Goal: Task Accomplishment & Management: Use online tool/utility

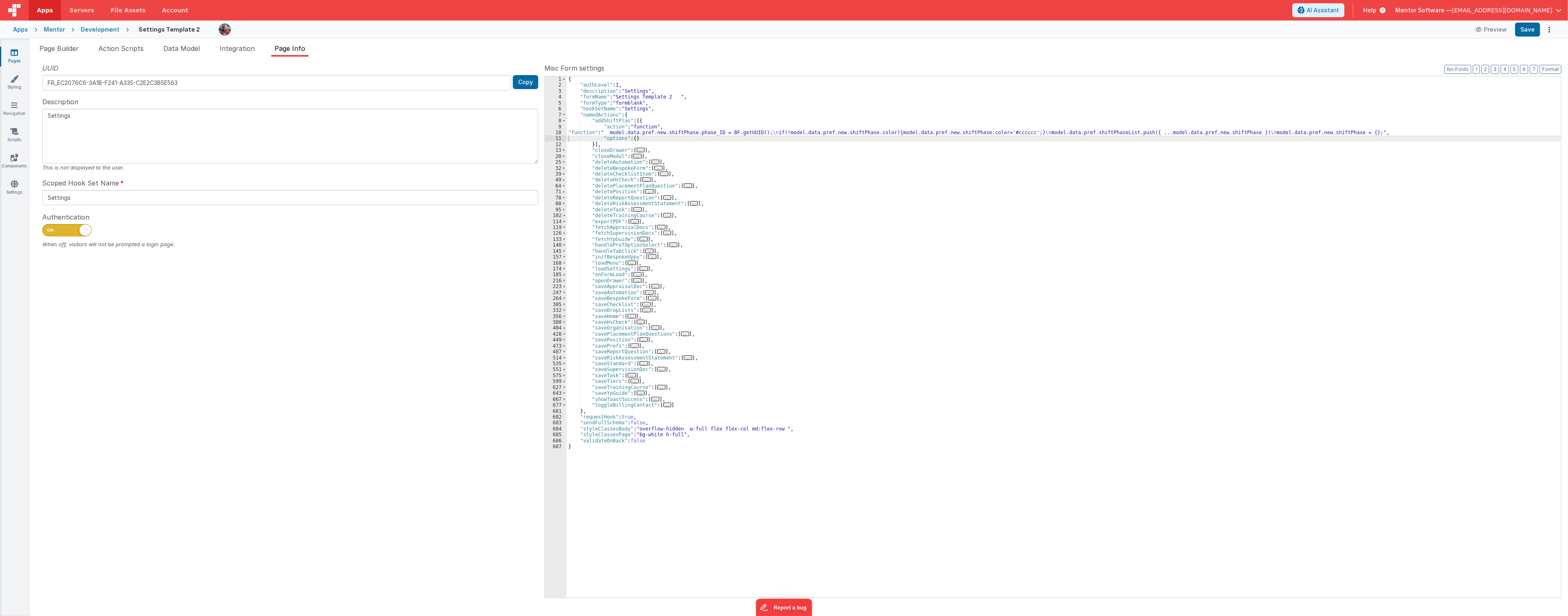
click at [19, 56] on link "Pages" at bounding box center [14, 56] width 29 height 16
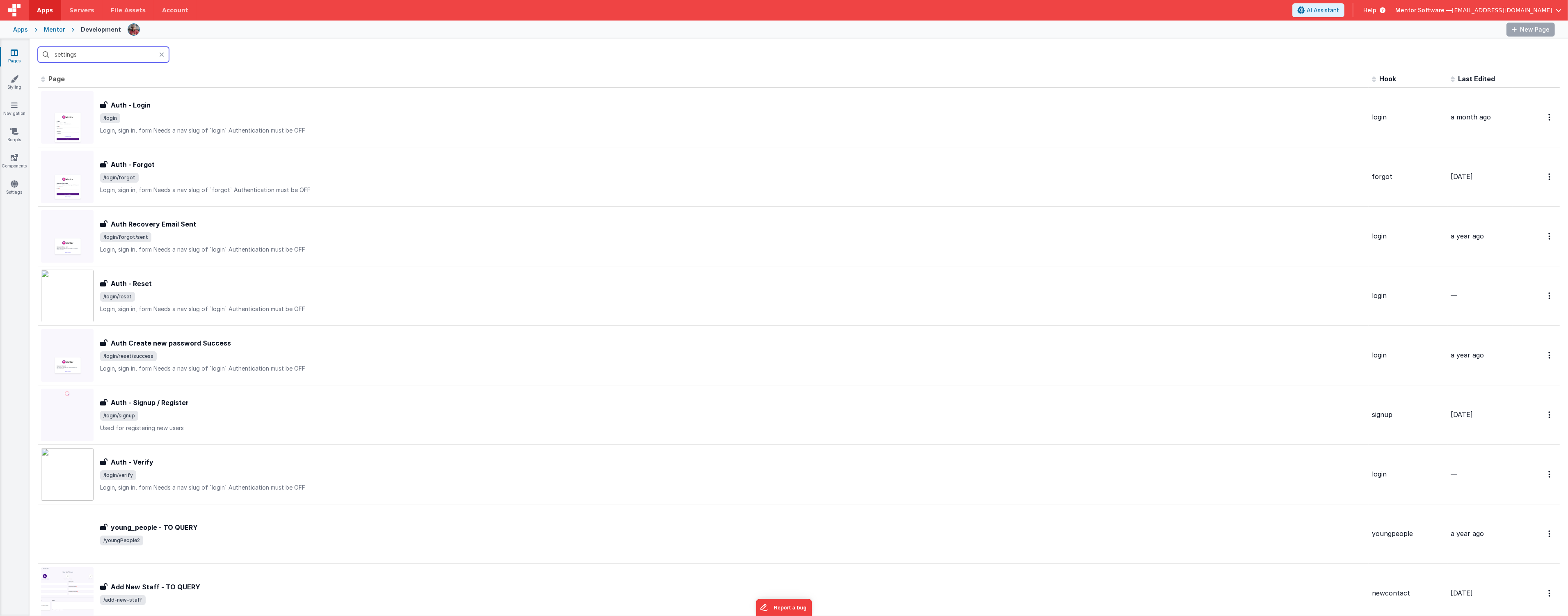
click at [126, 58] on input "settings" at bounding box center [103, 55] width 131 height 16
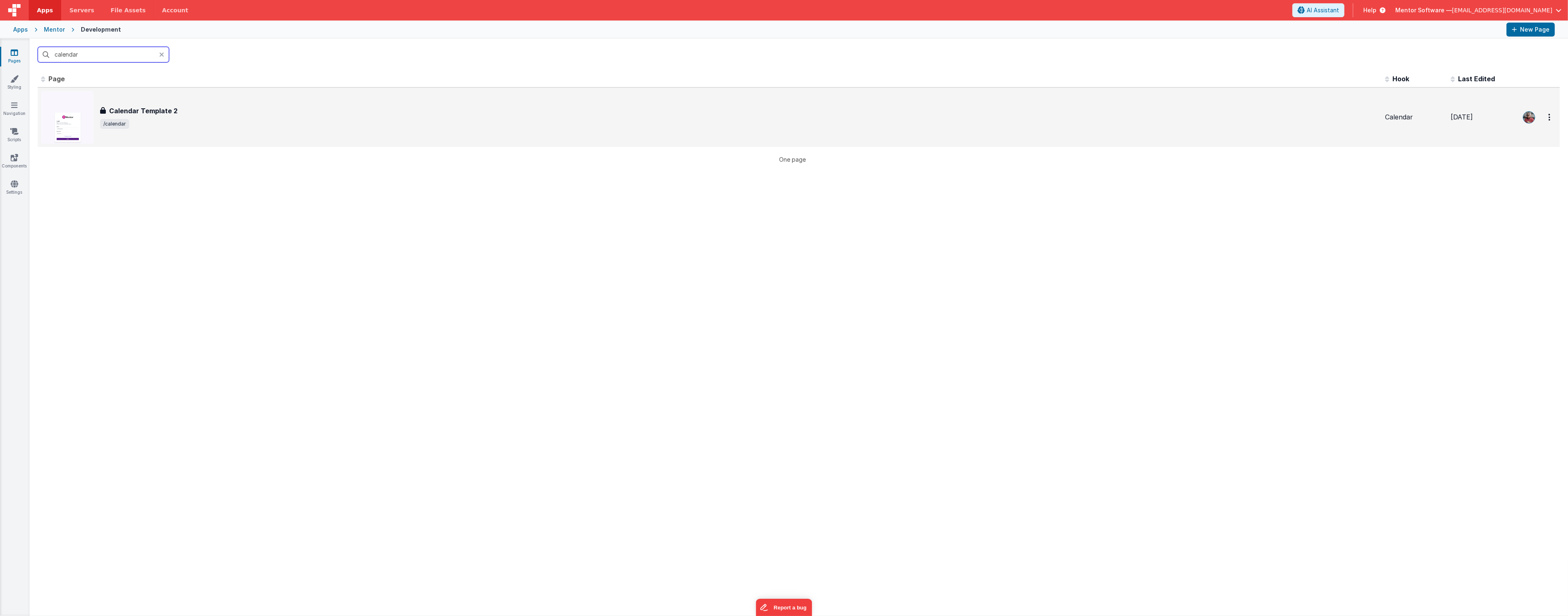
type input "calendar"
click at [185, 116] on div "Calendar Template 2 Calendar Template 2 /calendar" at bounding box center [739, 117] width 1279 height 23
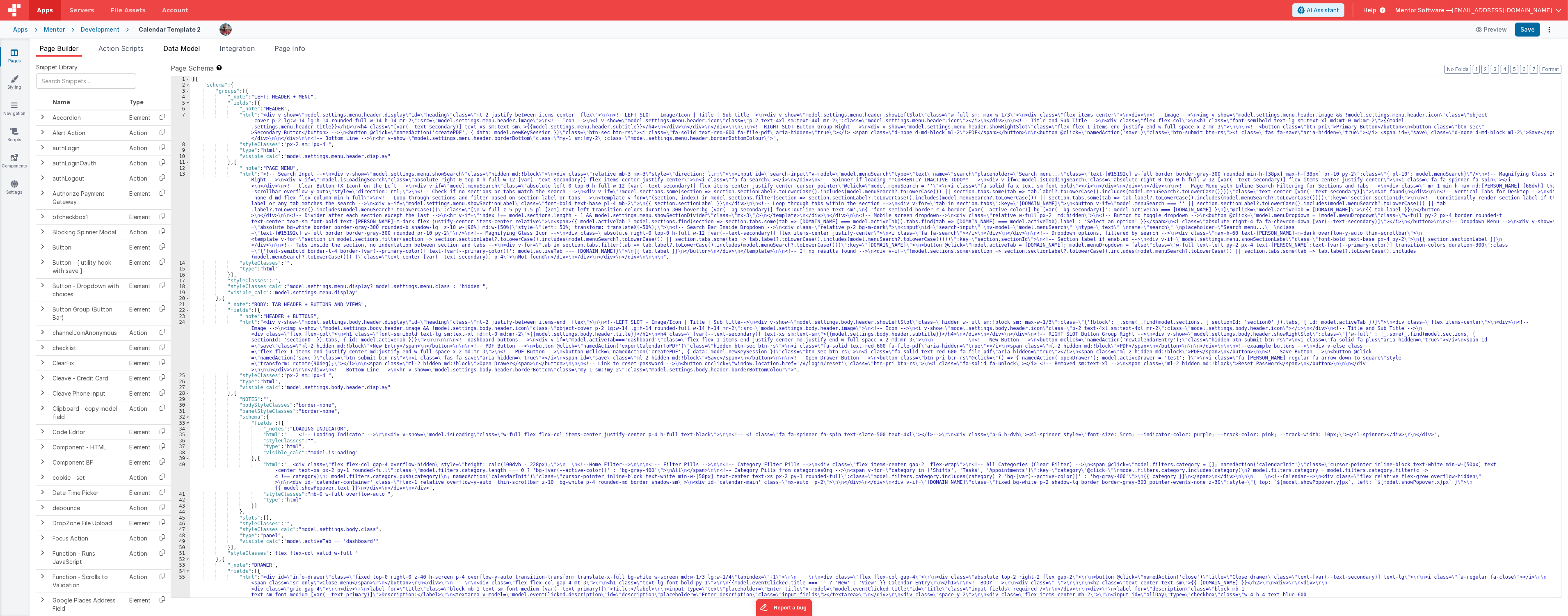
click at [182, 48] on span "Data Model" at bounding box center [181, 48] width 36 height 9
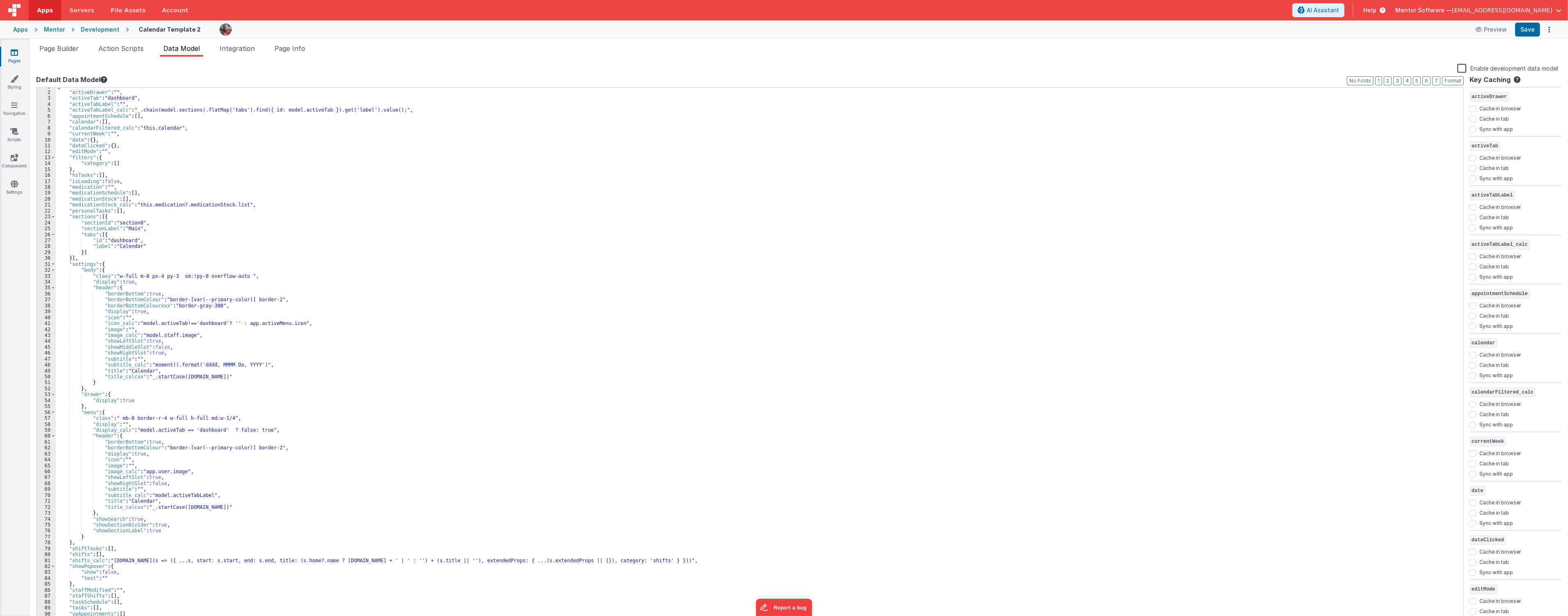
scroll to position [4, 0]
click at [56, 46] on span "Page Builder" at bounding box center [58, 48] width 39 height 9
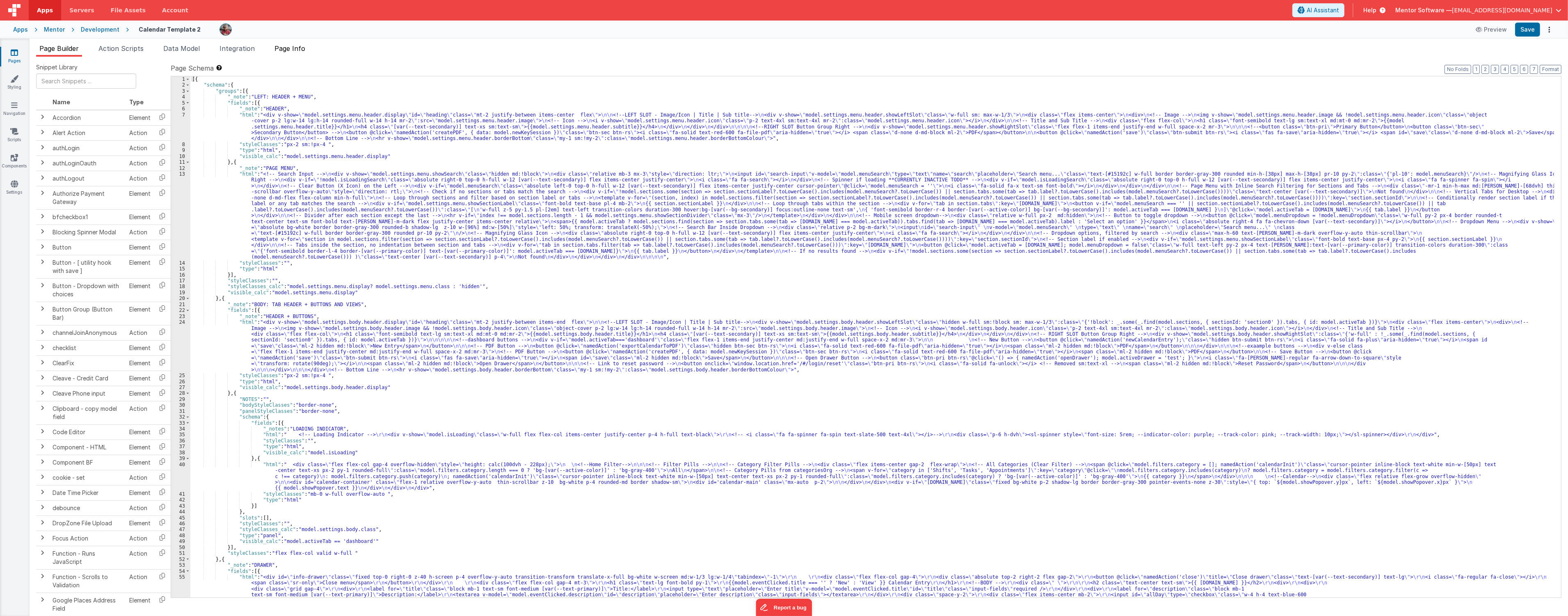
click at [292, 48] on span "Page Info" at bounding box center [289, 48] width 31 height 9
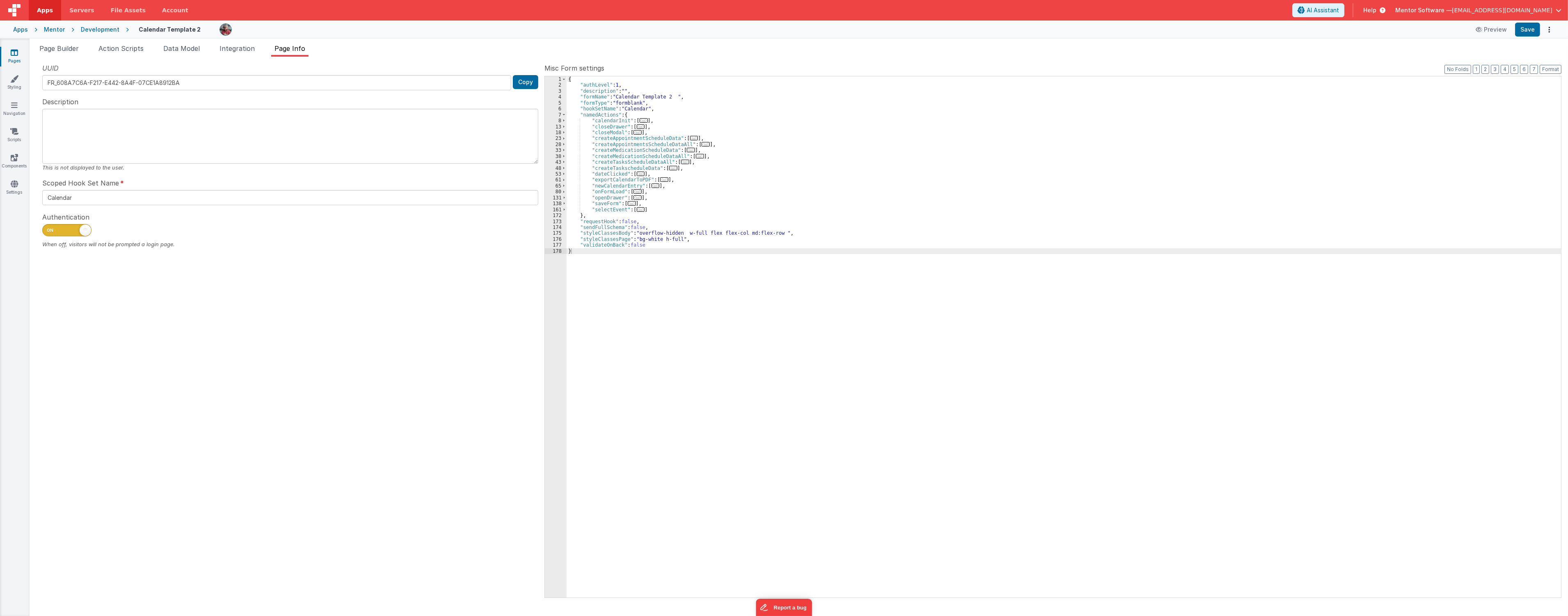
click at [685, 200] on div "{ "authLevel" : 1 , "description" : "" , "formName" : "Calendar Template 2 " , …" at bounding box center [1064, 342] width 995 height 533
click at [640, 118] on span "..." at bounding box center [644, 120] width 9 height 4
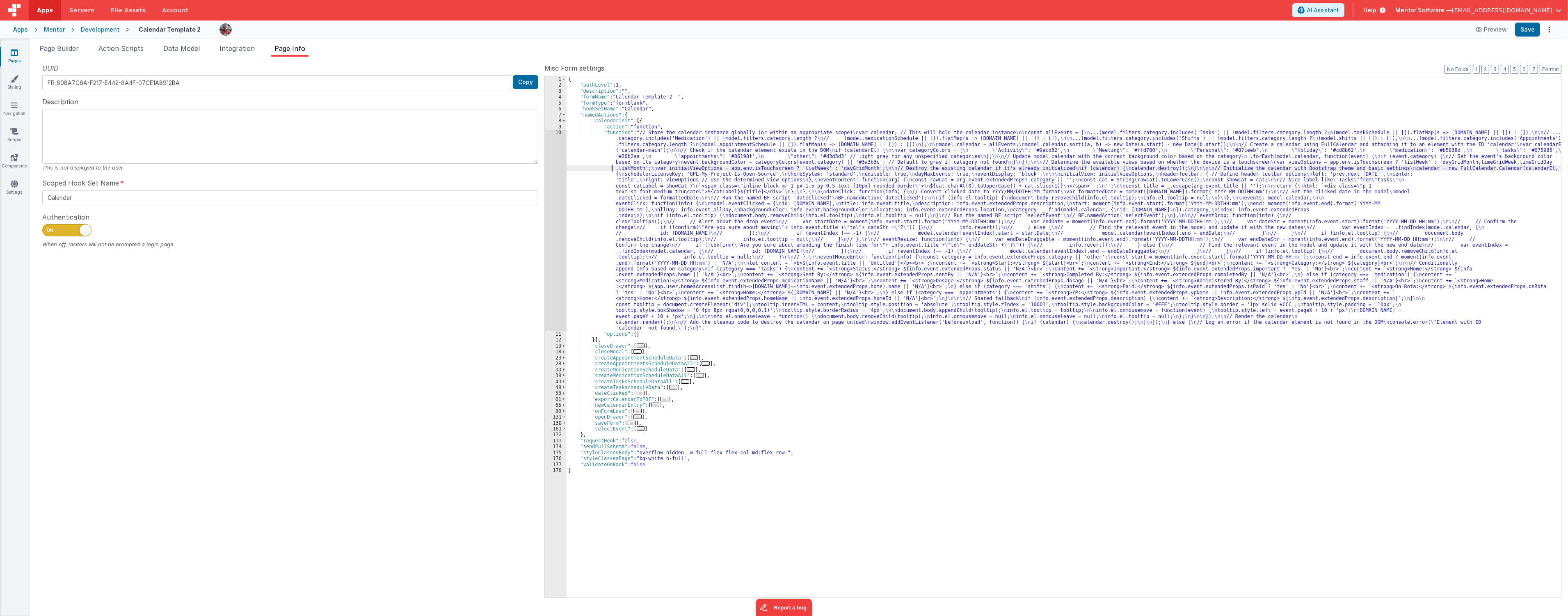
click at [609, 167] on div "{ "authLevel" : 1 , "description" : "" , "formName" : "Calendar Template 2 " , …" at bounding box center [1064, 342] width 995 height 533
click at [550, 192] on div "10" at bounding box center [555, 230] width 21 height 202
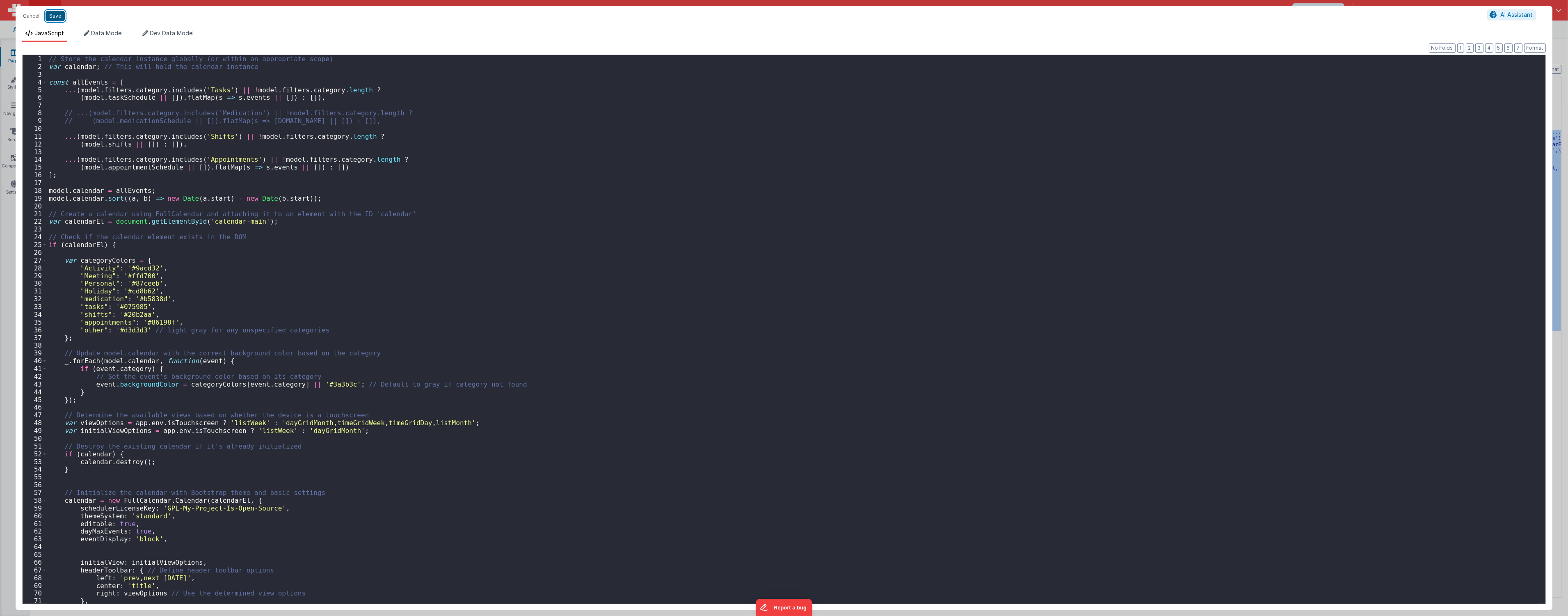
click at [48, 18] on button "Save" at bounding box center [55, 16] width 19 height 11
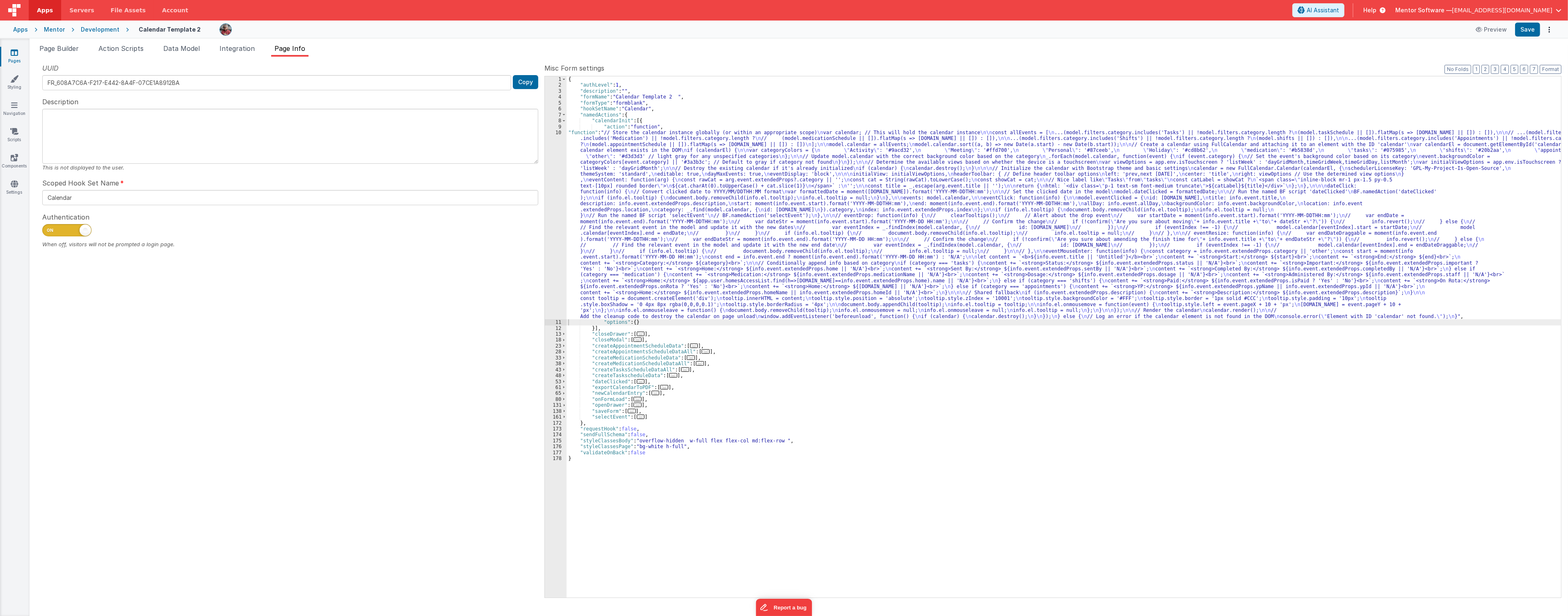
click at [9, 50] on link "Pages" at bounding box center [14, 56] width 29 height 16
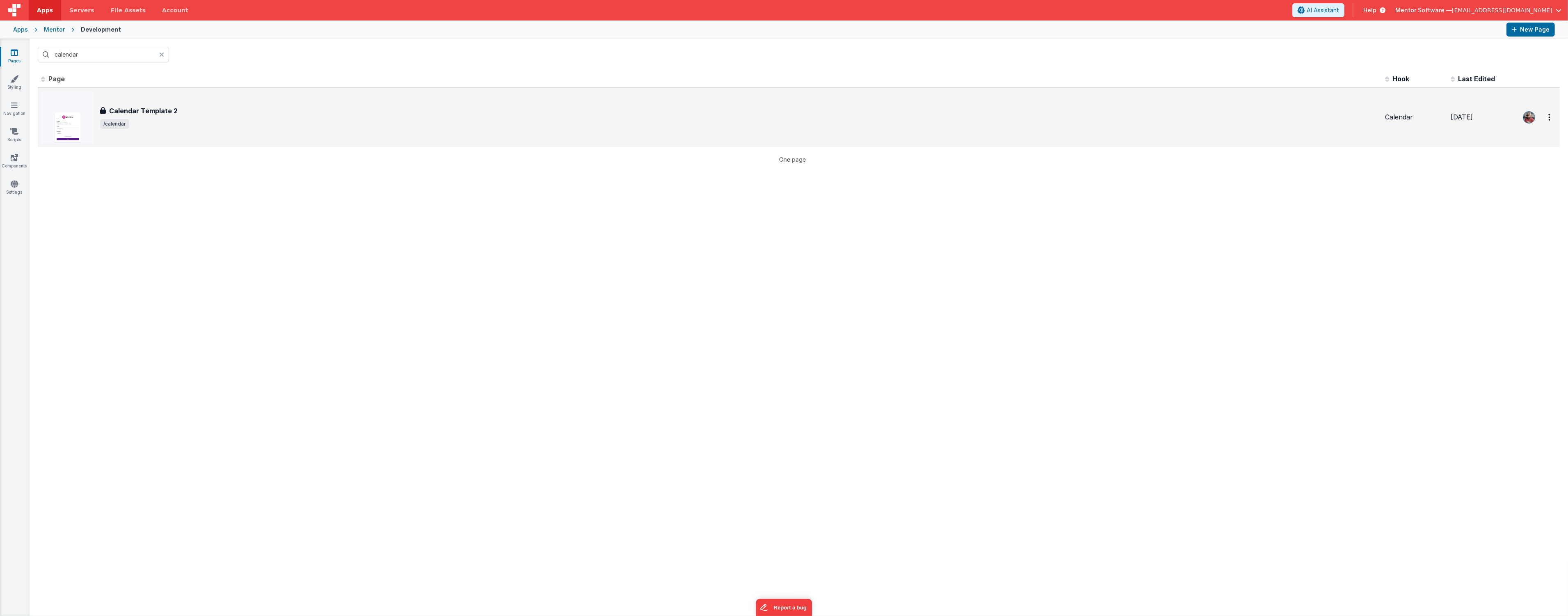
click at [279, 119] on span "/calendar" at bounding box center [739, 124] width 1279 height 10
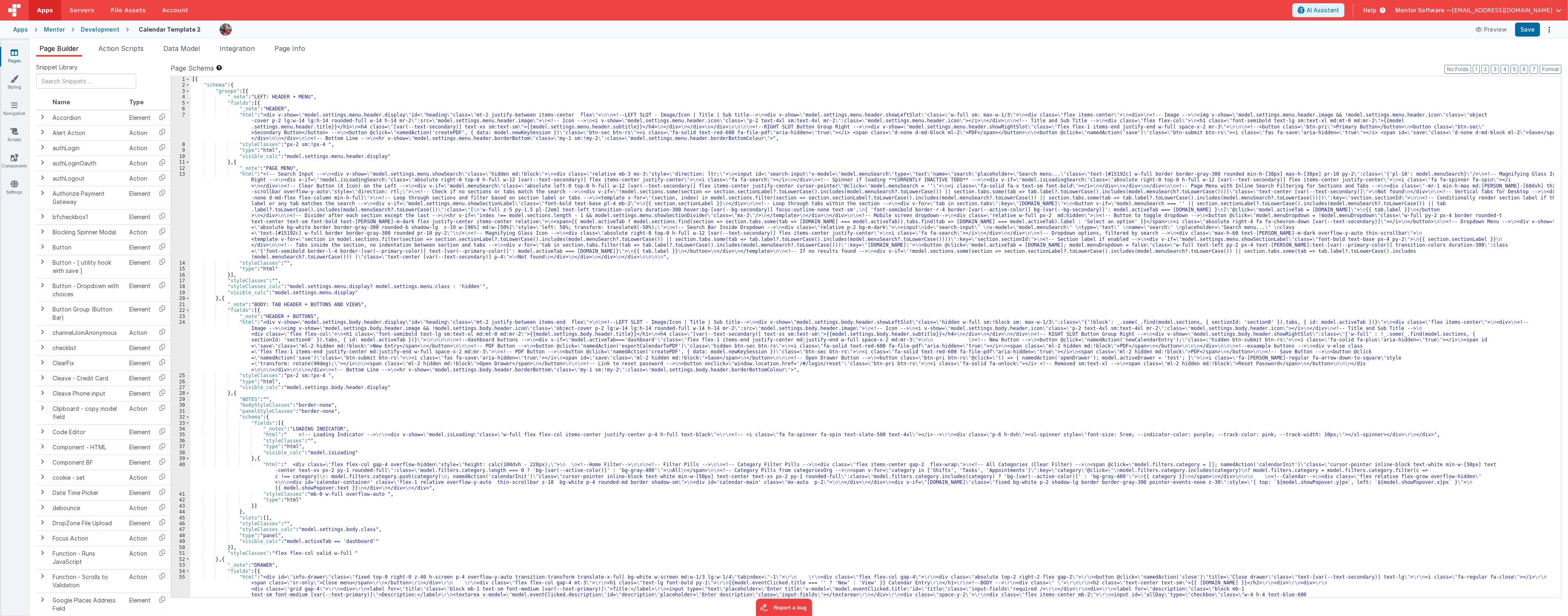
click at [507, 257] on div "[{ "schema" : { "groups" : [{ "_note" : "LEFT: HEADER + MENU" , "fields" : [{ "…" at bounding box center [872, 387] width 1364 height 622
click at [177, 214] on div "13" at bounding box center [180, 215] width 19 height 89
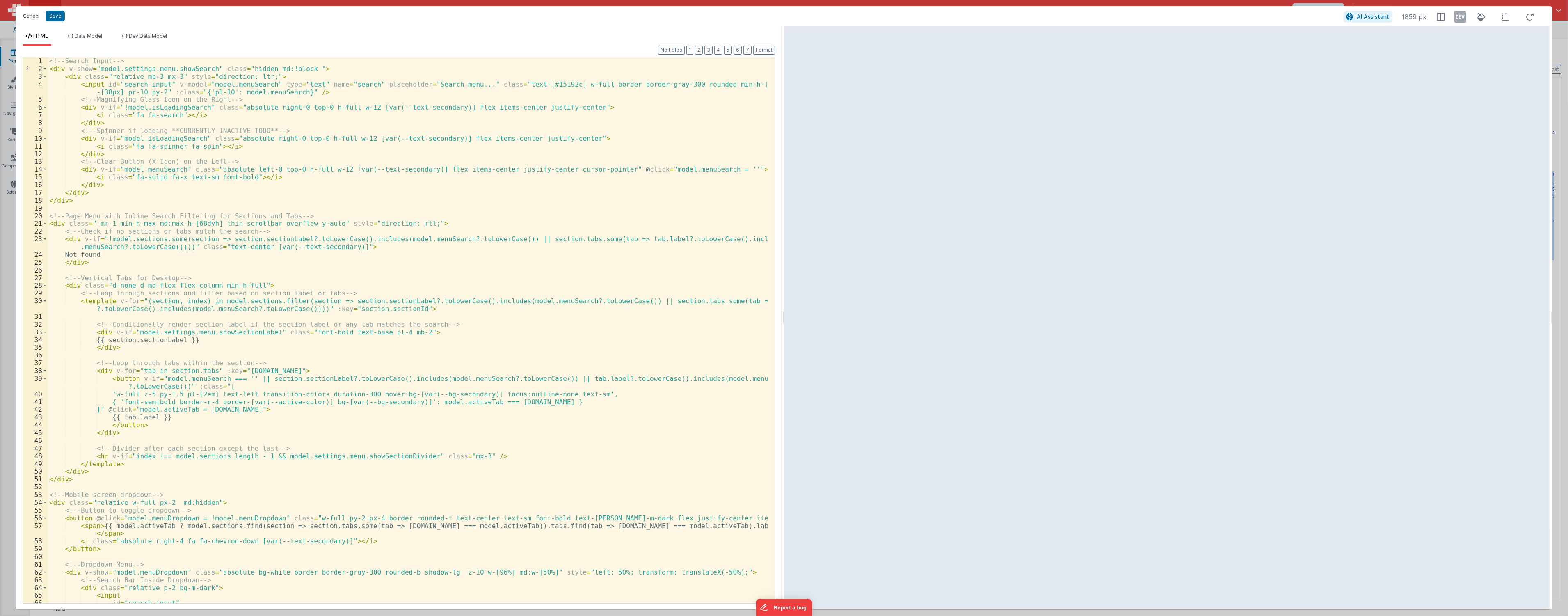
click at [31, 18] on button "Cancel" at bounding box center [31, 16] width 25 height 11
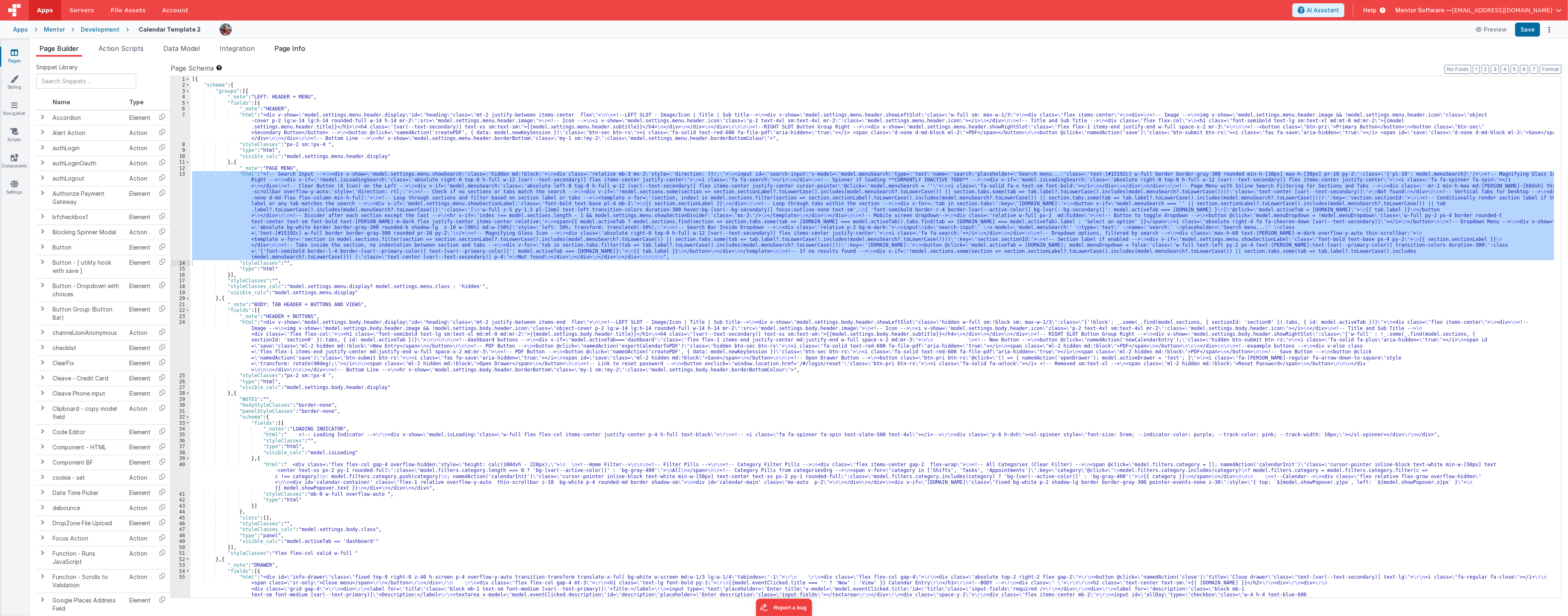
click at [299, 48] on span "Page Info" at bounding box center [289, 48] width 31 height 9
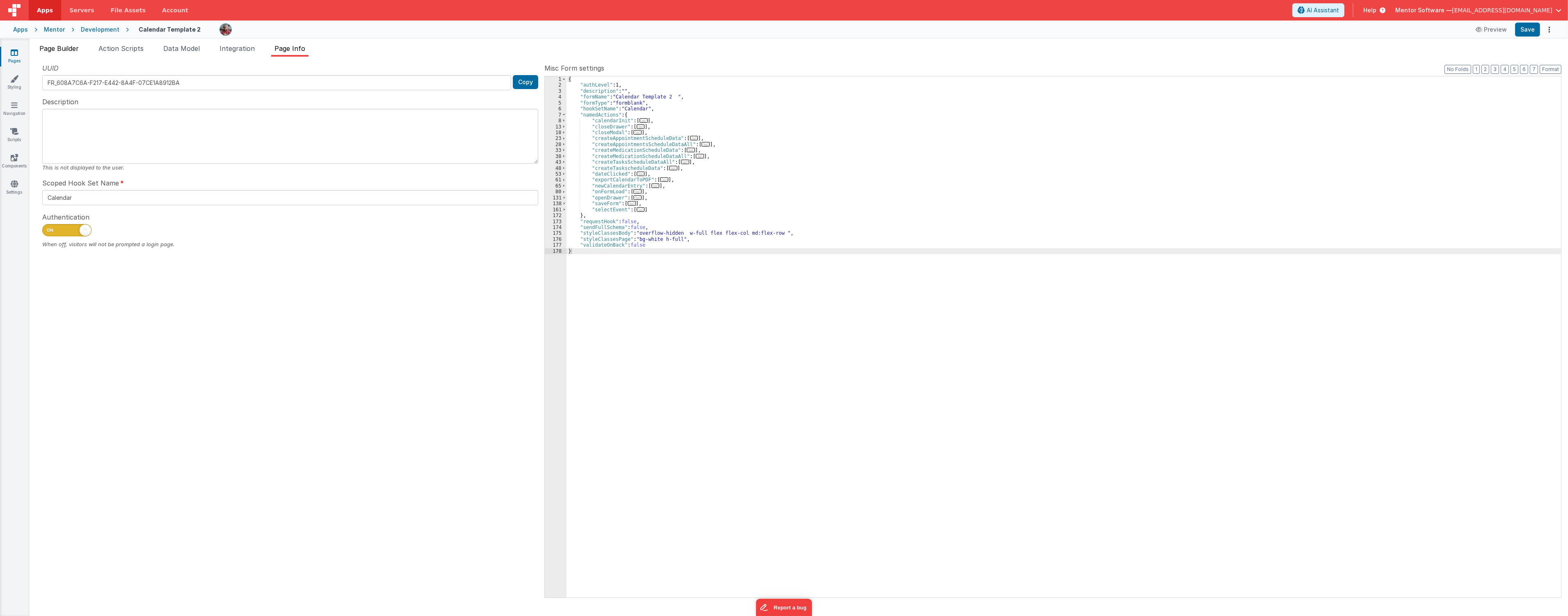
click at [83, 50] on ul "Page Builder Action Scripts Data Model Integration Page Info" at bounding box center [799, 50] width 1539 height 13
click at [62, 50] on span "Page Builder" at bounding box center [58, 48] width 39 height 9
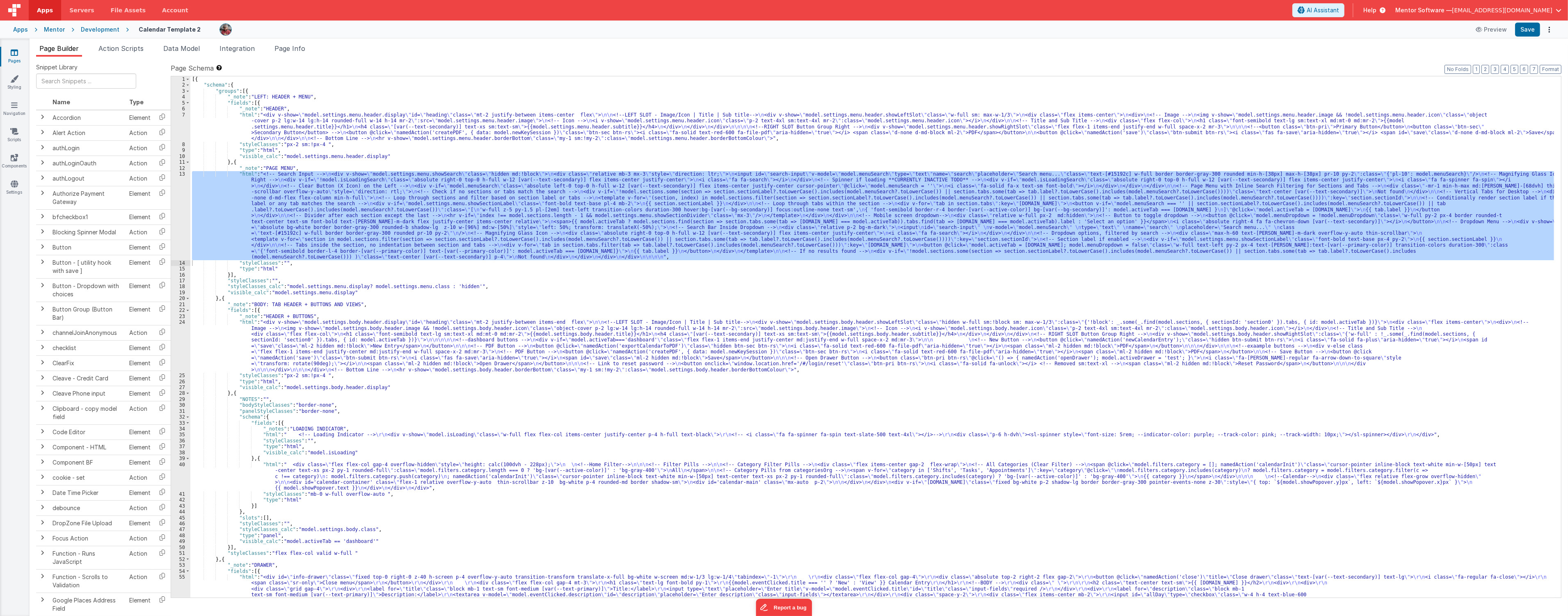
click at [458, 376] on div "[{ "schema" : { "groups" : [{ "_note" : "LEFT: HEADER + MENU" , "fields" : [{ "…" at bounding box center [872, 387] width 1364 height 622
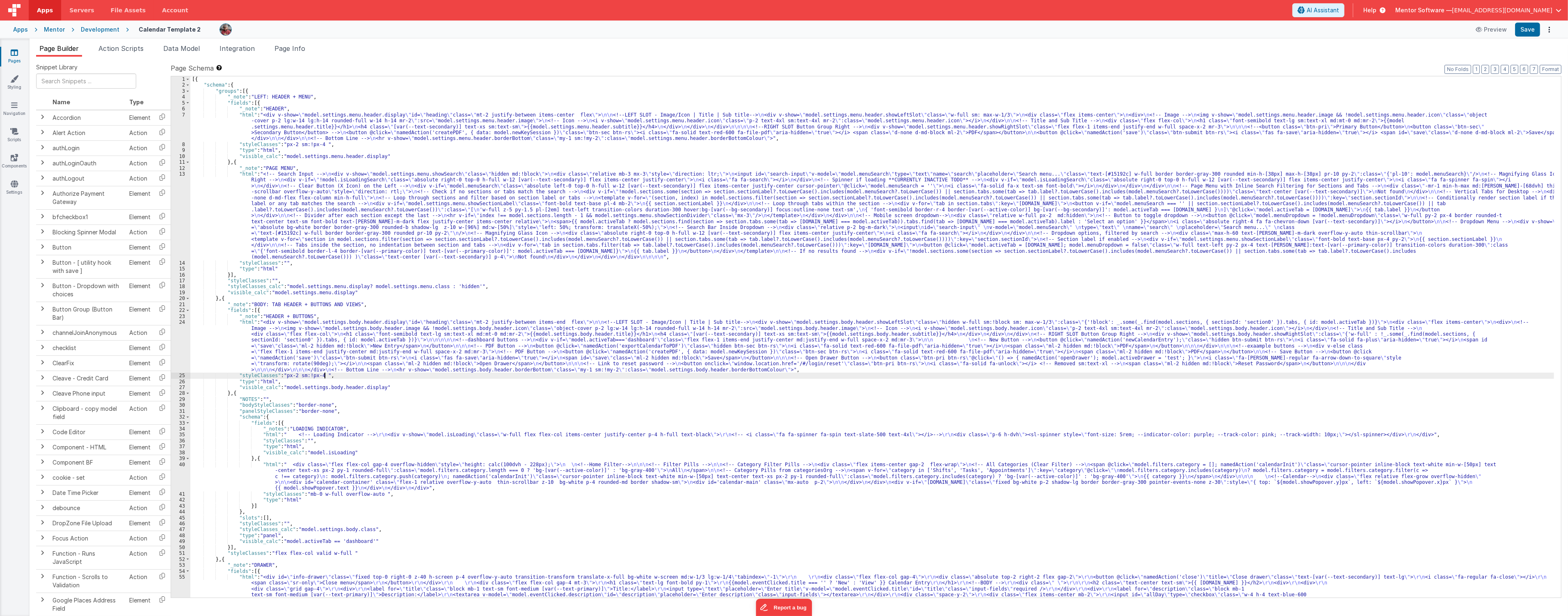
click at [298, 205] on div "[{ "schema" : { "groups" : [{ "_note" : "LEFT: HEADER + MENU" , "fields" : [{ "…" at bounding box center [872, 387] width 1364 height 622
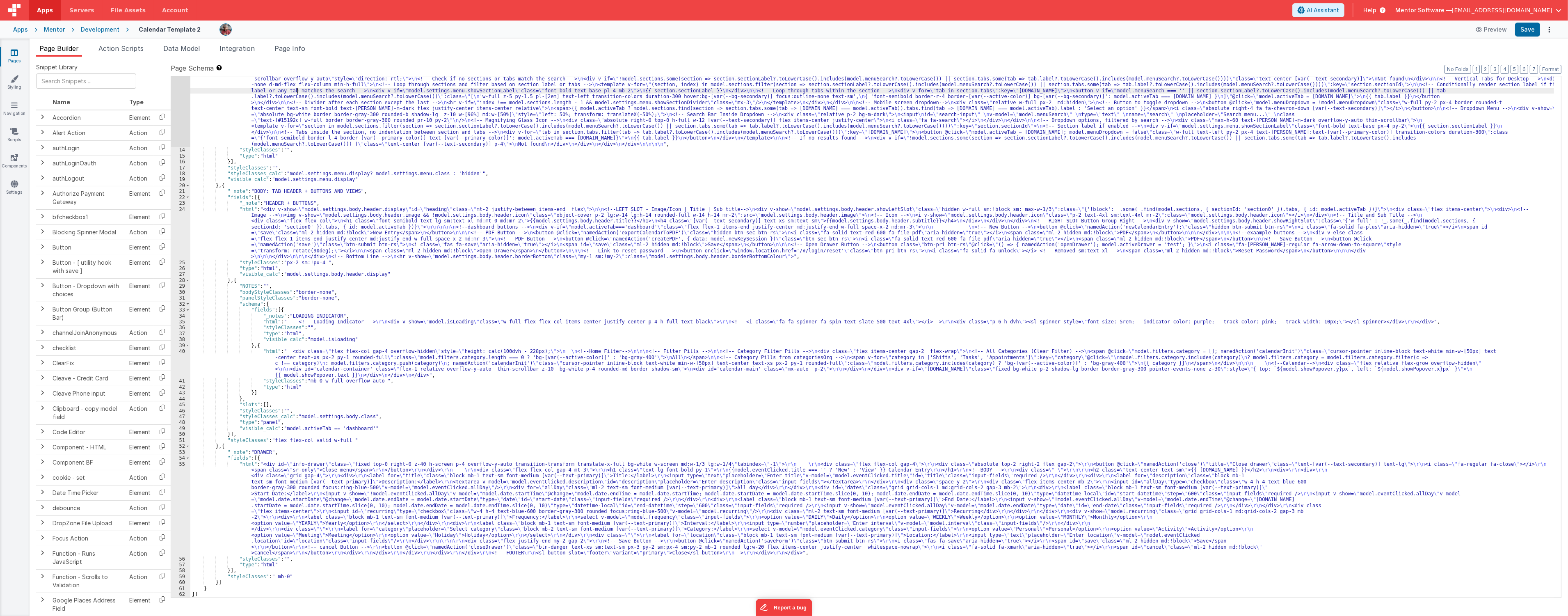
scroll to position [113, 0]
click at [452, 374] on div ""html" : "<!-- Search Input --> \n <div v-show= \" model.settings.menu.showSear…" at bounding box center [872, 366] width 1364 height 616
click at [14, 52] on icon at bounding box center [14, 53] width 7 height 9
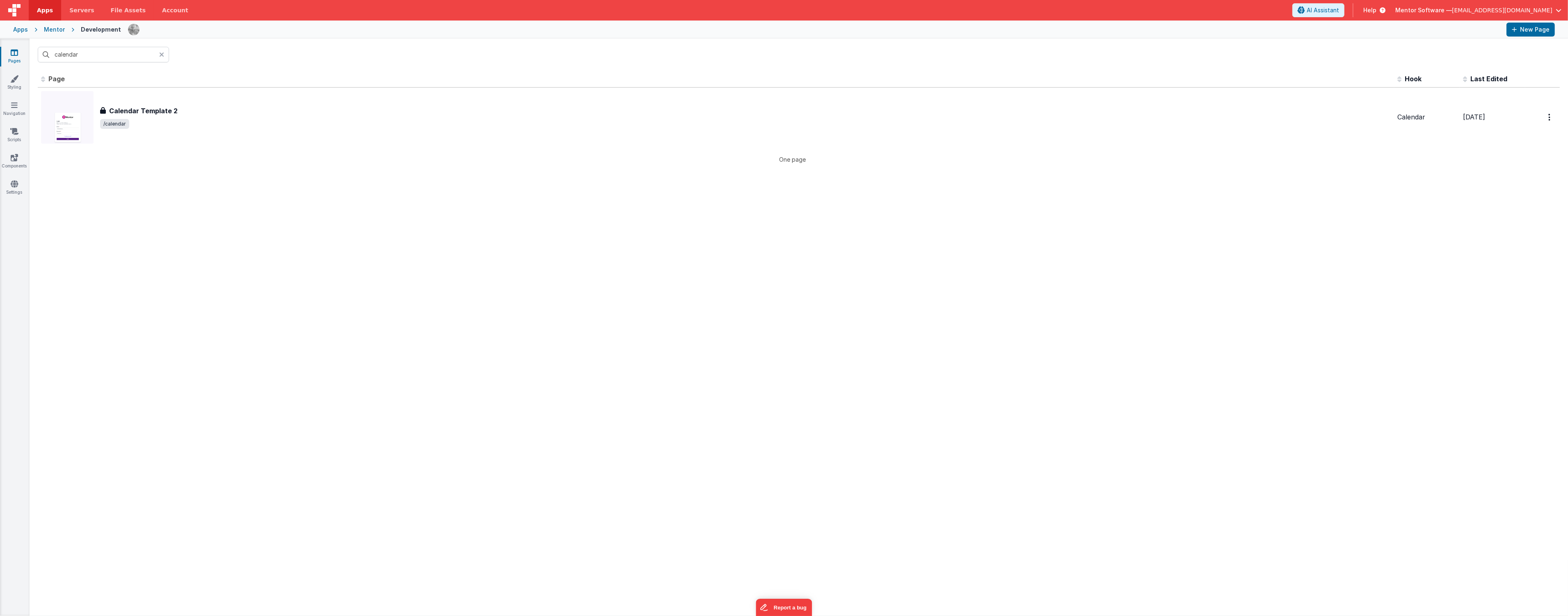
click at [12, 58] on link "Pages" at bounding box center [14, 56] width 29 height 16
click at [14, 52] on icon at bounding box center [14, 53] width 7 height 9
click at [103, 56] on input "calendar" at bounding box center [103, 55] width 131 height 16
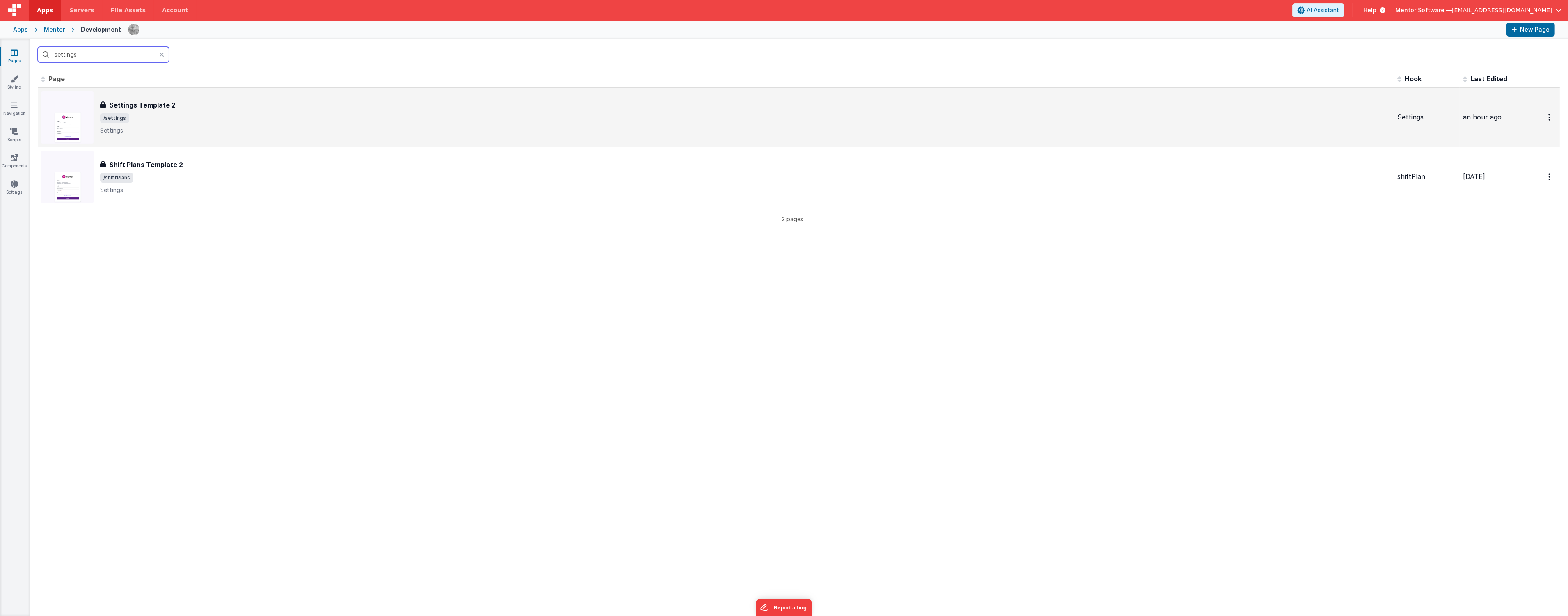
type input "settings"
click at [150, 121] on span "/settings" at bounding box center [745, 118] width 1291 height 10
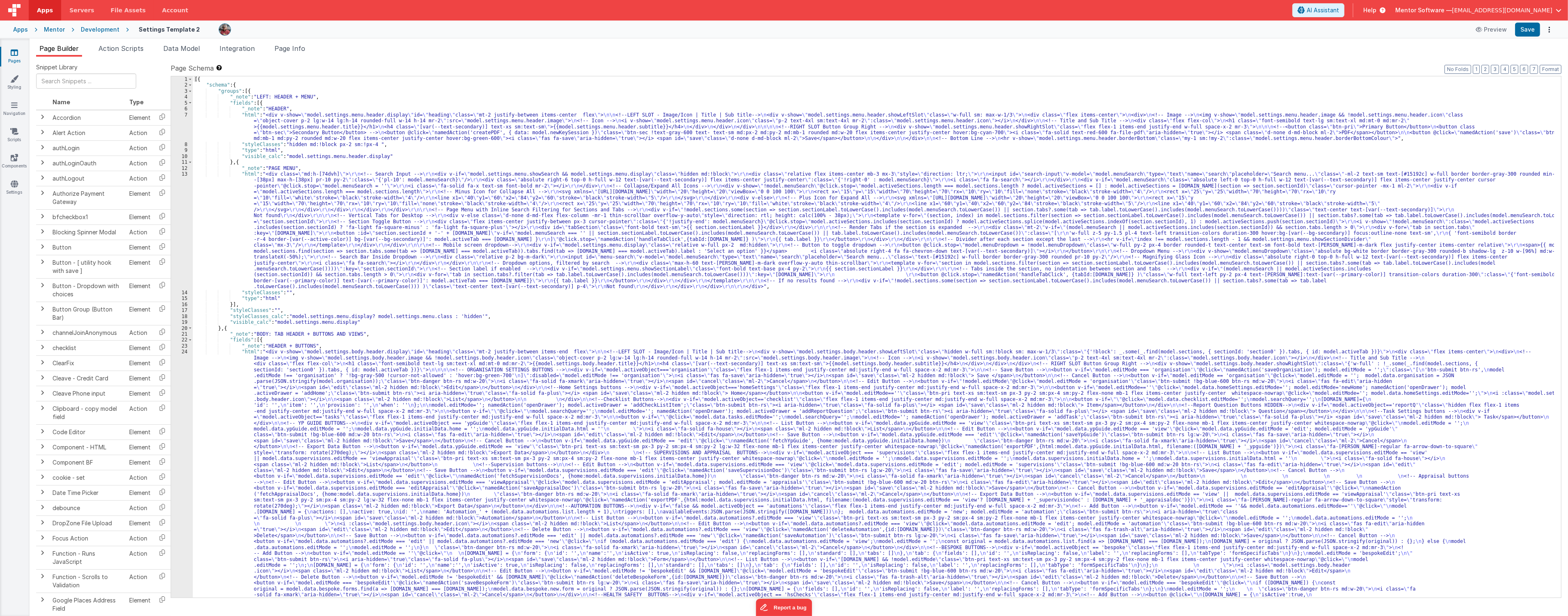
click at [918, 325] on div "[{ "schema" : { "groups" : [{ "_note" : "LEFT: HEADER + MENU" , "fields" : [{ "…" at bounding box center [873, 488] width 1361 height 823
click at [834, 336] on div "[{ "schema" : { "groups" : [{ "_note" : "LEFT: HEADER + MENU" , "fields" : [{ "…" at bounding box center [873, 488] width 1361 height 823
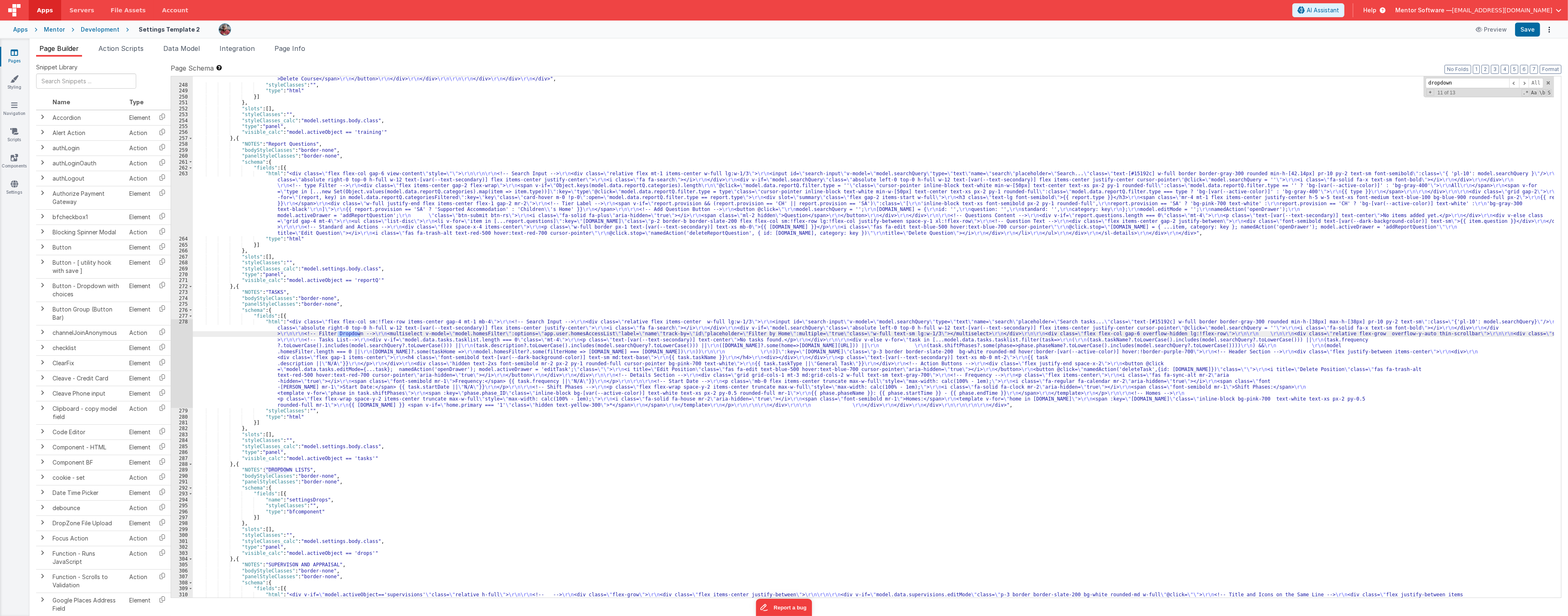
scroll to position [3816, 0]
type input "dropdown"
click at [304, 497] on div ""html" : "<div class= \" flex flex-col gap-4 \" style= \" height: calc(100dvh -…" at bounding box center [873, 354] width 1361 height 722
click at [186, 53] on li "Data Model" at bounding box center [181, 50] width 43 height 13
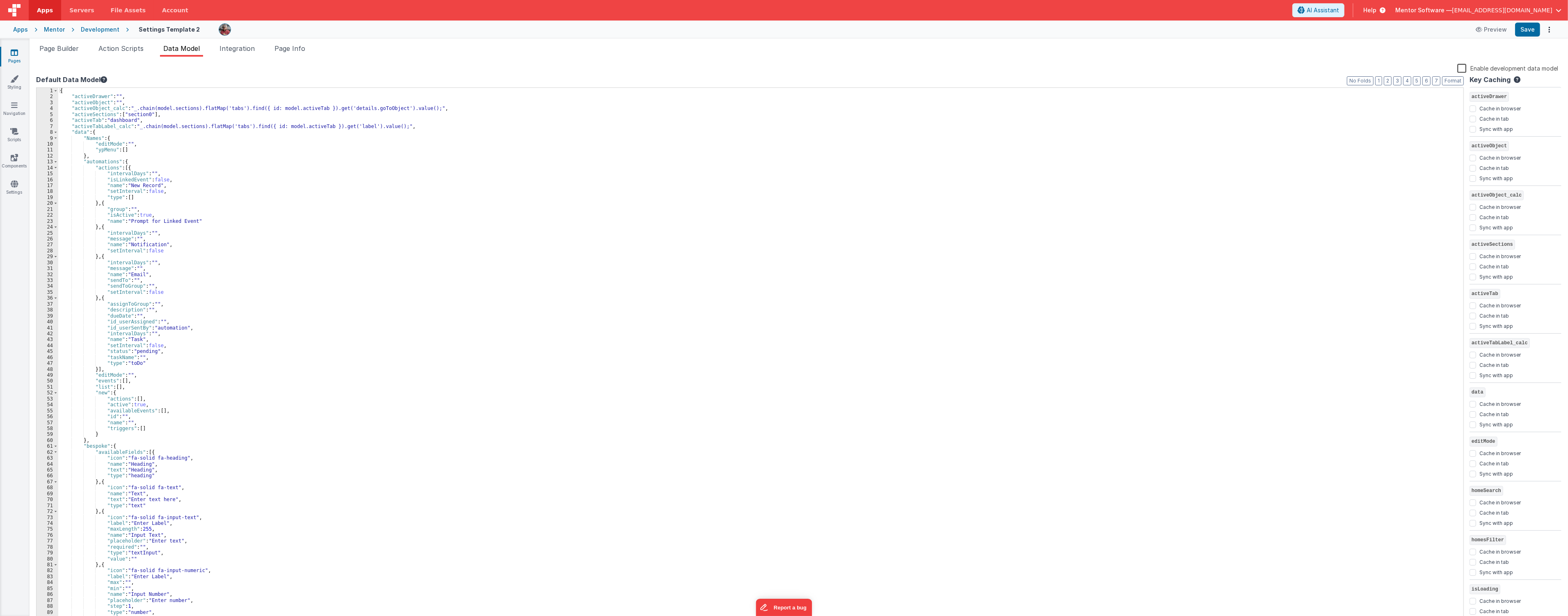
click at [334, 282] on div "{ "activeDrawer" : "" , "activeObject" : "" , "activeObject_calc" : "_.chain(mo…" at bounding box center [757, 361] width 1398 height 547
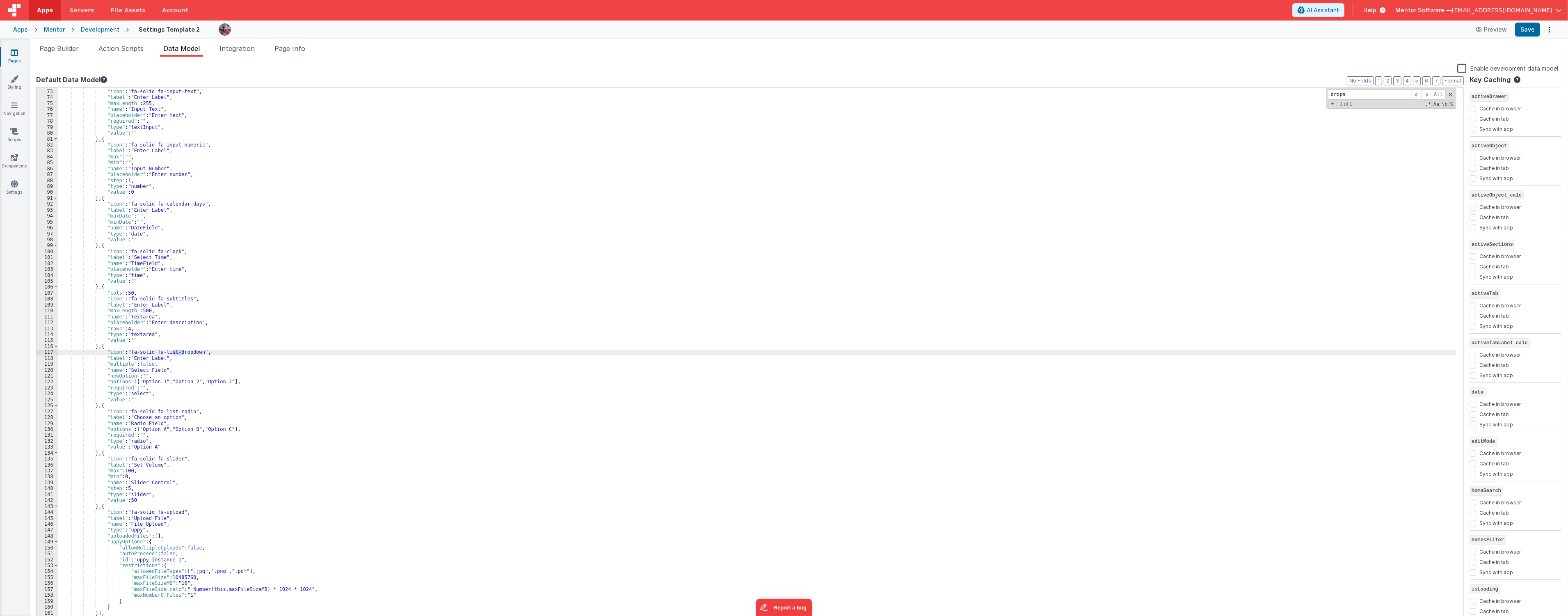
scroll to position [1231, 0]
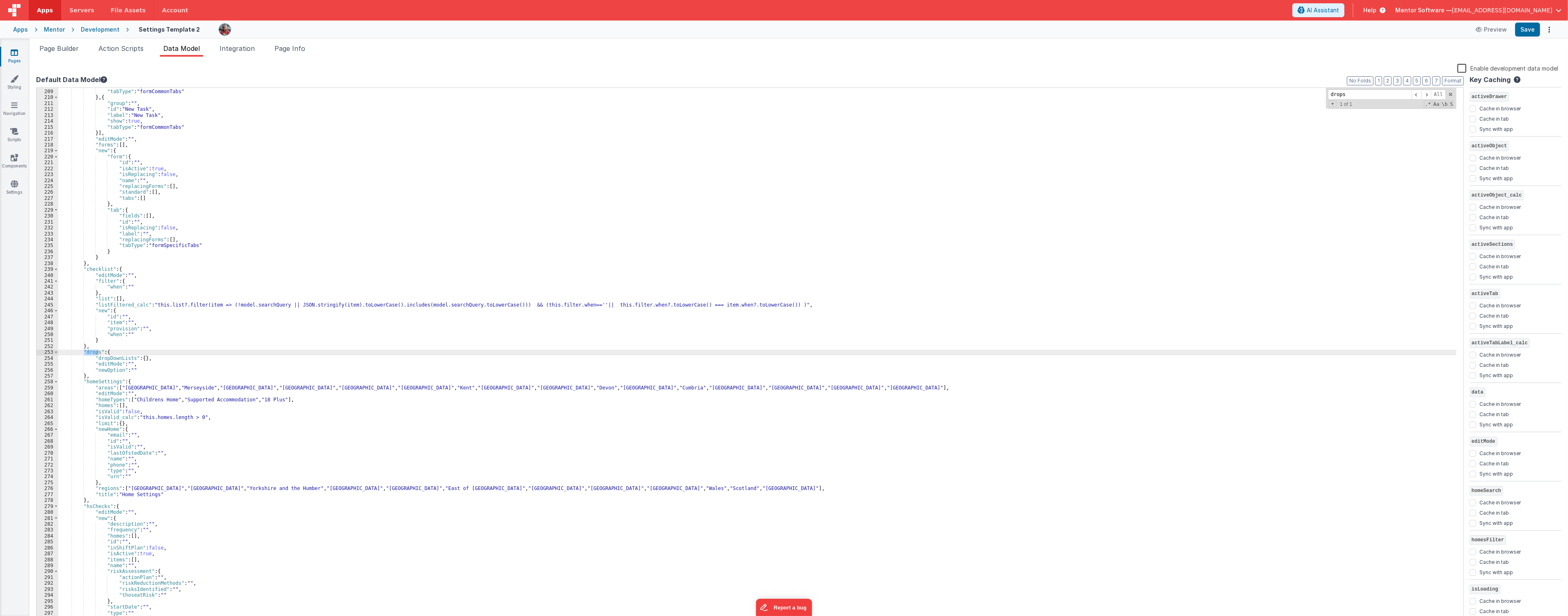
type input "drops"
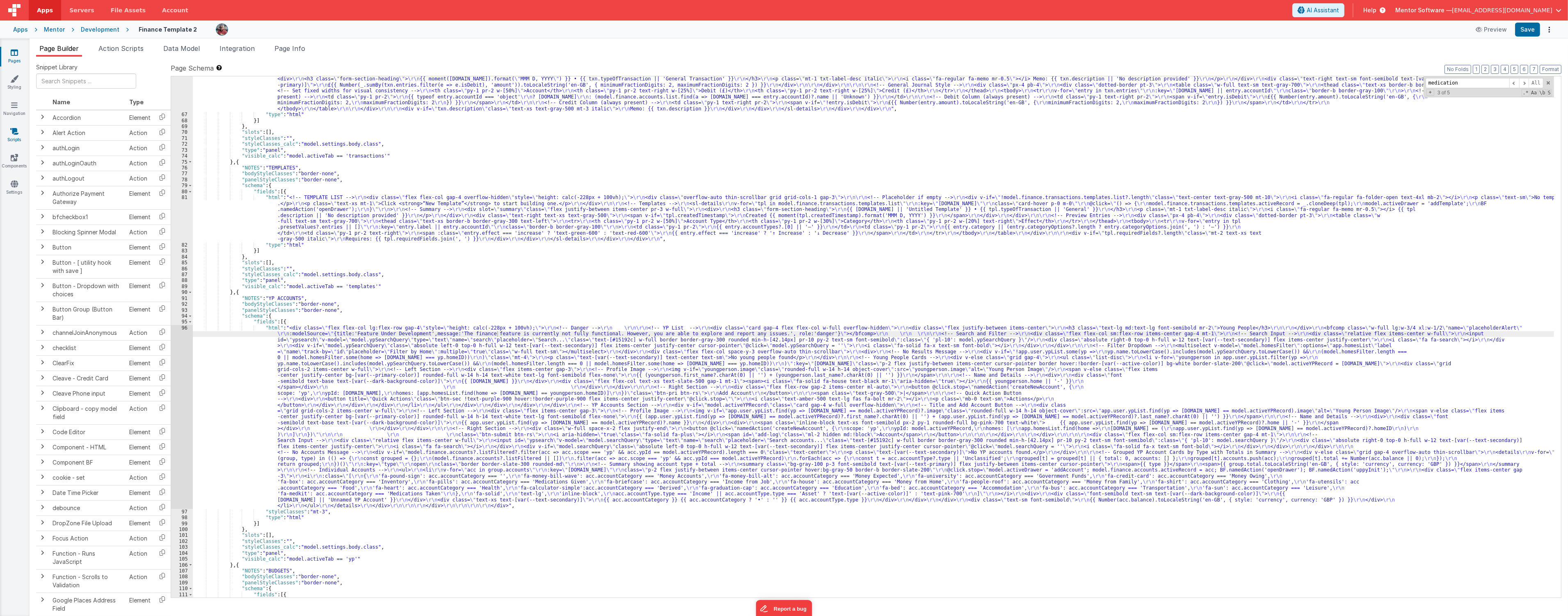
scroll to position [925, 0]
click at [16, 159] on icon at bounding box center [14, 158] width 7 height 9
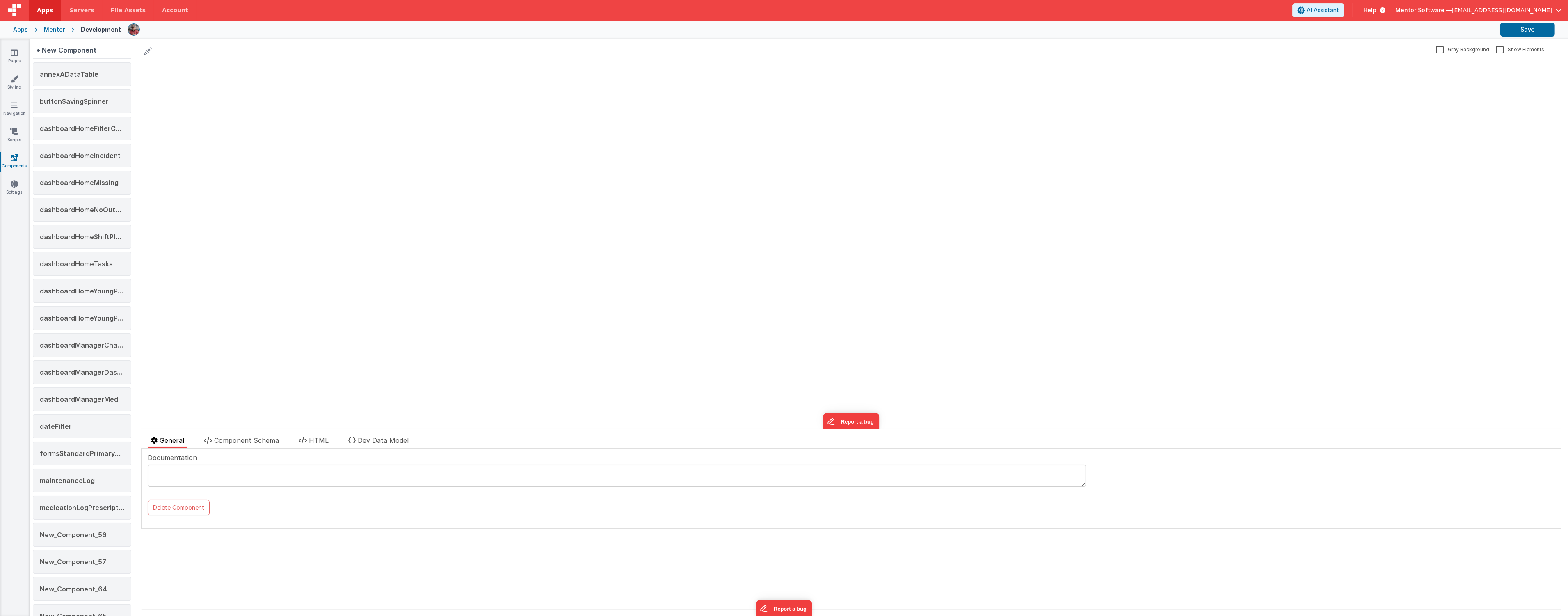
click at [22, 425] on div "Pages Styling Navigation Scripts Components Settings" at bounding box center [14, 327] width 29 height 578
click at [55, 329] on span "settingsDrops" at bounding box center [63, 326] width 47 height 9
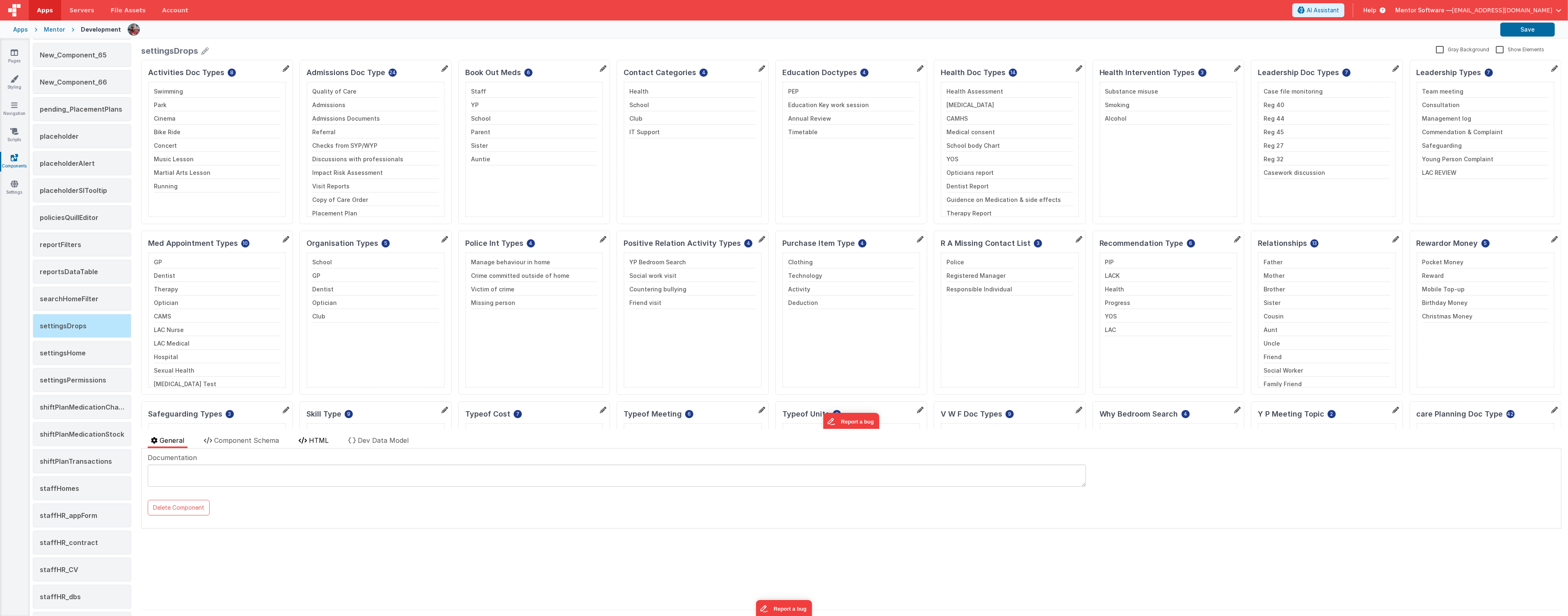
click at [307, 445] on li "HTML" at bounding box center [313, 442] width 36 height 13
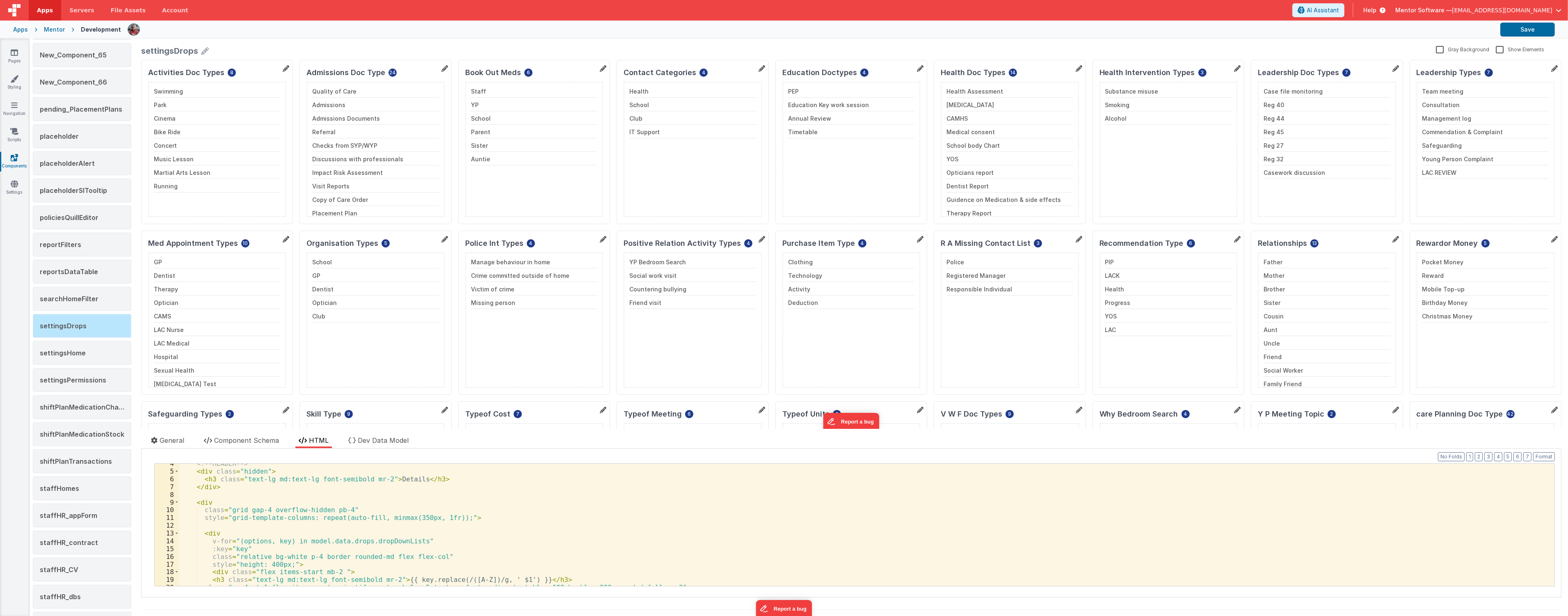
scroll to position [82, 0]
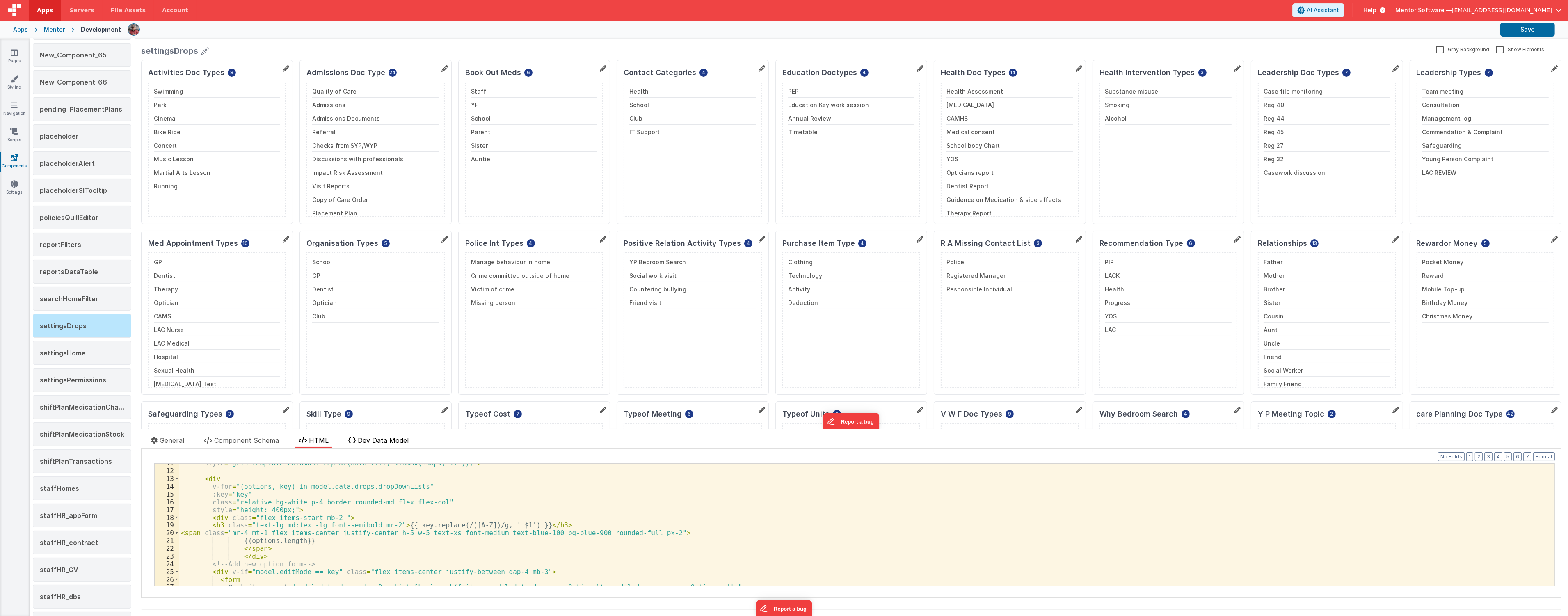
click at [384, 441] on span "Dev Data Model" at bounding box center [383, 441] width 51 height 9
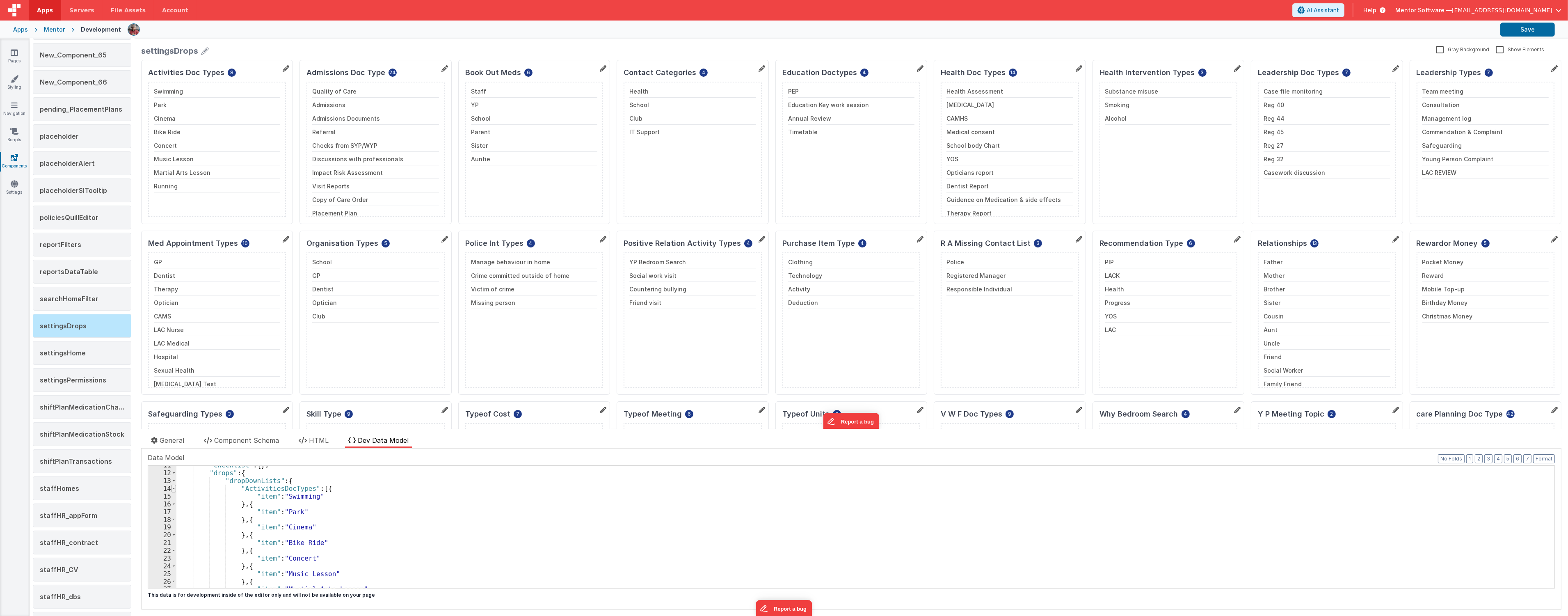
click at [172, 486] on span at bounding box center [174, 488] width 4 height 8
click at [175, 493] on span at bounding box center [174, 496] width 4 height 8
click at [173, 503] on span at bounding box center [174, 503] width 4 height 8
click at [172, 509] on span at bounding box center [174, 511] width 4 height 8
click at [172, 512] on span at bounding box center [174, 511] width 4 height 8
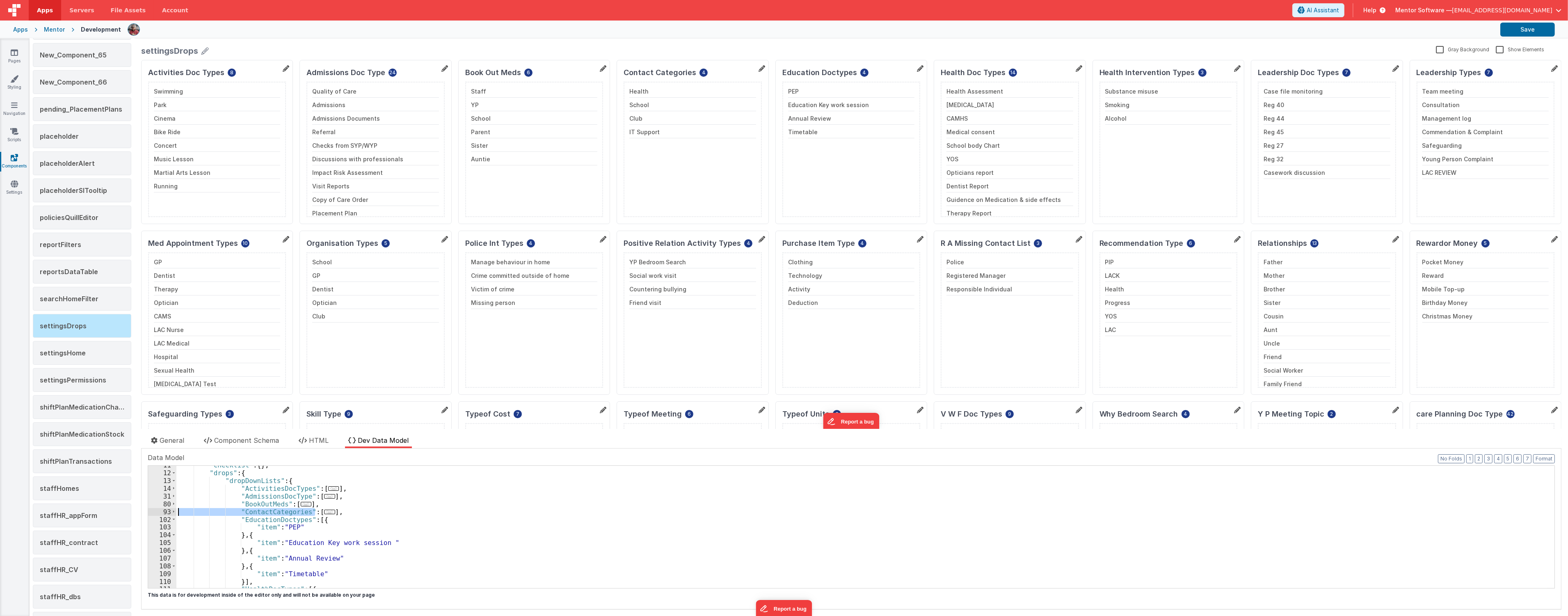
click at [320, 513] on div ""checklist" : { } , "drops" : { "dropDownLists" : { "ActivitiesDocTypes" : [ ..…" at bounding box center [861, 526] width 1371 height 122
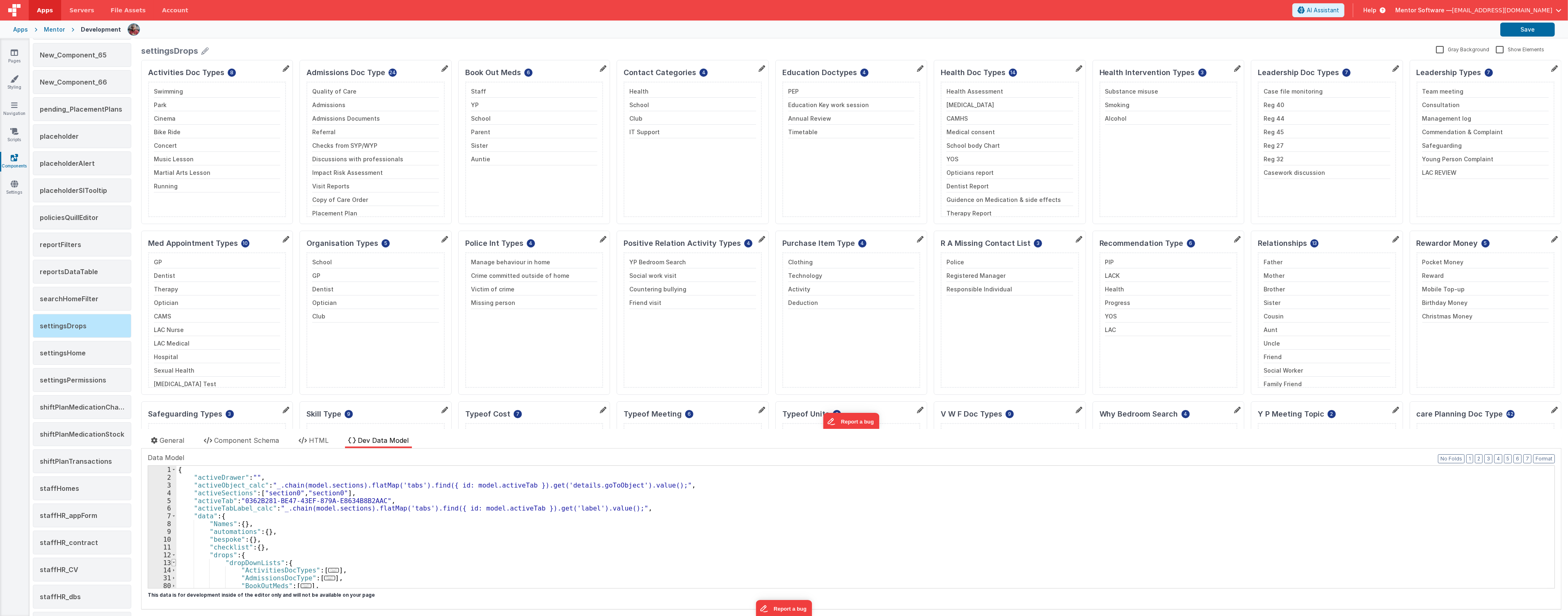
click at [173, 563] on span at bounding box center [174, 563] width 4 height 8
drag, startPoint x: 208, startPoint y: 562, endPoint x: 341, endPoint y: 563, distance: 133.0
click at [341, 563] on div "{ "activeDrawer" : "" , "activeObject_calc" : "_.chain(model.sections).flatMap(…" at bounding box center [861, 534] width 1371 height 138
click at [347, 552] on div "{ "activeDrawer" : "" , "activeObject_calc" : "_.chain(model.sections).flatMap(…" at bounding box center [861, 534] width 1371 height 138
click at [319, 439] on span "HTML" at bounding box center [319, 441] width 20 height 9
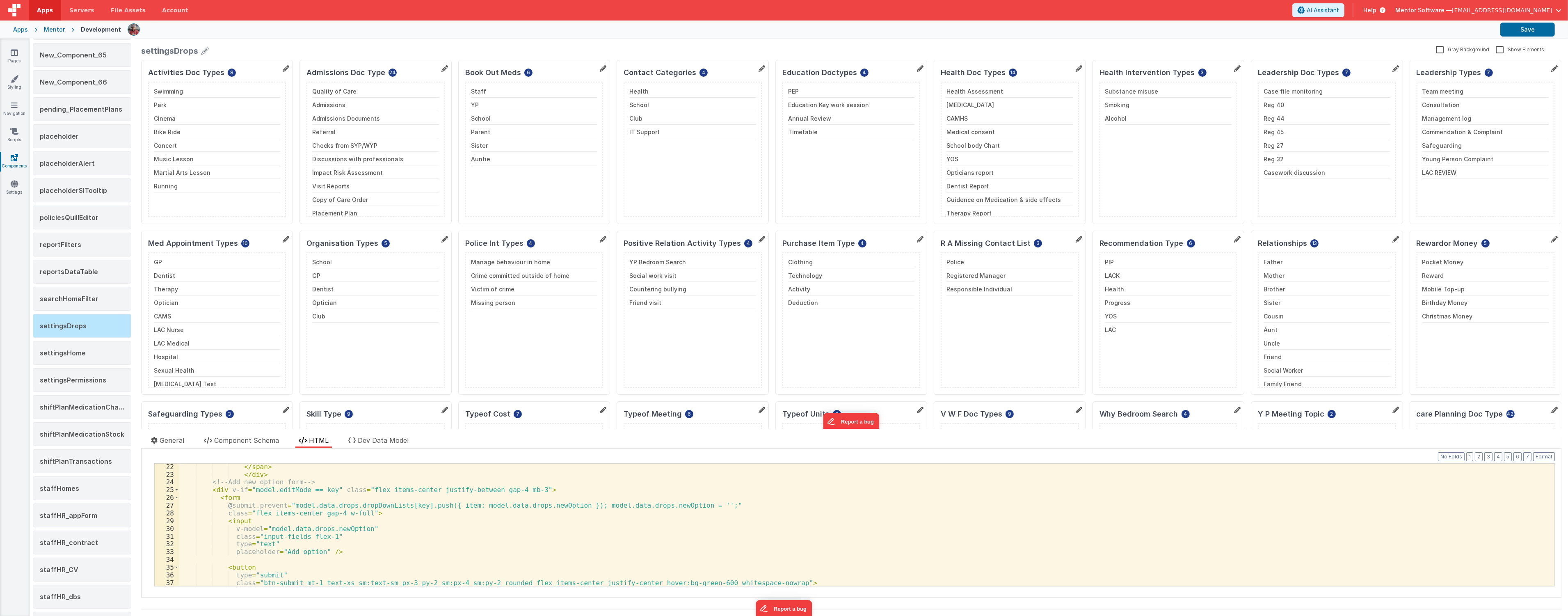
scroll to position [82, 0]
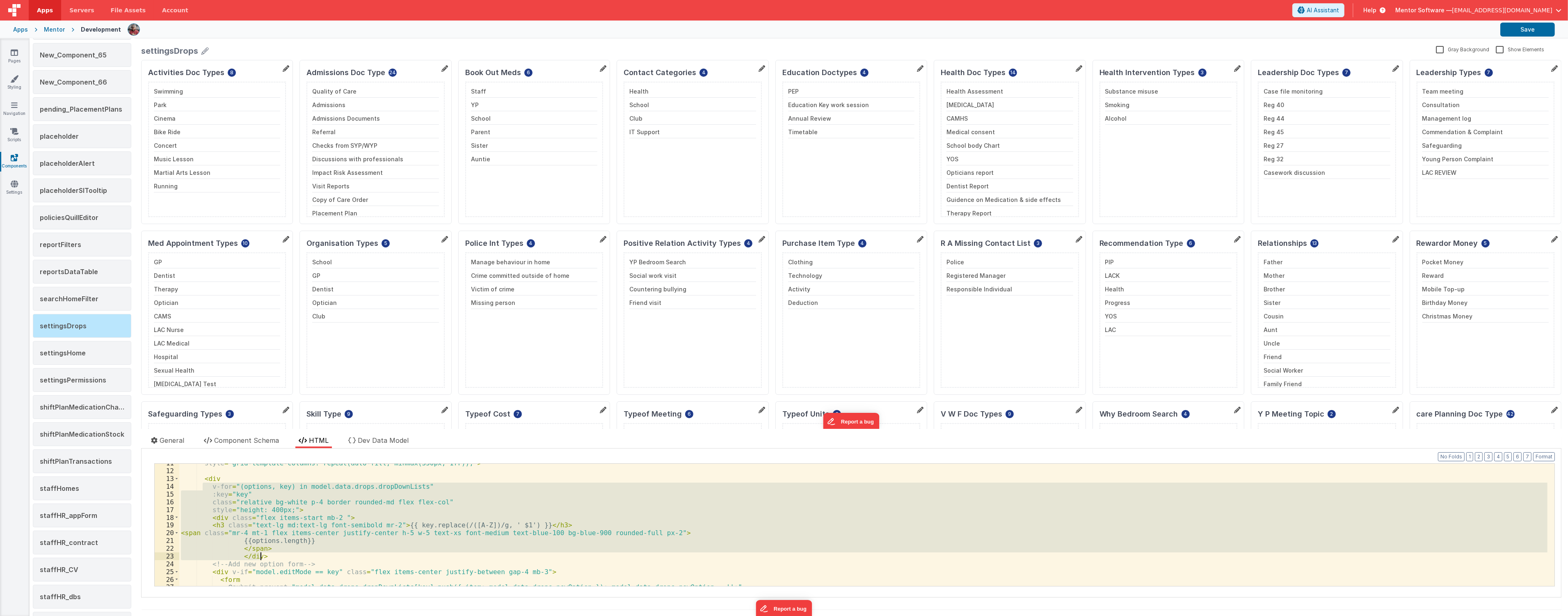
drag, startPoint x: 203, startPoint y: 483, endPoint x: 285, endPoint y: 555, distance: 109.1
click at [285, 555] on div "style = "grid-template-columns: repeat(auto-fill, minmax(350px, 1fr));" > < div…" at bounding box center [863, 528] width 1368 height 138
click at [523, 556] on div "style = "grid-template-columns: repeat(auto-fill, minmax(350px, 1fr));" > < div…" at bounding box center [863, 524] width 1368 height 122
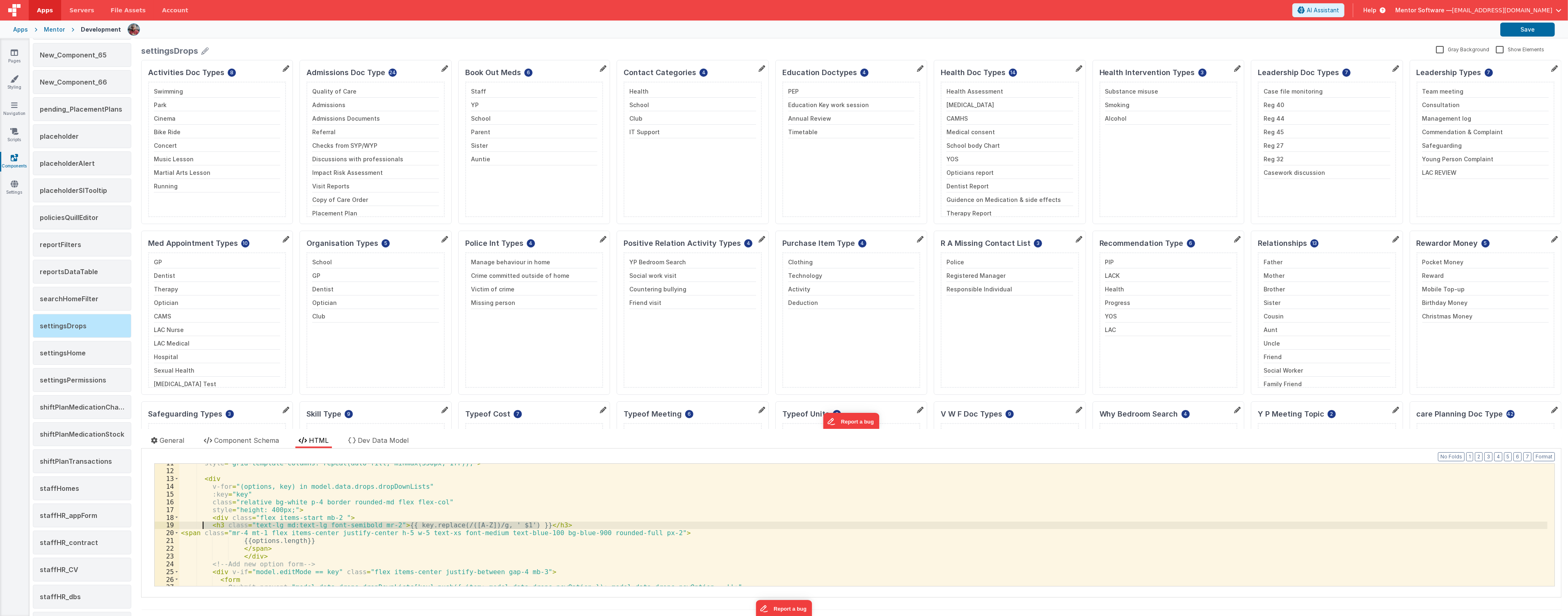
drag, startPoint x: 540, startPoint y: 523, endPoint x: 201, endPoint y: 525, distance: 339.0
click at [201, 525] on div "style = "grid-template-columns: repeat(auto-fill, minmax(350px, 1fr));" > < div…" at bounding box center [863, 528] width 1368 height 138
click at [427, 570] on div "style = "grid-template-columns: repeat(auto-fill, minmax(350px, 1fr));" > < div…" at bounding box center [863, 528] width 1368 height 138
drag, startPoint x: 391, startPoint y: 526, endPoint x: 518, endPoint y: 523, distance: 127.0
click at [518, 523] on div "style = "grid-template-columns: repeat(auto-fill, minmax(350px, 1fr));" > < div…" at bounding box center [863, 528] width 1368 height 138
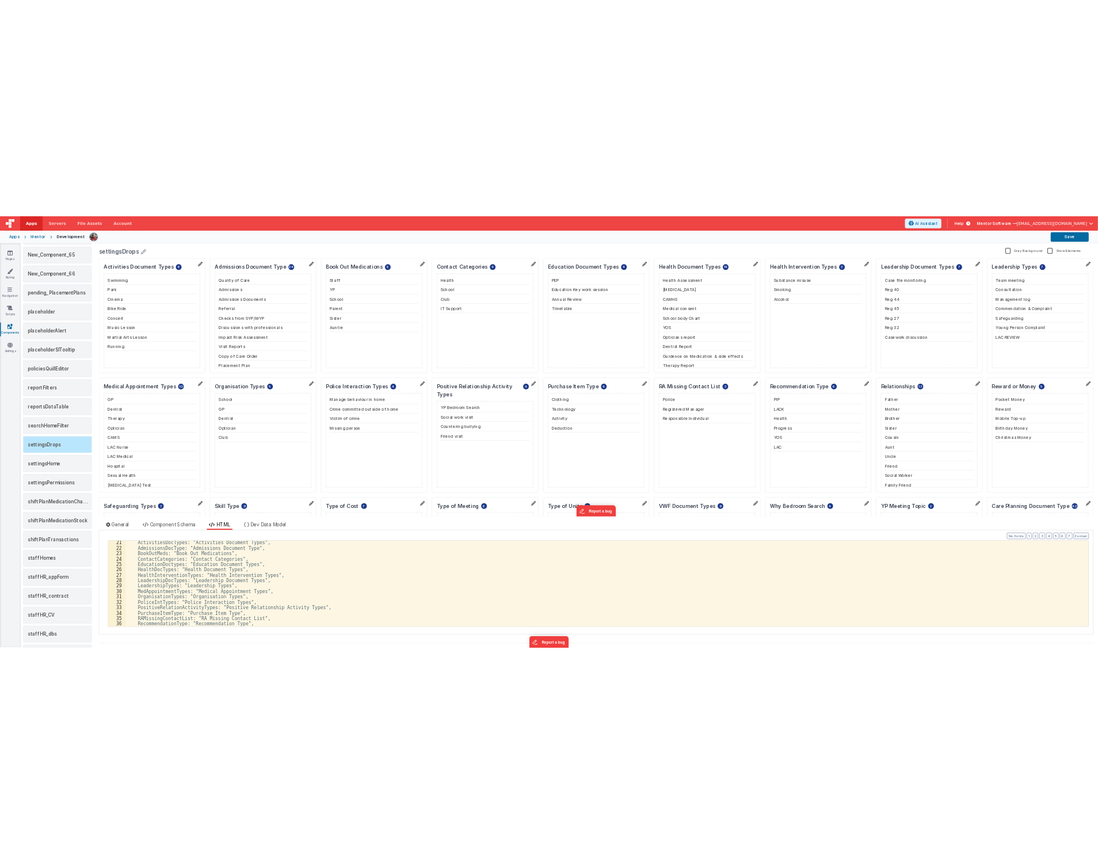
scroll to position [181, 0]
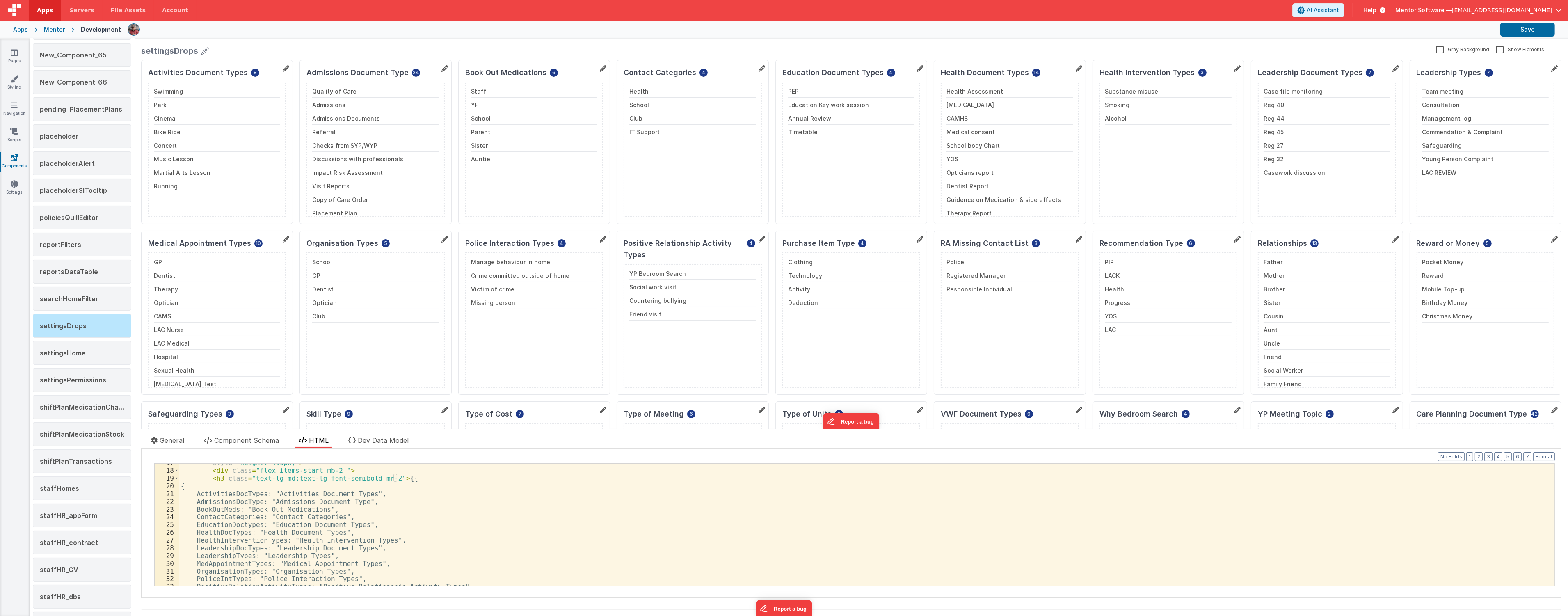
click at [336, 493] on div "style = "height: 400px;" > < div class = "flex items-start mb-2 " > < h3 class …" at bounding box center [863, 527] width 1368 height 138
click at [329, 499] on div "style = "height: 400px;" > < div class = "flex items-start mb-2 " > < h3 class …" at bounding box center [863, 527] width 1368 height 138
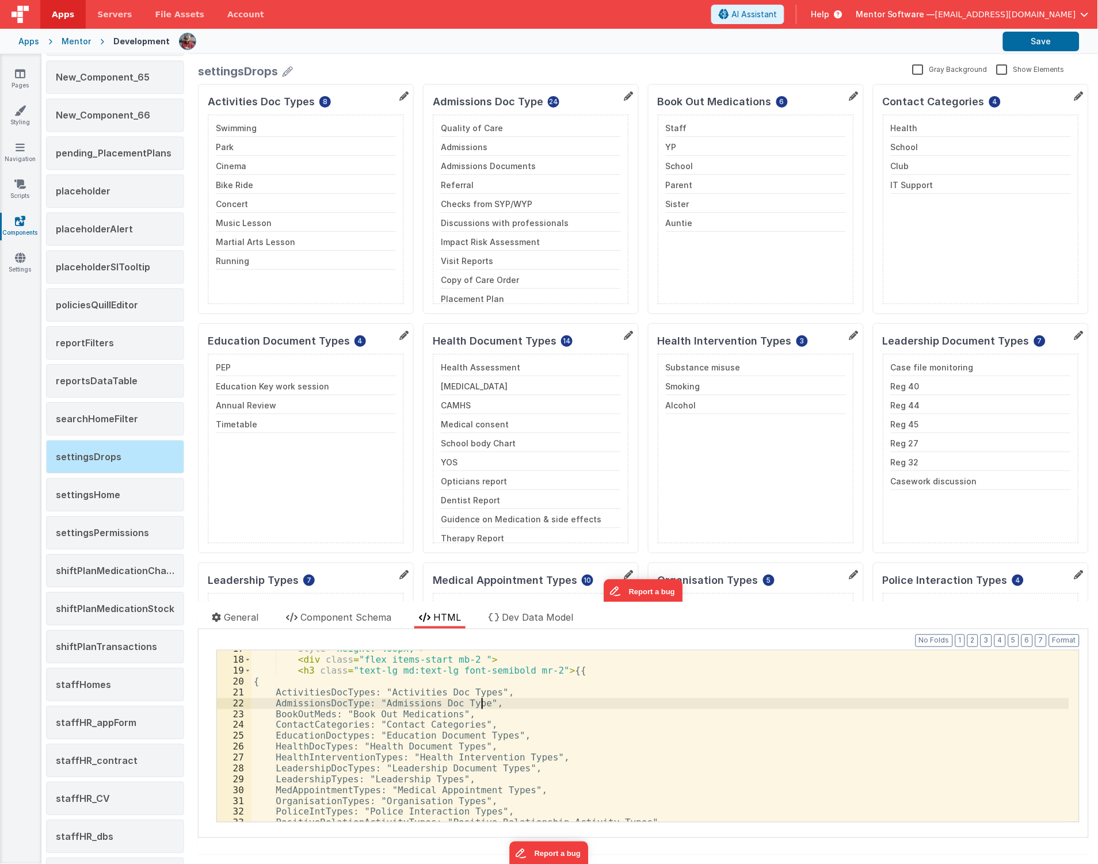
click at [482, 701] on div "style = "height: 400px;" > < div class = "flex items-start mb-2 " > < h3 class …" at bounding box center [660, 740] width 818 height 193
drag, startPoint x: 457, startPoint y: 714, endPoint x: 357, endPoint y: 715, distance: 99.6
click at [357, 715] on div "style = "height: 400px;" > < div class = "flex items-start mb-2 " > < h3 class …" at bounding box center [660, 740] width 818 height 193
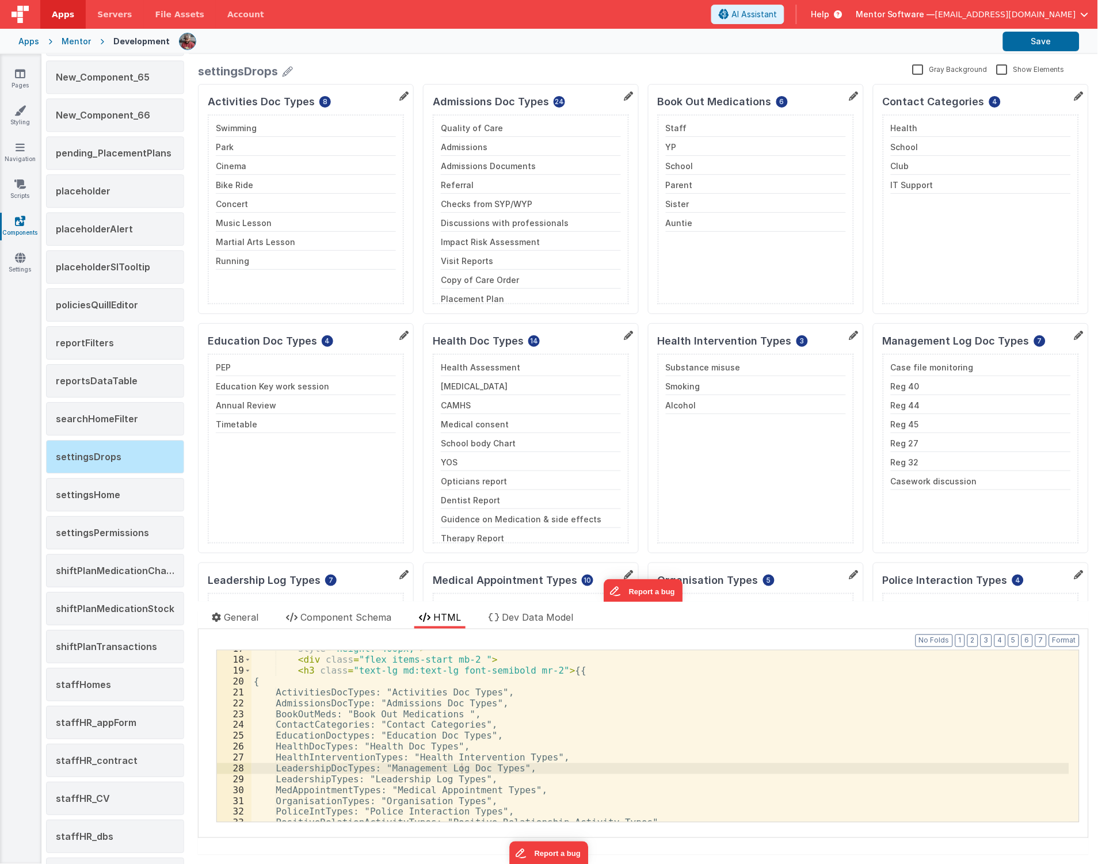
click at [411, 766] on div "style = "height: 400px;" > < div class = "flex items-start mb-2 " > < h3 class …" at bounding box center [660, 740] width 818 height 193
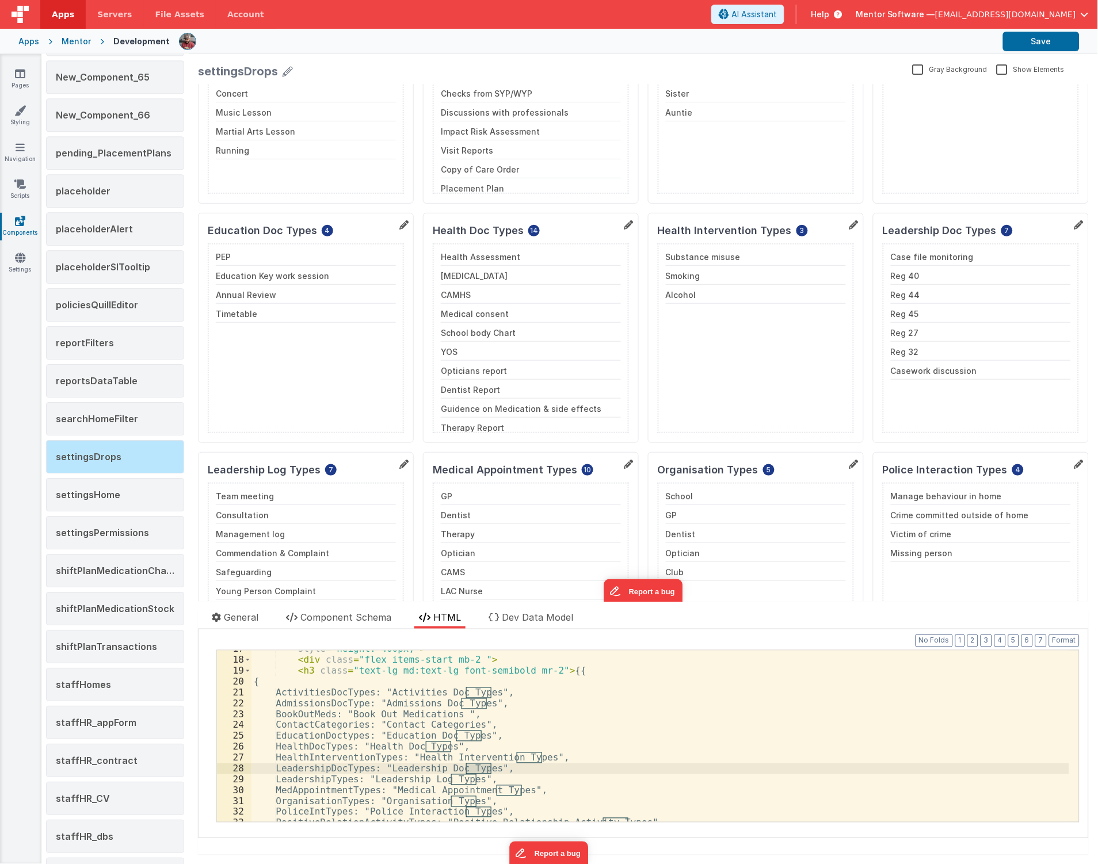
scroll to position [128, 0]
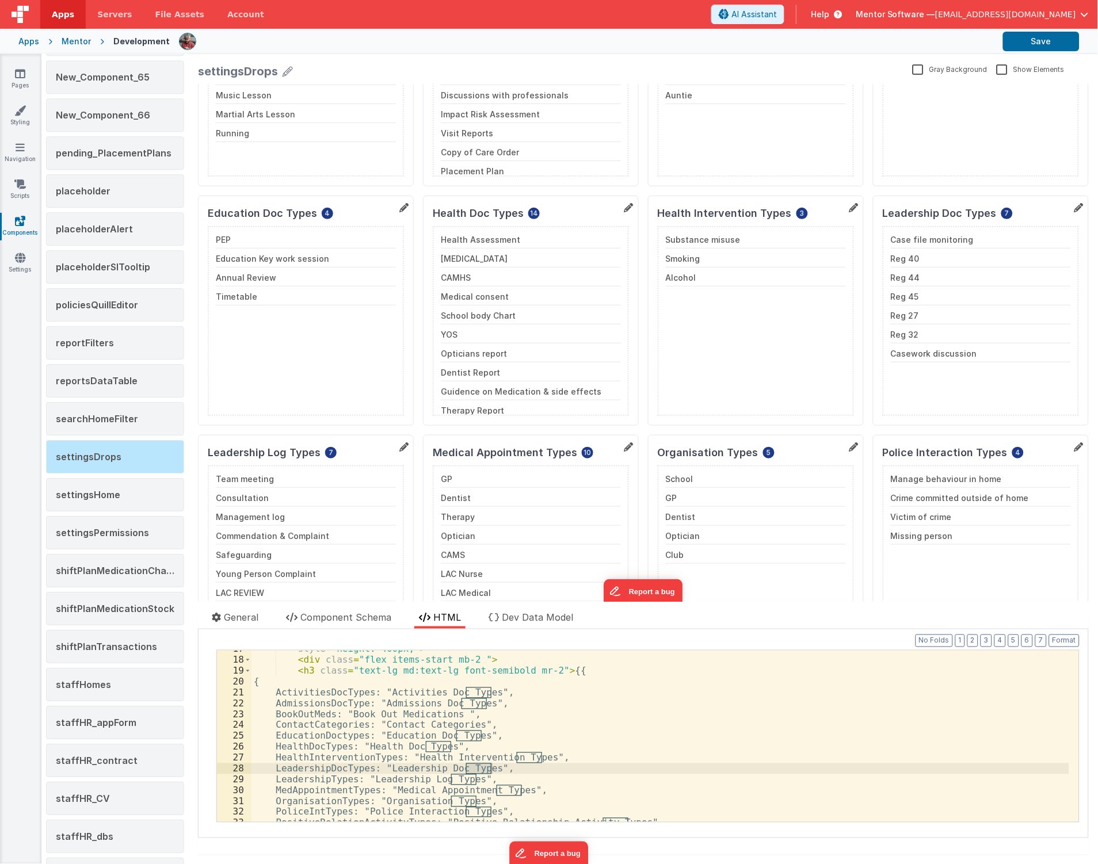
click at [535, 791] on div "style = "height: 400px;" > < div class = "flex items-start mb-2 " > < h3 class …" at bounding box center [660, 740] width 818 height 193
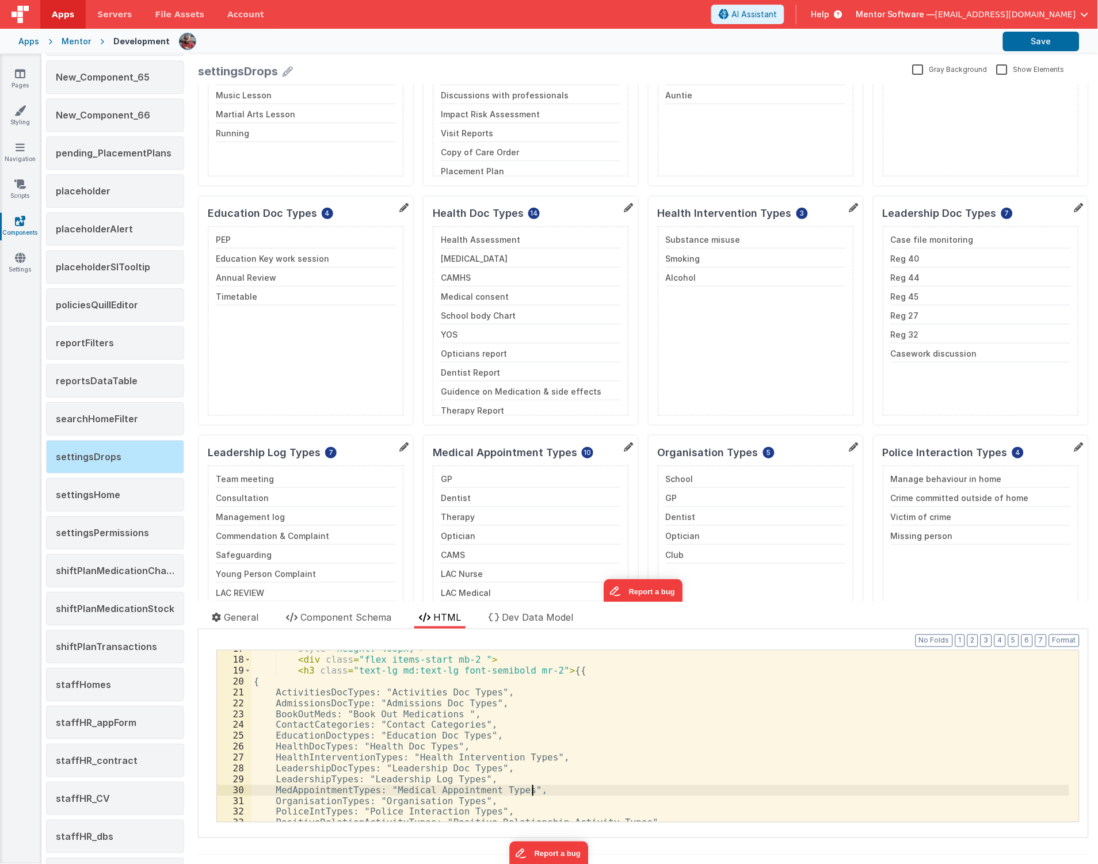
click at [498, 796] on div "style = "height: 400px;" > < div class = "flex items-start mb-2 " > < h3 class …" at bounding box center [660, 740] width 818 height 193
click at [386, 801] on div "style = "height: 400px;" > < div class = "flex items-start mb-2 " > < h3 class …" at bounding box center [660, 740] width 818 height 193
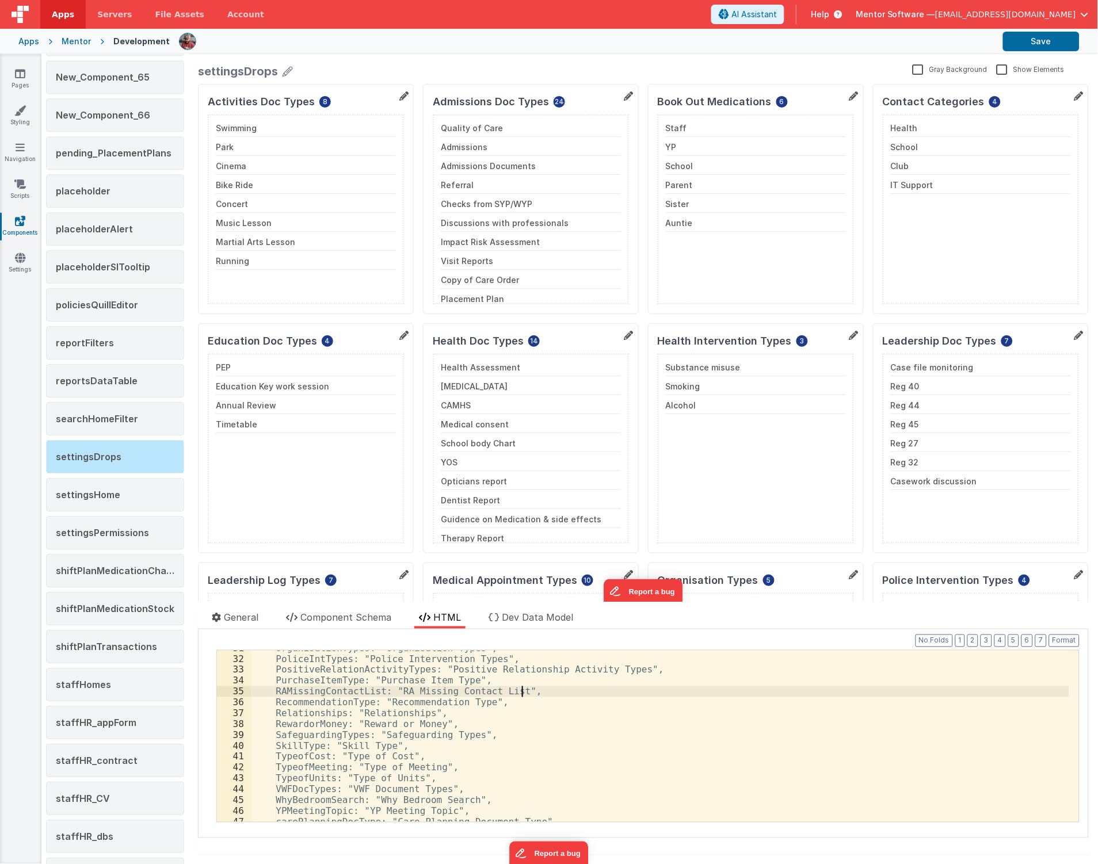
scroll to position [128, 0]
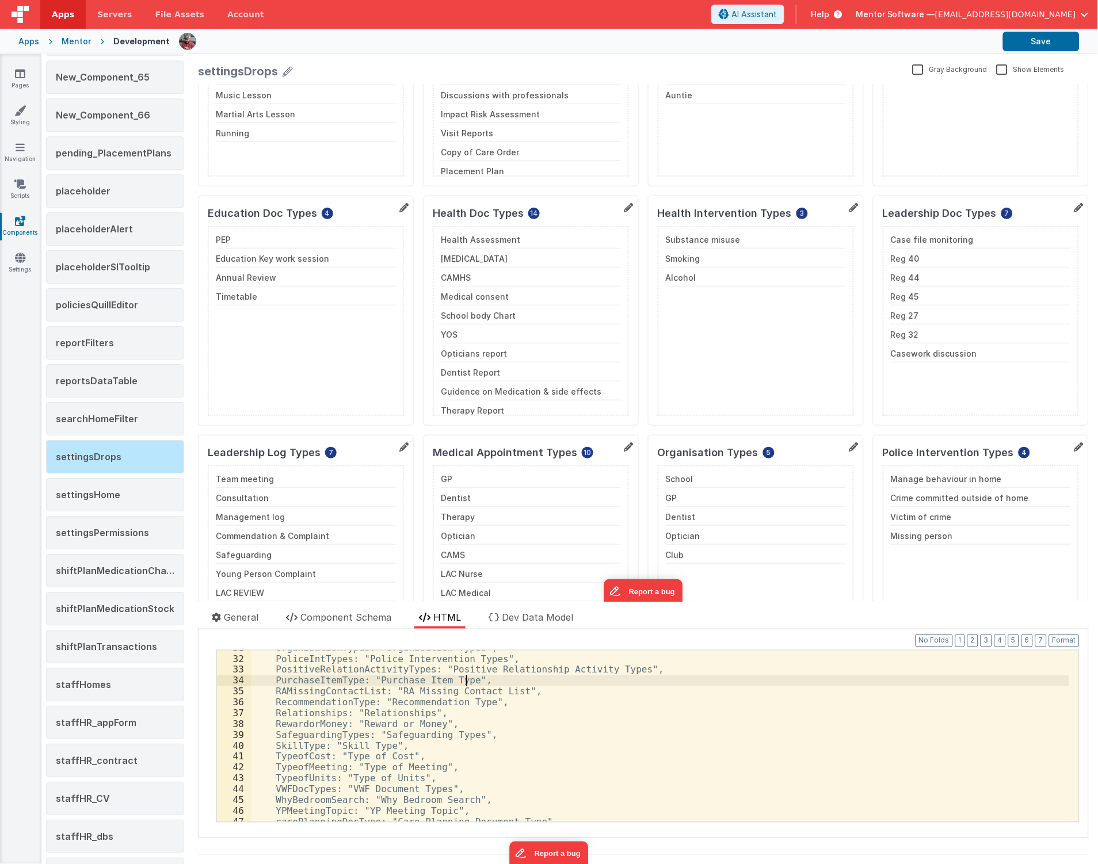
click at [469, 684] on div "OrganisationTypes: "Organisation Types", PoliceIntTypes: "Police Intervention T…" at bounding box center [660, 739] width 818 height 193
click at [403, 688] on div "OrganisationTypes: "Organisation Types", PoliceIntTypes: "Police Intervention T…" at bounding box center [660, 739] width 818 height 193
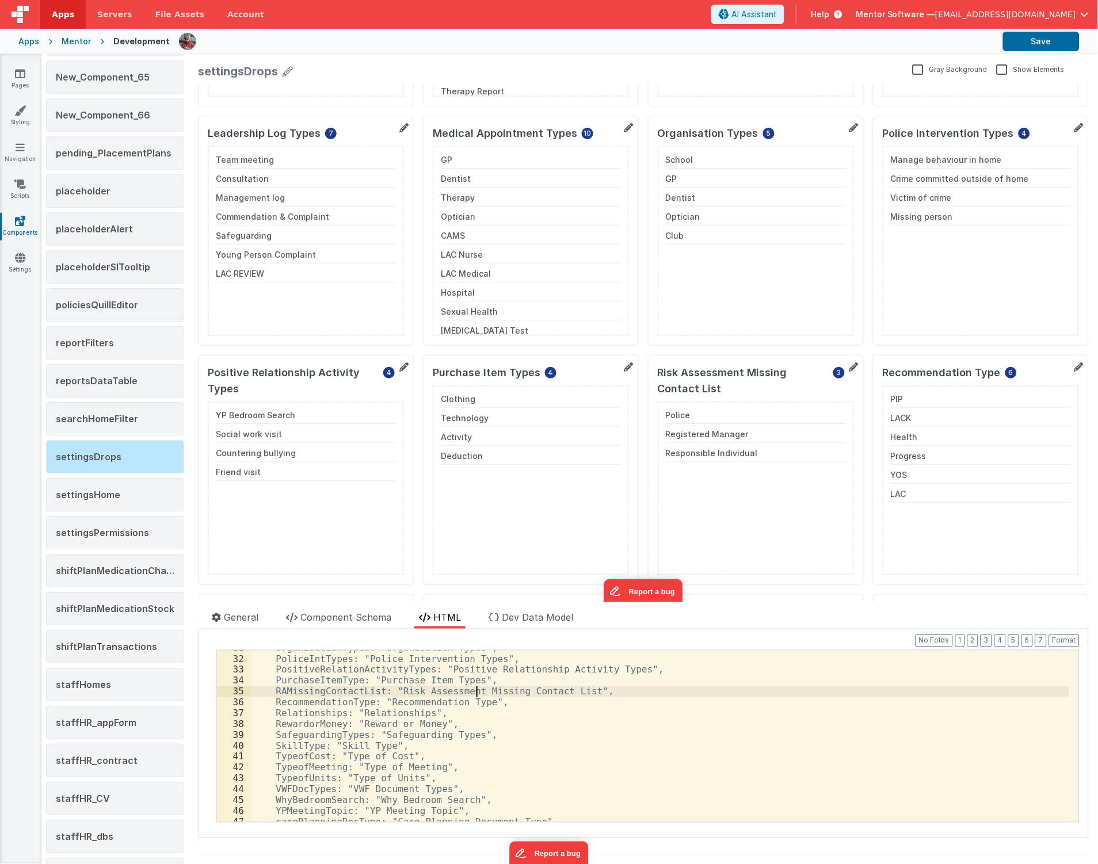
scroll to position [511, 0]
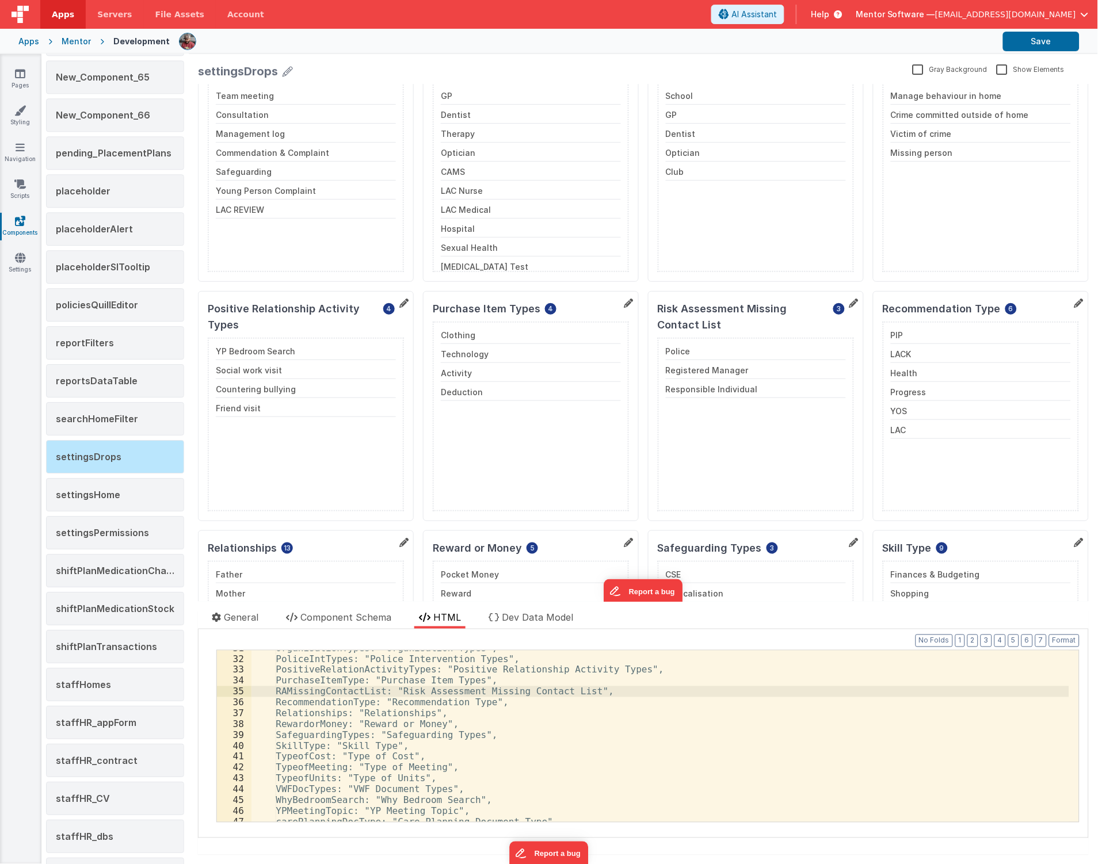
click at [482, 693] on div "OrganisationTypes: "Organisation Types", PoliceIntTypes: "Police Intervention T…" at bounding box center [660, 739] width 818 height 193
click at [486, 704] on div "OrganisationTypes: "Organisation Types", PoliceIntTypes: "Police Intervention T…" at bounding box center [660, 739] width 818 height 193
click at [569, 692] on div "OrganisationTypes: "Organisation Types", PoliceIntTypes: "Police Intervention T…" at bounding box center [660, 739] width 818 height 193
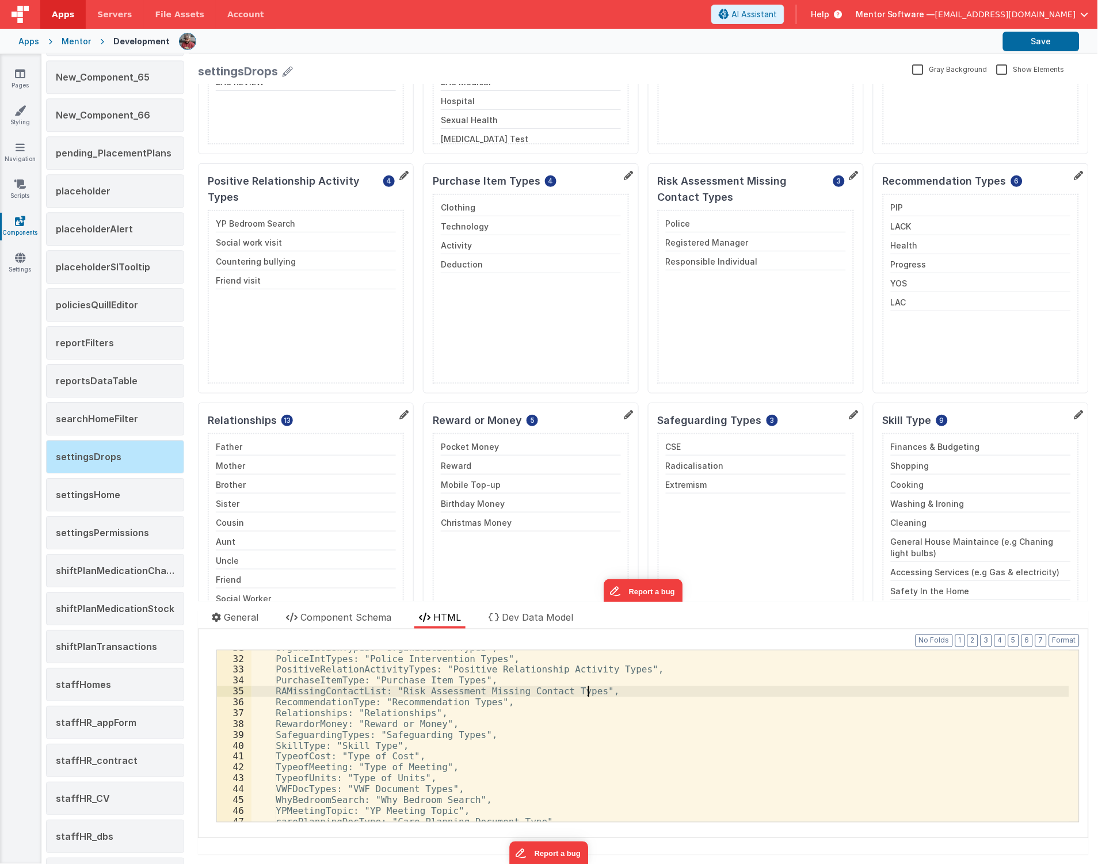
scroll to position [639, 0]
click at [458, 700] on div "OrganisationTypes: "Organisation Types", PoliceIntTypes: "Police Intervention T…" at bounding box center [660, 739] width 818 height 193
click at [410, 715] on div "OrganisationTypes: "Organisation Types", PoliceIntTypes: "Police Intervention T…" at bounding box center [660, 739] width 818 height 193
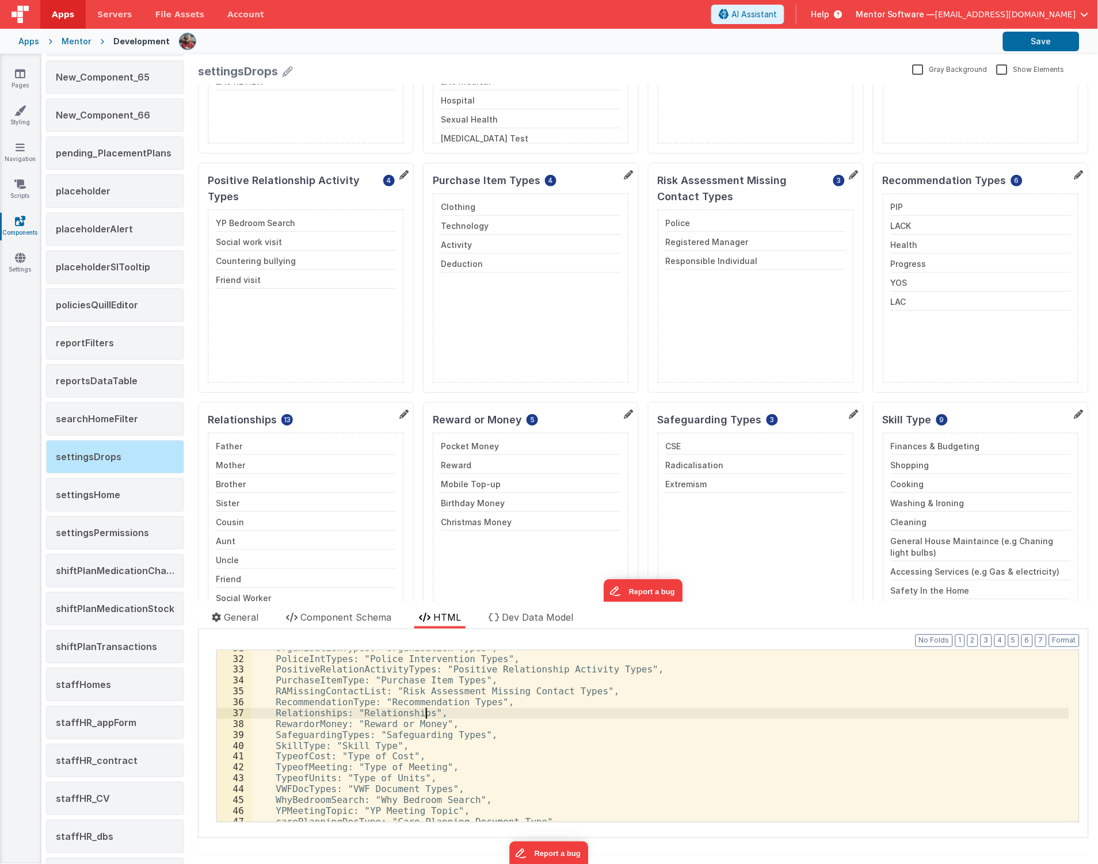
click at [425, 714] on div "OrganisationTypes: "Organisation Types", PoliceIntTypes: "Police Intervention T…" at bounding box center [660, 739] width 818 height 193
click at [427, 714] on div "OrganisationTypes: "Organisation Types", PoliceIntTypes: "Police Intervention T…" at bounding box center [660, 739] width 818 height 193
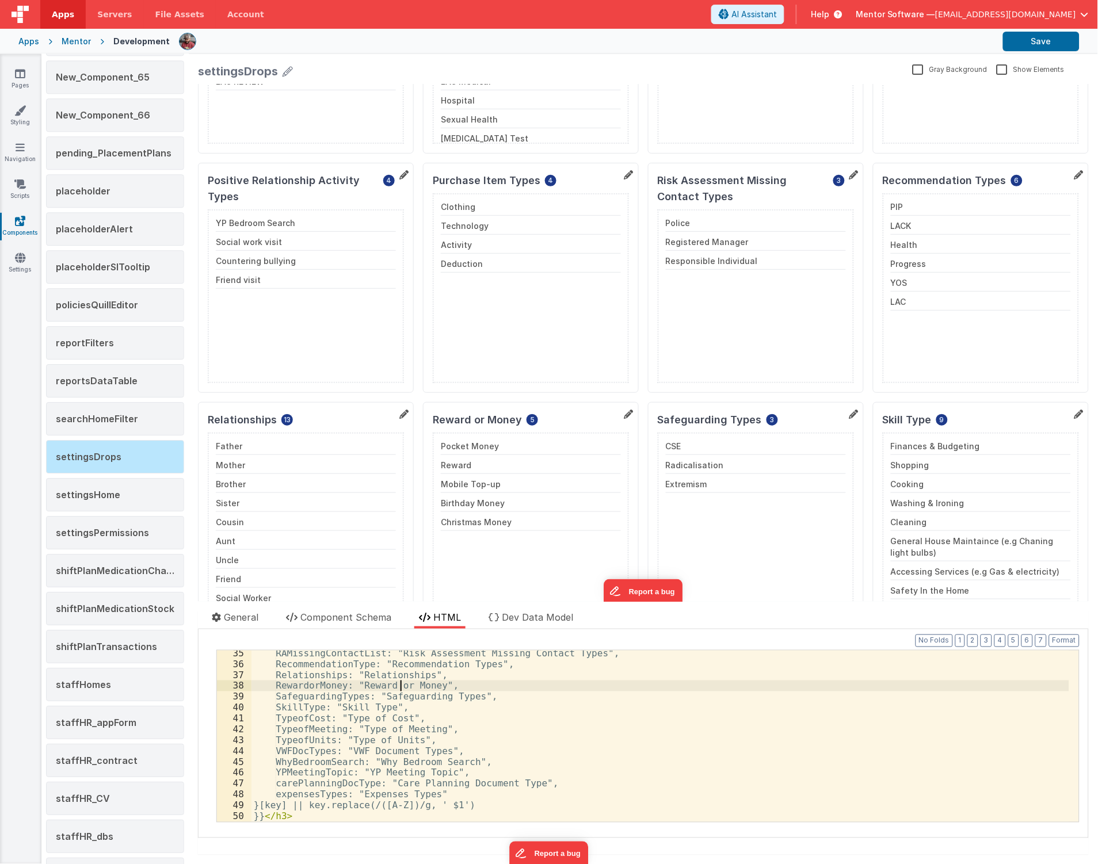
click at [400, 685] on div "RAMissingContactList: "Risk Assessment Missing Contact Types", RecommendationTy…" at bounding box center [660, 745] width 818 height 193
click at [424, 687] on div "RAMissingContactList: "Risk Assessment Missing Contact Types", RecommendationTy…" at bounding box center [660, 745] width 818 height 193
click at [388, 705] on div "RAMissingContactList: "Risk Assessment Missing Contact Types", RecommendationTy…" at bounding box center [660, 745] width 818 height 193
click at [359, 749] on div "RAMissingContactList: "Risk Assessment Missing Contact Types", RecommendationTy…" at bounding box center [660, 745] width 818 height 193
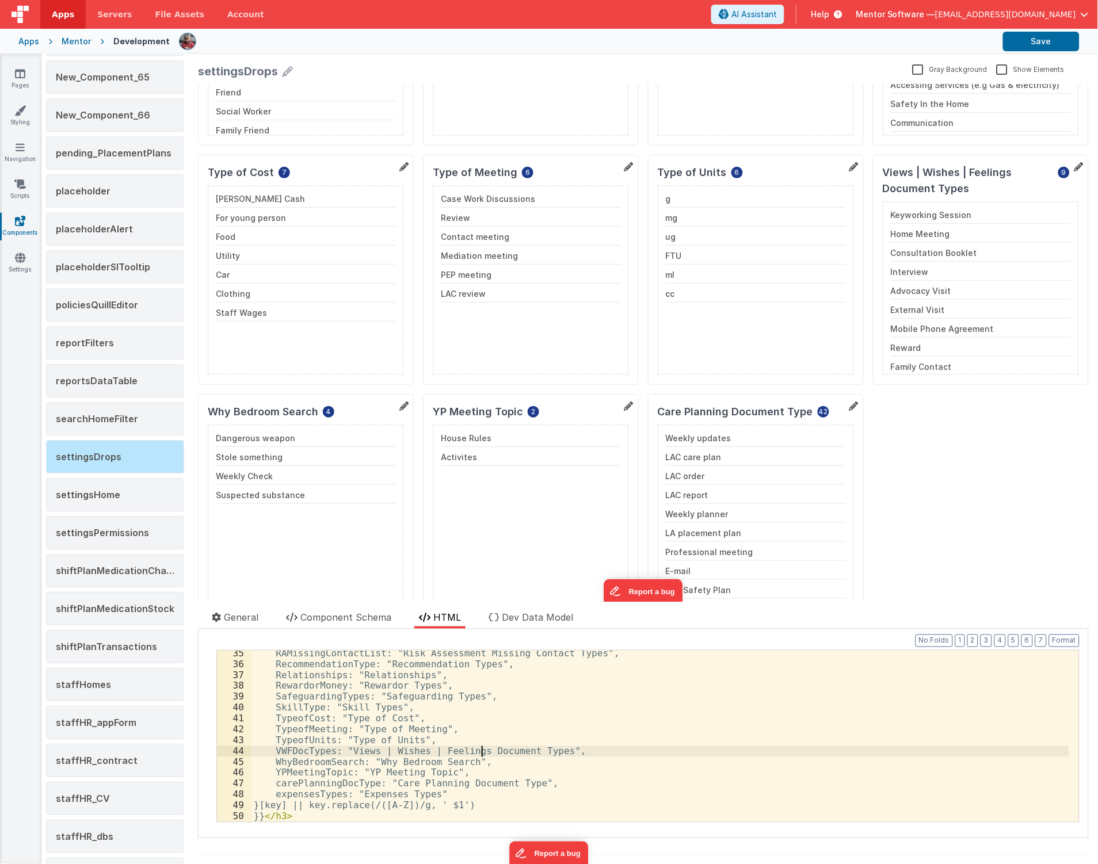
scroll to position [1158, 0]
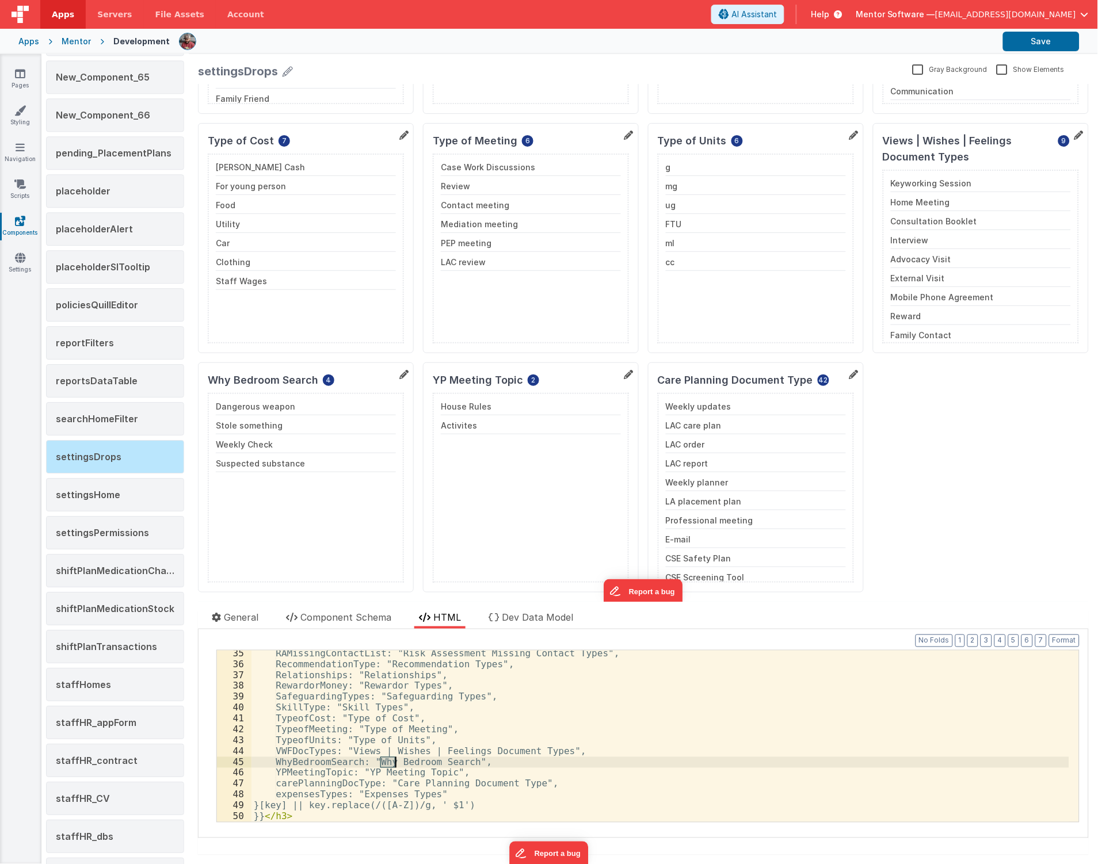
drag, startPoint x: 380, startPoint y: 765, endPoint x: 395, endPoint y: 764, distance: 15.0
click at [395, 764] on div "RAMissingContactList: "Risk Assessment Missing Contact Types", RecommendationTy…" at bounding box center [660, 745] width 818 height 193
click at [372, 774] on div "RAMissingContactList: "Risk Assessment Missing Contact Types", RecommendationTy…" at bounding box center [660, 745] width 818 height 193
click at [530, 788] on div "RAMissingContactList: "Risk Assessment Missing Contact Types", RecommendationTy…" at bounding box center [660, 745] width 818 height 193
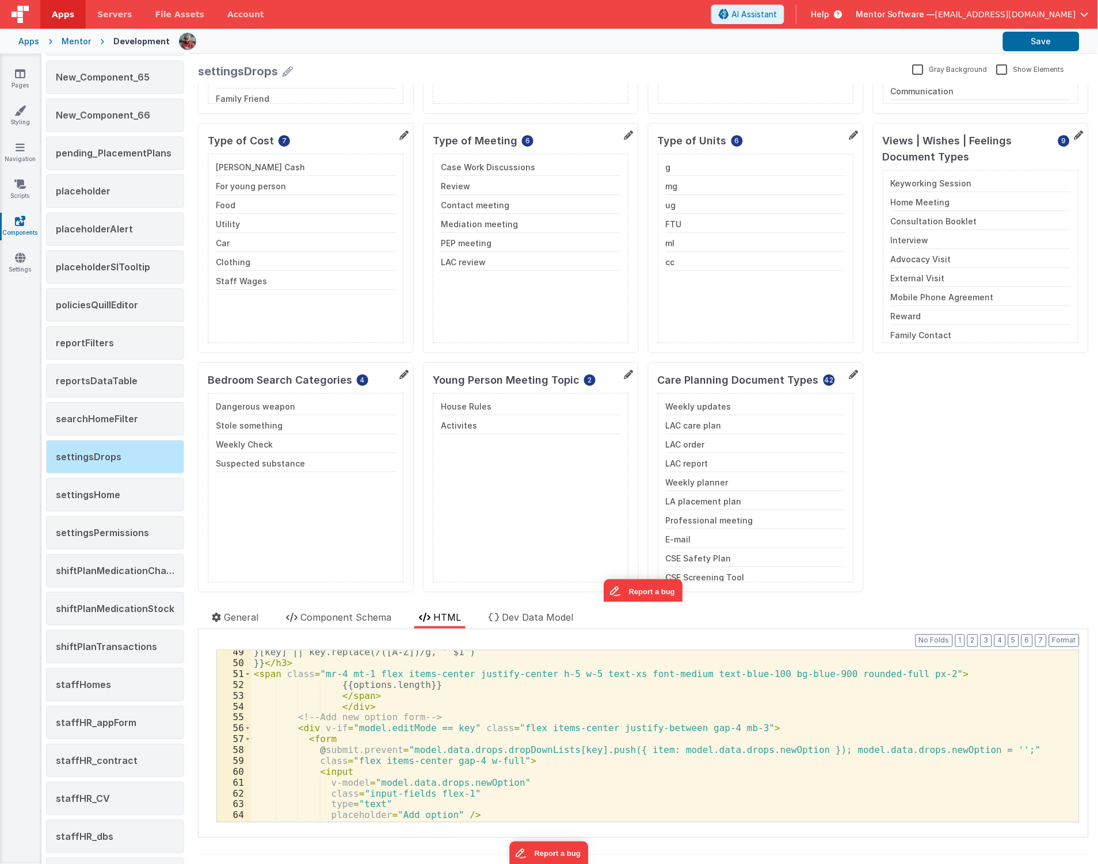
scroll to position [410, 0]
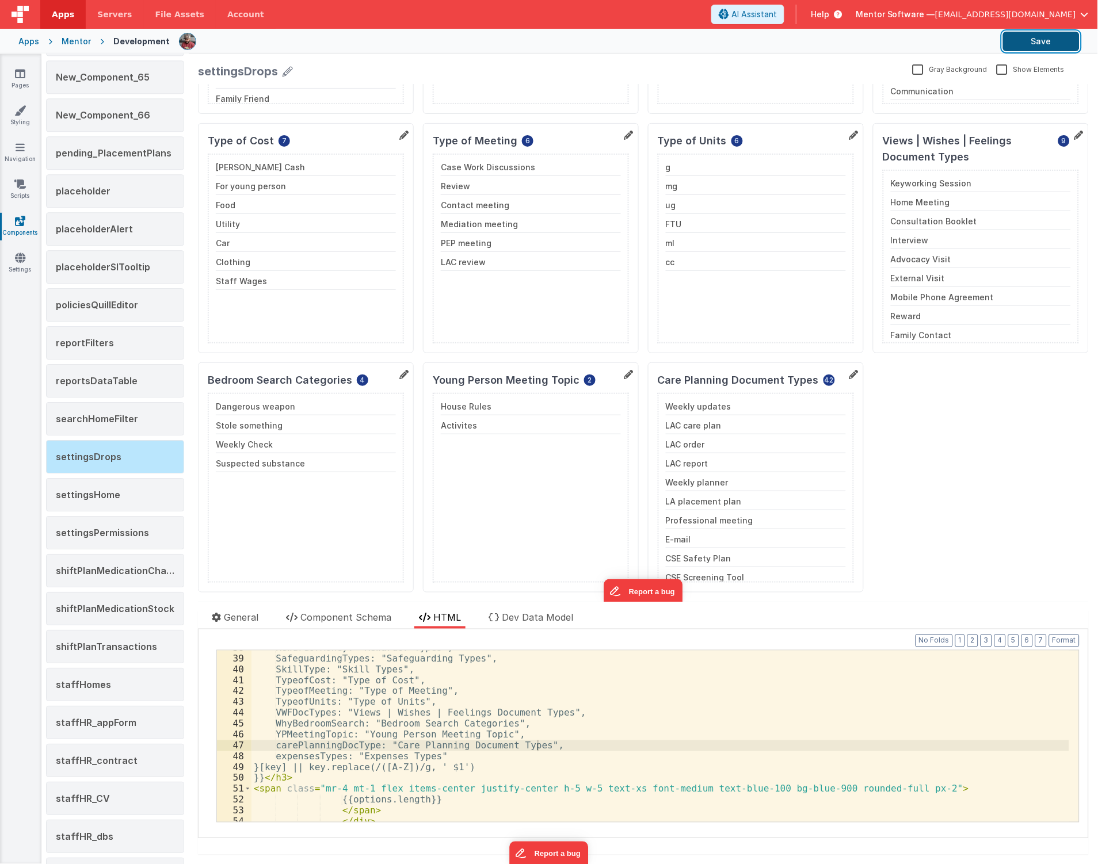
click at [1050, 42] on button "Save" at bounding box center [1041, 42] width 77 height 20
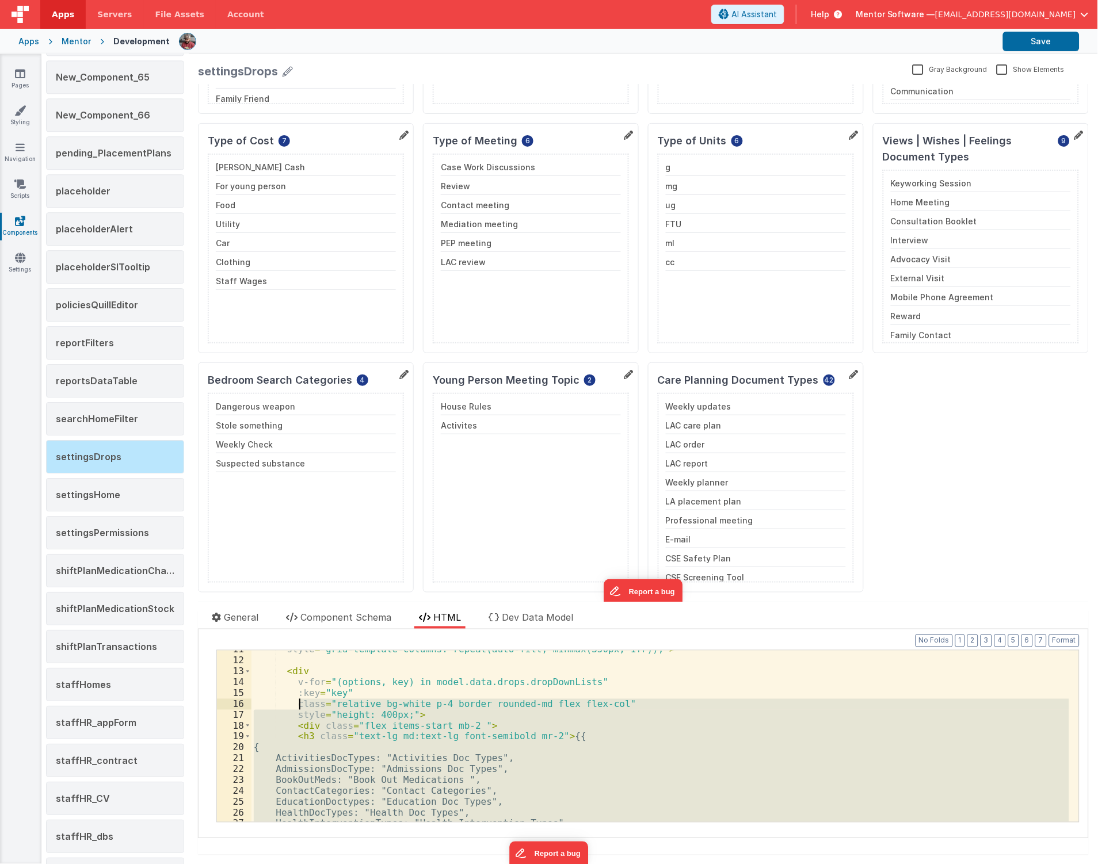
scroll to position [152, 0]
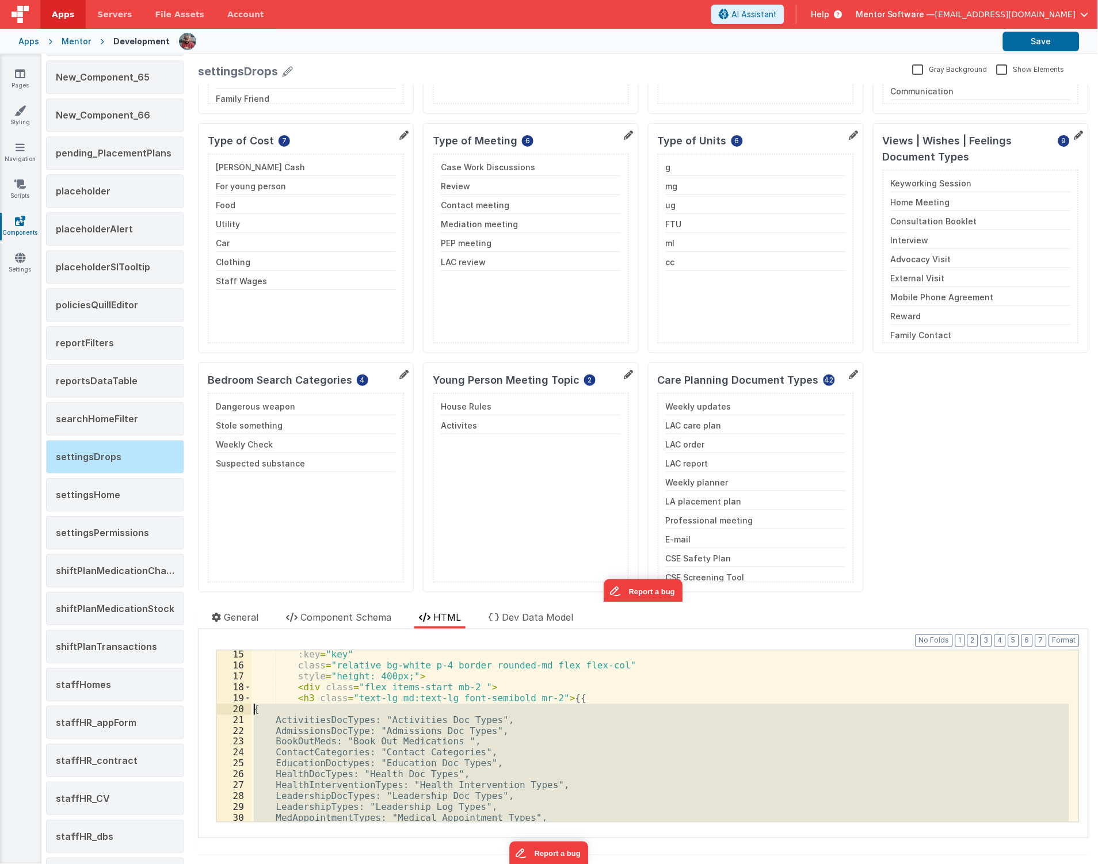
drag, startPoint x: 278, startPoint y: 769, endPoint x: 235, endPoint y: 701, distance: 80.9
click at [241, 703] on div "15 16 17 18 19 20 21 22 23 24 25 26 27 28 29 30 31 32 :key = "key" class = "rel…" at bounding box center [647, 736] width 863 height 173
click at [1044, 38] on button "Save" at bounding box center [1041, 42] width 77 height 20
click at [751, 747] on div ":key = "key" class = "relative bg-white p-4 border rounded-md flex flex-col" st…" at bounding box center [660, 736] width 818 height 171
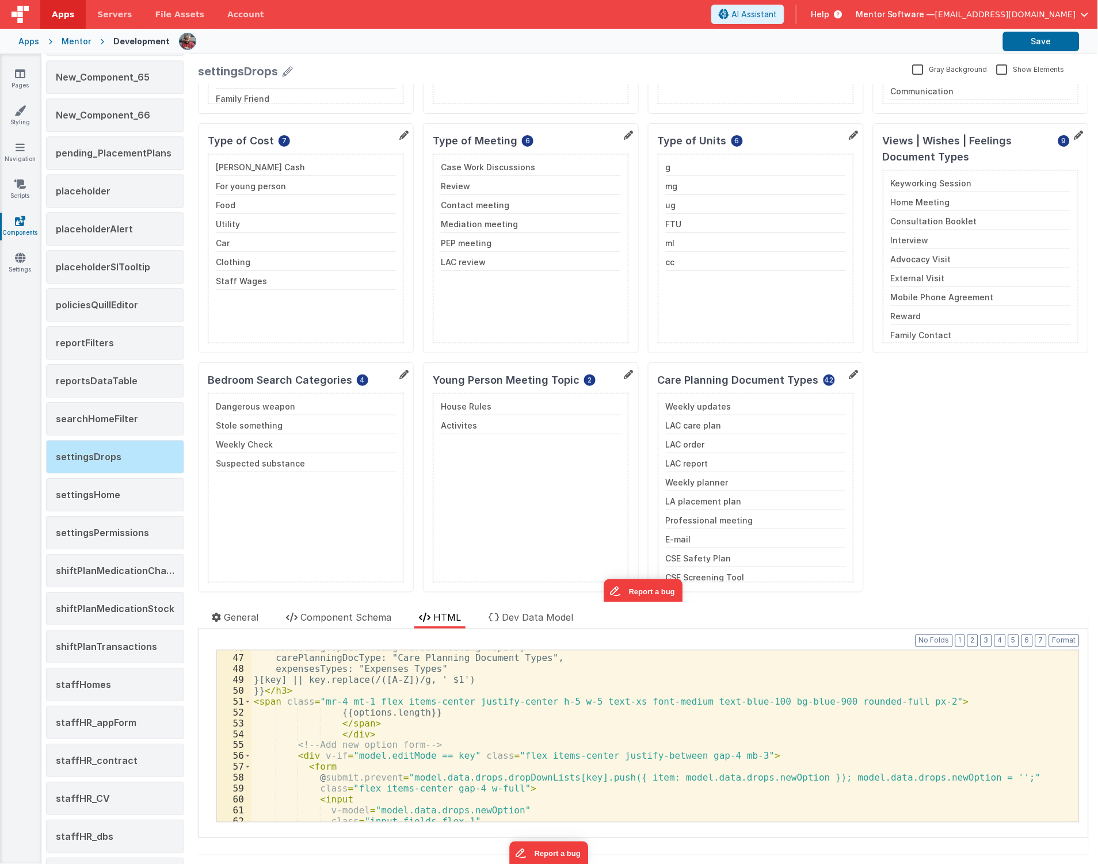
scroll to position [229, 0]
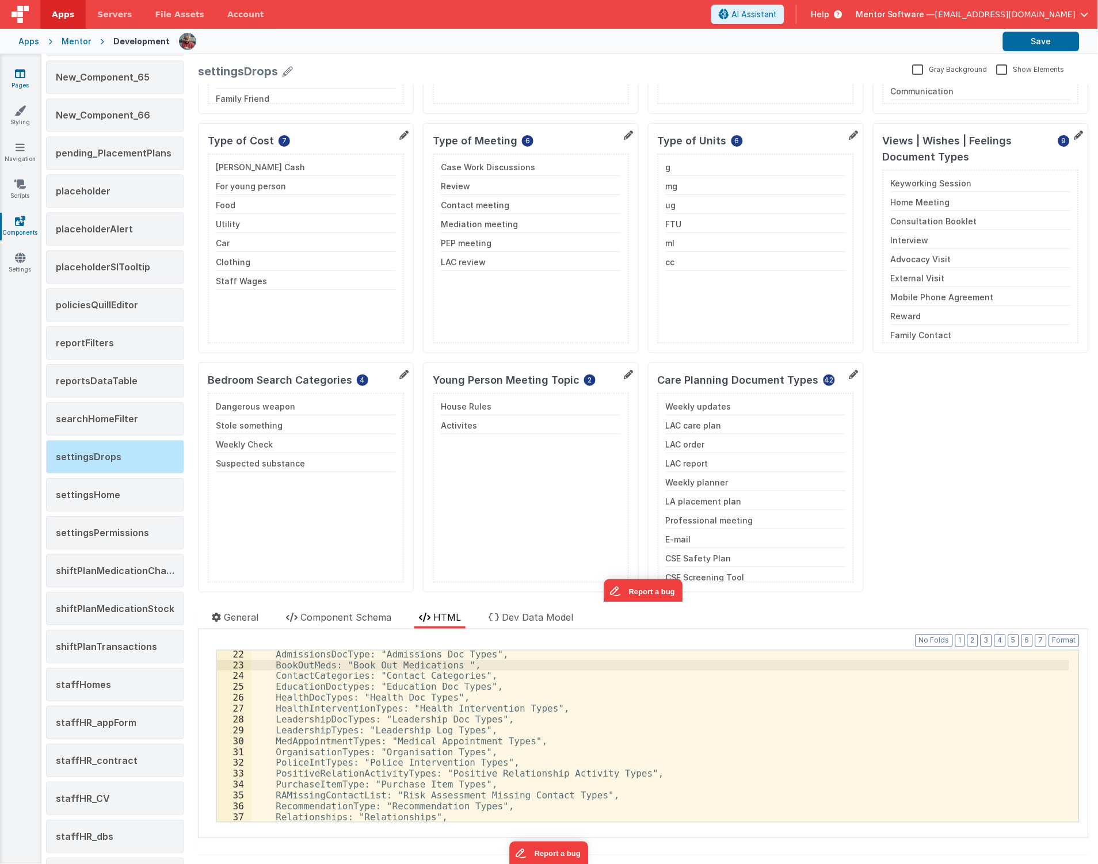
click at [15, 70] on icon at bounding box center [20, 74] width 10 height 12
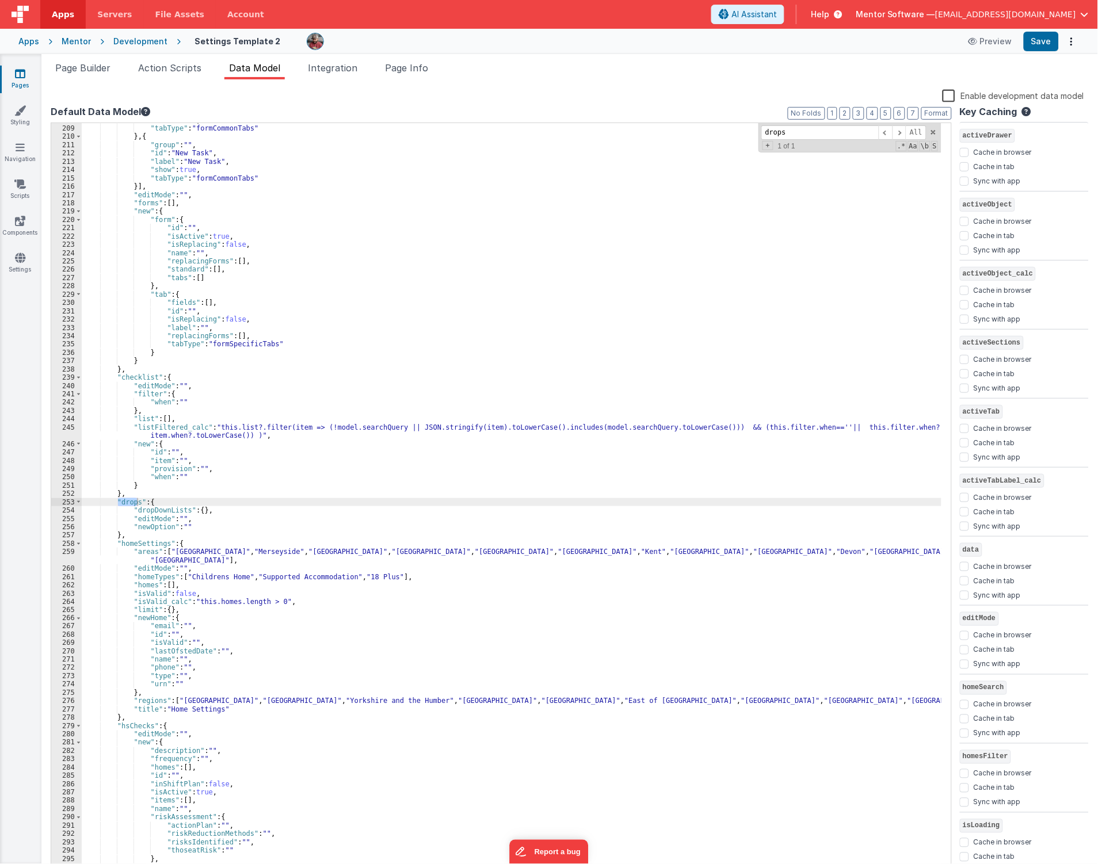
scroll to position [1727, 0]
click at [513, 502] on div ""show" : true , "tabType" : "formCommonTabs" } , { "group" : "" , "id" : "New T…" at bounding box center [512, 500] width 860 height 768
click at [409, 287] on div ""show" : true , "tabType" : "formCommonTabs" } , { "group" : "" , "id" : "New T…" at bounding box center [512, 500] width 860 height 768
click at [19, 255] on icon at bounding box center [20, 258] width 10 height 12
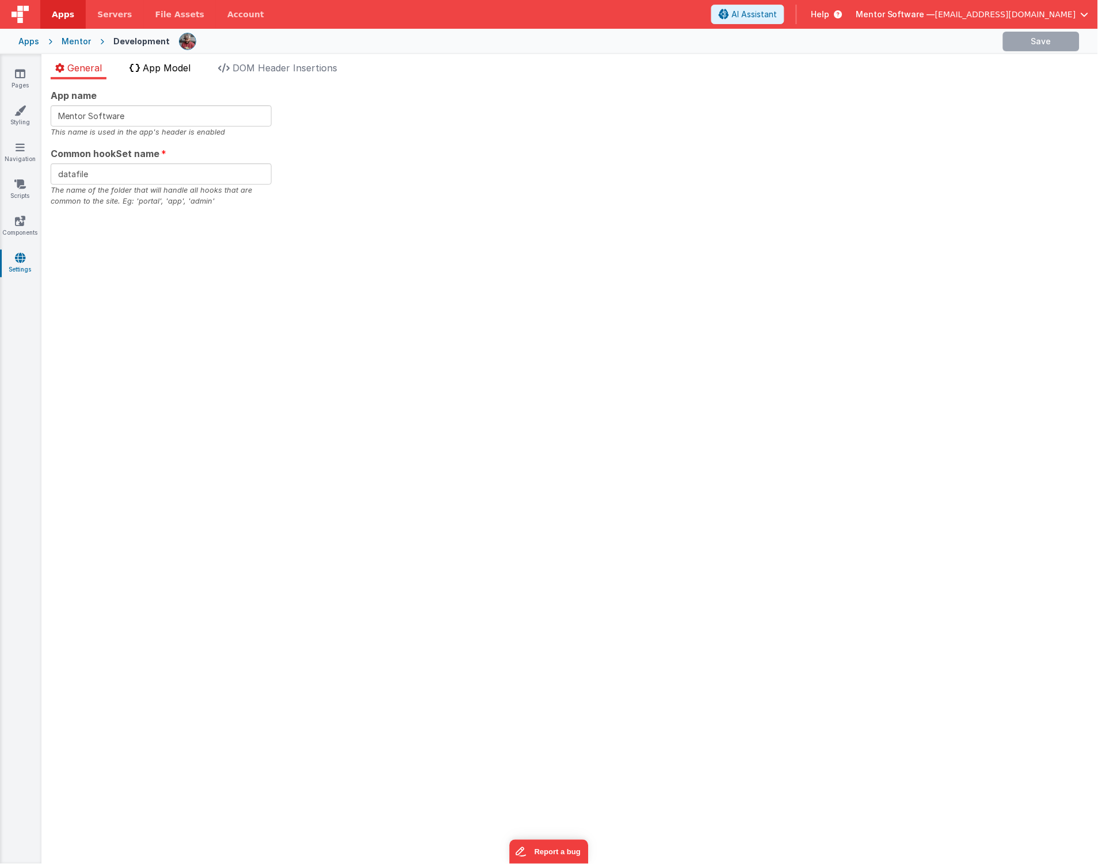
click at [157, 65] on span "App Model" at bounding box center [167, 68] width 48 height 12
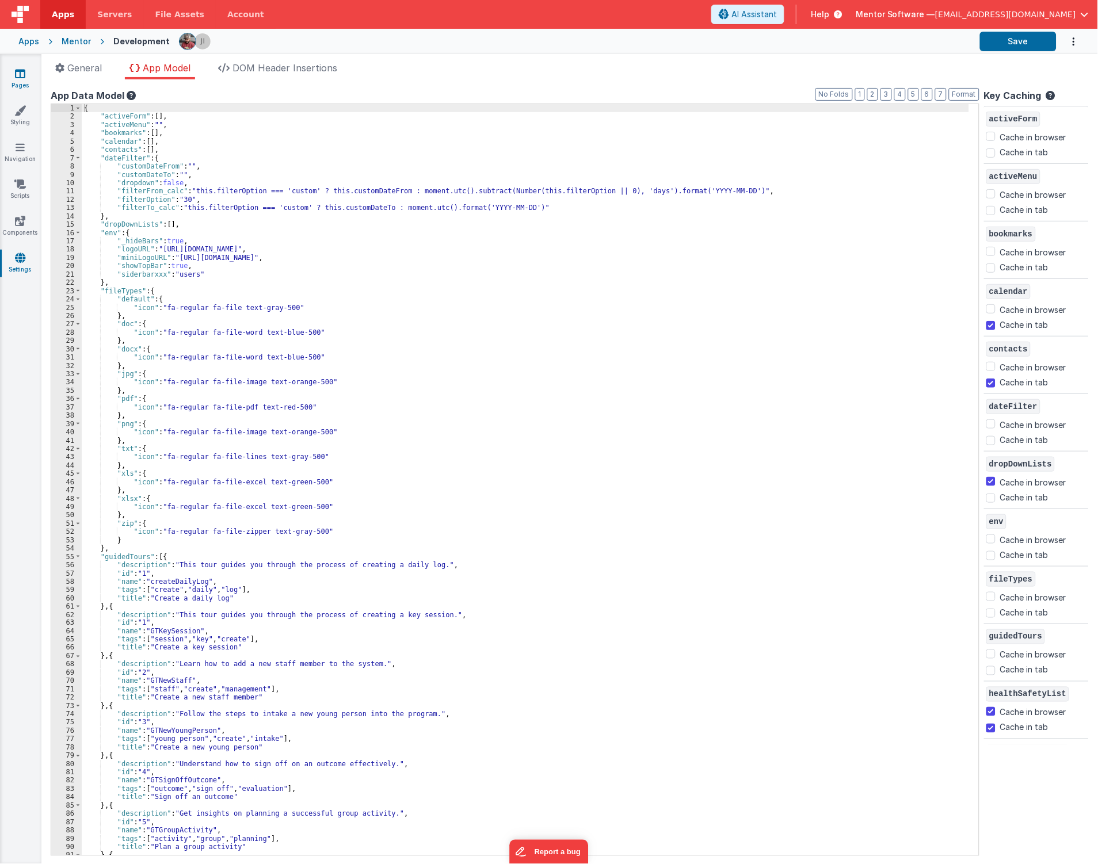
click at [25, 81] on link "Pages" at bounding box center [19, 79] width 41 height 23
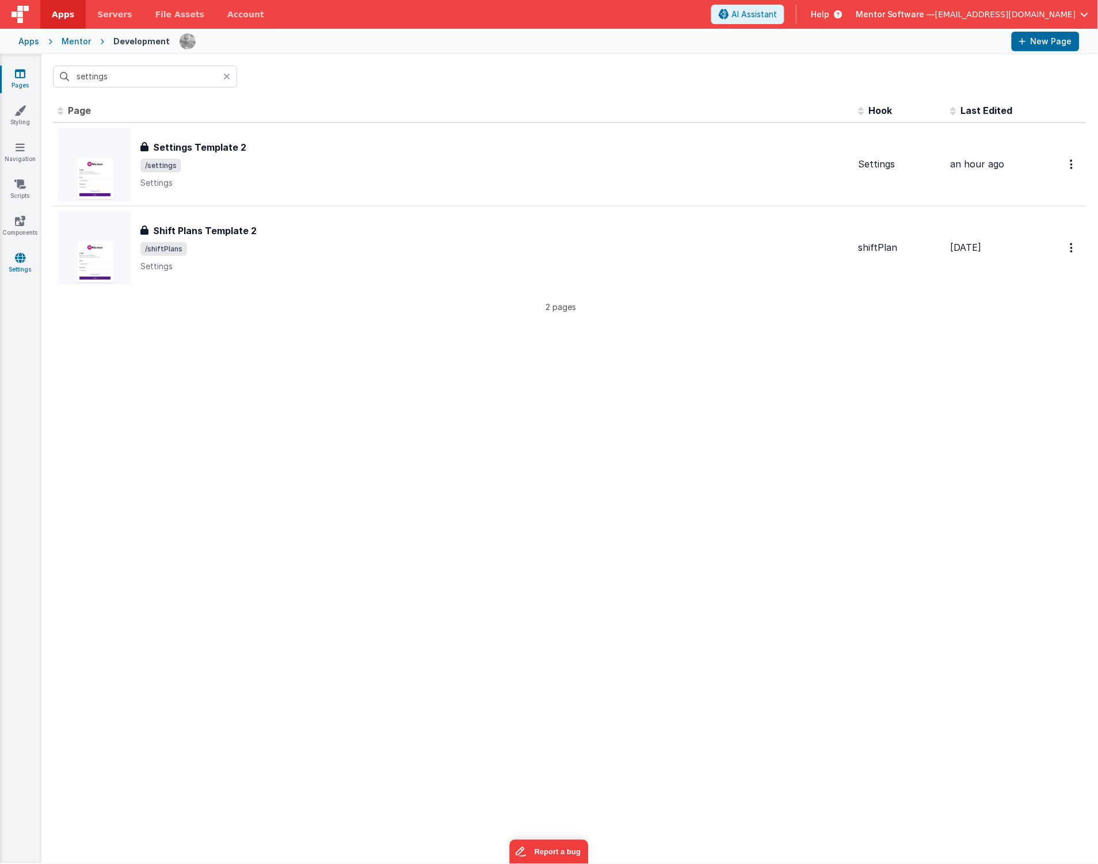
click at [30, 262] on link "Settings" at bounding box center [19, 263] width 41 height 23
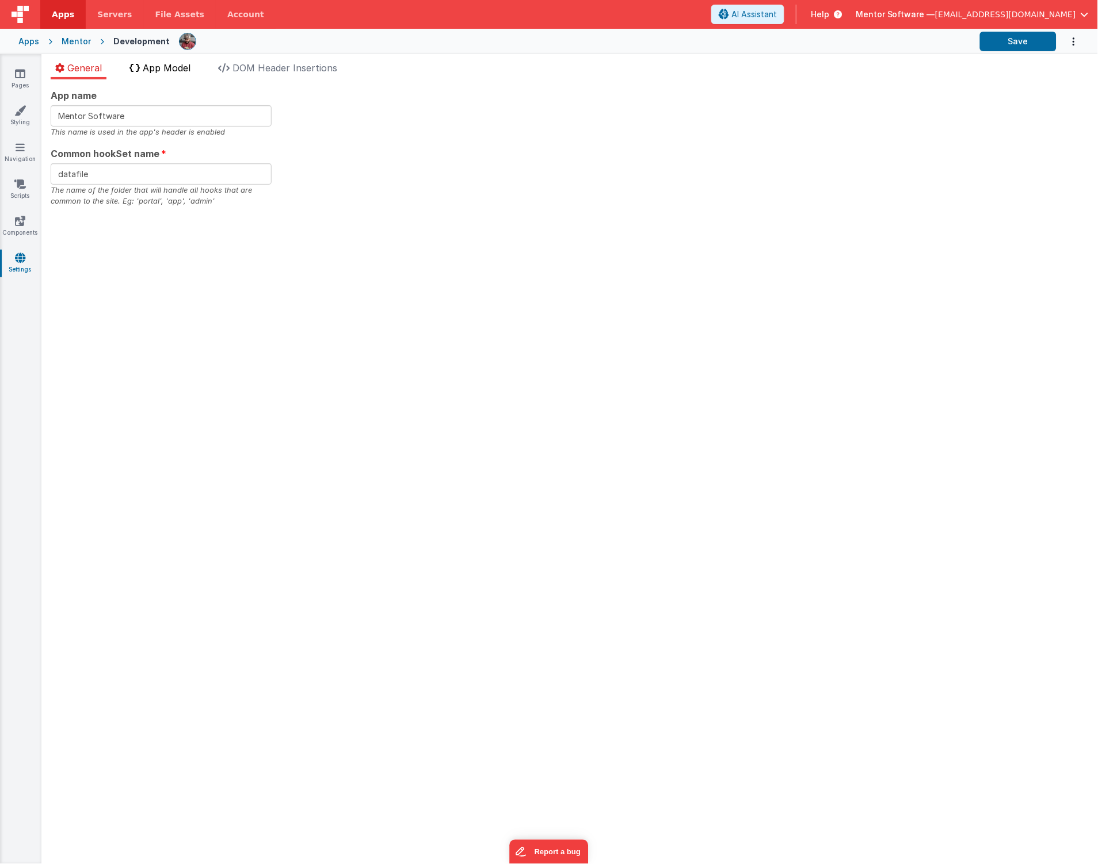
click at [171, 68] on span "App Model" at bounding box center [167, 68] width 48 height 12
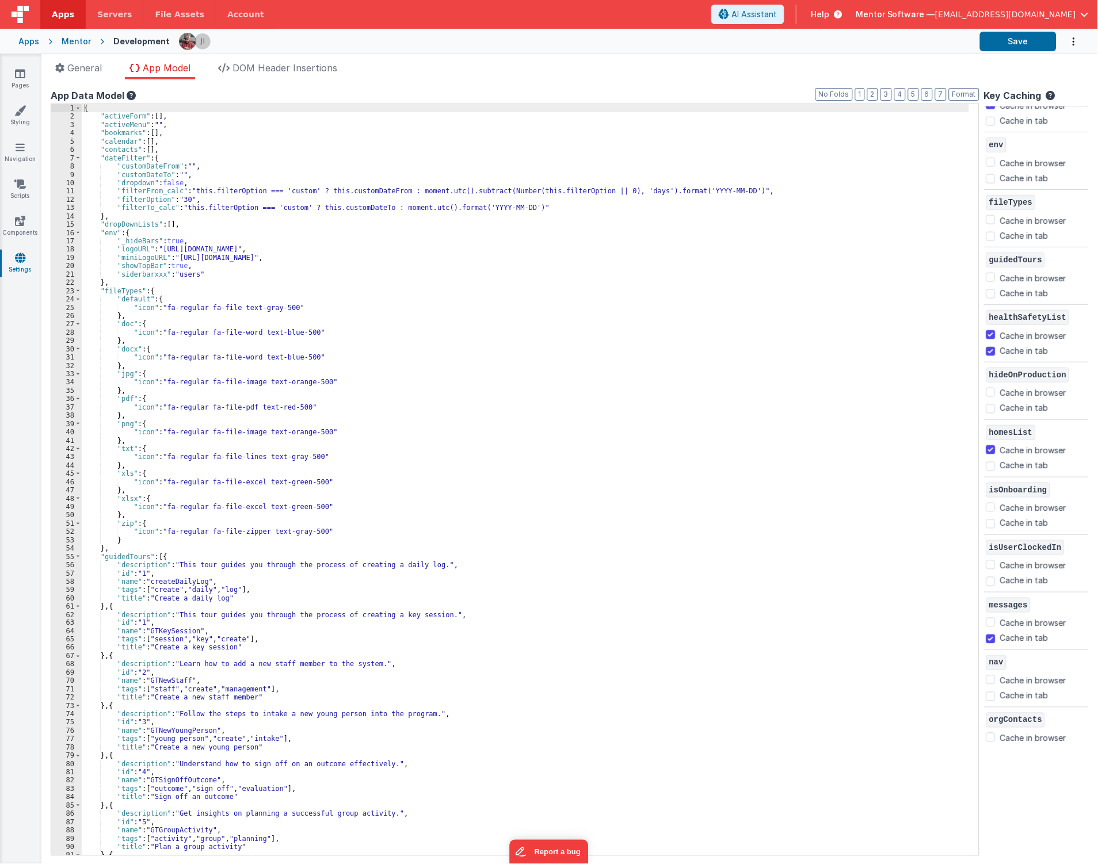
scroll to position [383, 0]
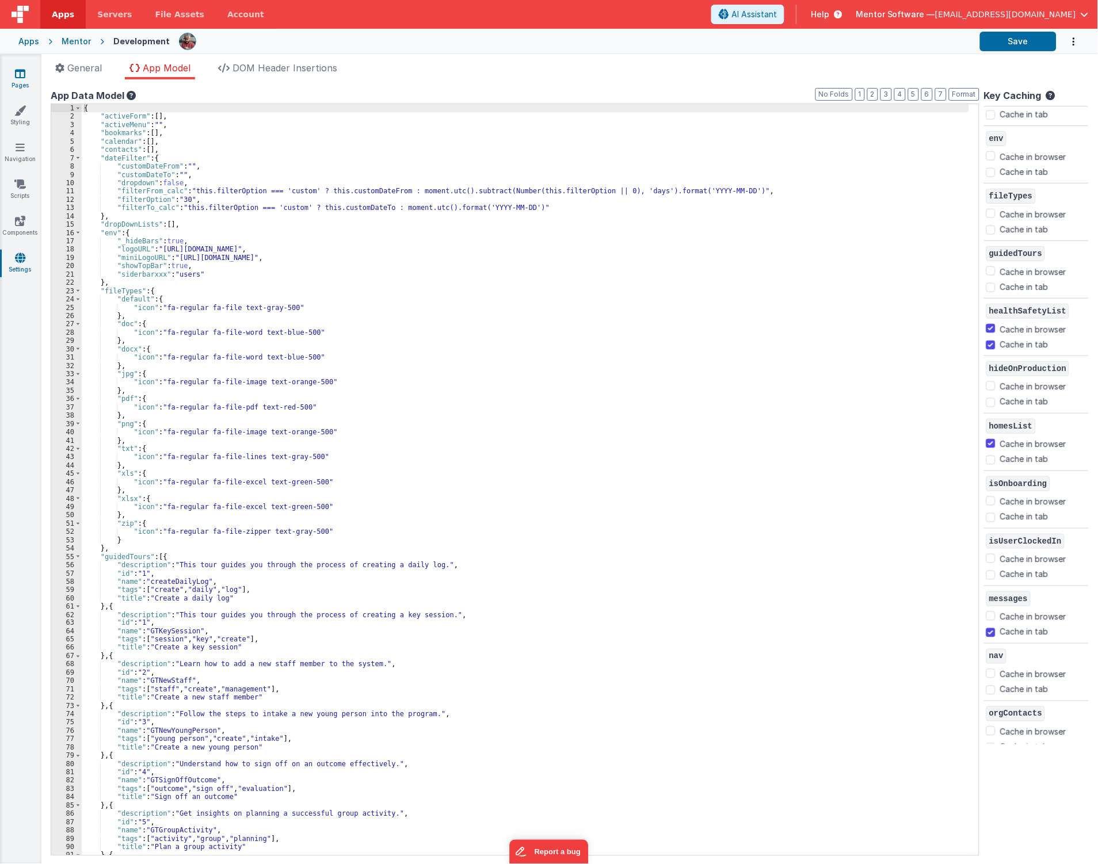
click at [25, 82] on link "Pages" at bounding box center [19, 79] width 41 height 23
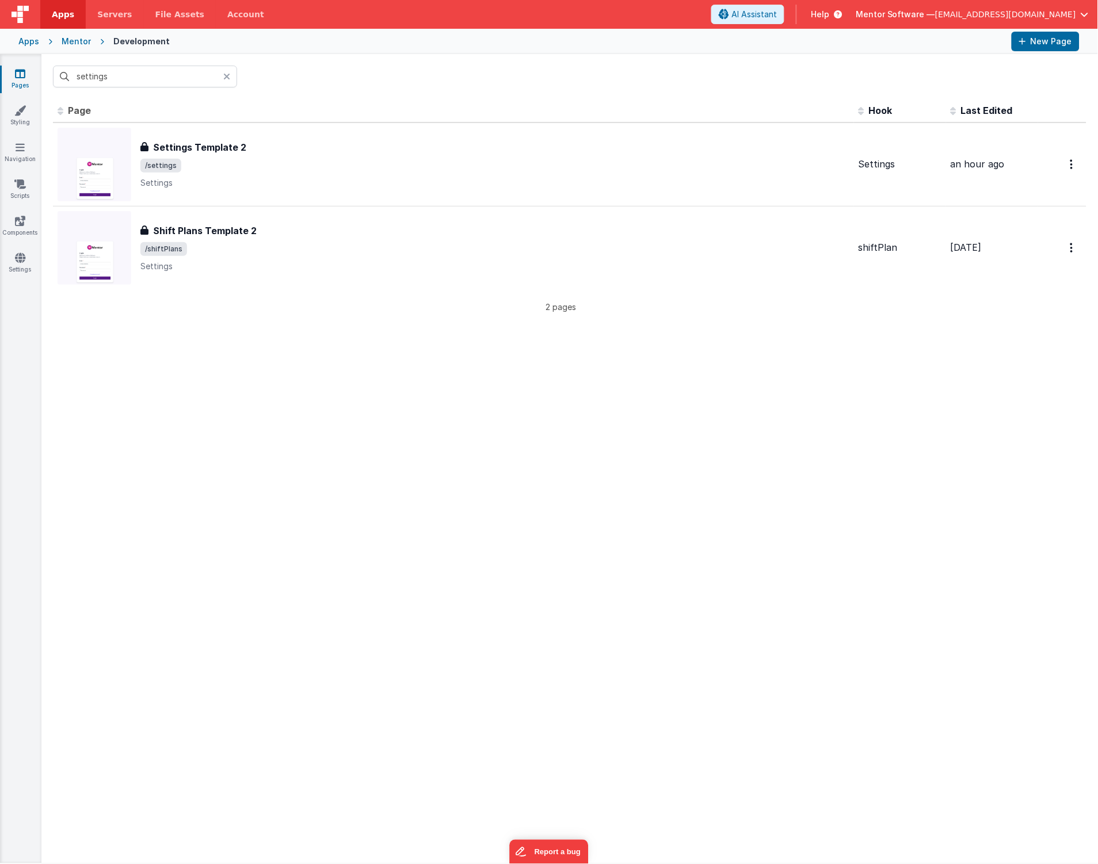
click at [157, 94] on div "settings" at bounding box center [569, 76] width 1056 height 45
click at [158, 88] on div "settings" at bounding box center [569, 76] width 1056 height 45
drag, startPoint x: 158, startPoint y: 88, endPoint x: 163, endPoint y: 72, distance: 16.9
click at [158, 86] on div "settings" at bounding box center [569, 76] width 1056 height 45
click at [163, 72] on input "settings" at bounding box center [145, 77] width 184 height 22
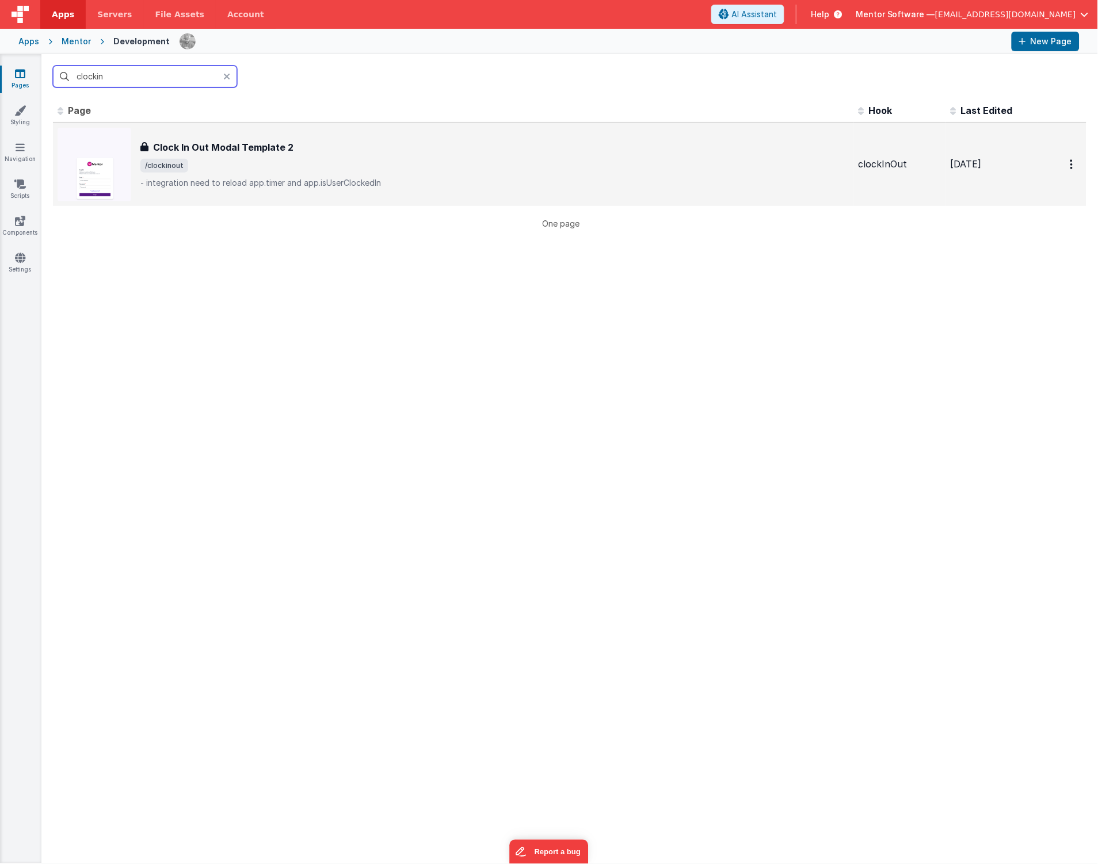
type input "clockin"
click at [277, 166] on span "/clockinout" at bounding box center [494, 166] width 709 height 14
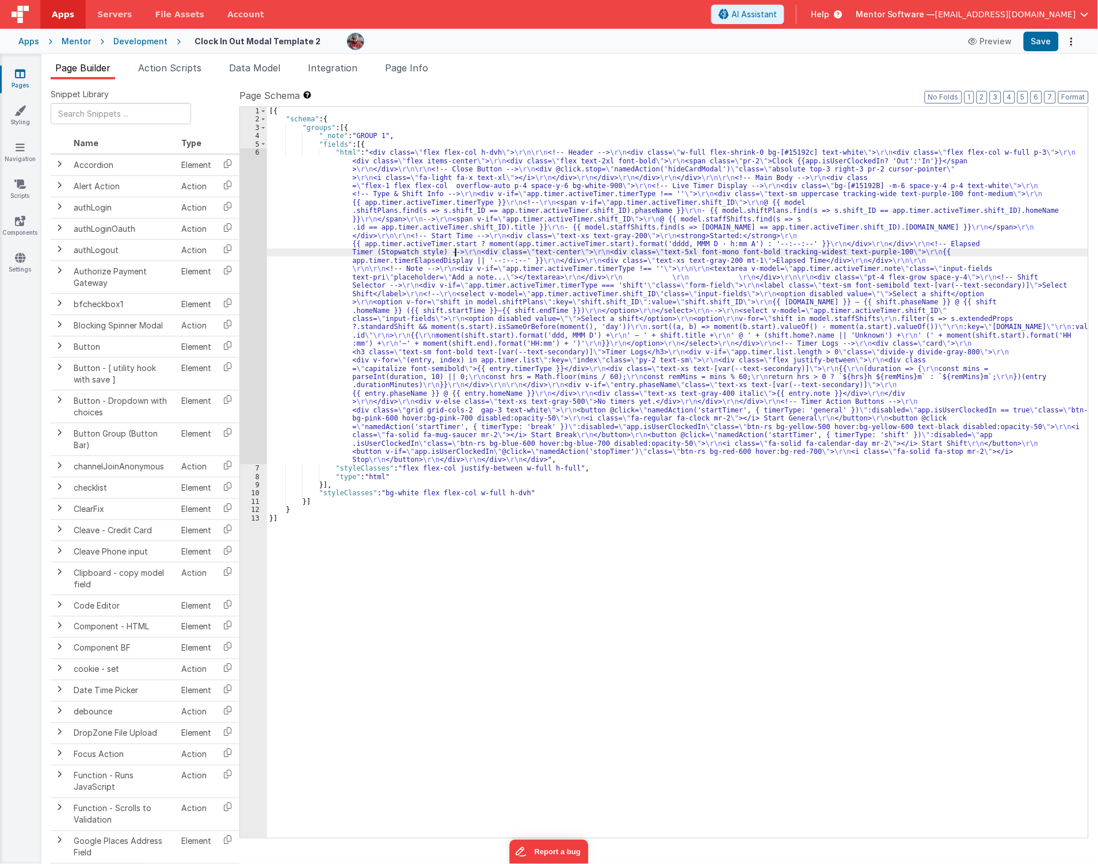
click at [455, 255] on div "[{ "schema" : { "groups" : [{ "_note" : "GROUP 1" , "fields" : [{ "html" : "<di…" at bounding box center [678, 481] width 822 height 748
click at [248, 296] on div "6" at bounding box center [253, 306] width 27 height 316
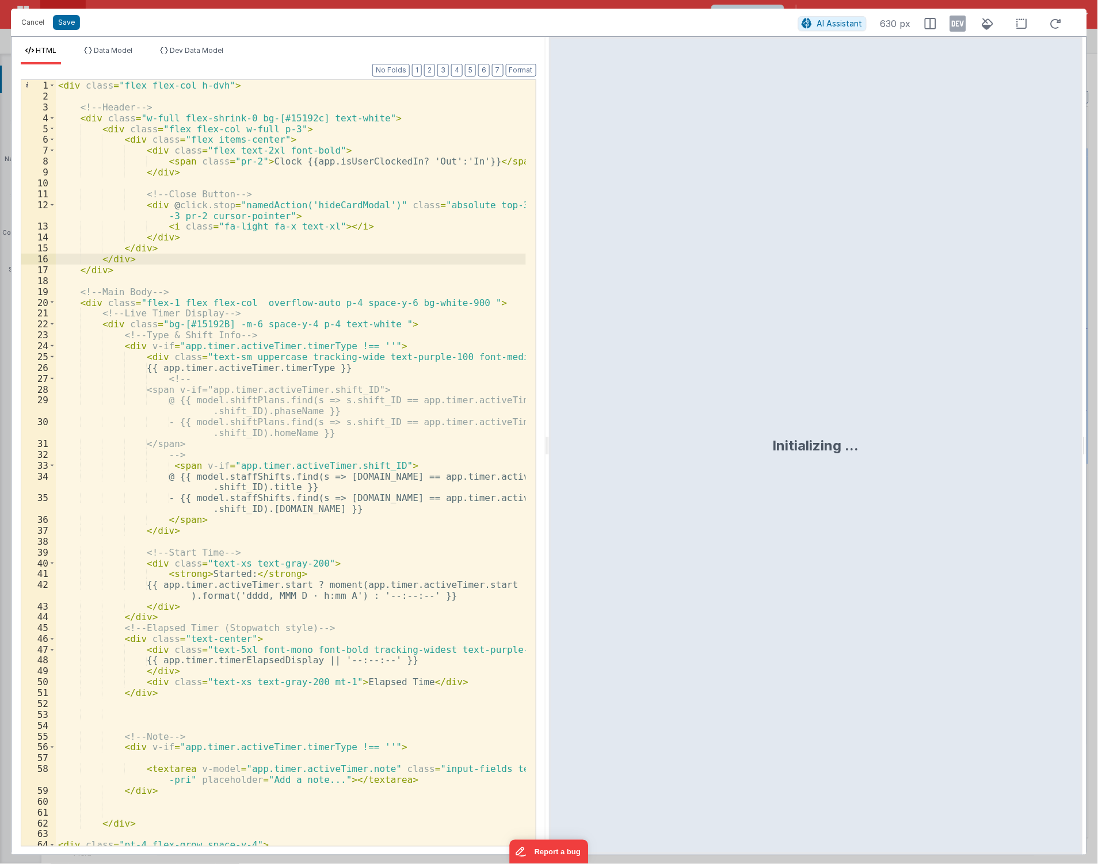
click at [450, 547] on div "< div class = "flex flex-col h-dvh" > <!-- Header --> < div class = "w-full fle…" at bounding box center [291, 474] width 470 height 788
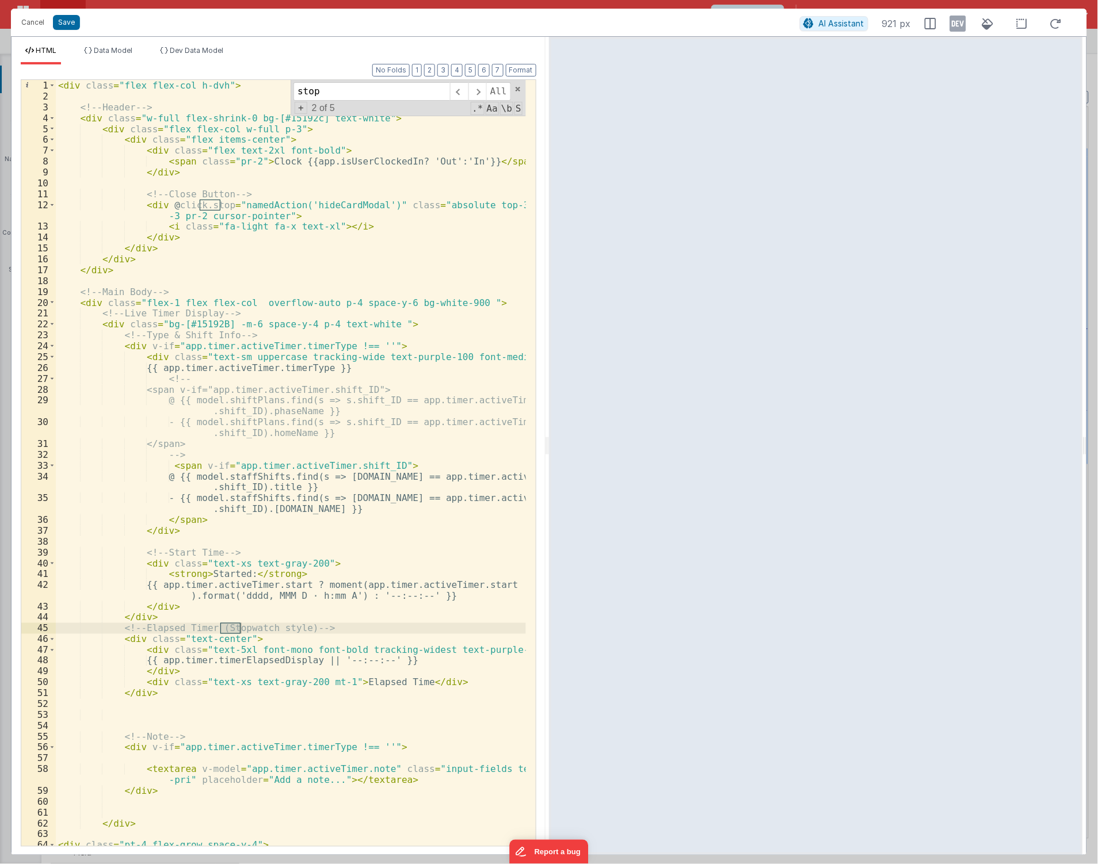
type input "stop"
click at [308, 459] on div "< div class = "flex flex-col h-dvh" > <!-- Header --> < div class = "w-full fle…" at bounding box center [291, 474] width 470 height 788
drag, startPoint x: 37, startPoint y: 26, endPoint x: 116, endPoint y: 39, distance: 79.8
click at [37, 26] on button "Cancel" at bounding box center [33, 22] width 35 height 16
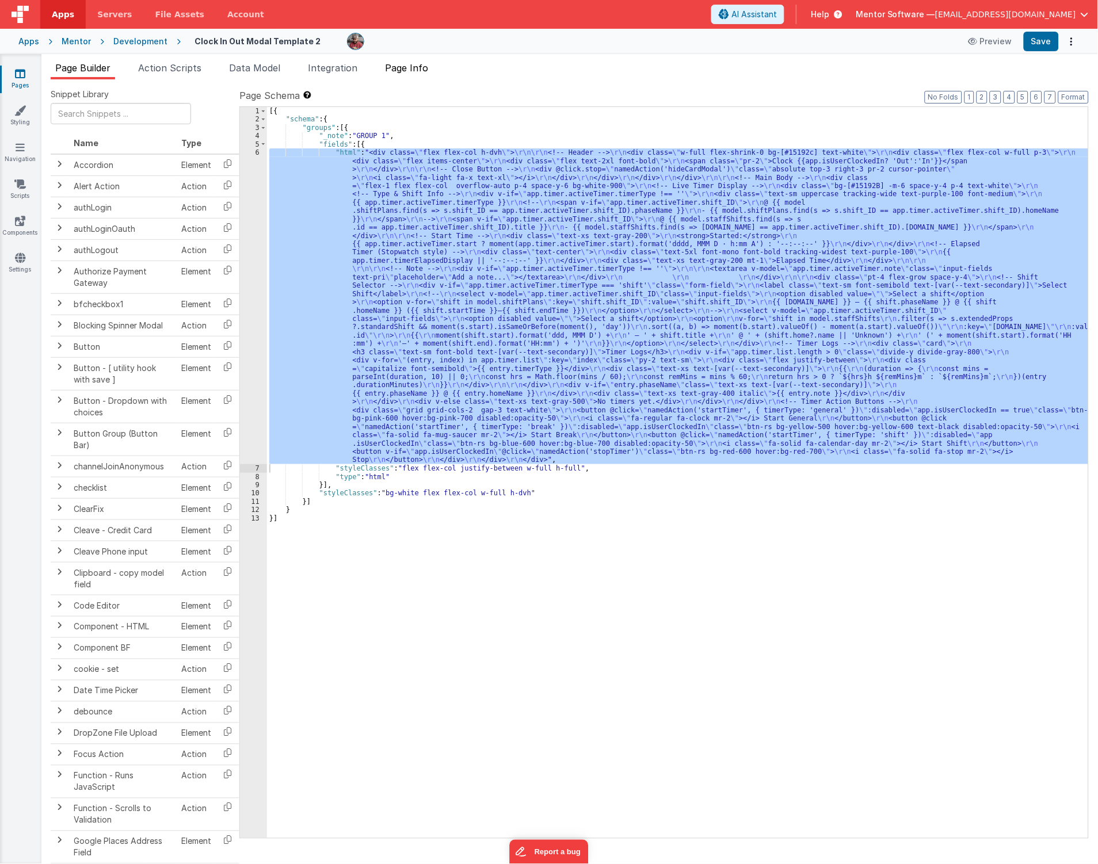
click at [410, 65] on span "Page Info" at bounding box center [406, 68] width 43 height 12
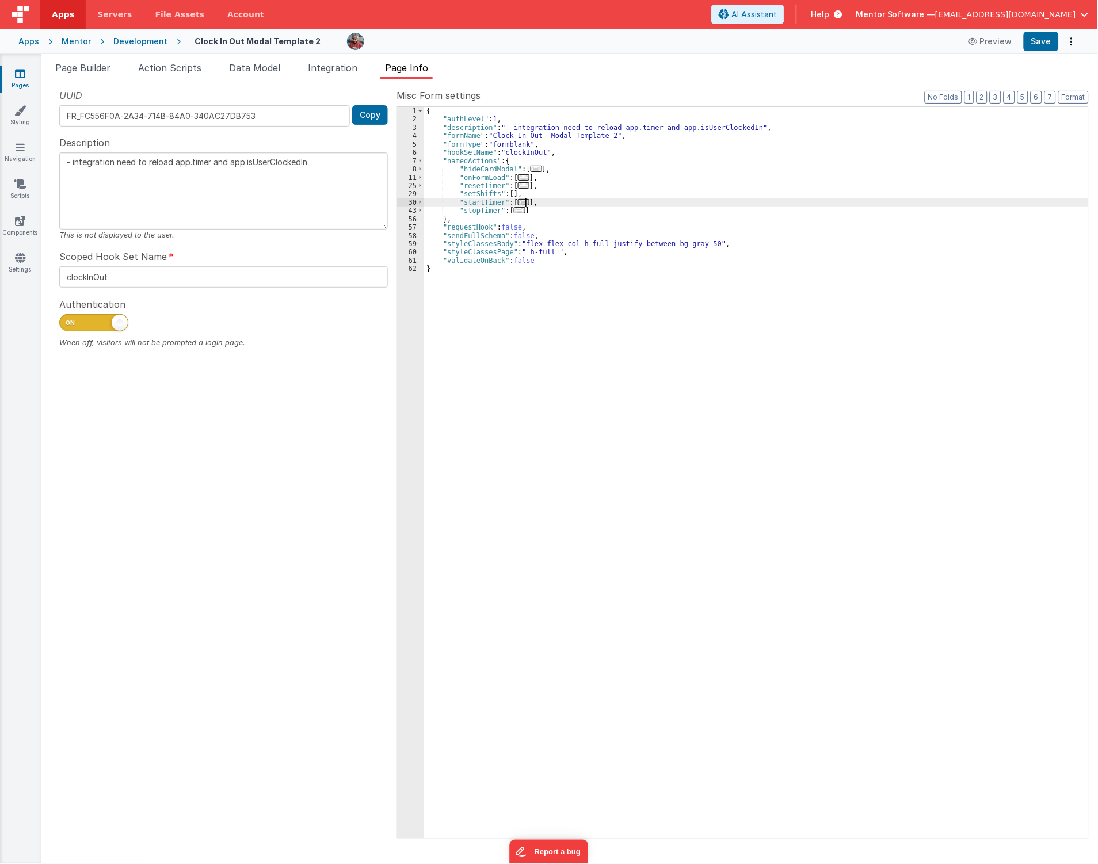
click at [524, 202] on span "..." at bounding box center [524, 202] width 12 height 6
click at [520, 202] on span "..." at bounding box center [524, 202] width 12 height 6
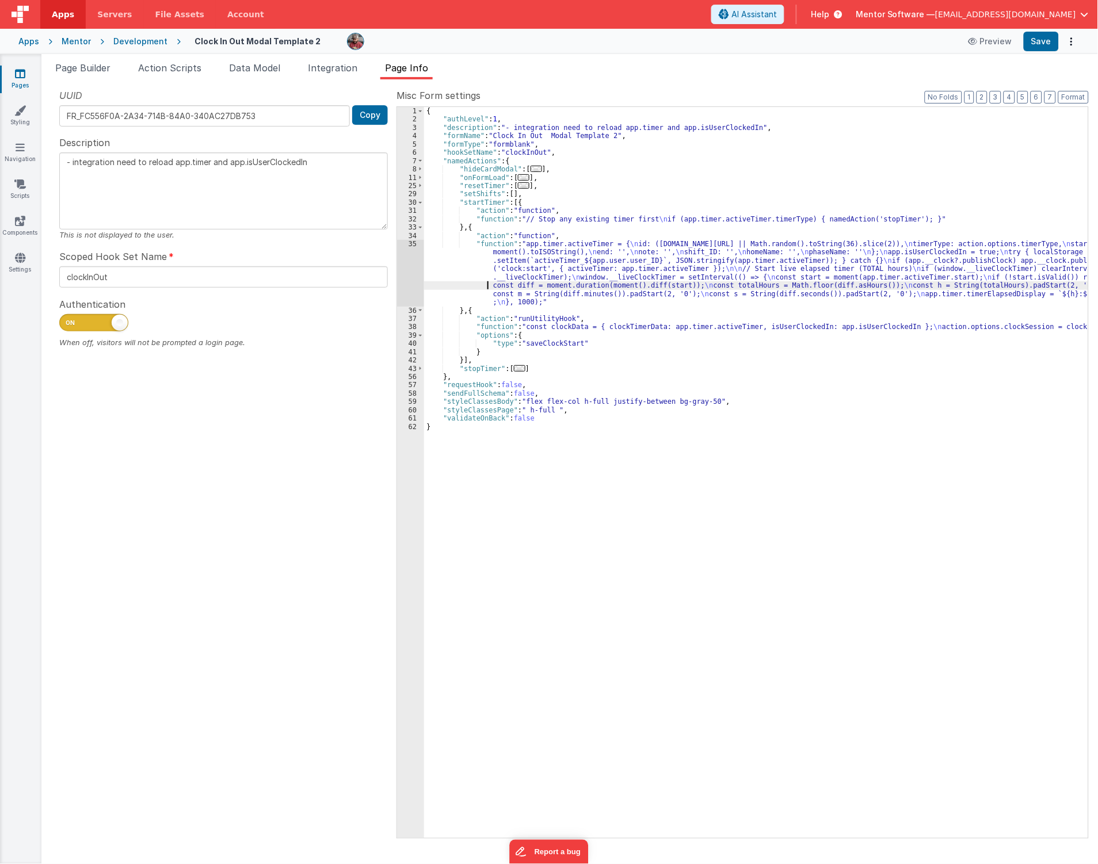
click at [484, 286] on div "{ "authLevel" : 1 , "description" : "- integration need to reload app.timer and…" at bounding box center [756, 481] width 664 height 748
click at [452, 326] on div "{ "authLevel" : 1 , "description" : "- integration need to reload app.timer and…" at bounding box center [756, 481] width 664 height 748
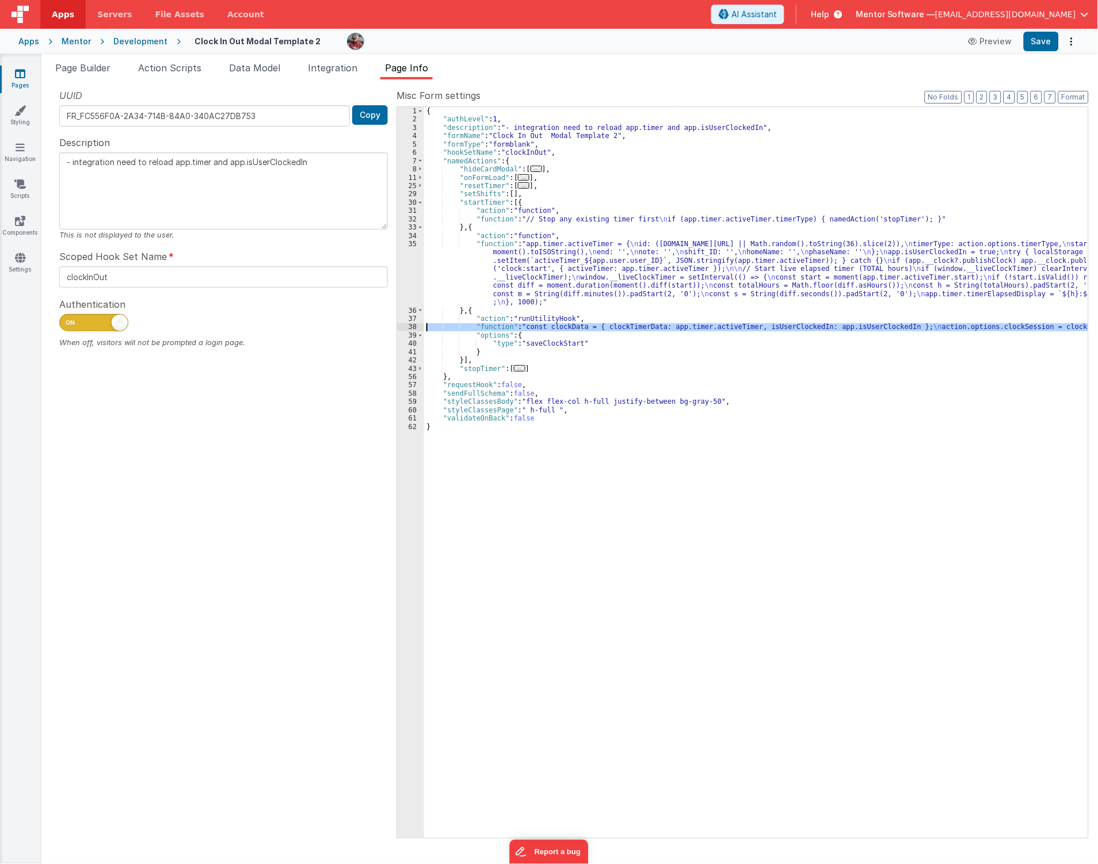
click at [407, 328] on div "38" at bounding box center [410, 327] width 27 height 8
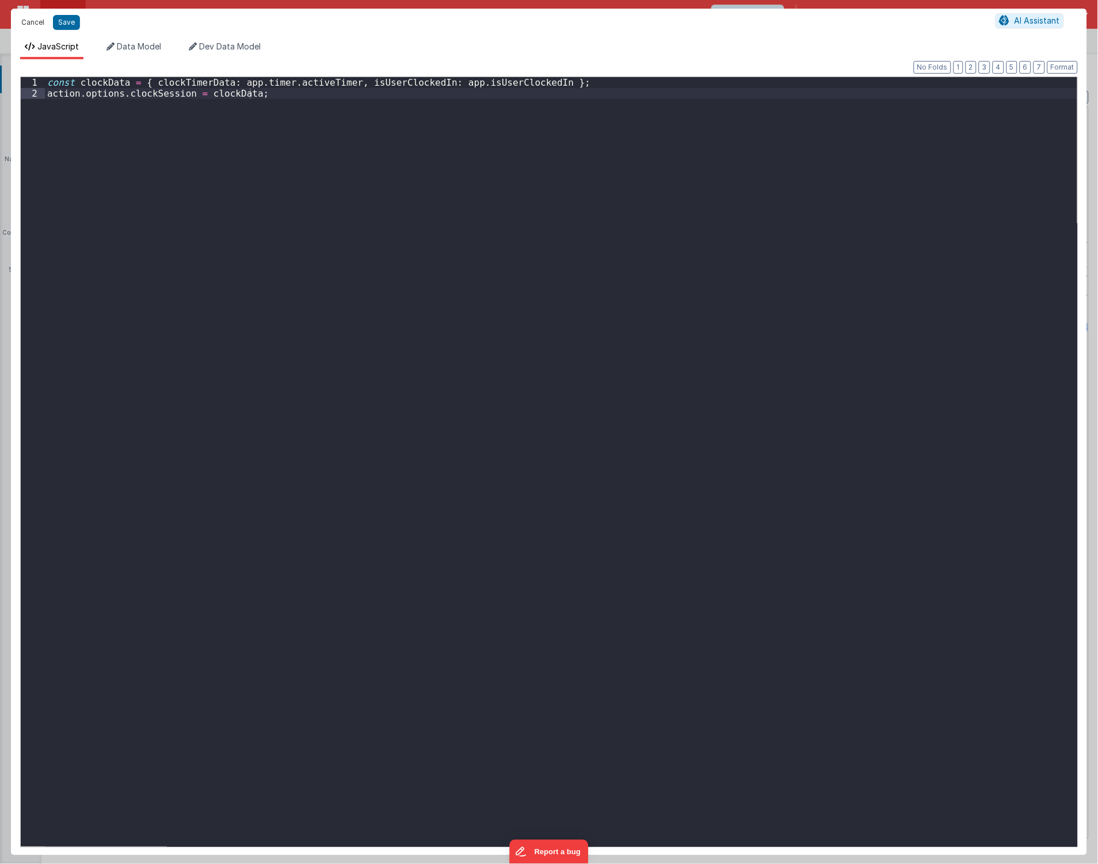
click at [33, 25] on button "Cancel" at bounding box center [33, 22] width 35 height 16
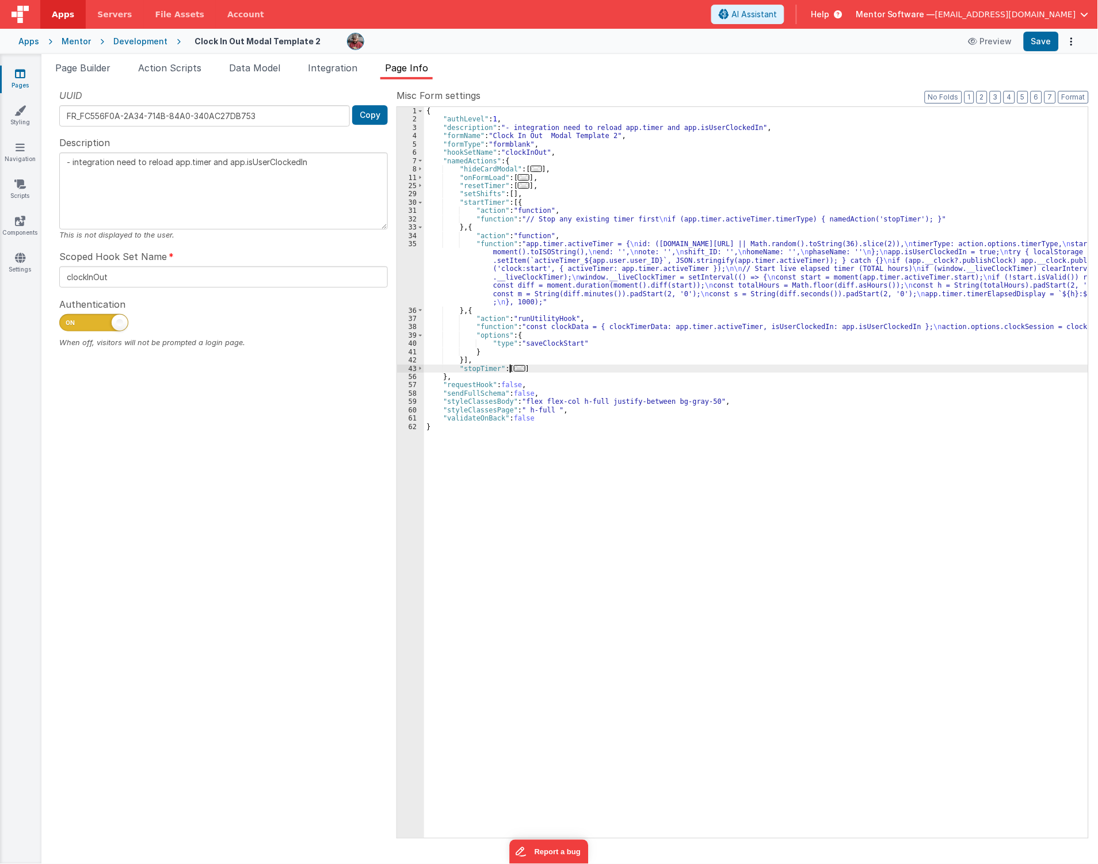
click at [517, 366] on span "..." at bounding box center [520, 368] width 12 height 6
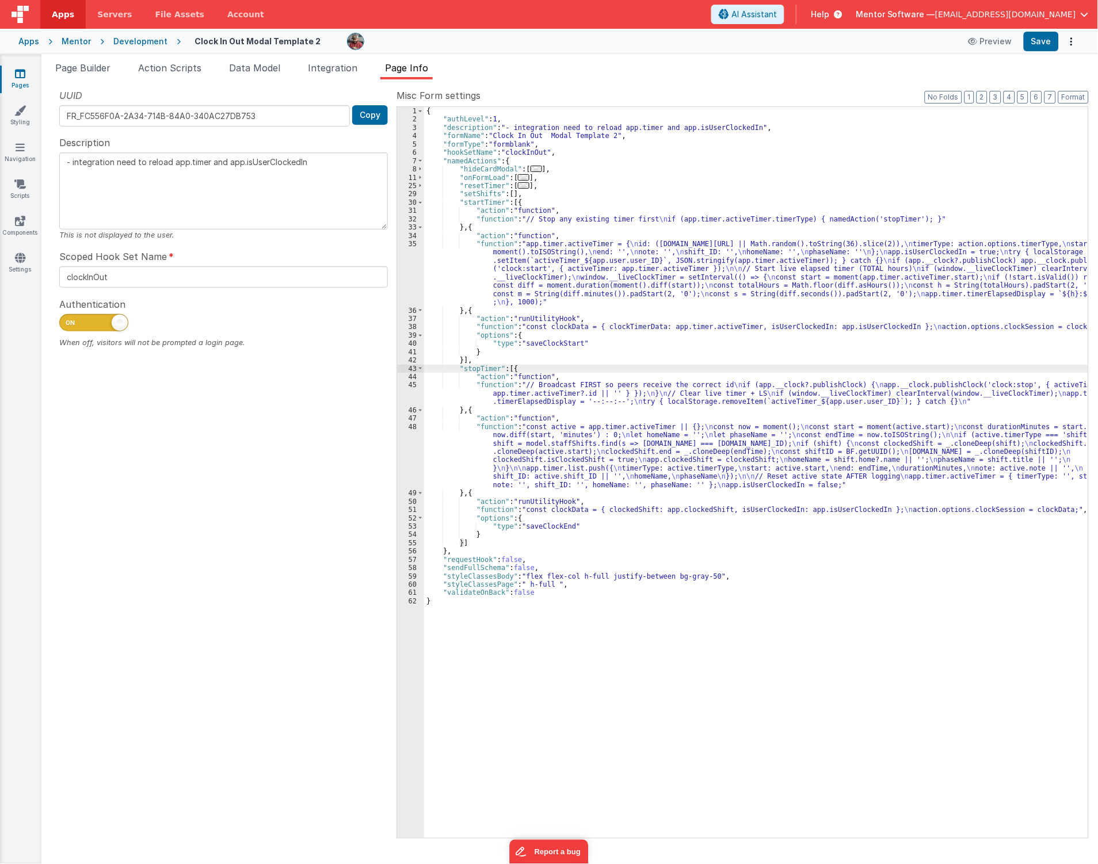
click at [564, 257] on div "{ "authLevel" : 1 , "description" : "- integration need to reload app.timer and…" at bounding box center [756, 481] width 664 height 748
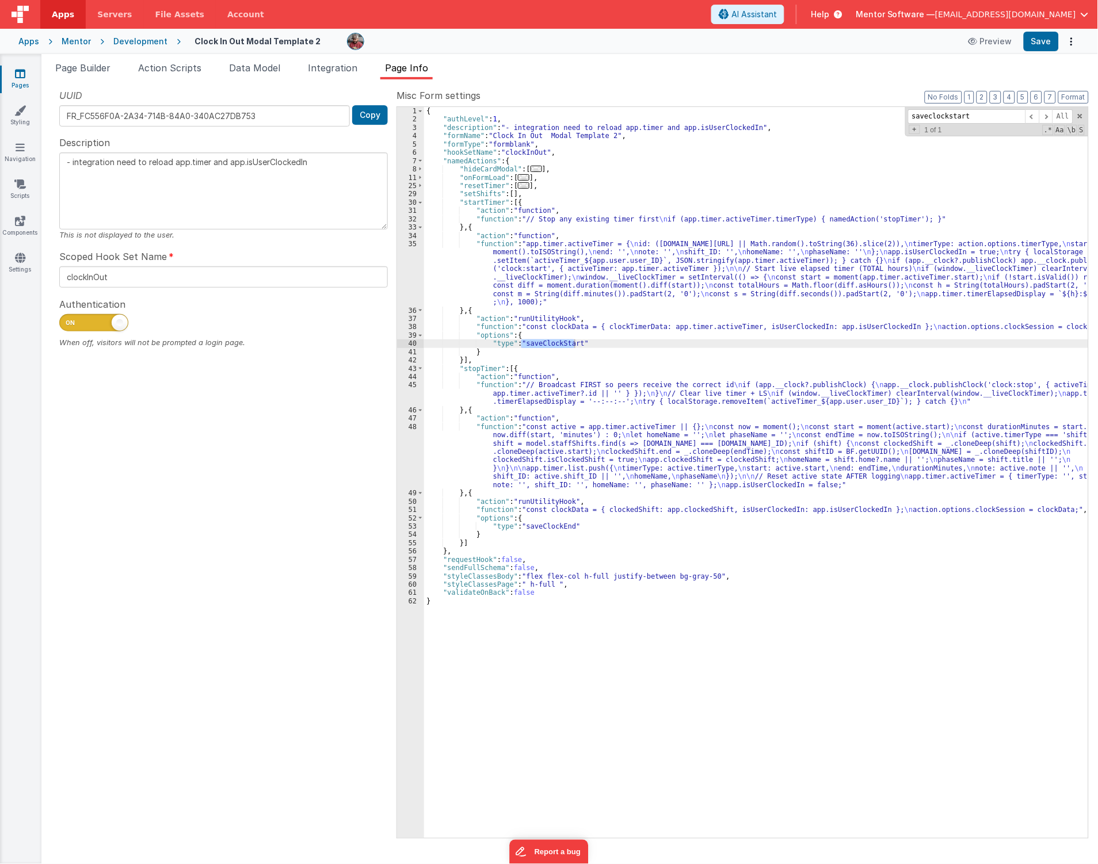
type input "saveclockstart"
click at [536, 329] on div "{ "authLevel" : 1 , "description" : "- integration need to reload app.timer and…" at bounding box center [756, 481] width 664 height 748
click at [415, 327] on div "38" at bounding box center [410, 327] width 27 height 8
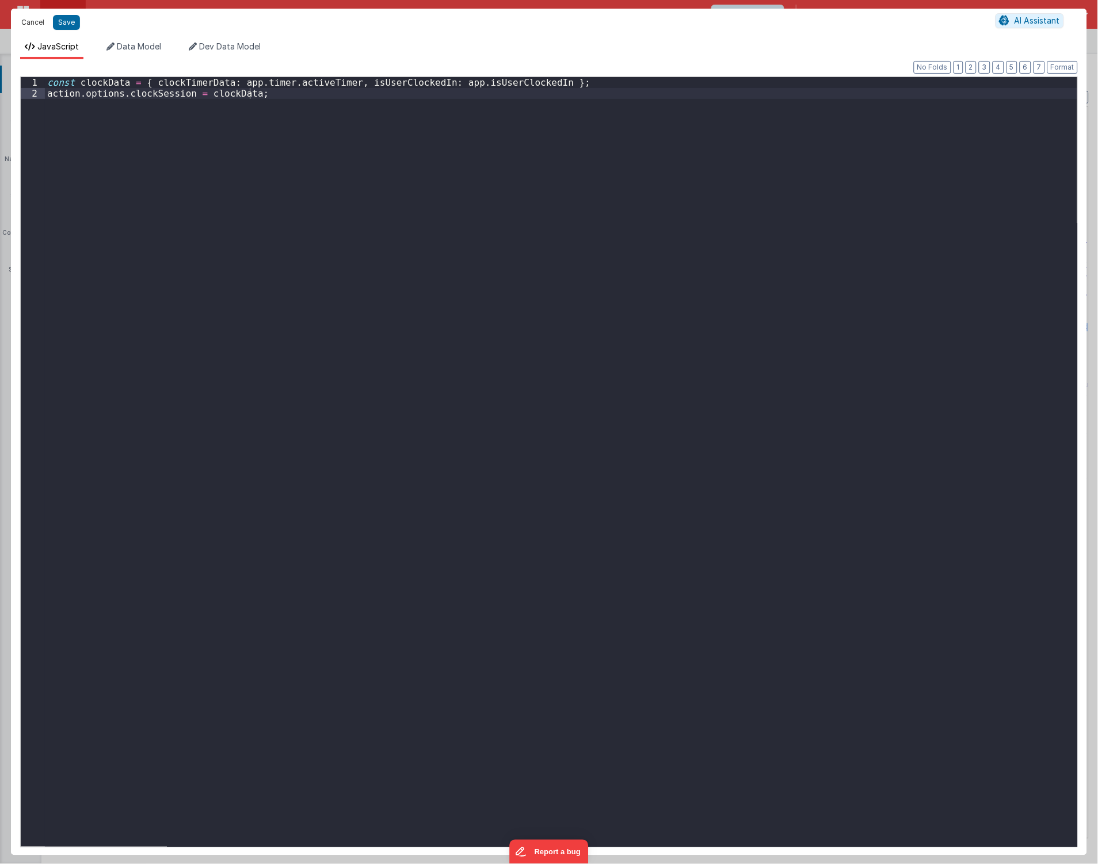
click at [37, 20] on button "Cancel" at bounding box center [33, 22] width 35 height 16
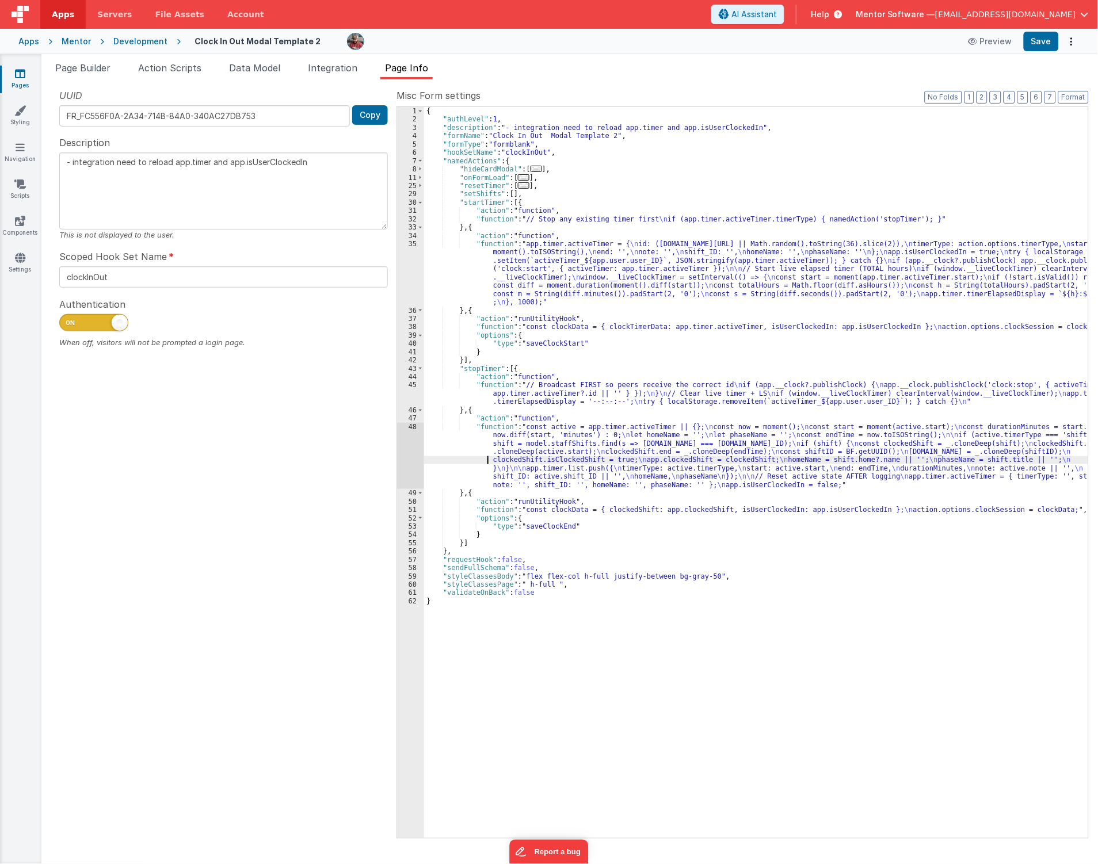
click at [458, 459] on div "{ "authLevel" : 1 , "description" : "- integration need to reload app.timer and…" at bounding box center [756, 481] width 664 height 748
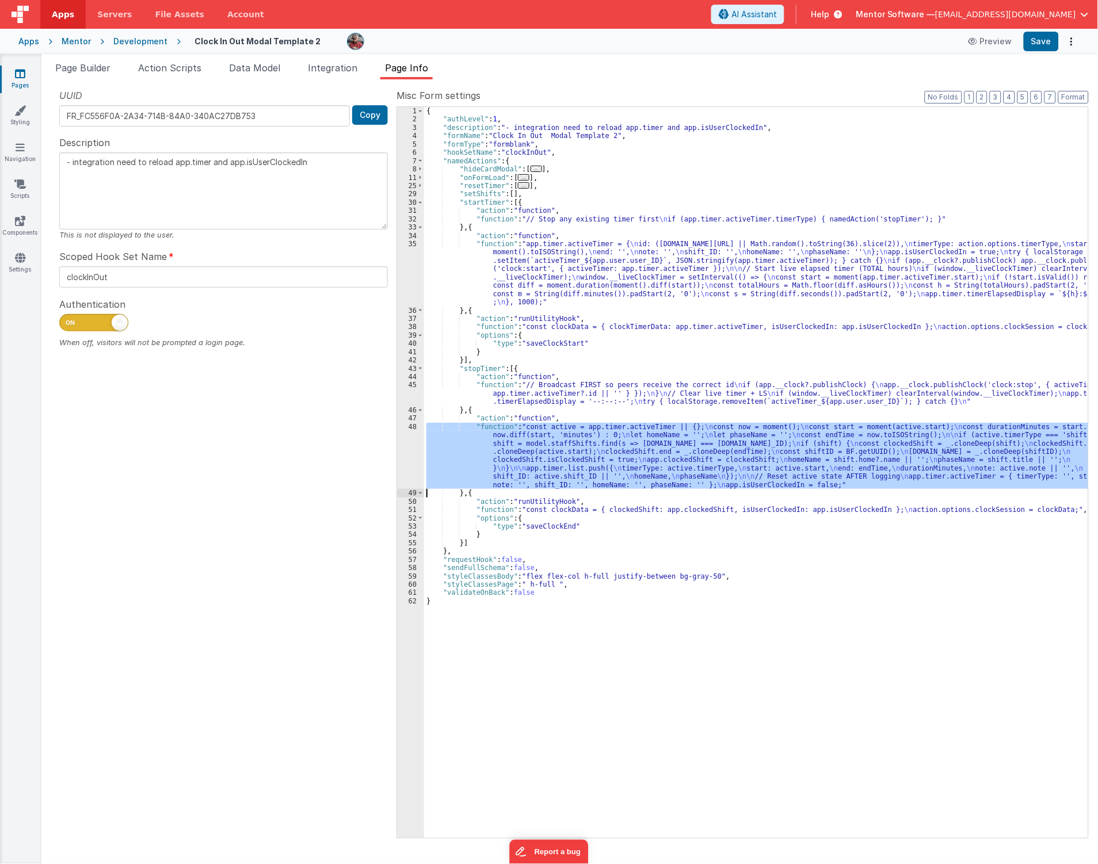
click at [403, 461] on div "48" at bounding box center [410, 456] width 27 height 67
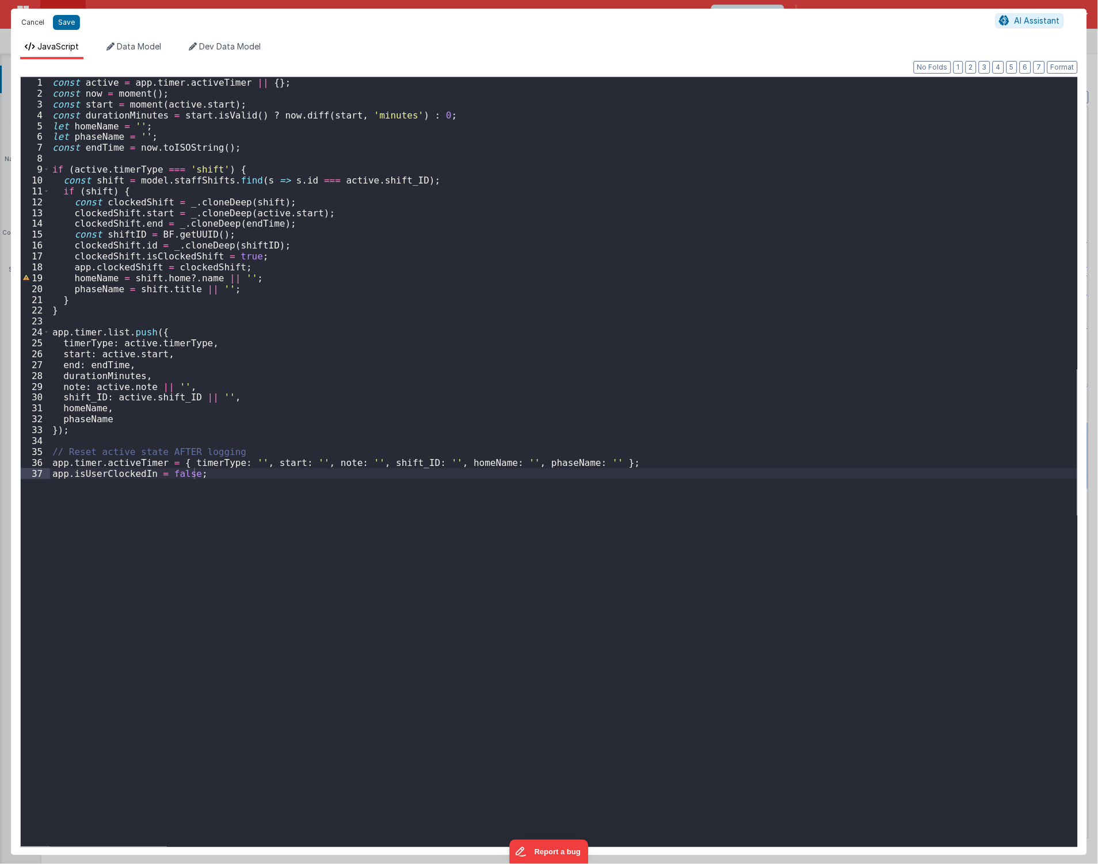
click at [30, 21] on button "Cancel" at bounding box center [33, 22] width 35 height 16
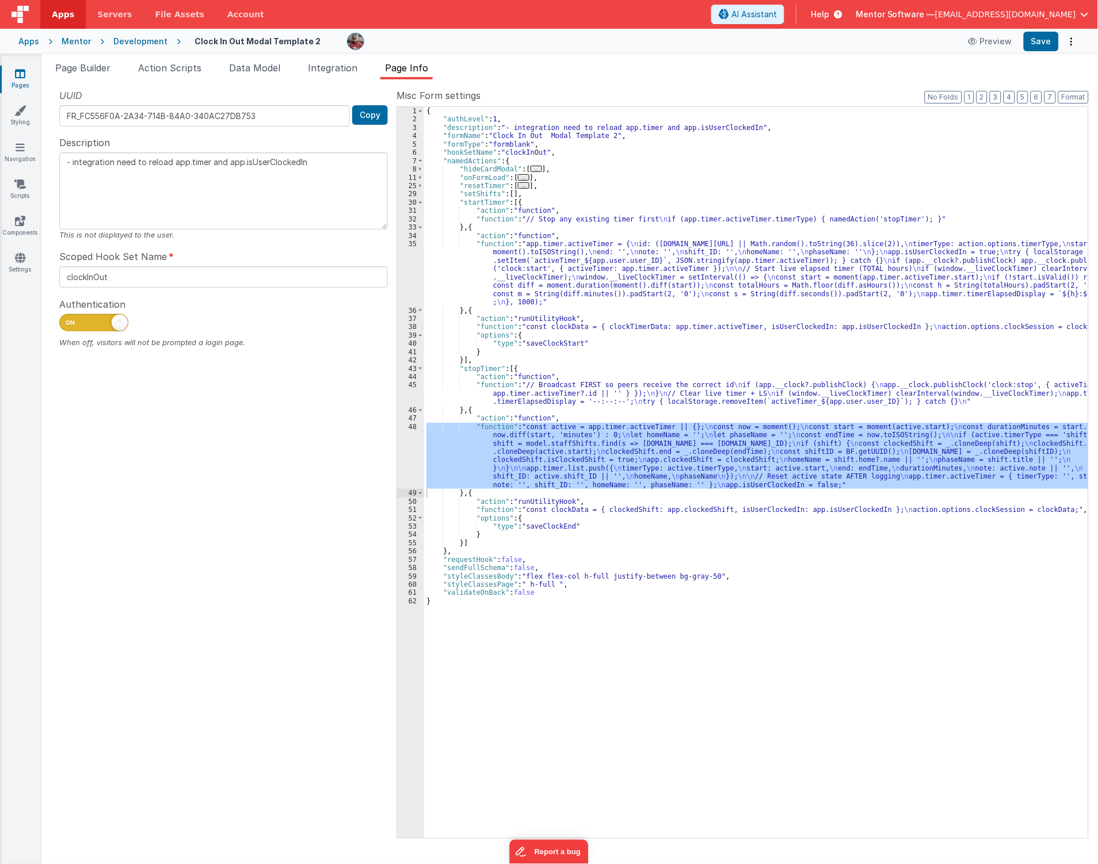
click at [522, 176] on span "..." at bounding box center [524, 177] width 12 height 6
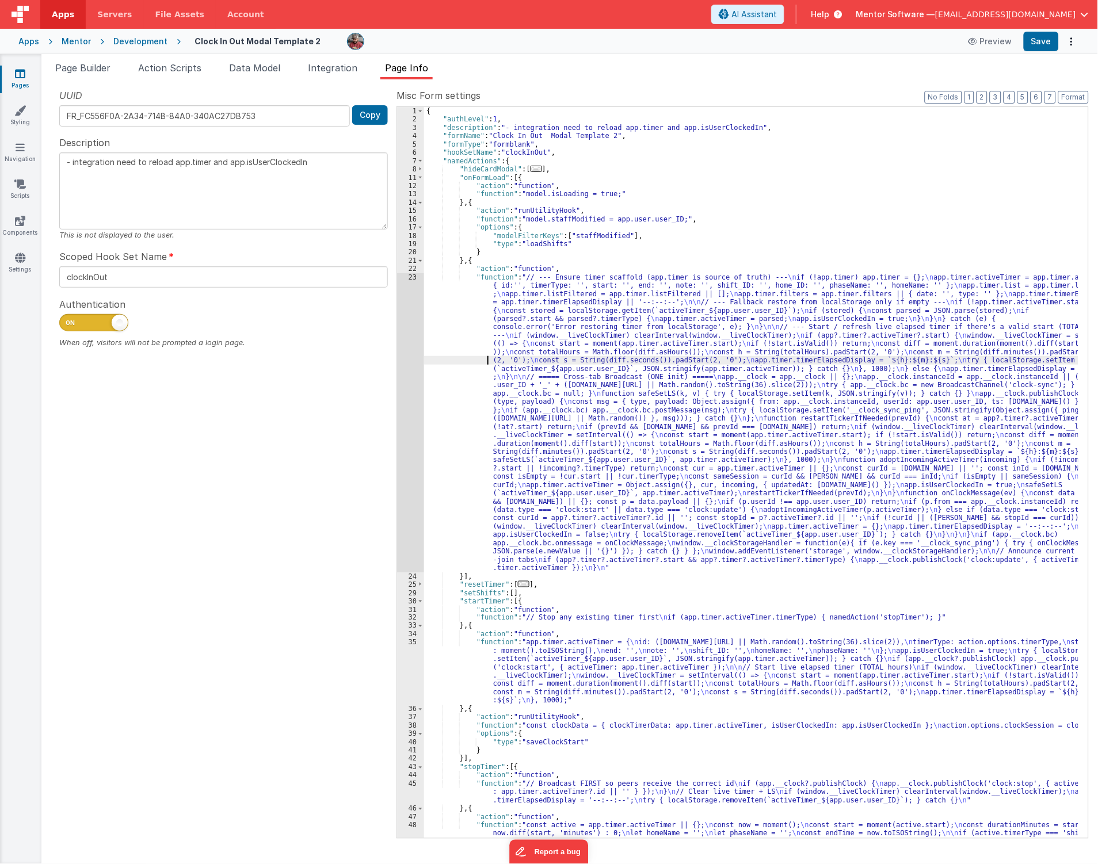
click at [470, 361] on div "{ "authLevel" : 1 , "description" : "- integration need to reload app.timer and…" at bounding box center [751, 510] width 654 height 806
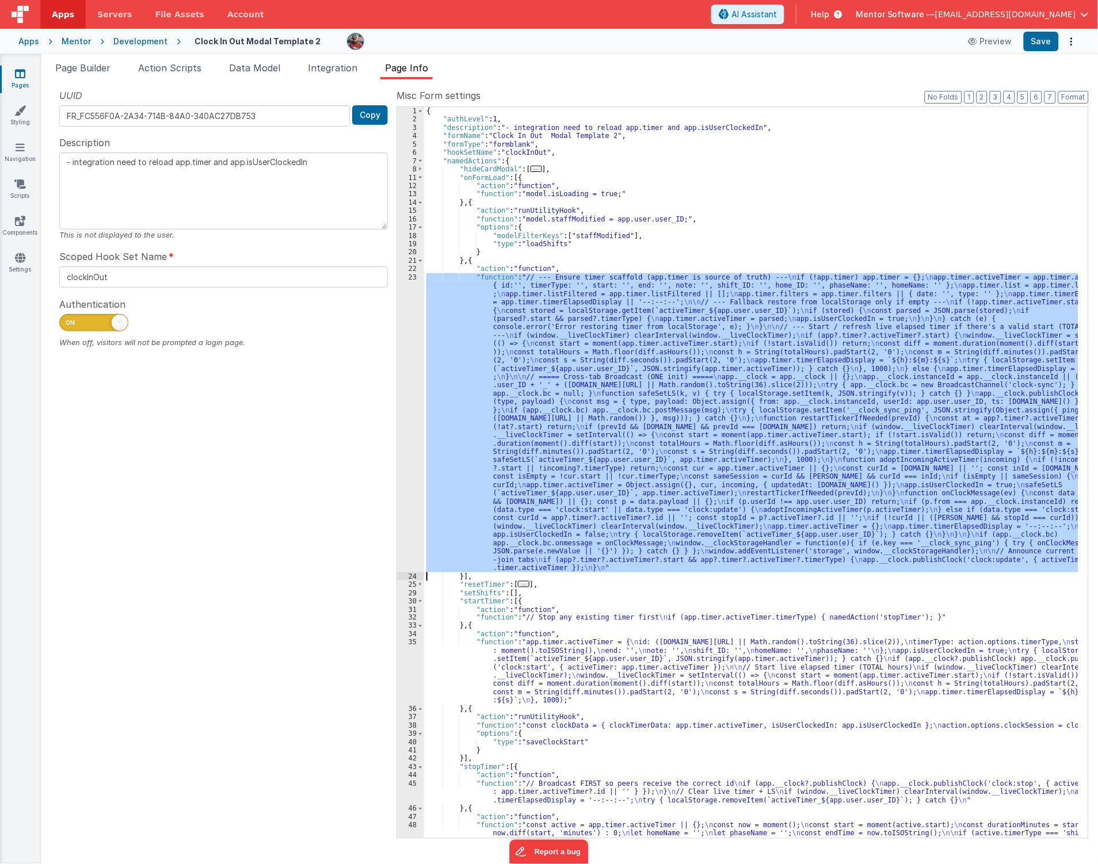
click at [414, 371] on div "23" at bounding box center [410, 422] width 27 height 299
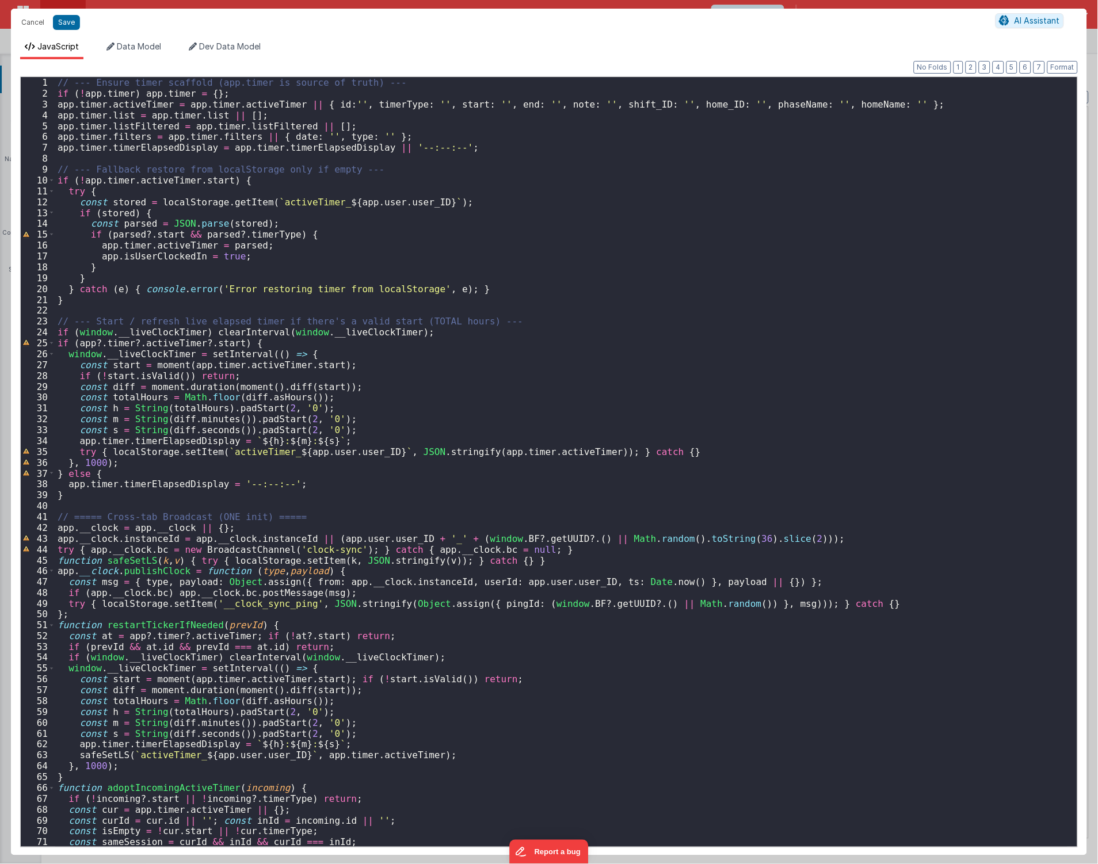
click at [612, 272] on div "// --- Ensure timer scaffold (app.timer is source of truth) --- if ( ! app . ti…" at bounding box center [561, 473] width 1012 height 792
click at [36, 15] on button "Cancel" at bounding box center [33, 22] width 35 height 16
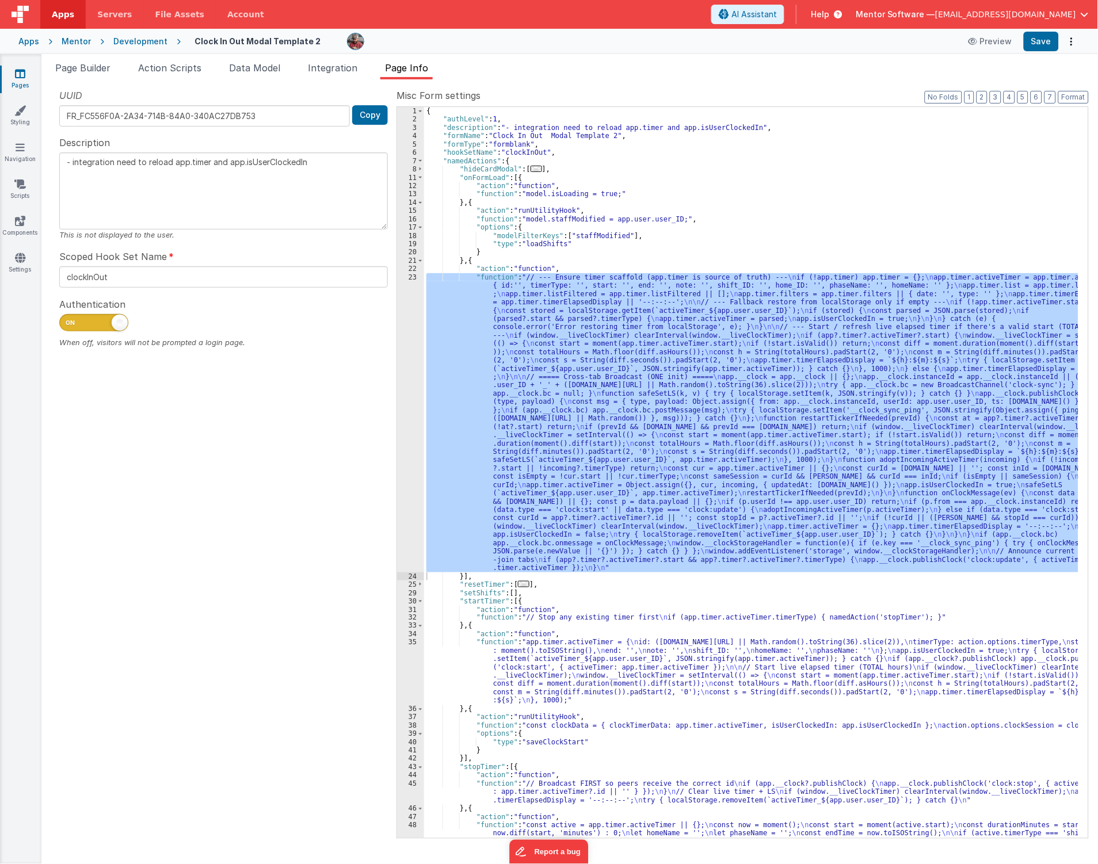
click at [407, 382] on div "23" at bounding box center [410, 422] width 27 height 299
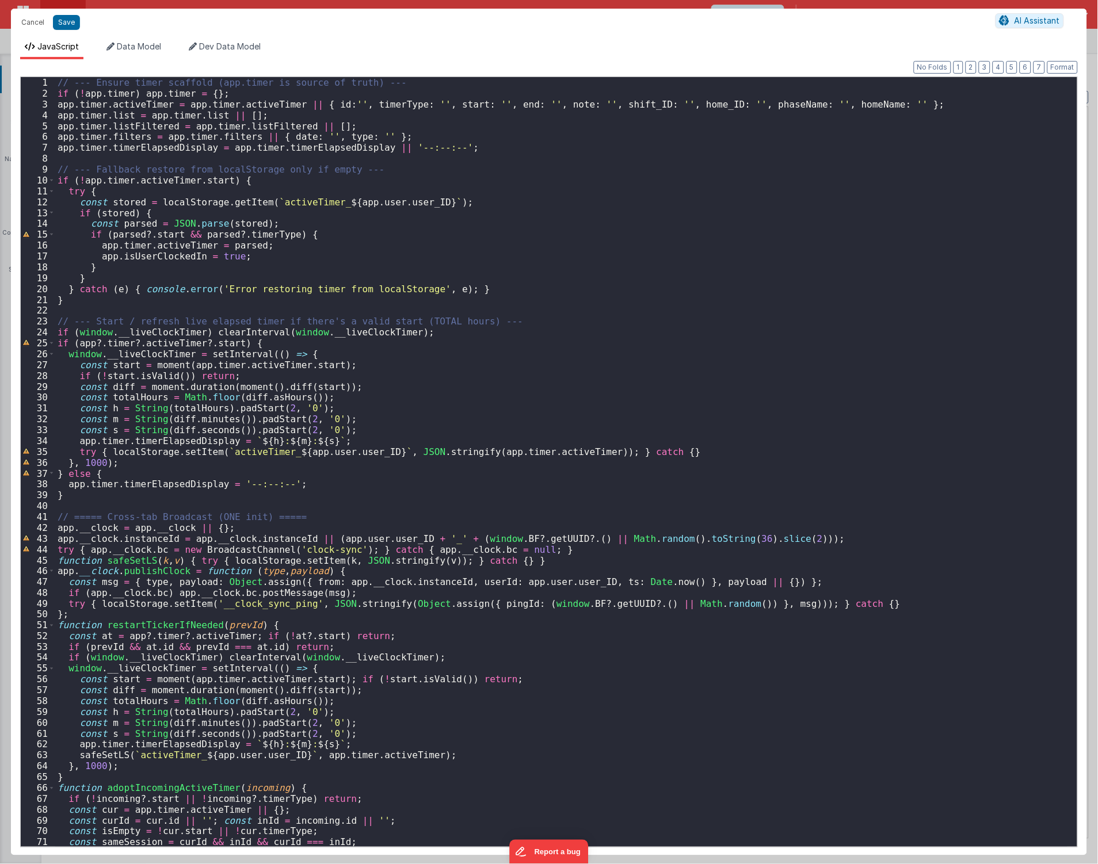
click at [407, 380] on div "// --- Ensure timer scaffold (app.timer is source of truth) --- if ( ! app . ti…" at bounding box center [561, 473] width 1012 height 792
click at [124, 302] on div "// --- Ensure timer scaffold (app.timer is source of truth) --- if ( ! app . ti…" at bounding box center [561, 473] width 1012 height 792
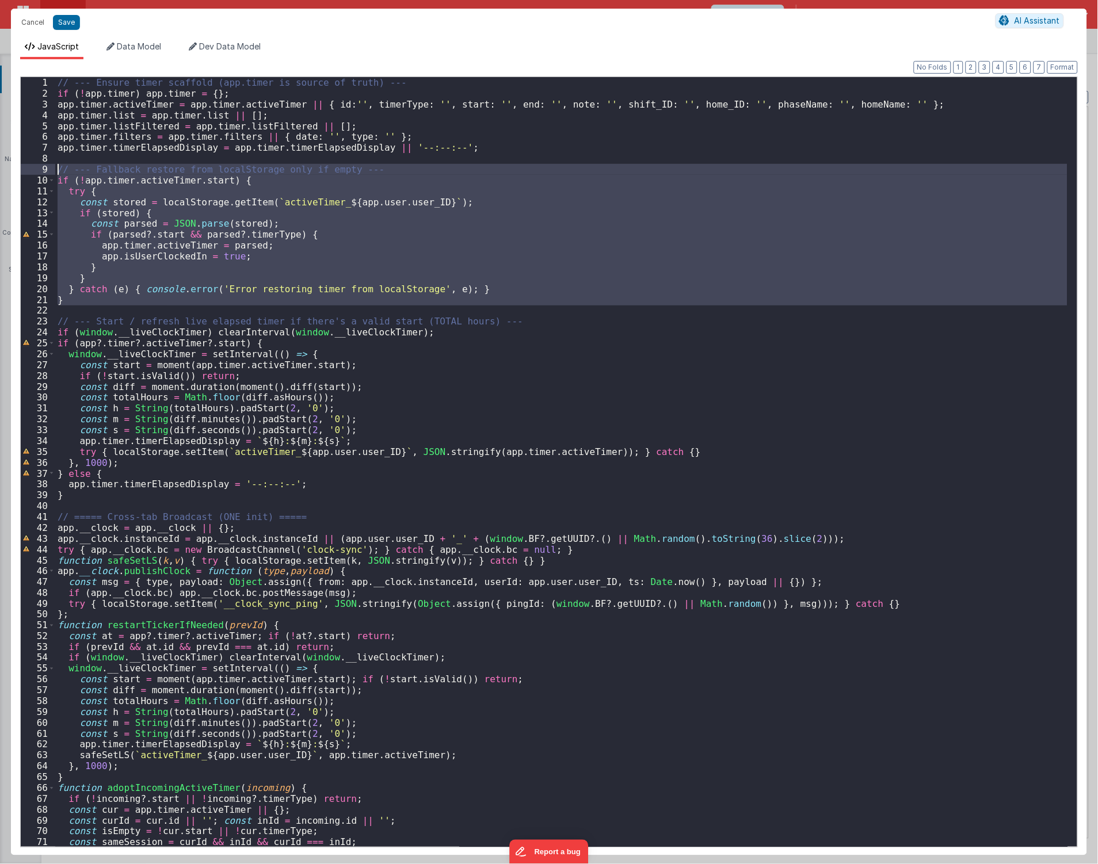
drag, startPoint x: 139, startPoint y: 311, endPoint x: 18, endPoint y: 173, distance: 184.3
click at [18, 173] on div "Format 7 6 5 4 3 2 1 No Folds 1 2 3 4 5 6 7 8 9 10 11 12 13 14 15 16 17 18 19 2…" at bounding box center [549, 457] width 1076 height 796
click at [607, 377] on div "// --- Ensure timer scaffold (app.timer is source of truth) --- if ( ! app . ti…" at bounding box center [561, 473] width 1012 height 792
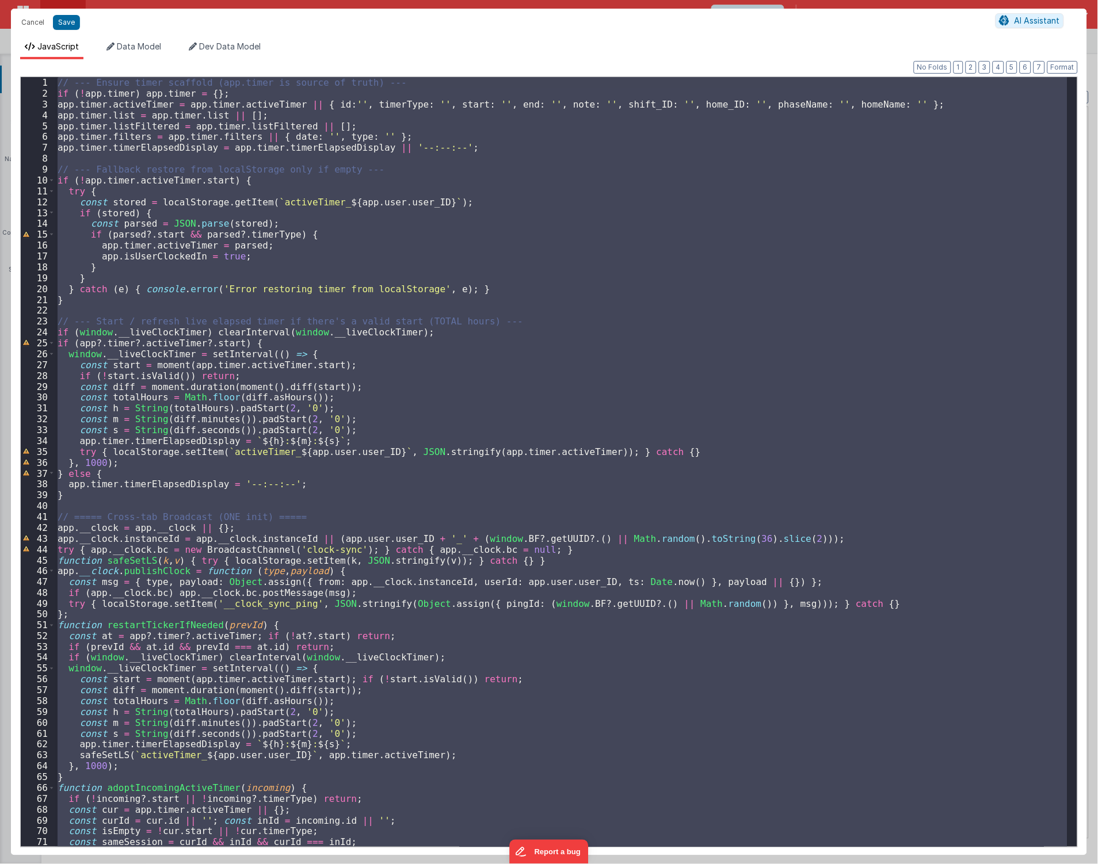
click at [462, 474] on div "// --- Ensure timer scaffold (app.timer is source of truth) --- if ( ! app . ti…" at bounding box center [561, 462] width 1012 height 770
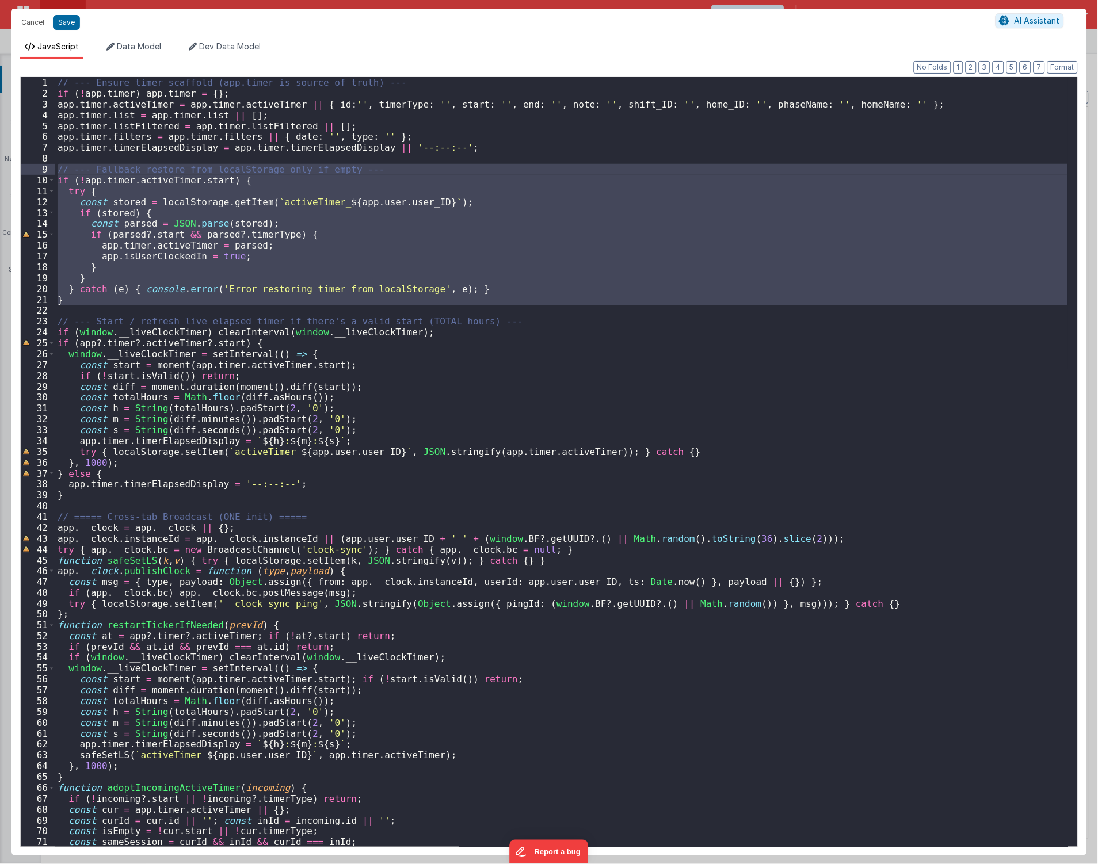
drag, startPoint x: 98, startPoint y: 307, endPoint x: -17, endPoint y: 170, distance: 178.5
click at [0, 170] on html "Cancel Save AI Assistant JavaScript Data Model Dev Data Model Format 7 6 5 4 3 …" at bounding box center [549, 432] width 1098 height 864
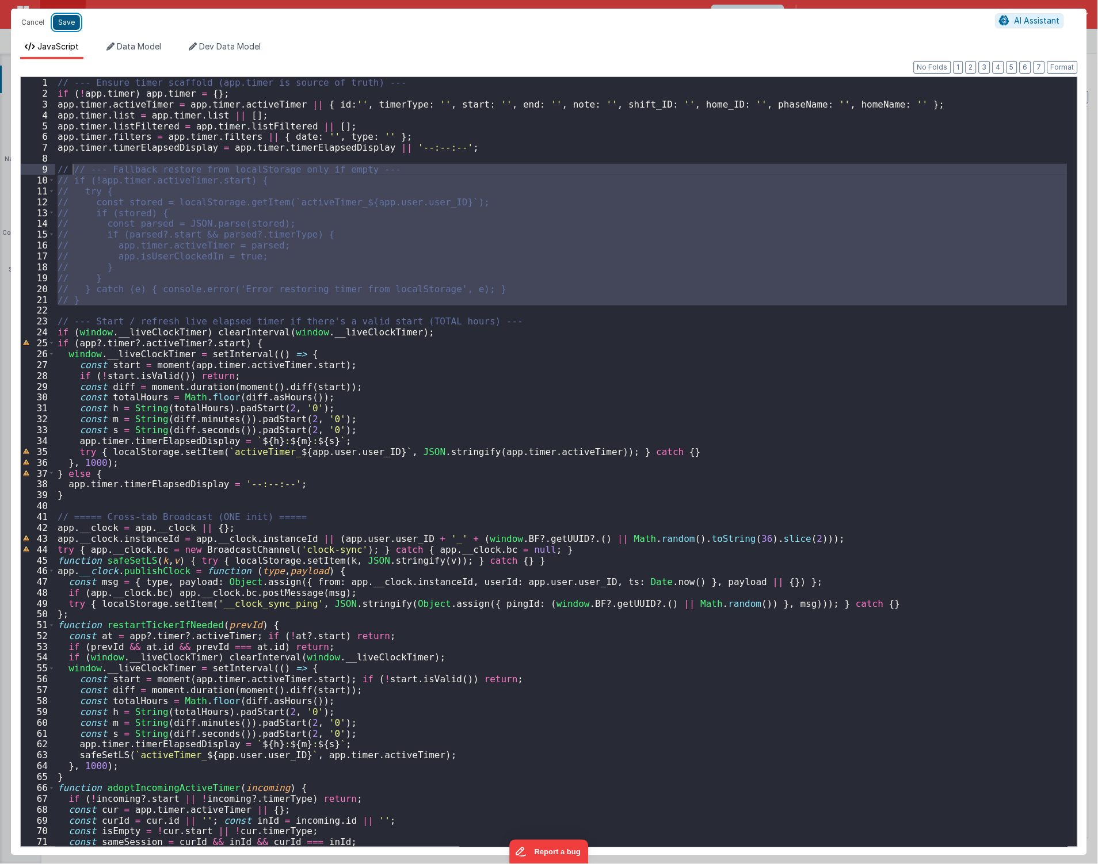
click at [62, 21] on button "Save" at bounding box center [66, 22] width 27 height 15
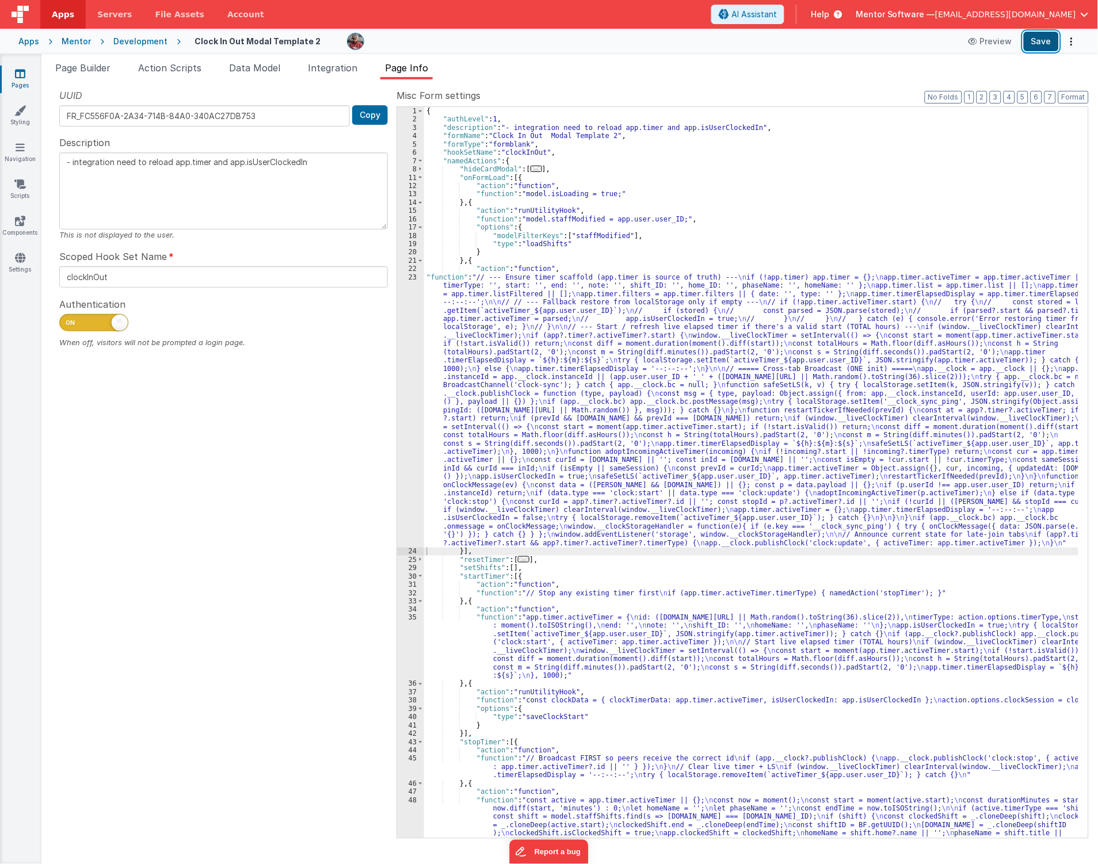
click at [1039, 33] on button "Save" at bounding box center [1041, 42] width 35 height 20
click at [781, 322] on div "{ "authLevel" : 1 , "description" : "- integration need to reload app.timer and…" at bounding box center [751, 510] width 654 height 806
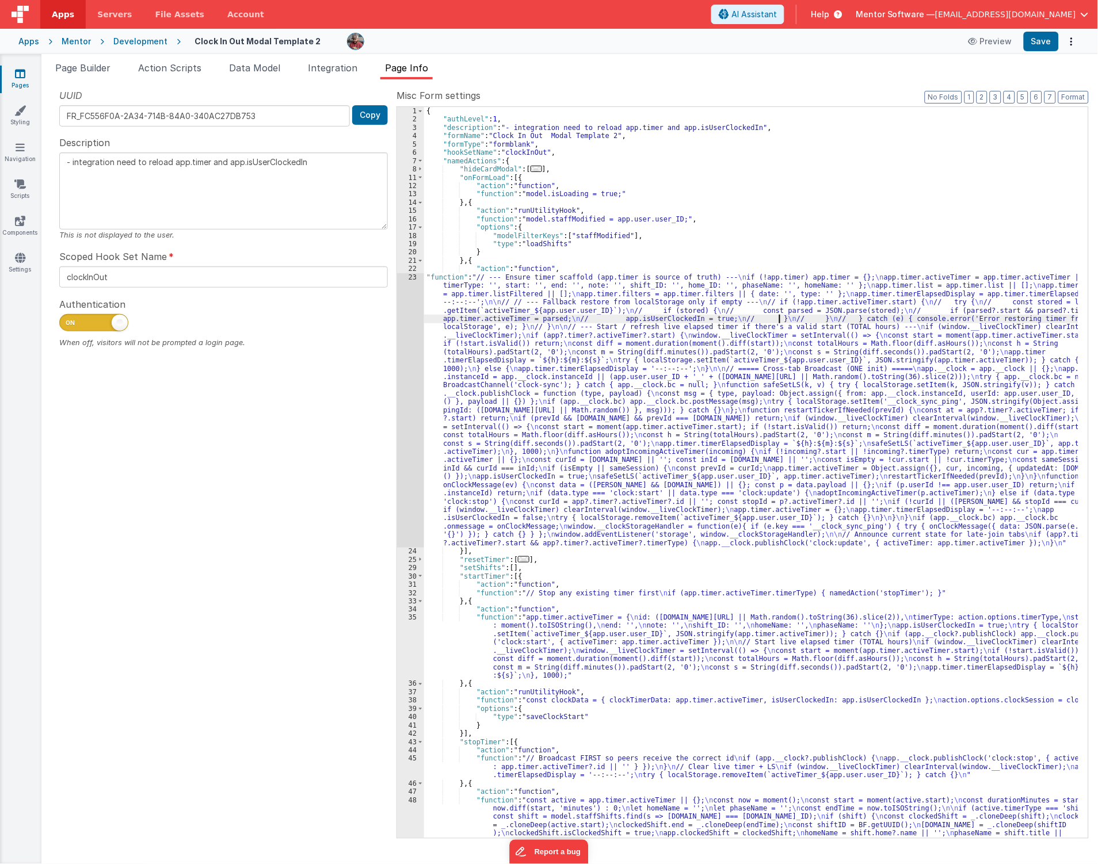
click at [459, 430] on div "{ "authLevel" : 1 , "description" : "- integration need to reload app.timer and…" at bounding box center [751, 510] width 654 height 806
click at [401, 433] on div "23" at bounding box center [410, 410] width 27 height 274
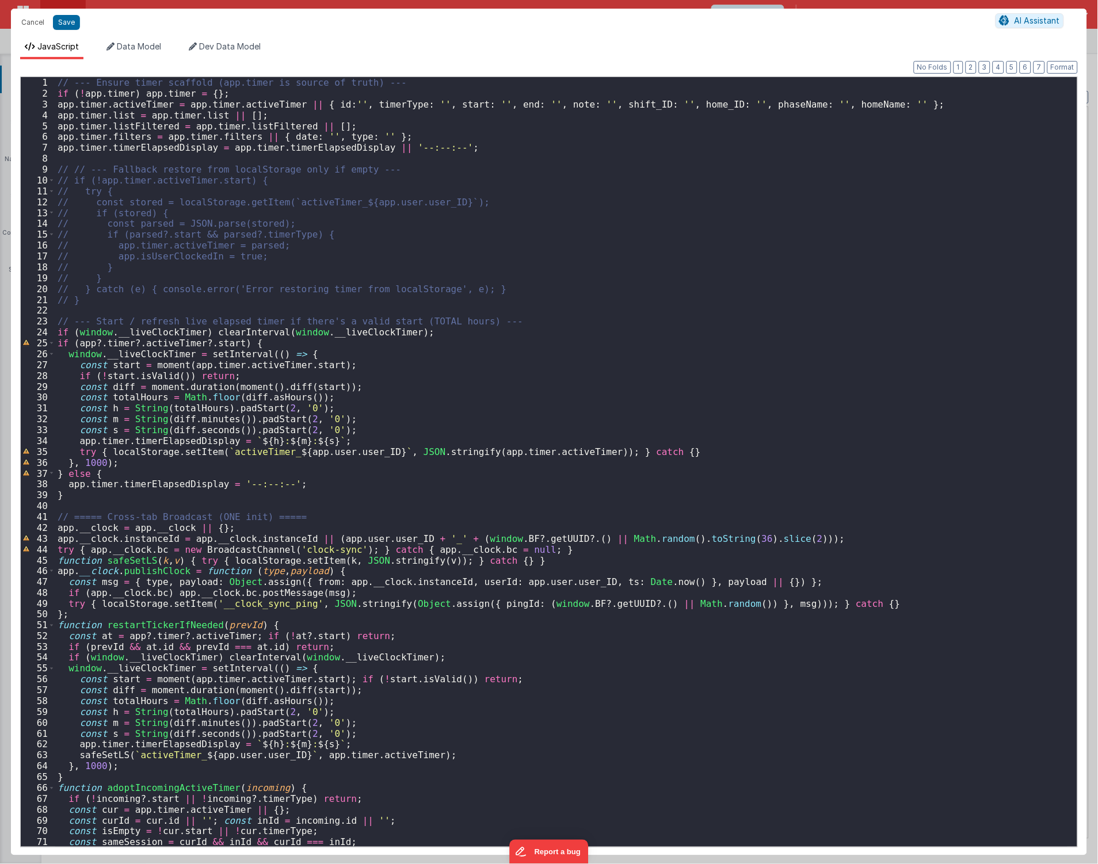
click at [182, 354] on div "// --- Ensure timer scaffold (app.timer is source of truth) --- if ( ! app . ti…" at bounding box center [561, 473] width 1012 height 792
click at [100, 314] on div "// --- Ensure timer scaffold (app.timer is source of truth) --- if ( ! app . ti…" at bounding box center [561, 473] width 1012 height 792
click at [35, 21] on button "Cancel" at bounding box center [33, 22] width 35 height 16
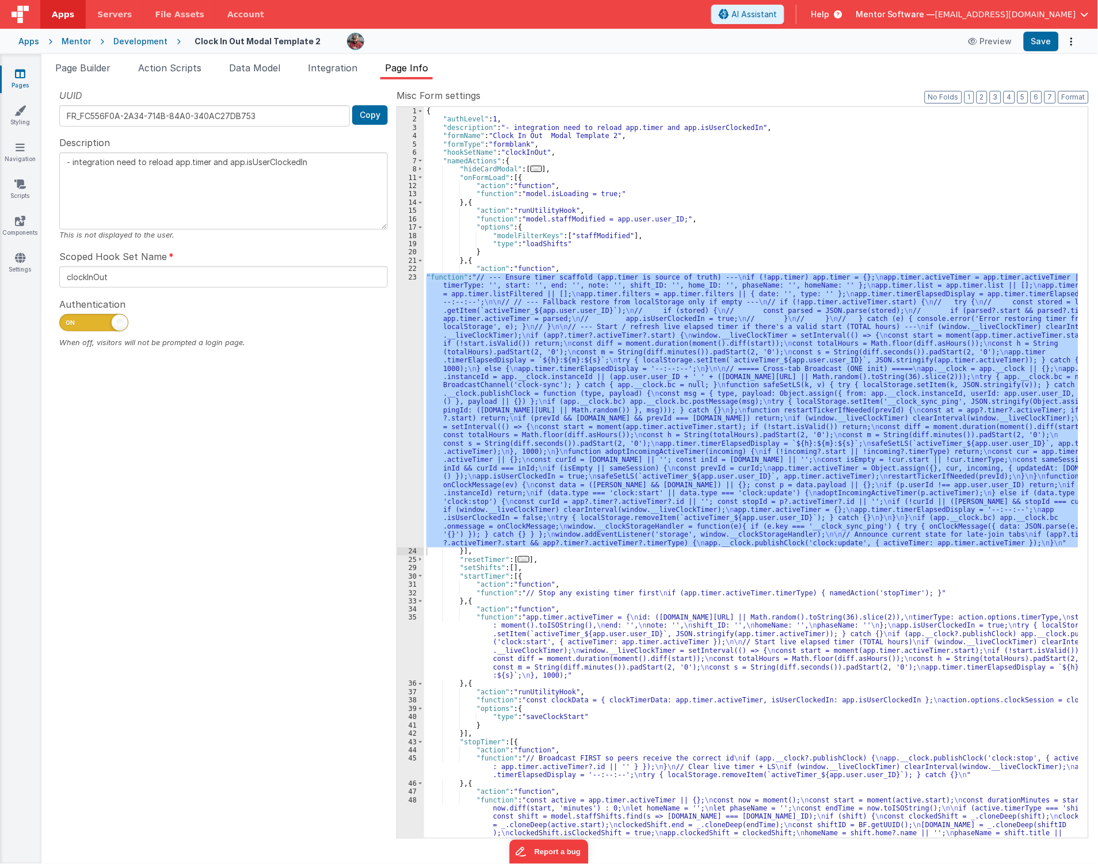
click at [469, 264] on div "{ "authLevel" : 1 , "description" : "- integration need to reload app.timer and…" at bounding box center [751, 510] width 654 height 806
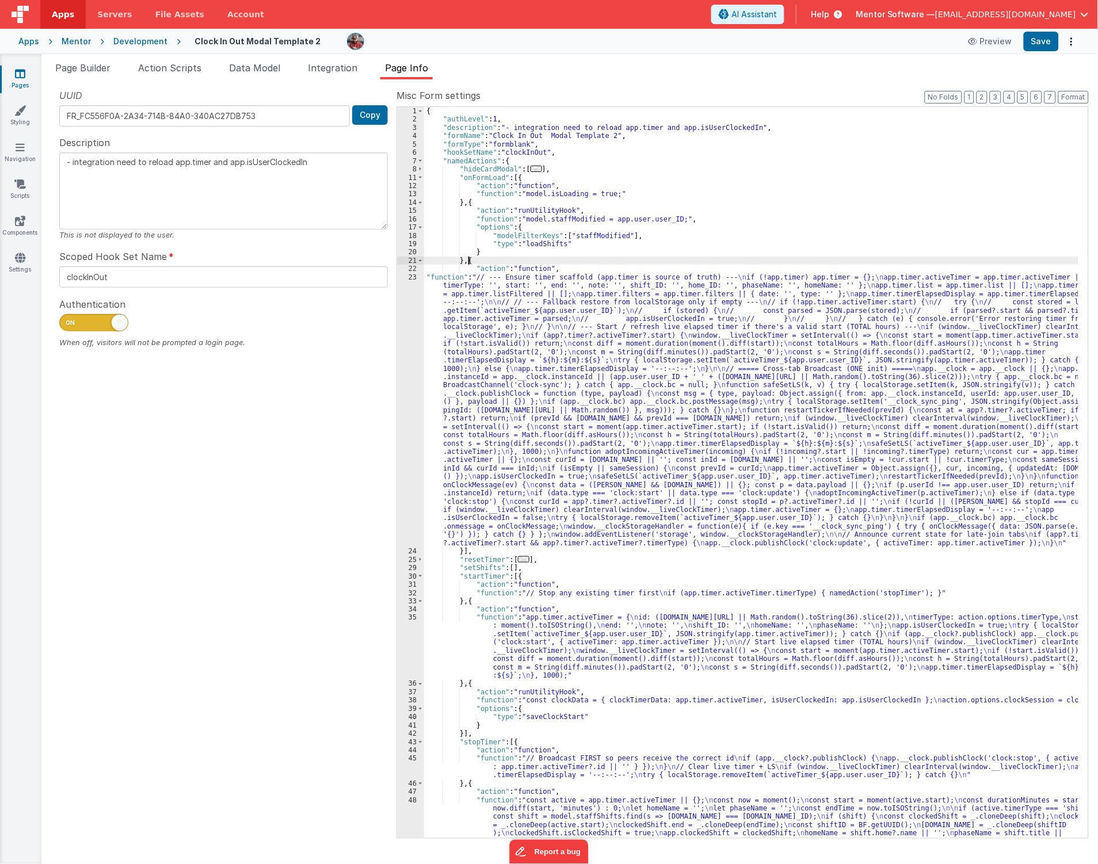
click at [488, 363] on div "{ "authLevel" : 1 , "description" : "- integration need to reload app.timer and…" at bounding box center [751, 510] width 654 height 806
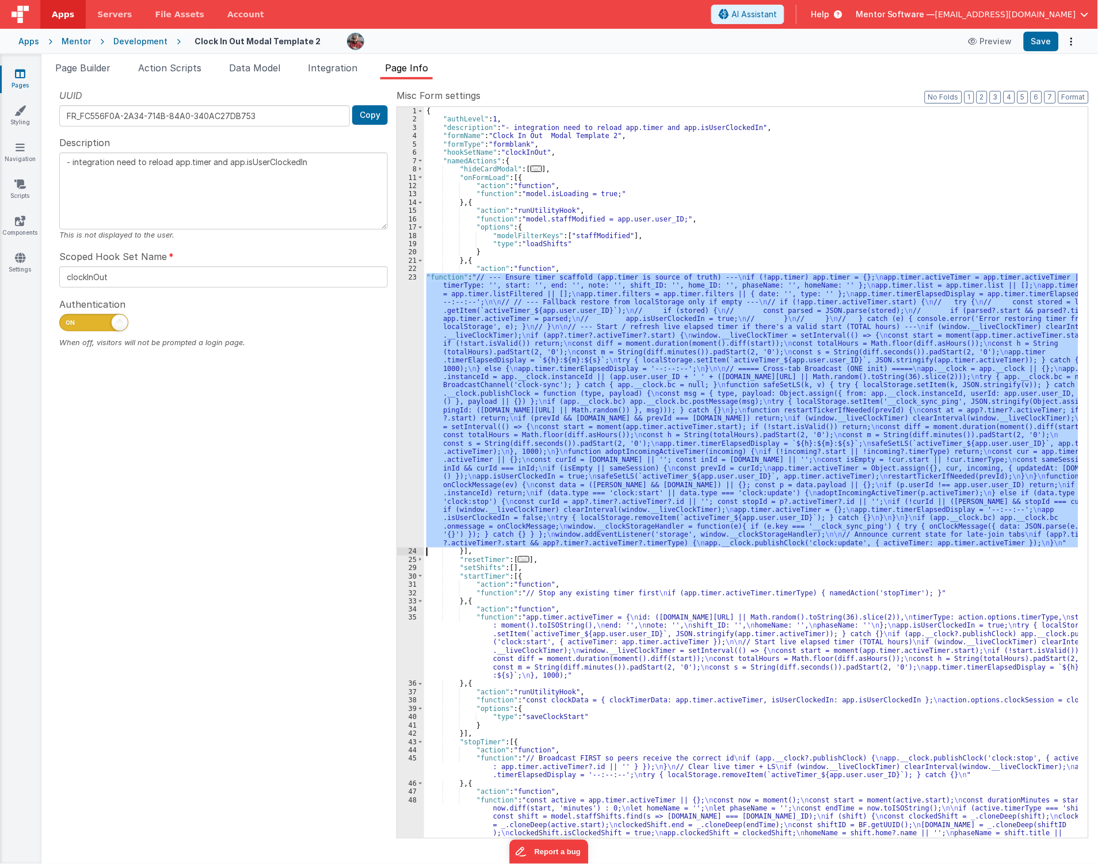
click at [407, 352] on div "23" at bounding box center [410, 410] width 27 height 274
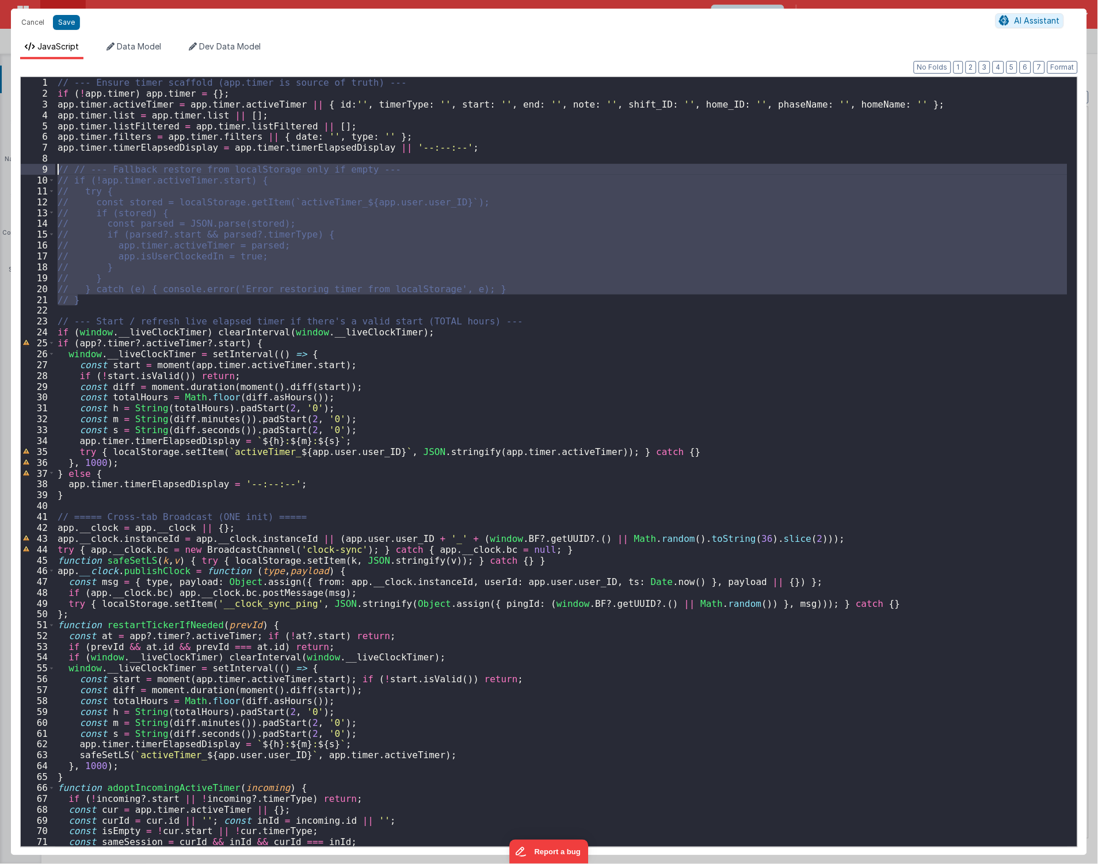
drag, startPoint x: 101, startPoint y: 302, endPoint x: 21, endPoint y: 168, distance: 155.3
click at [21, 168] on div "1 2 3 4 5 6 7 8 9 10 11 12 13 14 15 16 17 18 19 20 21 22 23 24 25 26 27 28 29 3…" at bounding box center [549, 462] width 1058 height 771
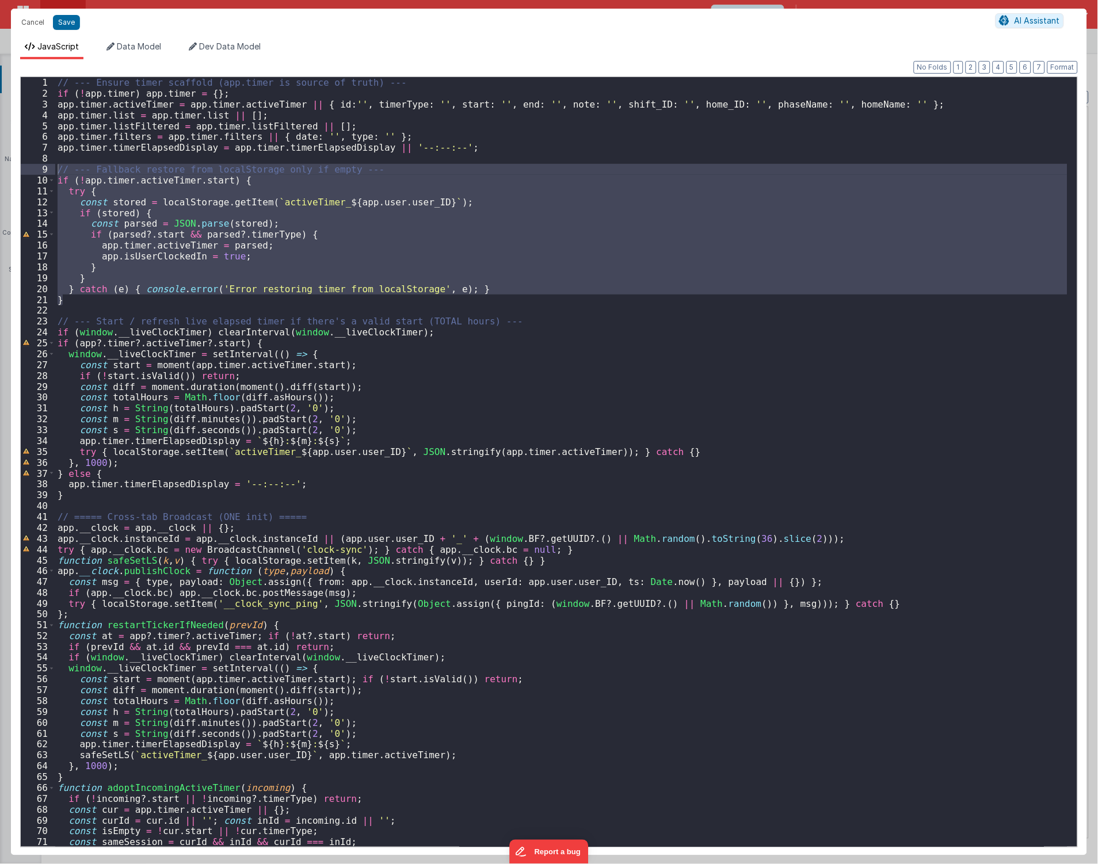
click at [745, 488] on div "// --- Ensure timer scaffold (app.timer is source of truth) --- if ( ! app . ti…" at bounding box center [561, 473] width 1012 height 792
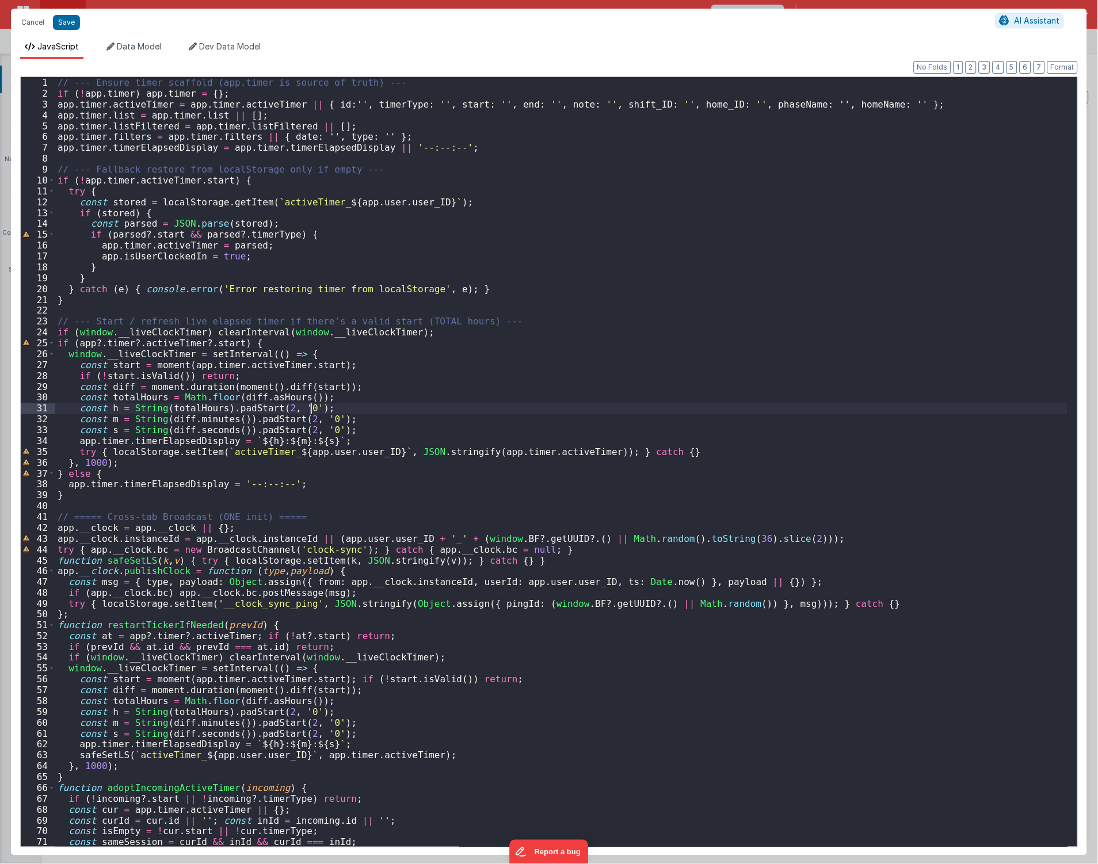
click at [737, 407] on div "// --- Ensure timer scaffold (app.timer is source of truth) --- if ( ! app . ti…" at bounding box center [561, 473] width 1012 height 792
click at [30, 25] on button "Cancel" at bounding box center [33, 22] width 35 height 16
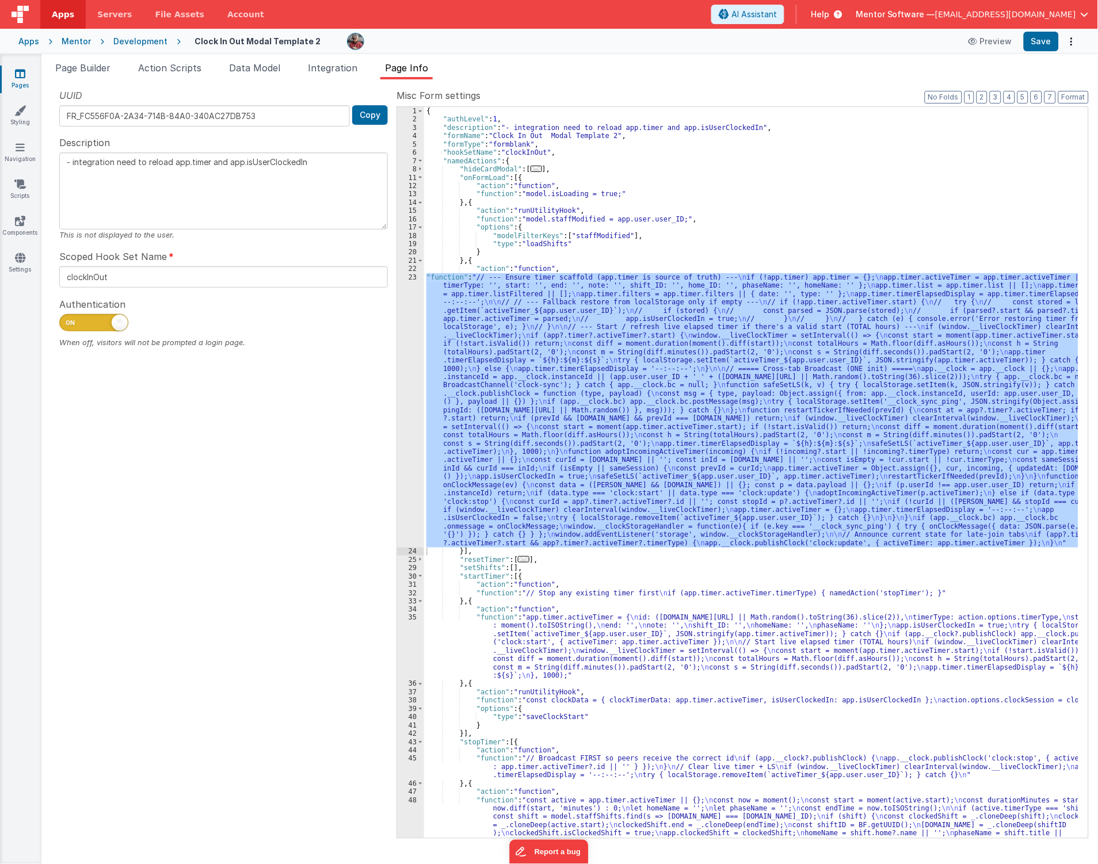
click at [577, 317] on div "{ "authLevel" : 1 , "description" : "- integration need to reload app.timer and…" at bounding box center [751, 472] width 654 height 731
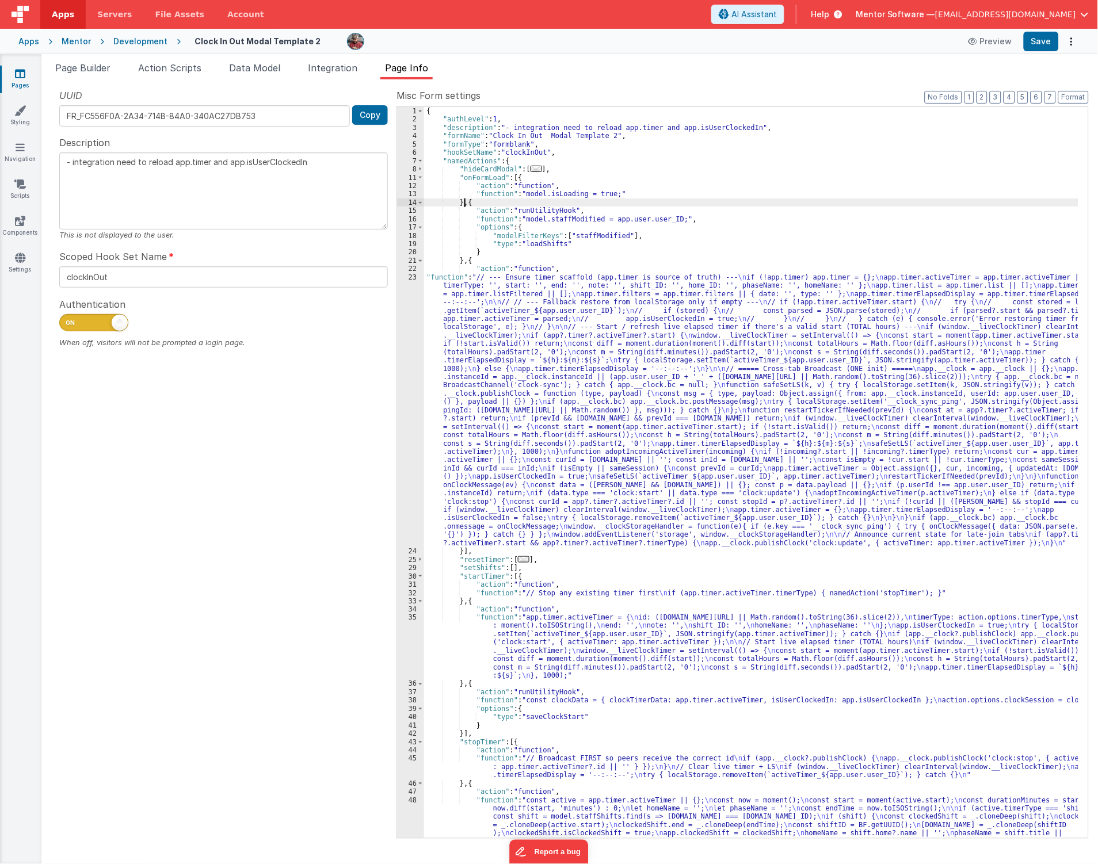
click at [464, 203] on div "{ "authLevel" : 1 , "description" : "- integration need to reload app.timer and…" at bounding box center [751, 510] width 654 height 806
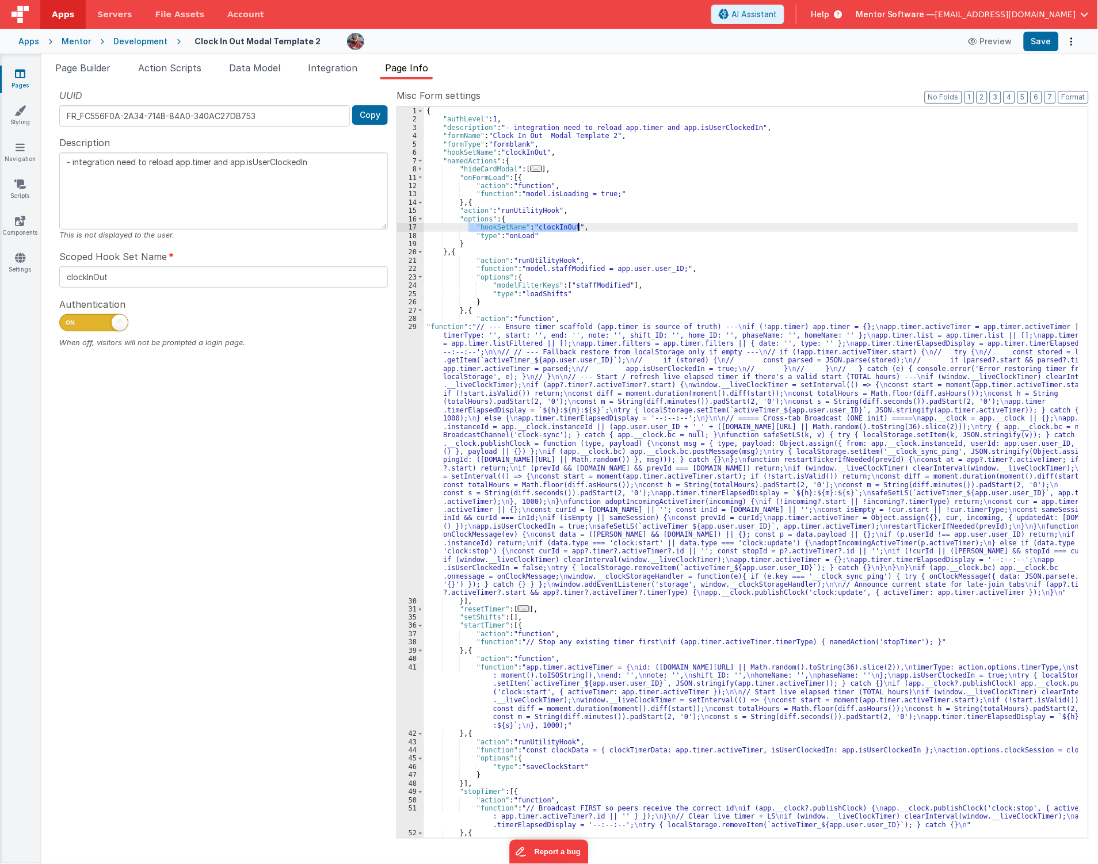
drag, startPoint x: 470, startPoint y: 227, endPoint x: 622, endPoint y: 226, distance: 151.9
click at [622, 226] on div "{ "authLevel" : 1 , "description" : "- integration need to reload app.timer and…" at bounding box center [751, 481] width 654 height 748
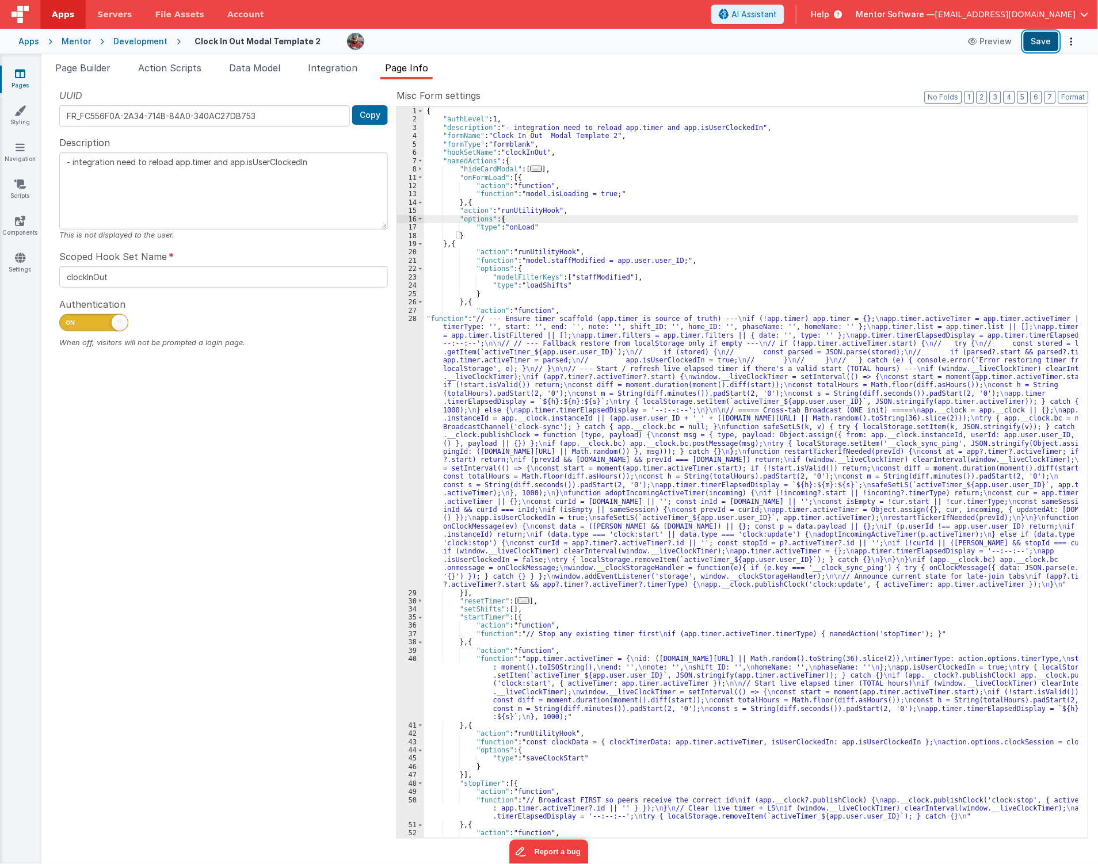
click at [1046, 41] on button "Save" at bounding box center [1041, 42] width 35 height 20
click at [93, 74] on li "Page Builder" at bounding box center [83, 70] width 64 height 18
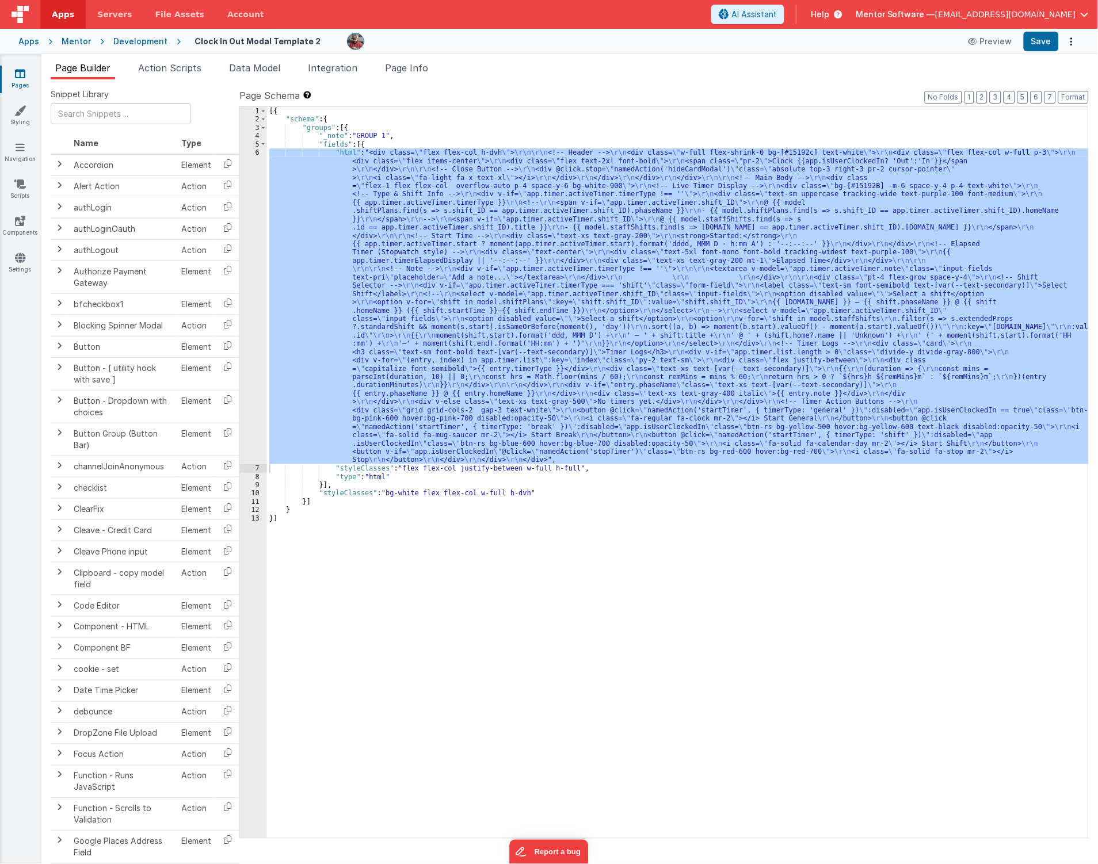
click at [628, 372] on div "[{ "schema" : { "groups" : [{ "_note" : "GROUP 1" , "fields" : [{ "html" : "<di…" at bounding box center [677, 472] width 821 height 731
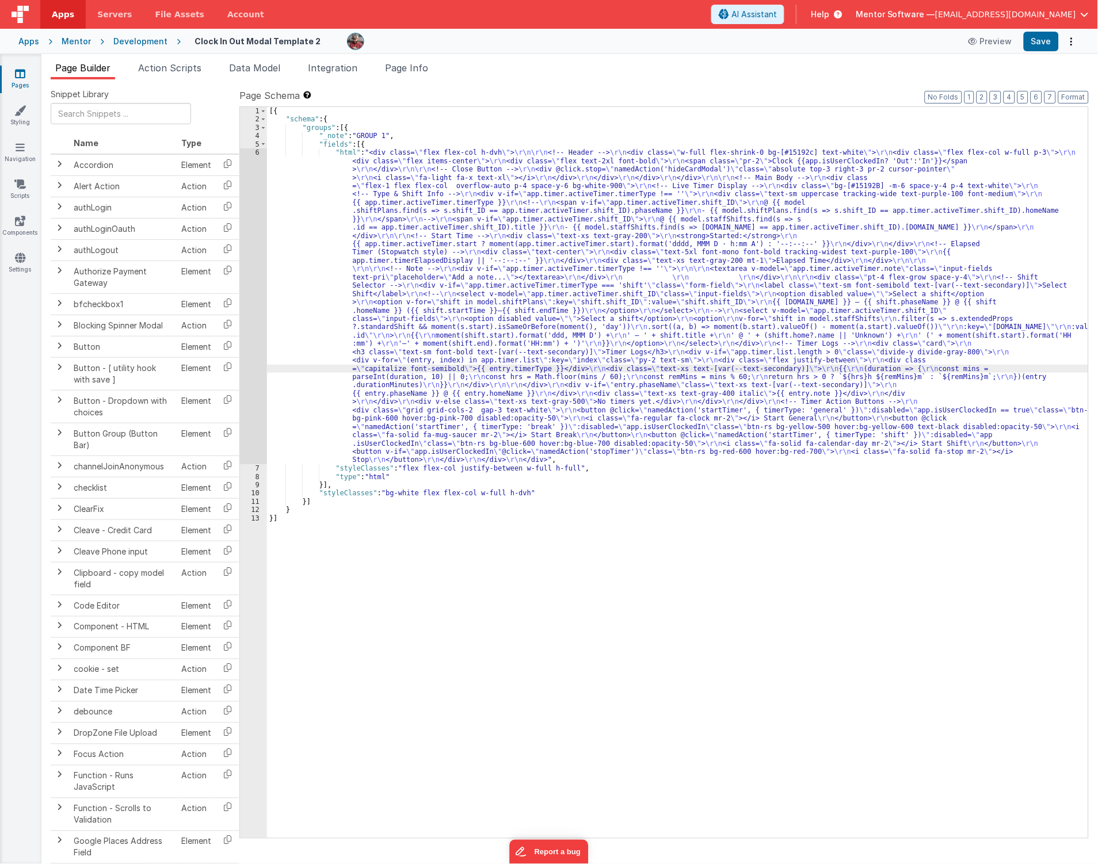
click at [254, 387] on div "6" at bounding box center [253, 306] width 27 height 316
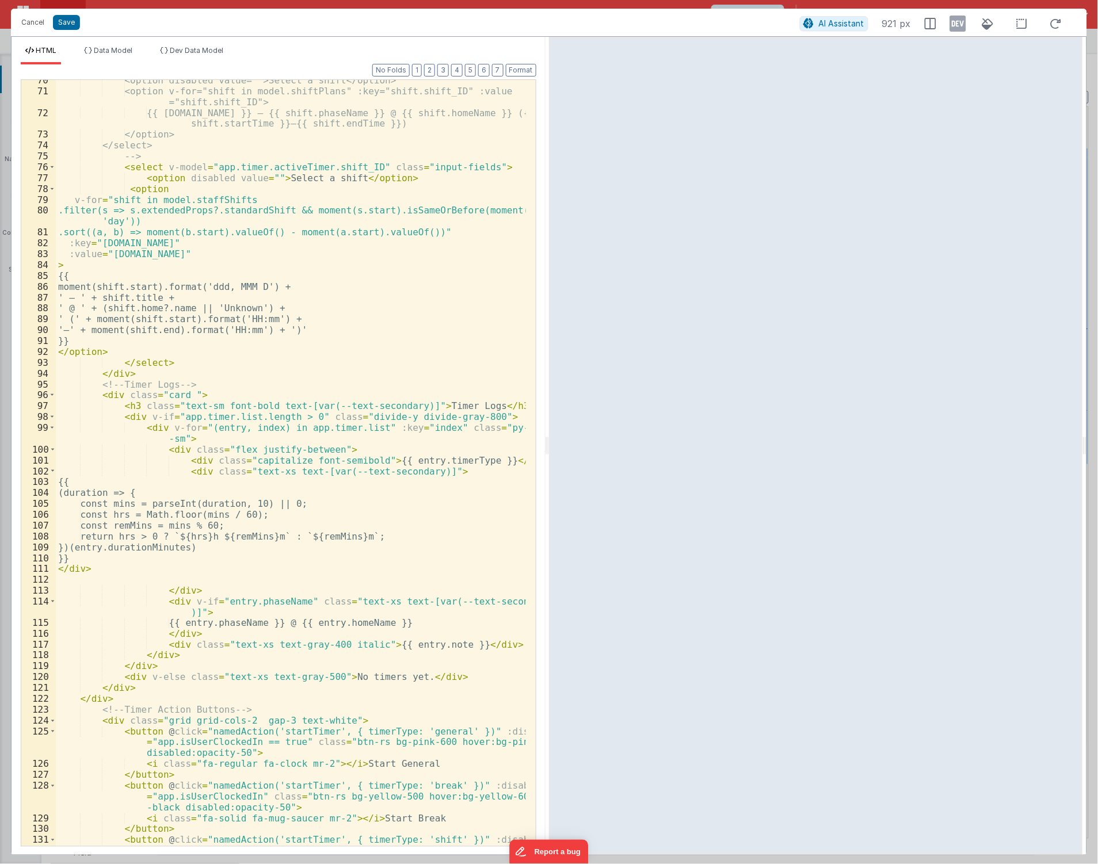
scroll to position [962, 0]
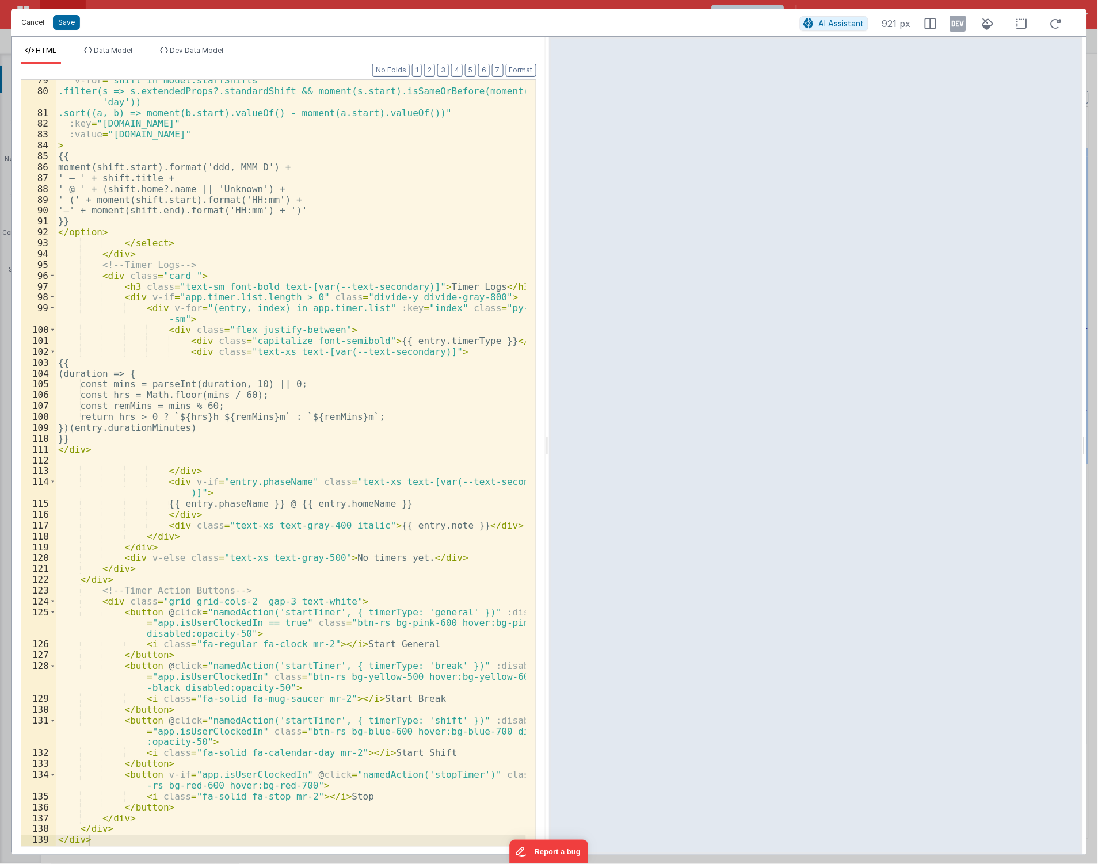
click at [41, 28] on button "Cancel" at bounding box center [33, 22] width 35 height 16
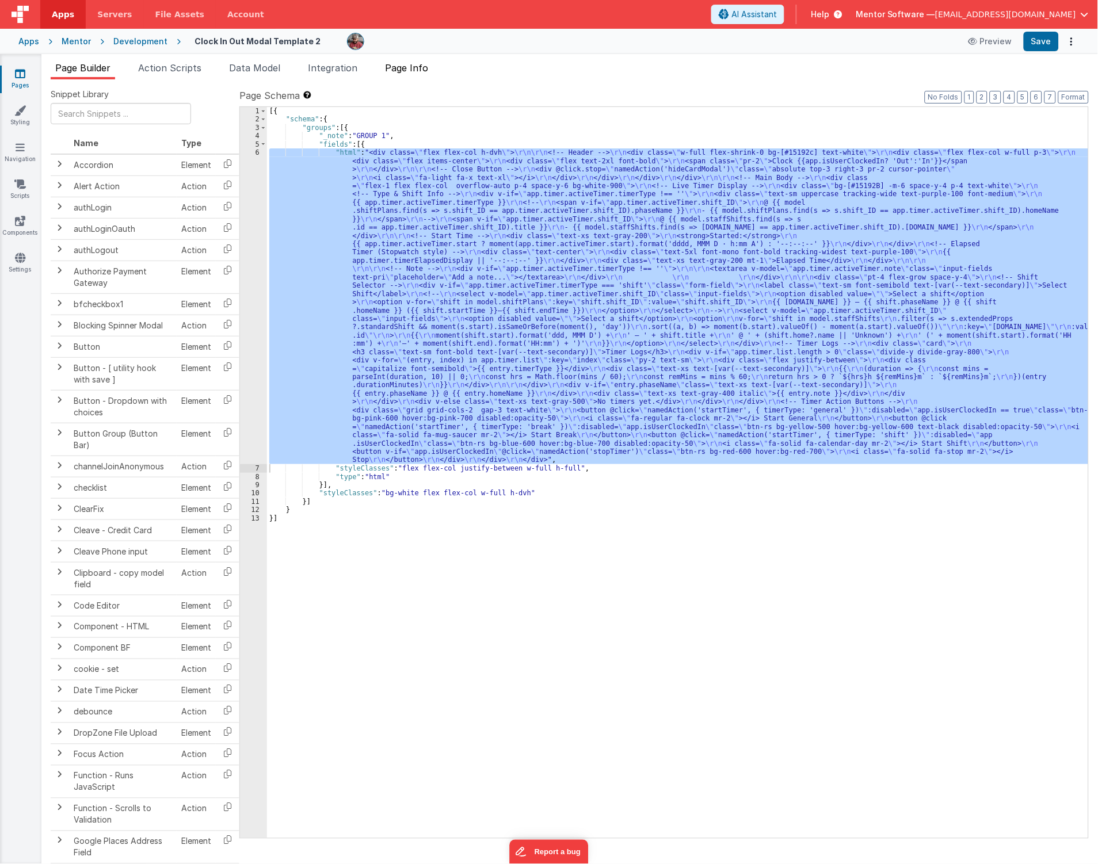
click at [427, 75] on li "Page Info" at bounding box center [406, 70] width 52 height 18
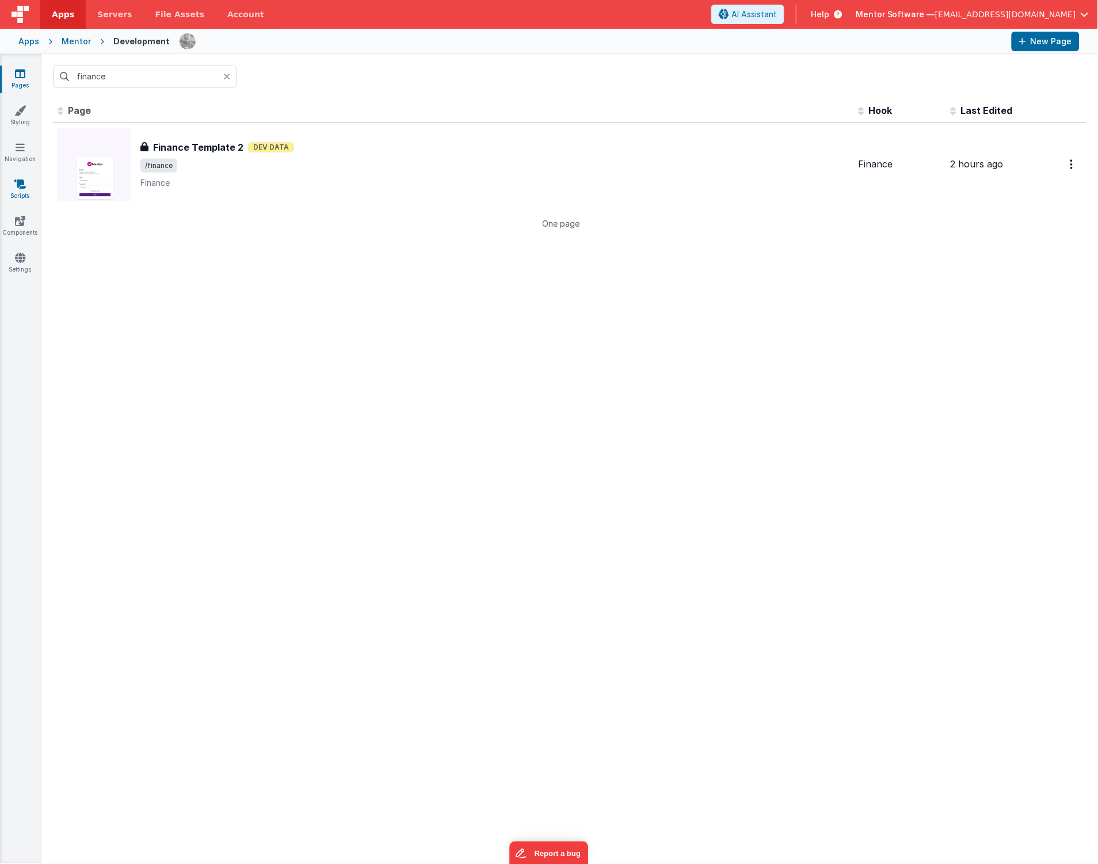
click at [6, 191] on link "Scripts" at bounding box center [19, 189] width 41 height 23
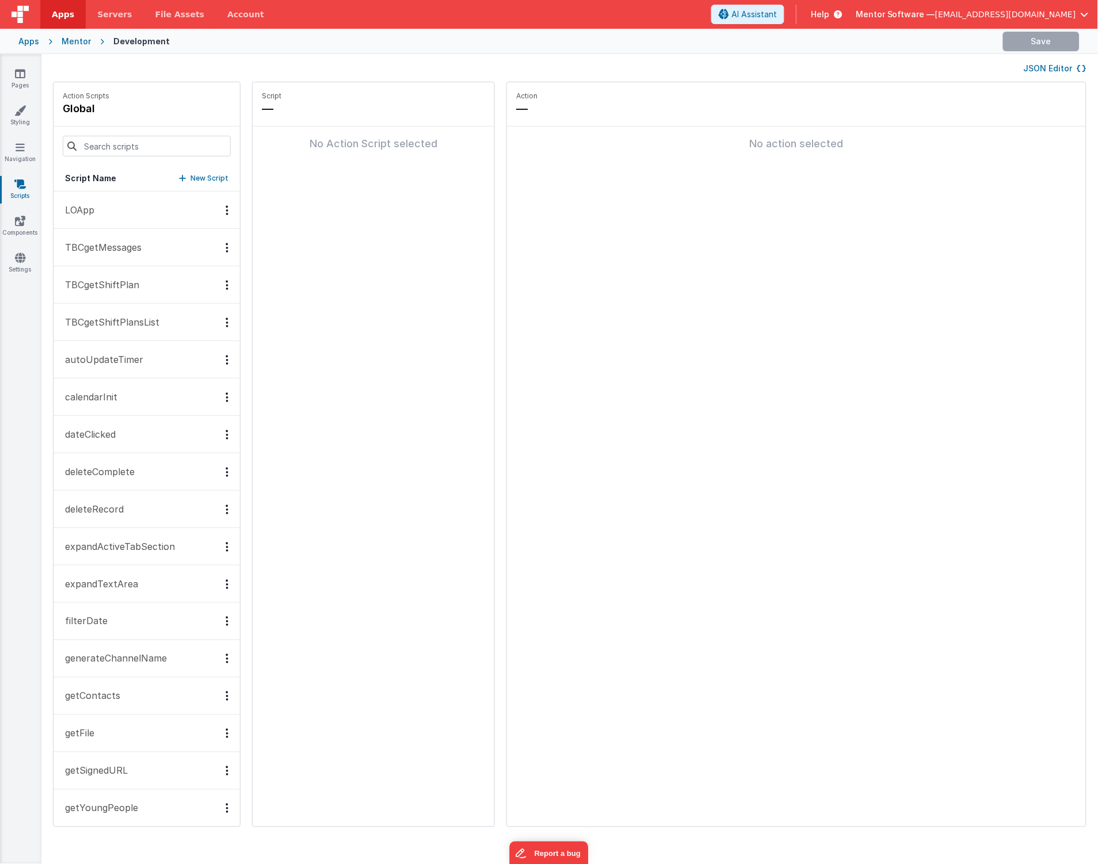
click at [1052, 66] on button "JSON Editor" at bounding box center [1055, 69] width 63 height 12
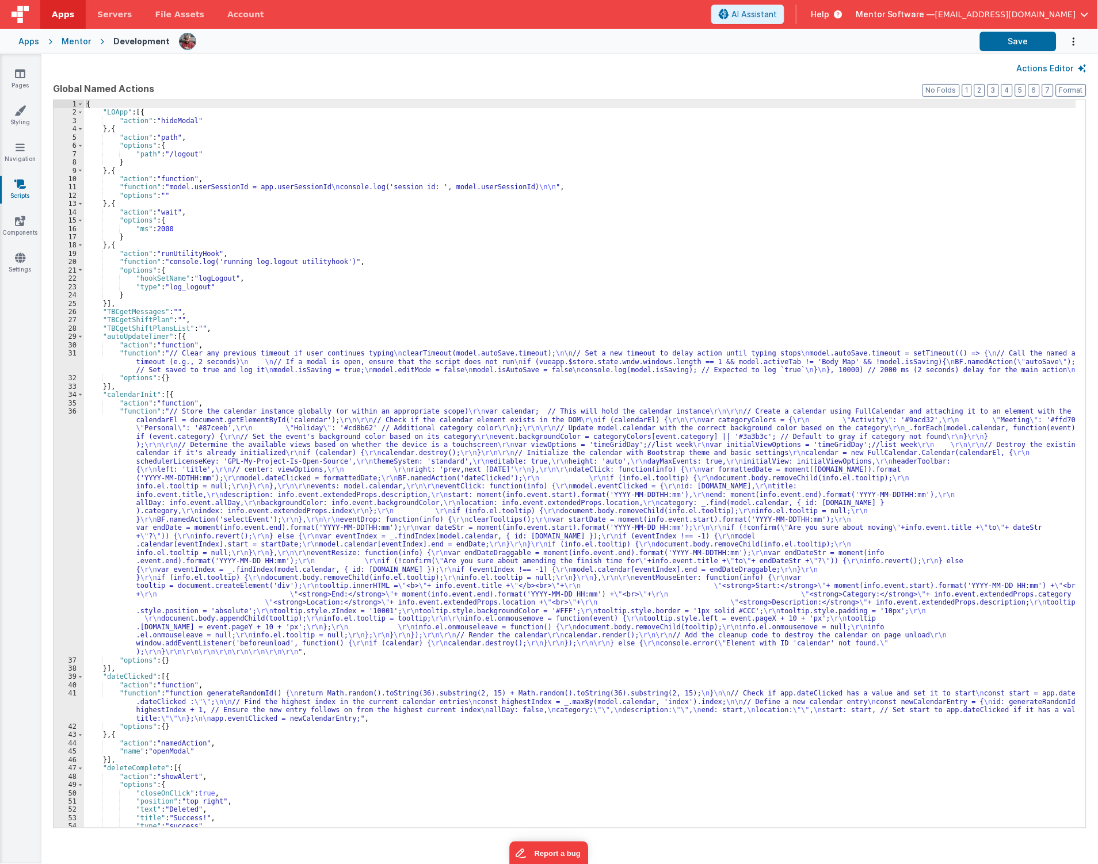
click at [470, 305] on div "{ "LOApp" : [{ "action" : "hideModal" } , { "action" : "path" , "options" : { "…" at bounding box center [580, 472] width 993 height 745
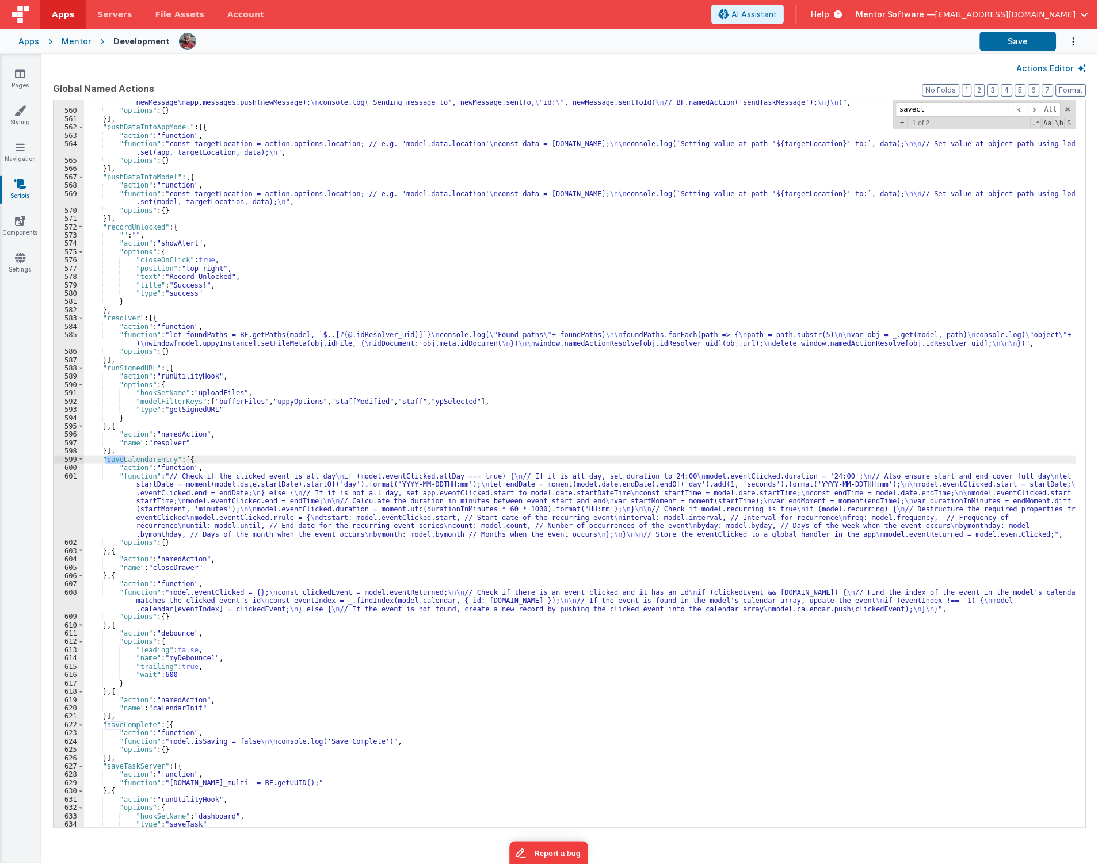
scroll to position [6202, 0]
click at [963, 110] on input "saveclockstart" at bounding box center [954, 109] width 117 height 14
type input "v"
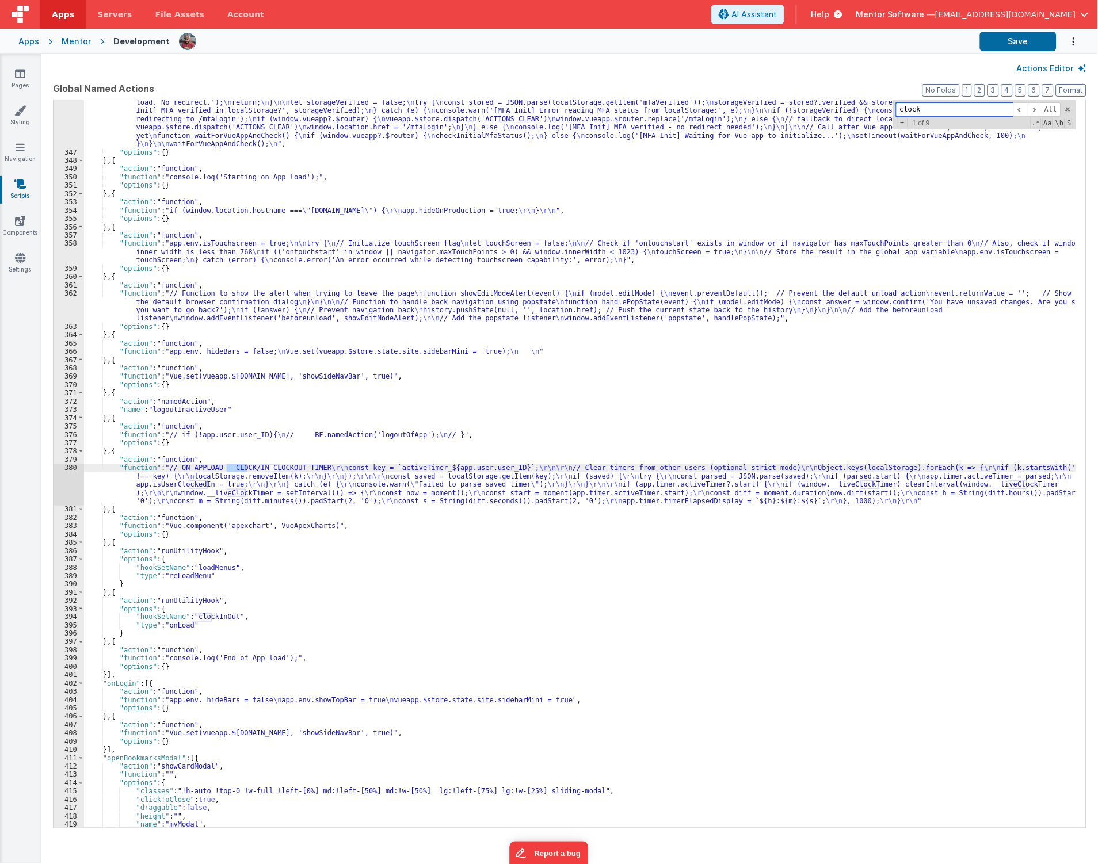
scroll to position [4208, 0]
click at [112, 490] on div ""function" : "function checkInitialMfaStatus() { \n const mfaRequired = localSt…" at bounding box center [580, 487] width 993 height 795
click at [67, 488] on div "380" at bounding box center [69, 484] width 30 height 41
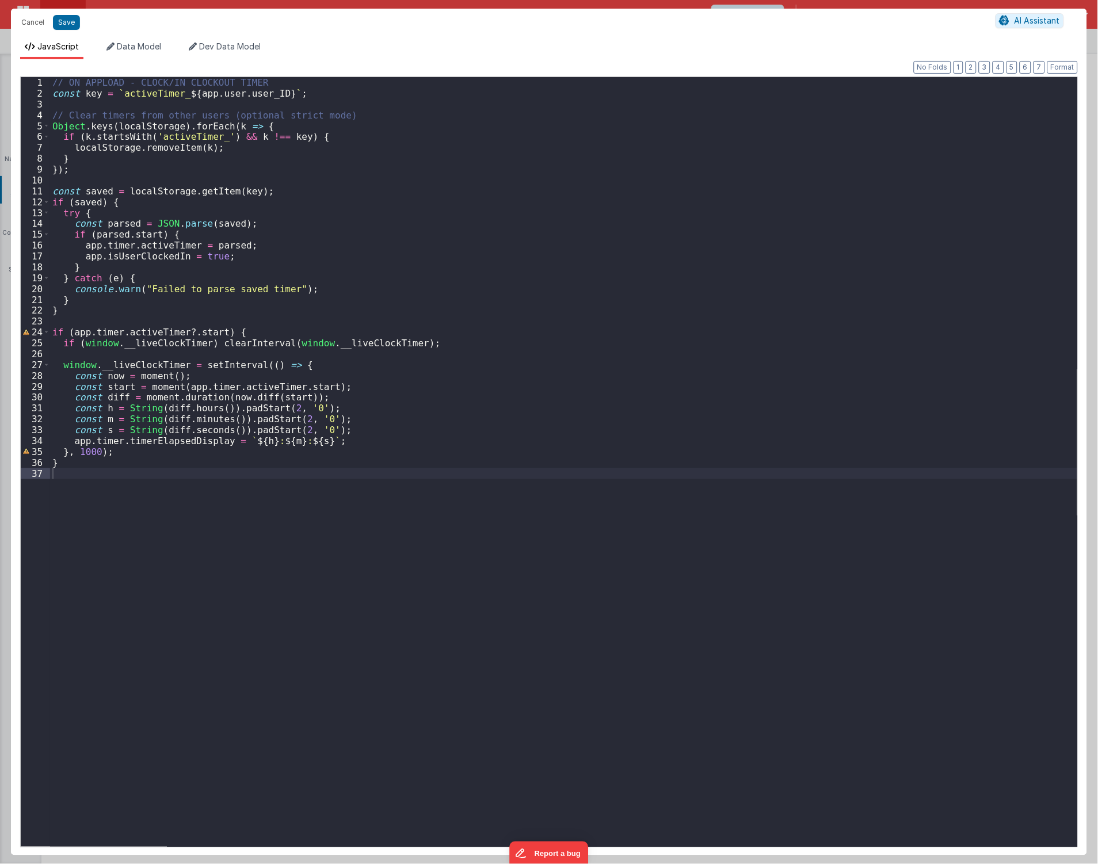
click at [167, 579] on div "// ON APPLOAD - CLOCK/IN CLOCKOUT TIMER const key = ` activeTimer_ ${ app . use…" at bounding box center [563, 472] width 1027 height 791
click at [36, 23] on button "Cancel" at bounding box center [33, 22] width 35 height 16
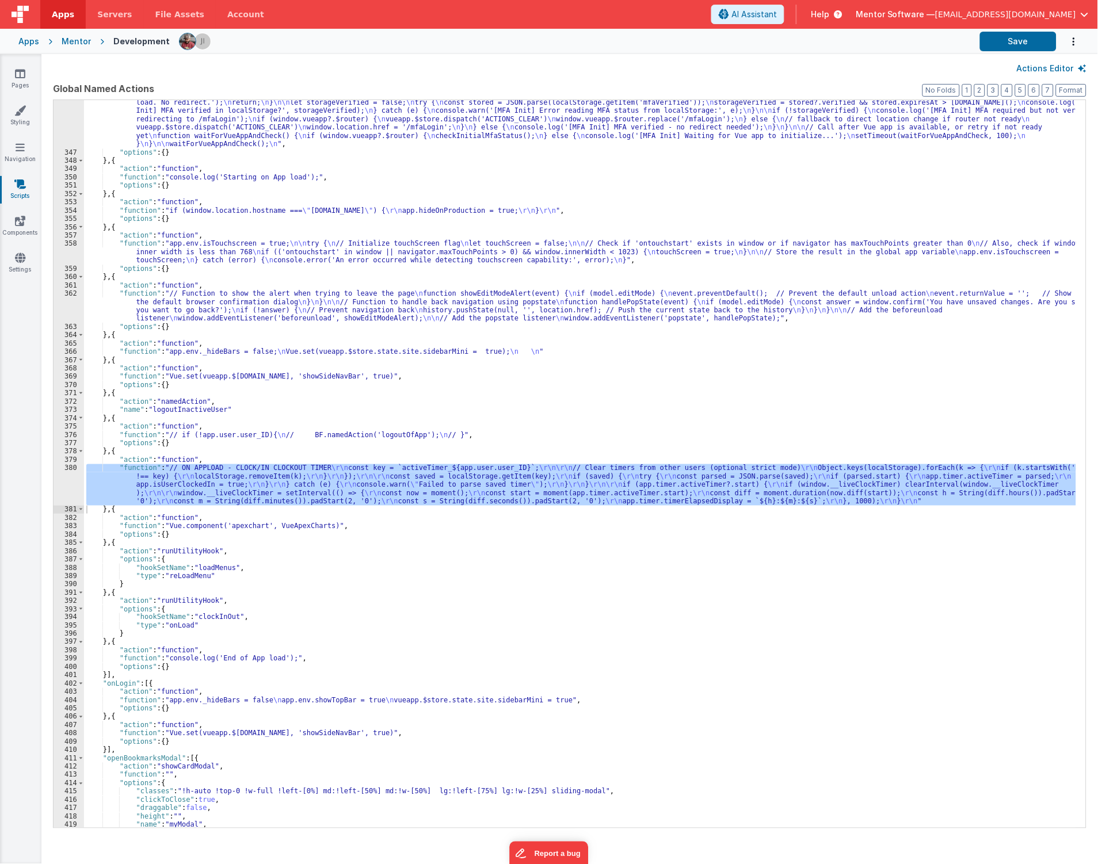
click at [809, 216] on div ""function" : "function checkInitialMfaStatus() { \n const mfaRequired = localSt…" at bounding box center [580, 487] width 993 height 795
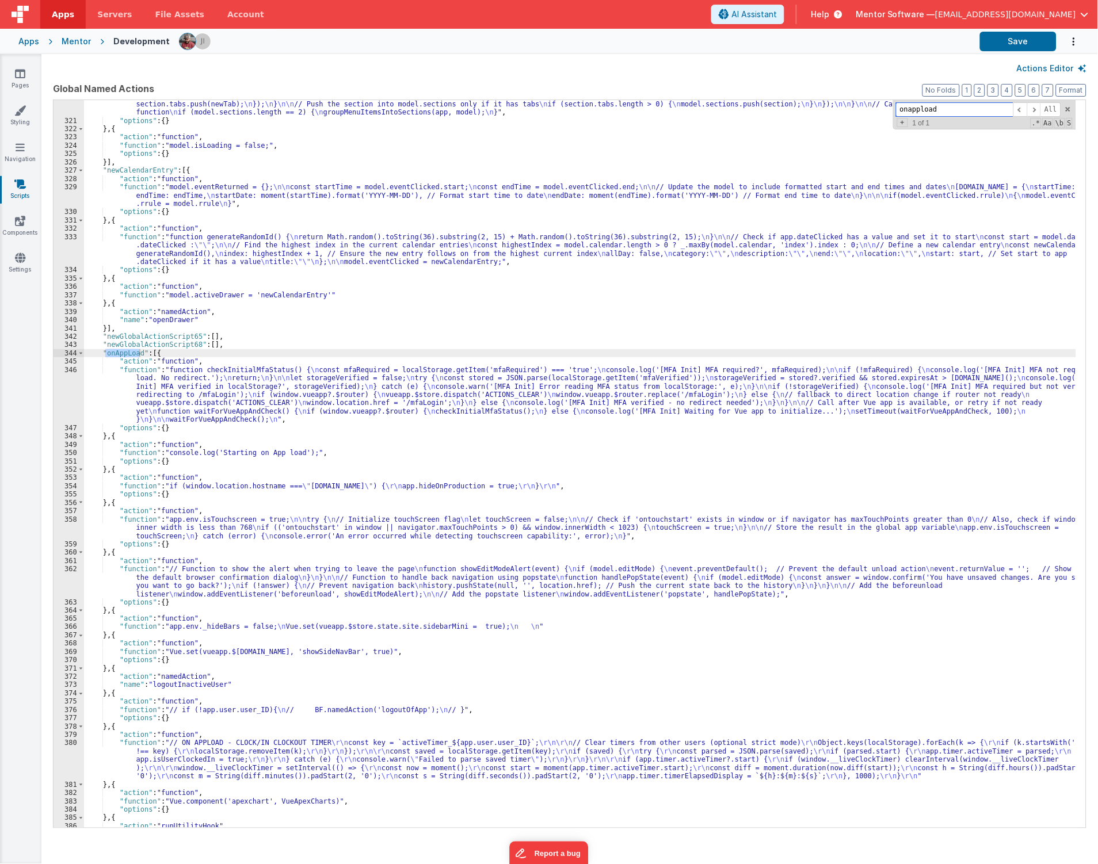
scroll to position [4008, 0]
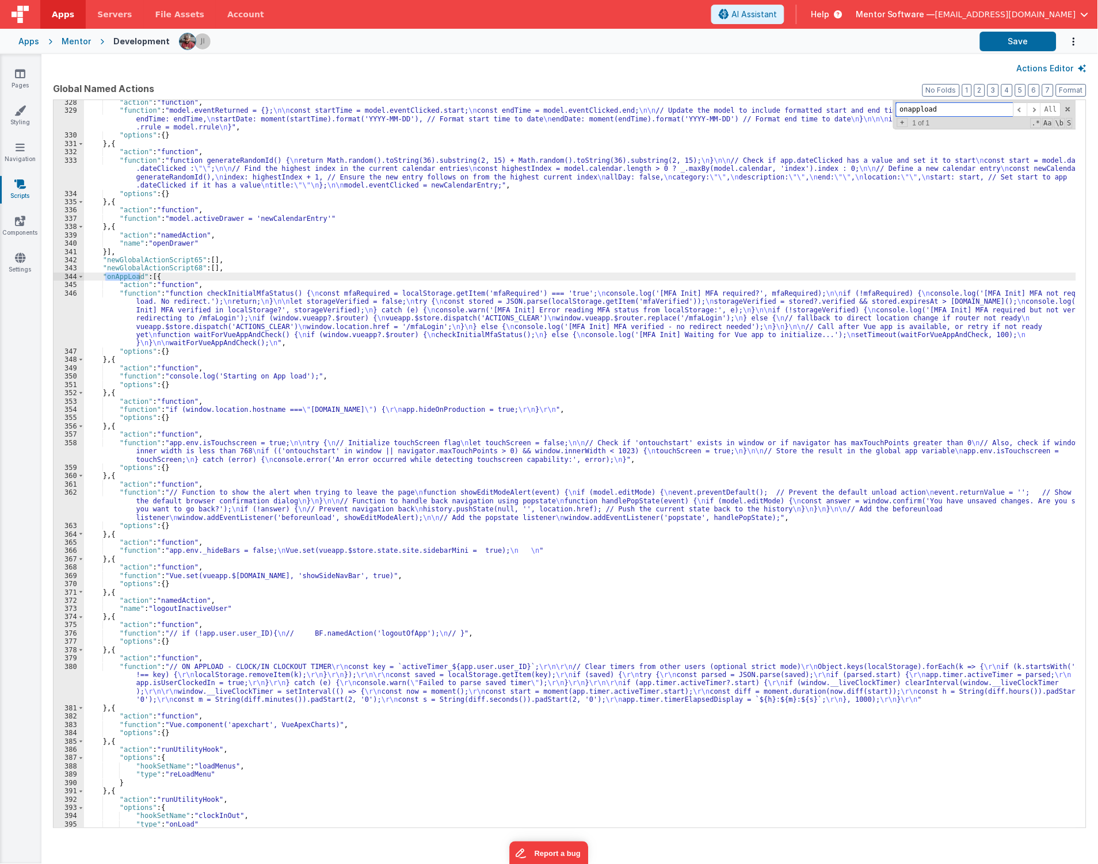
type input "onappload"
click at [216, 687] on div ""action" : "function" , "function" : "model.eventReturned = {}; \n\n const star…" at bounding box center [580, 470] width 993 height 745
click at [67, 682] on div "380" at bounding box center [69, 683] width 30 height 41
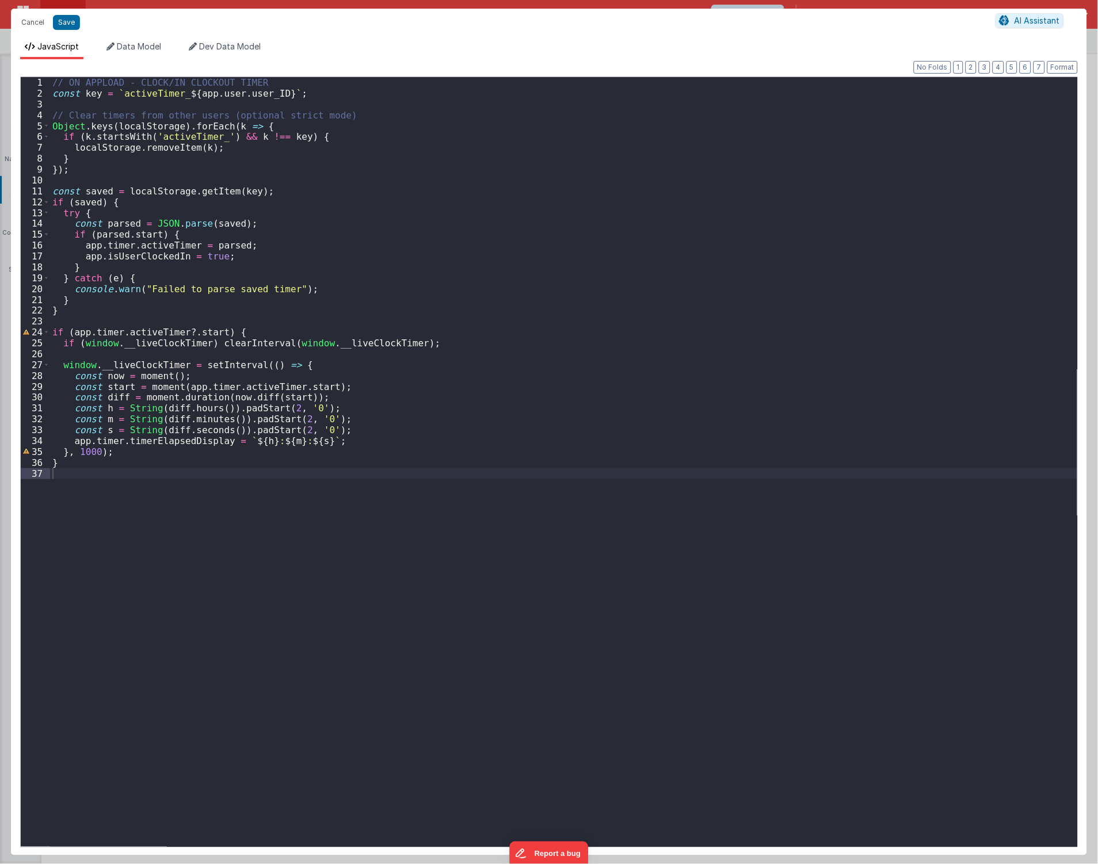
click at [430, 521] on div "// ON APPLOAD - CLOCK/IN CLOCKOUT TIMER const key = ` activeTimer_ ${ app . use…" at bounding box center [563, 473] width 1027 height 792
click at [560, 342] on div "// ON APPLOAD - CLOCK/IN CLOCKOUT TIMER const key = ` activeTimer_ ${ app . use…" at bounding box center [563, 473] width 1027 height 792
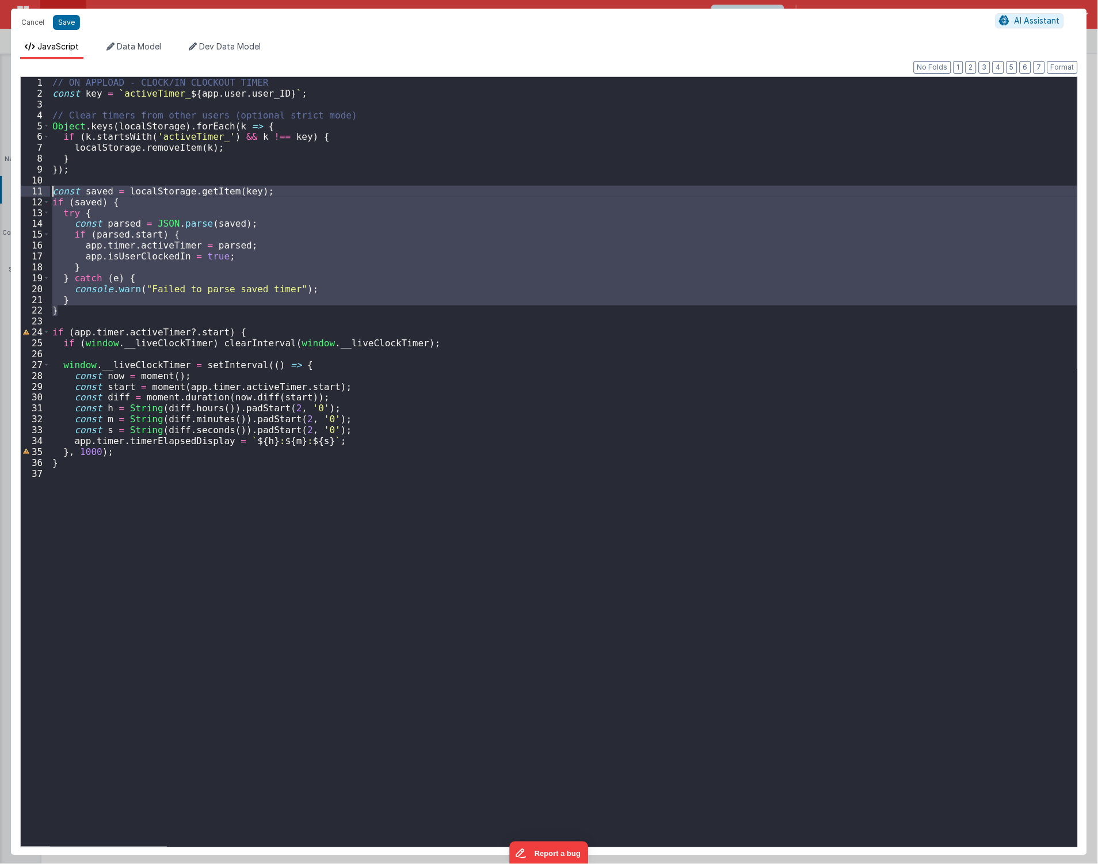
drag, startPoint x: 73, startPoint y: 307, endPoint x: -5, endPoint y: 193, distance: 137.9
click at [0, 193] on html "Cancel Save AI Assistant JavaScript Data Model Dev Data Model Format 7 6 5 4 3 …" at bounding box center [549, 432] width 1098 height 864
click at [29, 16] on button "Cancel" at bounding box center [33, 22] width 35 height 16
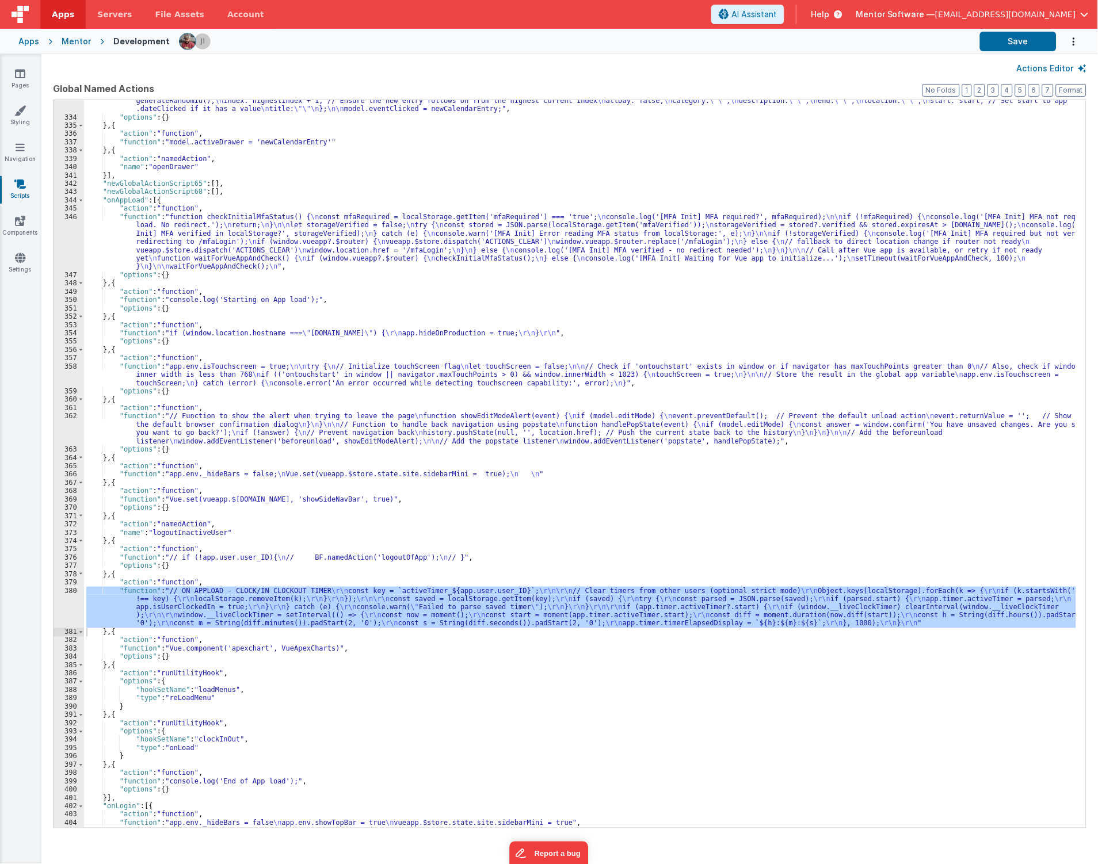
scroll to position [4123, 0]
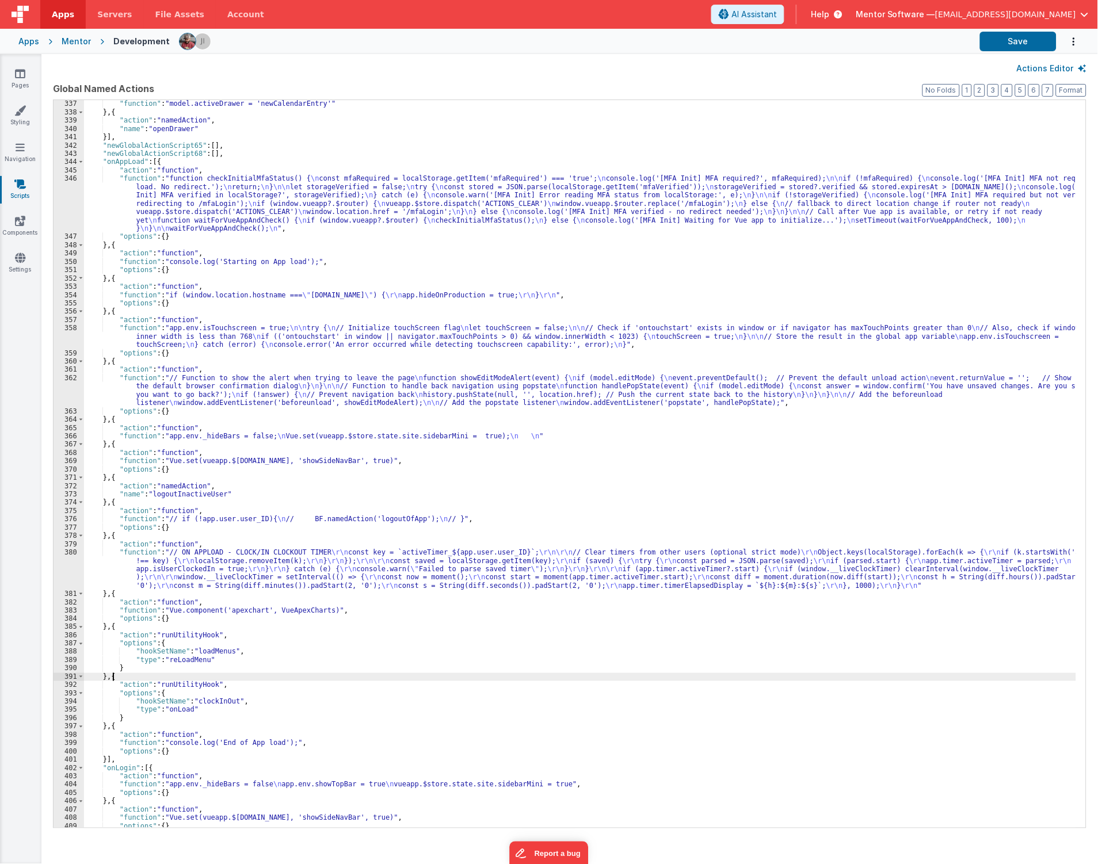
click at [112, 679] on div ""function" : "model.activeDrawer = 'newCalendarEntry'" } , { "action" : "namedA…" at bounding box center [580, 472] width 993 height 745
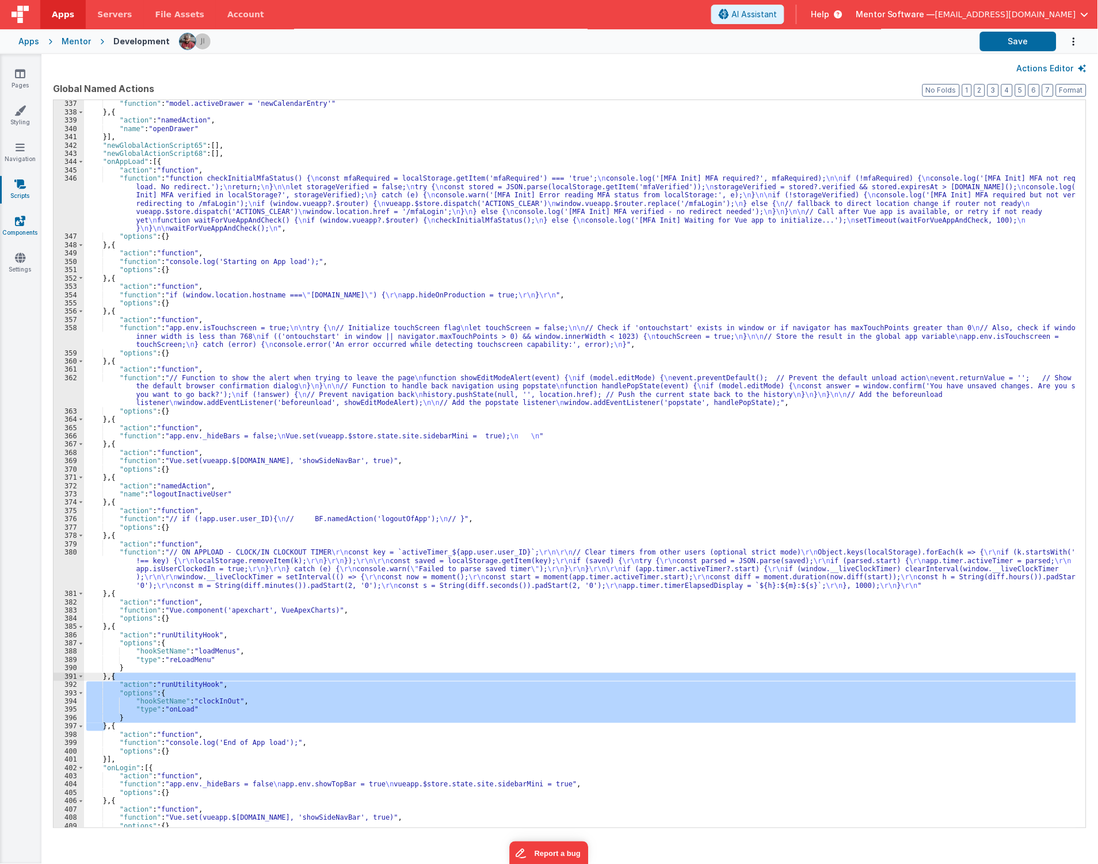
click at [29, 224] on link "Components" at bounding box center [19, 226] width 41 height 23
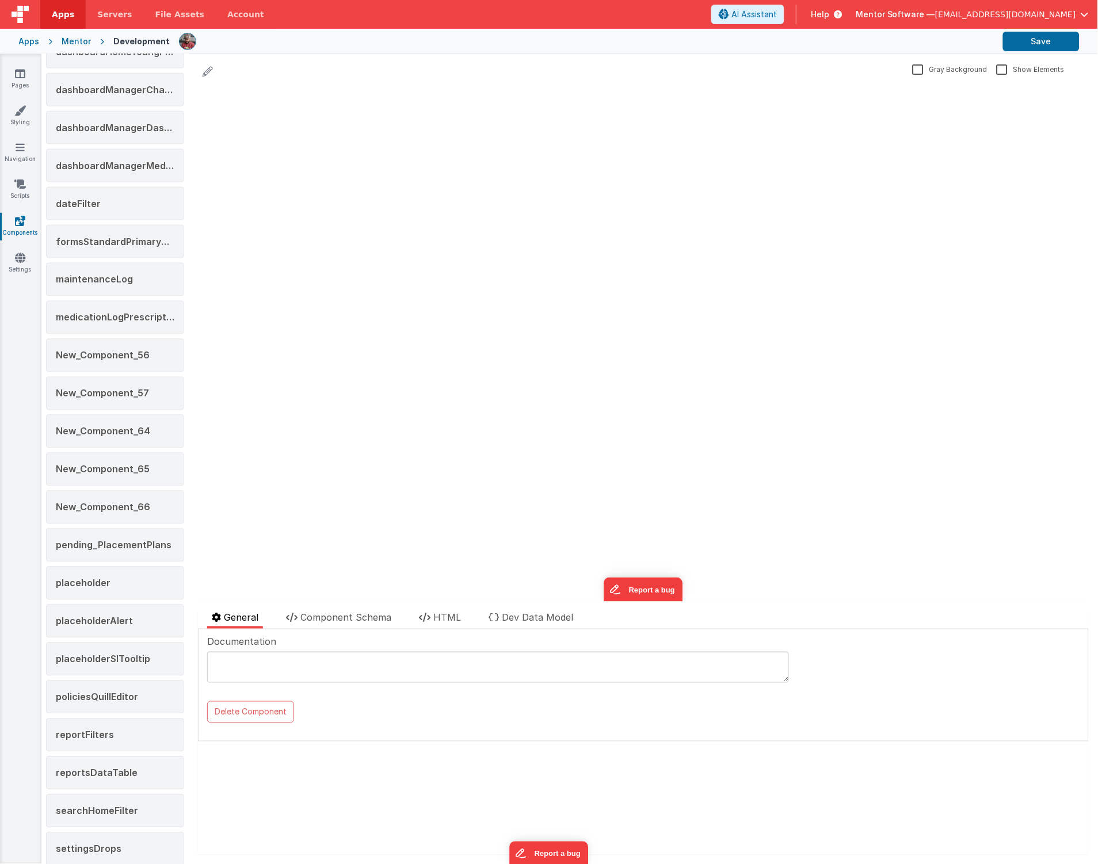
scroll to position [266, 0]
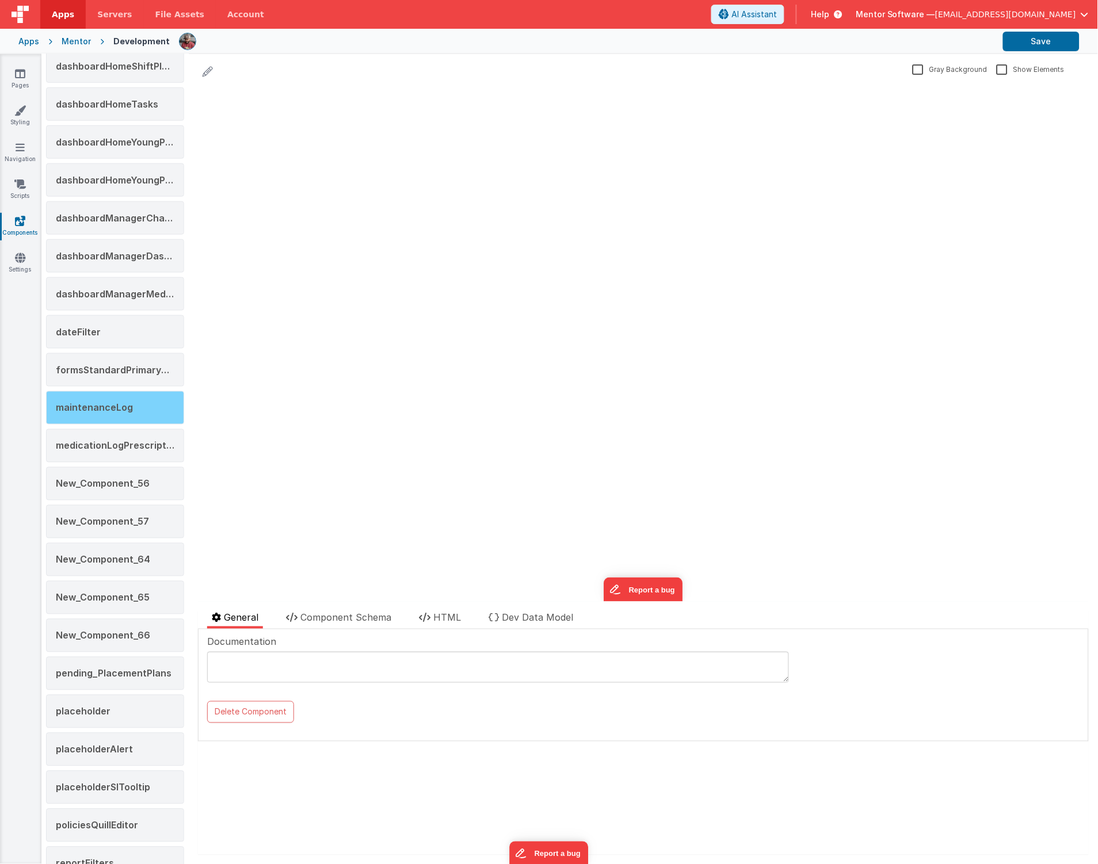
click at [89, 409] on span "maintenanceLog" at bounding box center [94, 408] width 77 height 12
click at [416, 620] on li "HTML" at bounding box center [439, 620] width 51 height 18
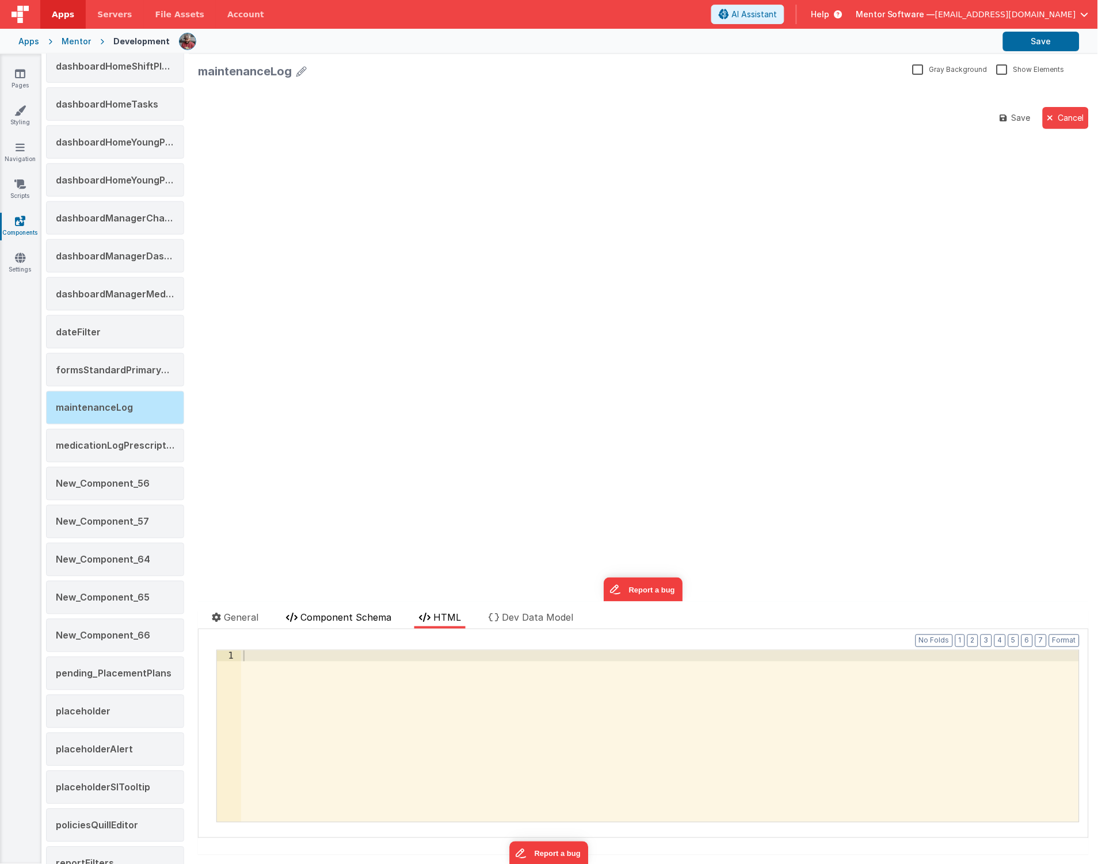
click at [356, 625] on li "Component Schema" at bounding box center [338, 620] width 115 height 18
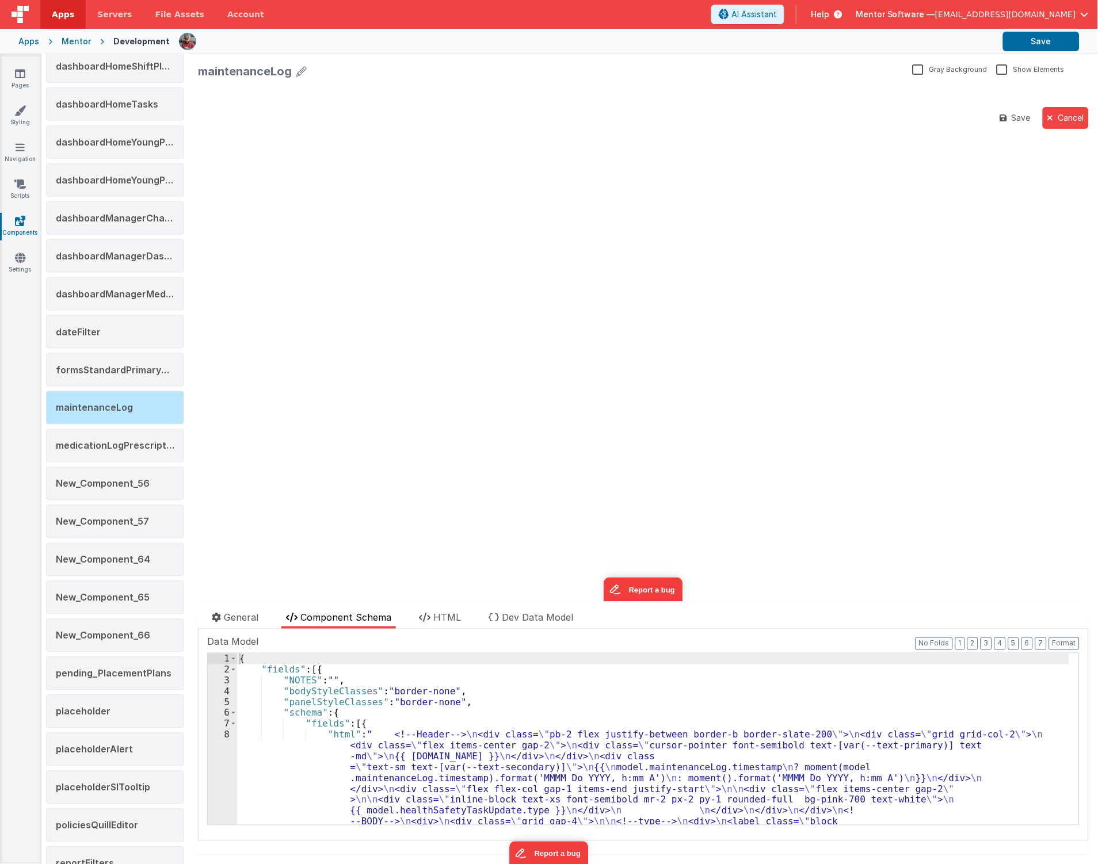
scroll to position [152, 0]
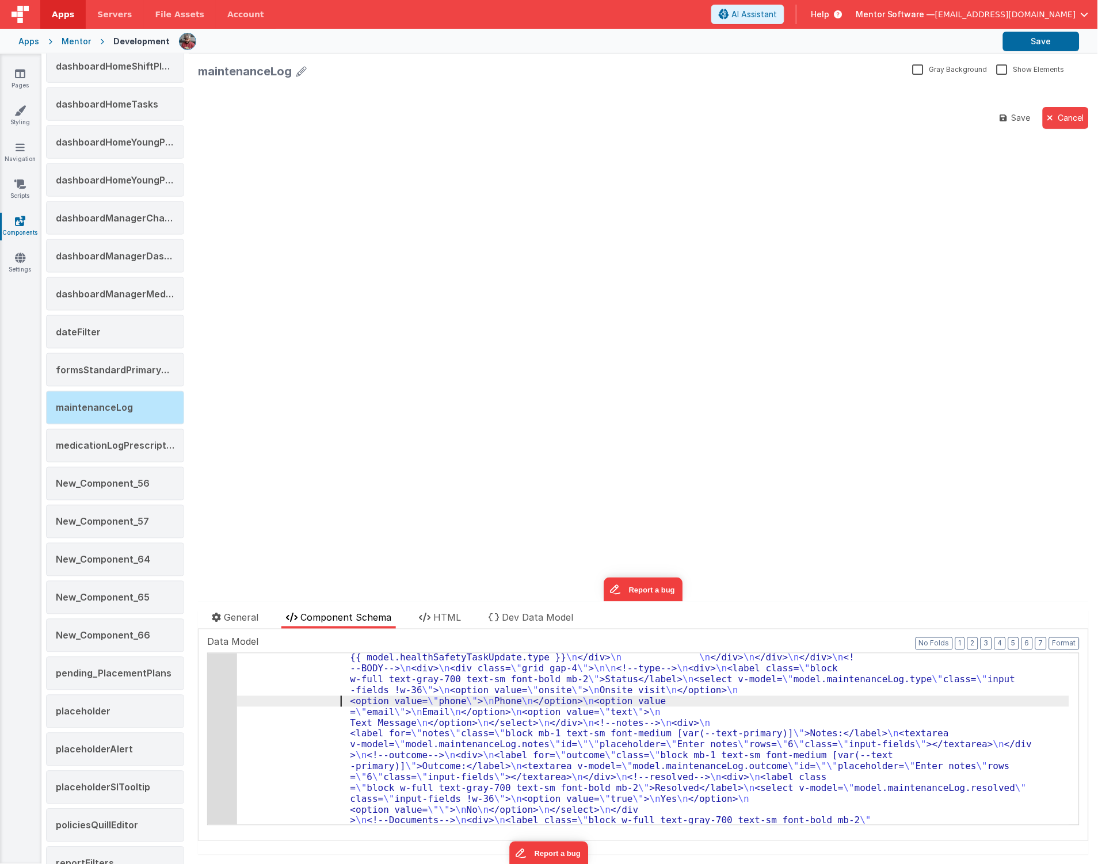
click at [216, 723] on div "8" at bounding box center [222, 713] width 29 height 272
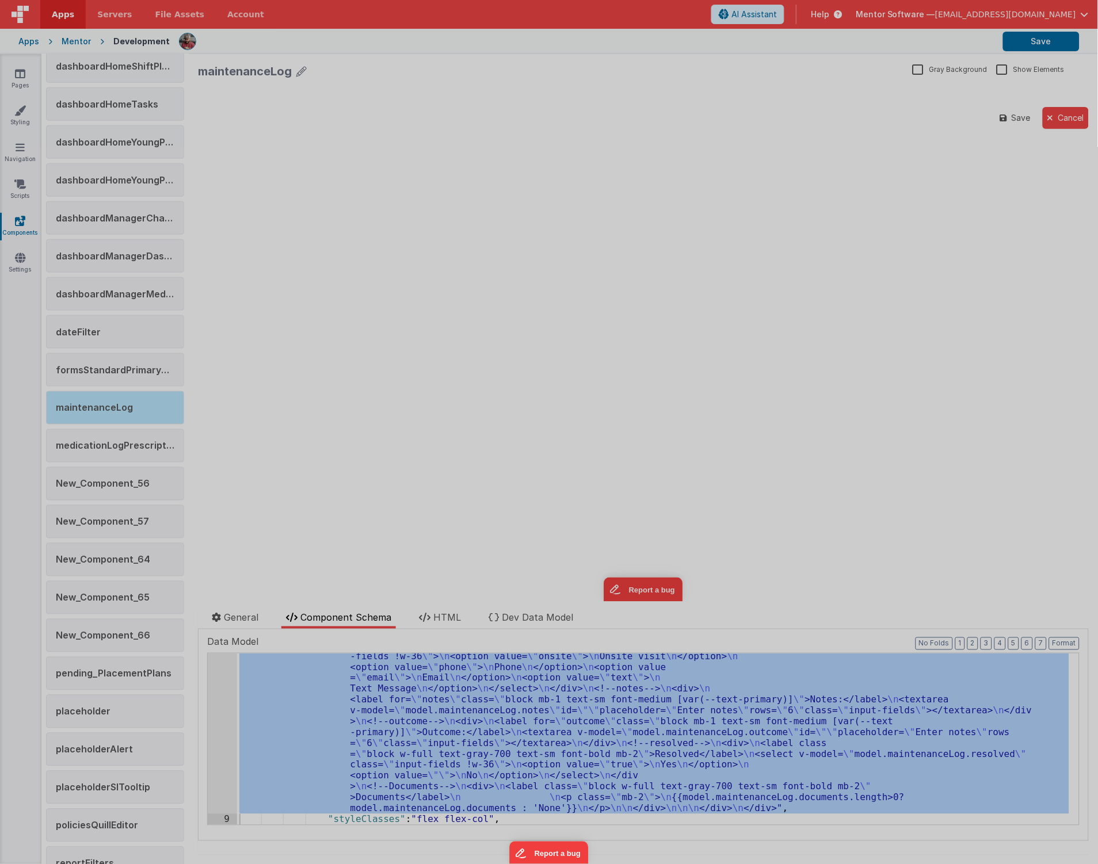
scroll to position [187, 0]
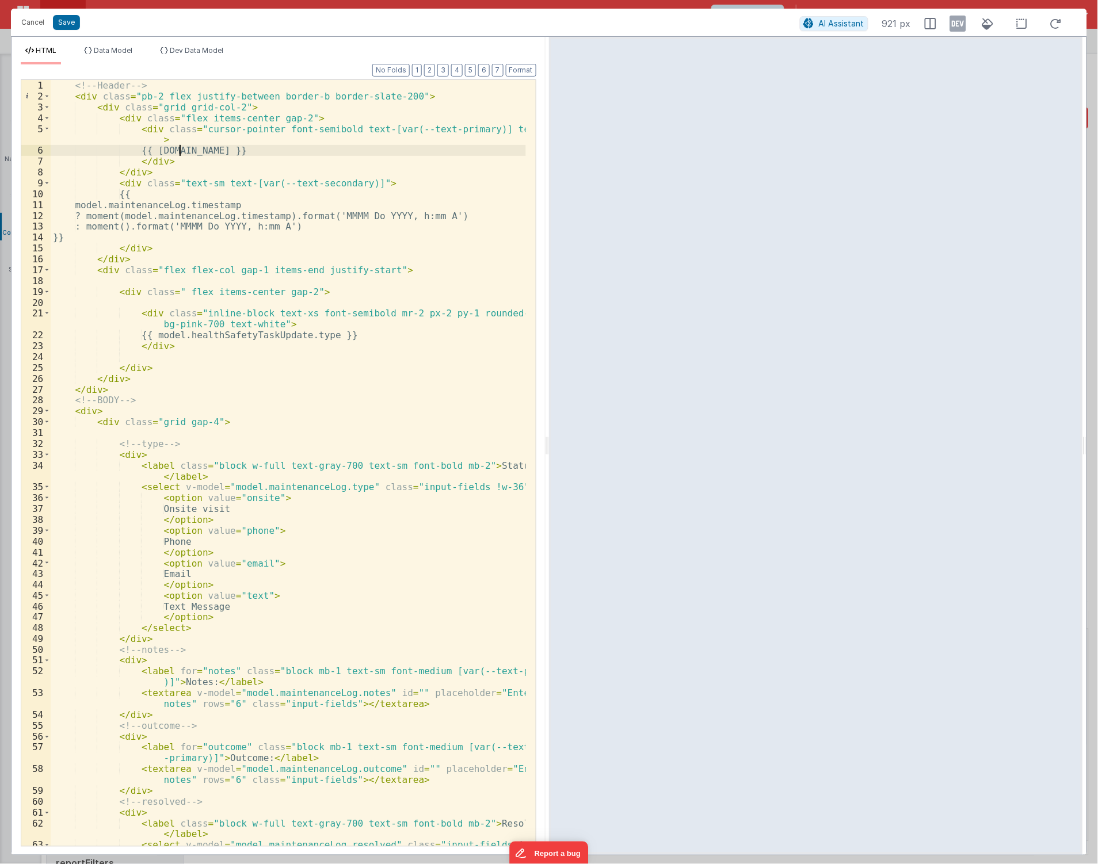
click at [181, 147] on div "<!-- Header --> < div class = "pb-2 flex justify-between border-b border-slate-…" at bounding box center [288, 474] width 475 height 788
click at [181, 147] on div "<!-- Header --> < div class = "pb-2 flex justify-between border-b border-slate-…" at bounding box center [288, 463] width 475 height 766
drag, startPoint x: 44, startPoint y: 121, endPoint x: 49, endPoint y: 132, distance: 12.1
click at [49, 131] on div "1 2 3 4 5 6 7 8 9 10 11 12 13 14 15 16 17 18 19 20 21 22 23 24 25 26 27 28 29 3…" at bounding box center [35, 474] width 29 height 788
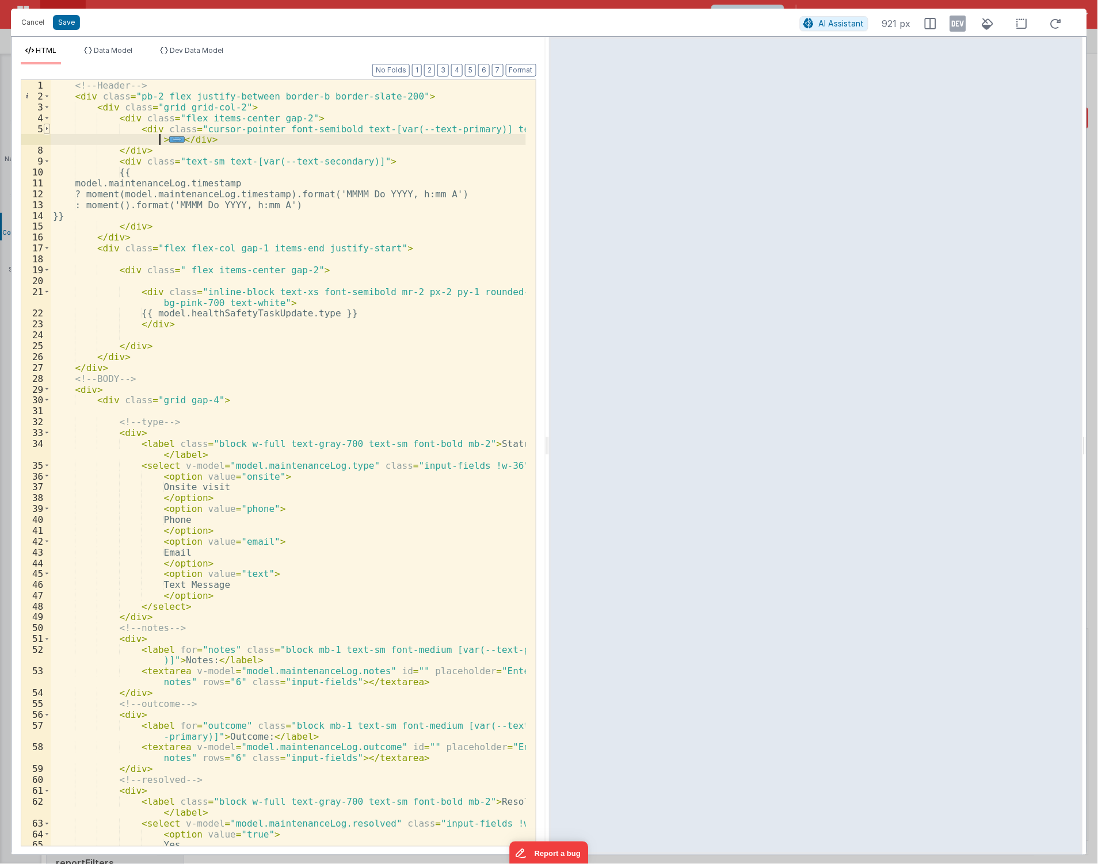
click at [45, 128] on span at bounding box center [47, 129] width 6 height 11
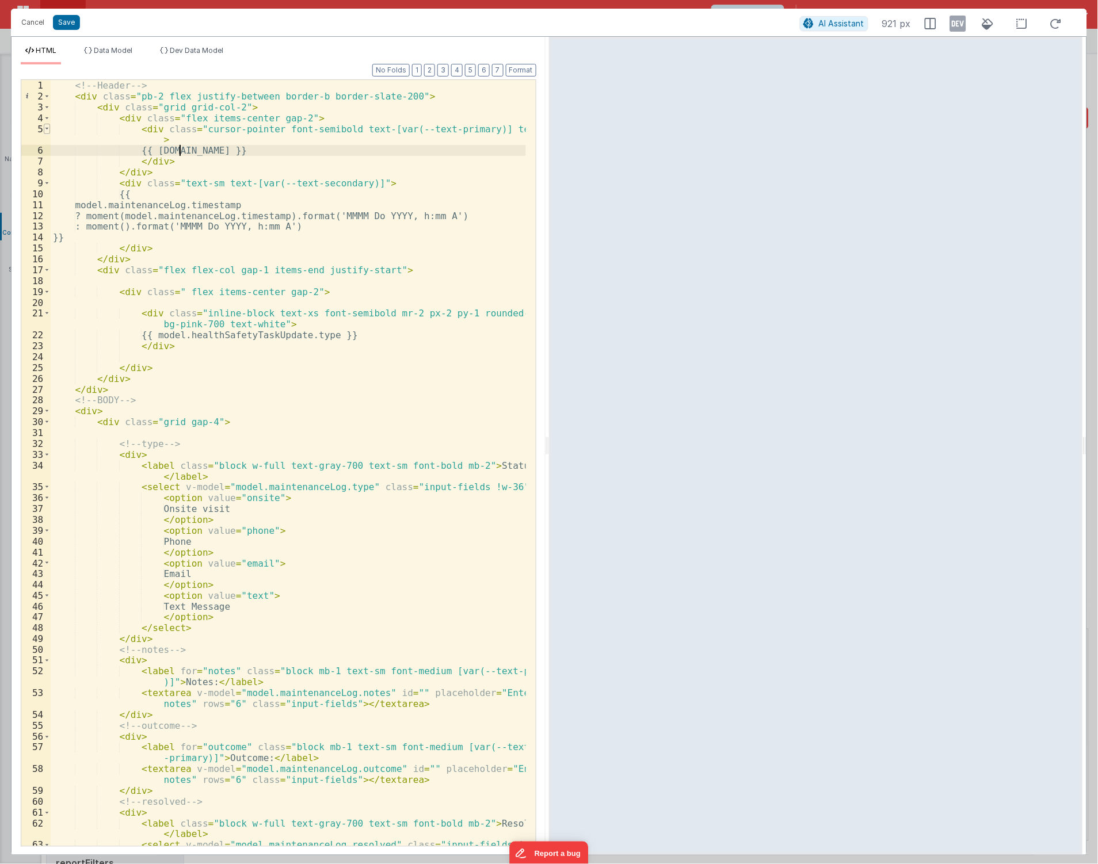
click at [45, 129] on span at bounding box center [47, 129] width 6 height 11
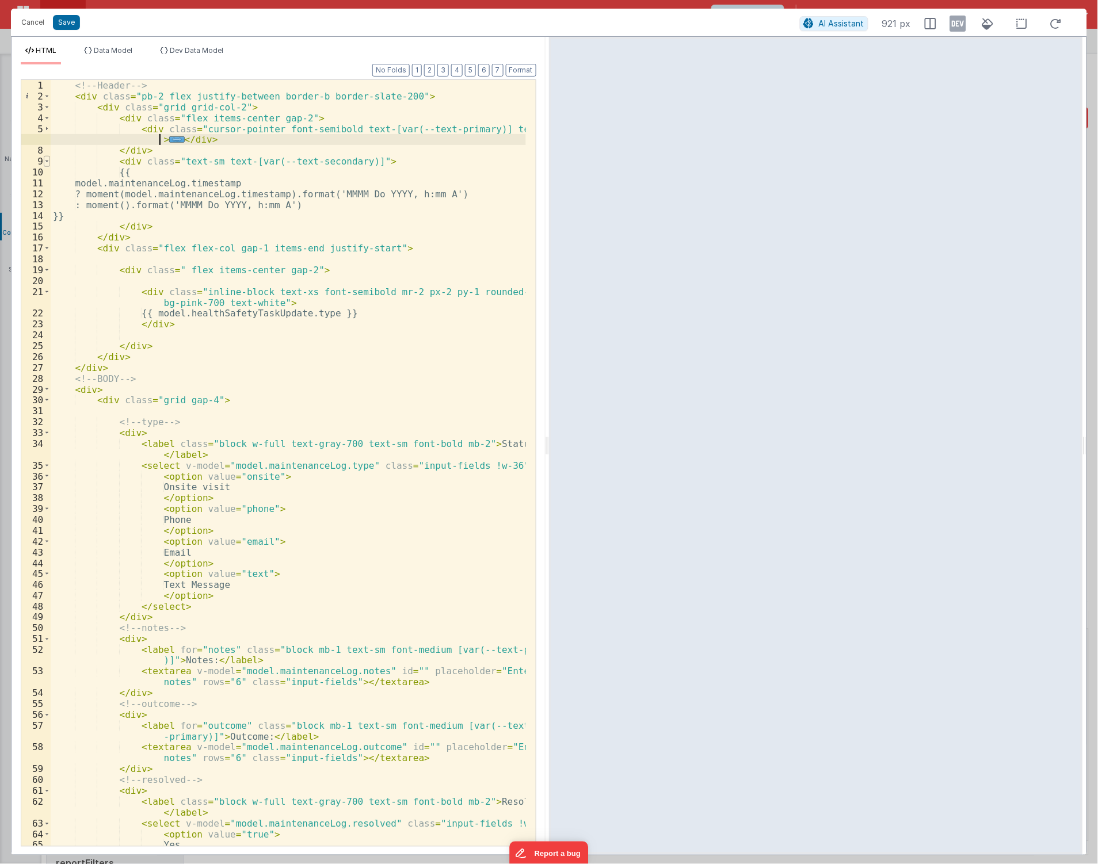
click at [46, 163] on span at bounding box center [47, 161] width 6 height 11
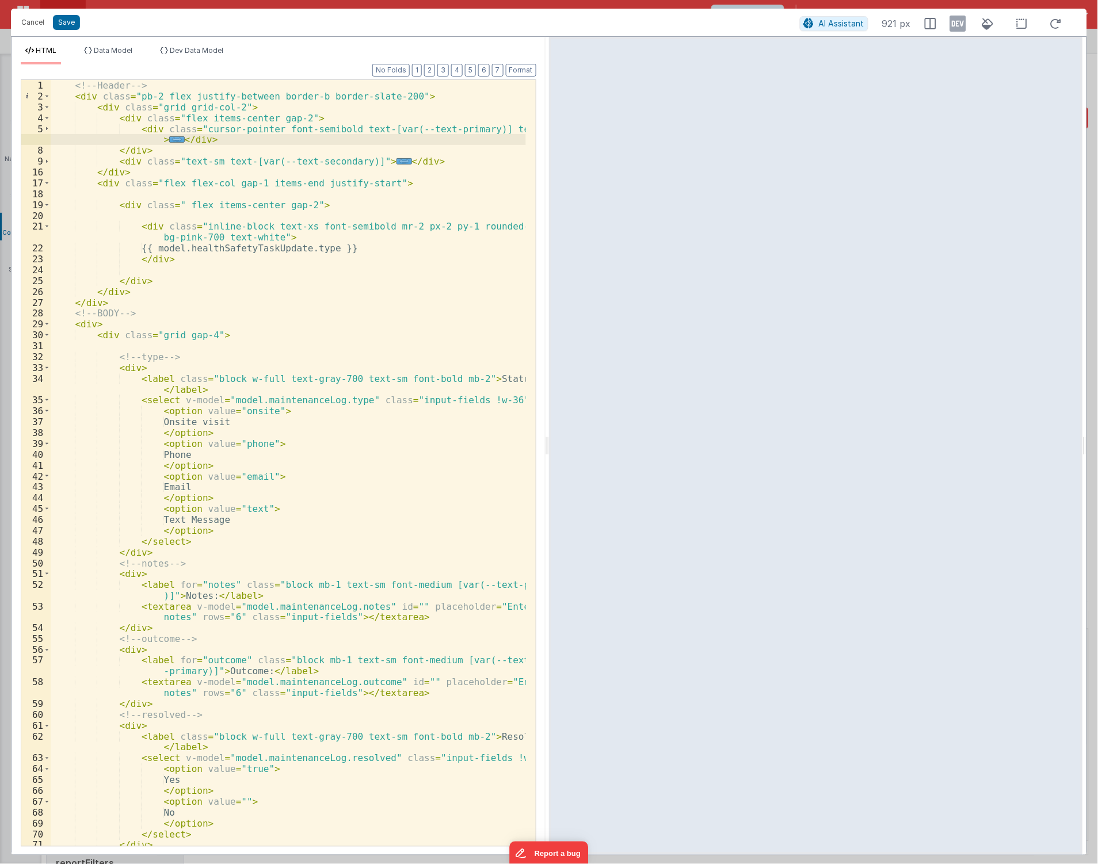
click at [337, 251] on div "<!-- Header --> < div class = "pb-2 flex justify-between border-b border-slate-…" at bounding box center [288, 474] width 475 height 788
click at [383, 301] on div "<!-- Header --> < div class = "pb-2 flex justify-between border-b border-slate-…" at bounding box center [288, 474] width 475 height 788
click at [74, 24] on button "Save" at bounding box center [66, 22] width 27 height 15
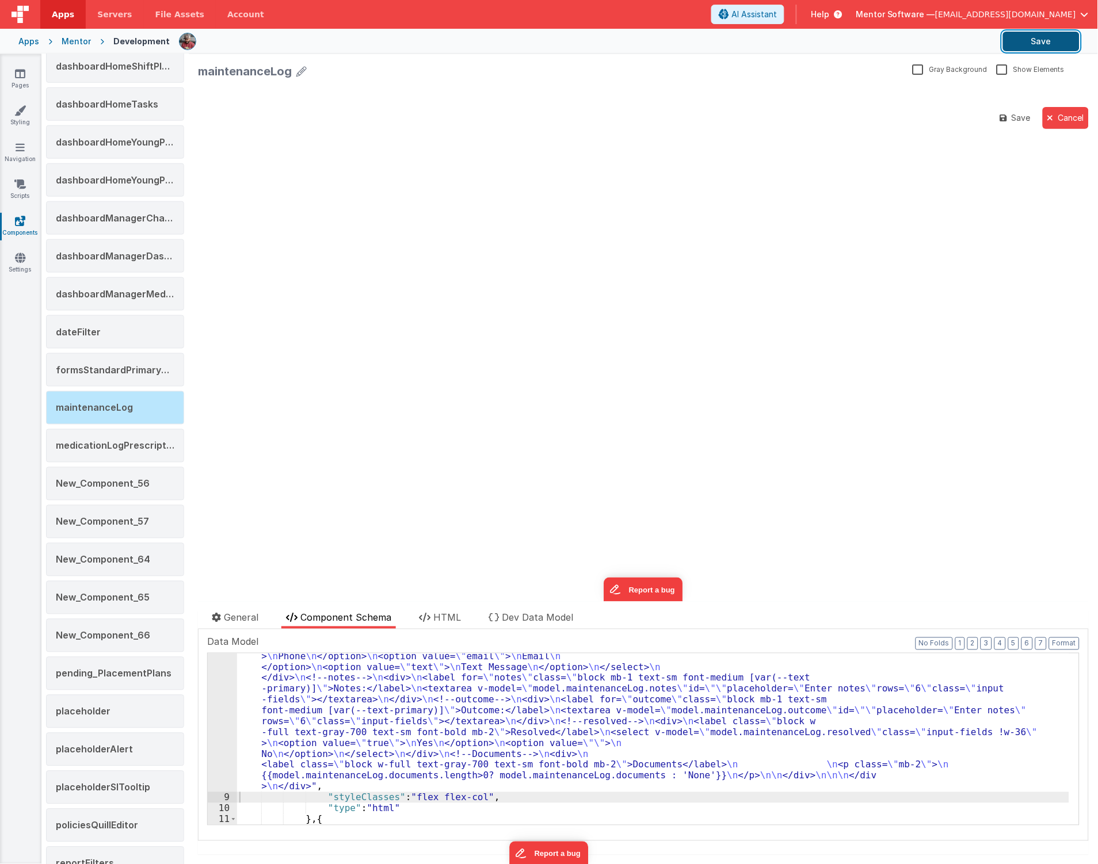
click at [1025, 36] on button "Save" at bounding box center [1041, 42] width 77 height 20
click at [531, 683] on div ""html" : " <!--Header--> \n <div class= \" pb-2 flex justify-between border-b b…" at bounding box center [653, 759] width 832 height 432
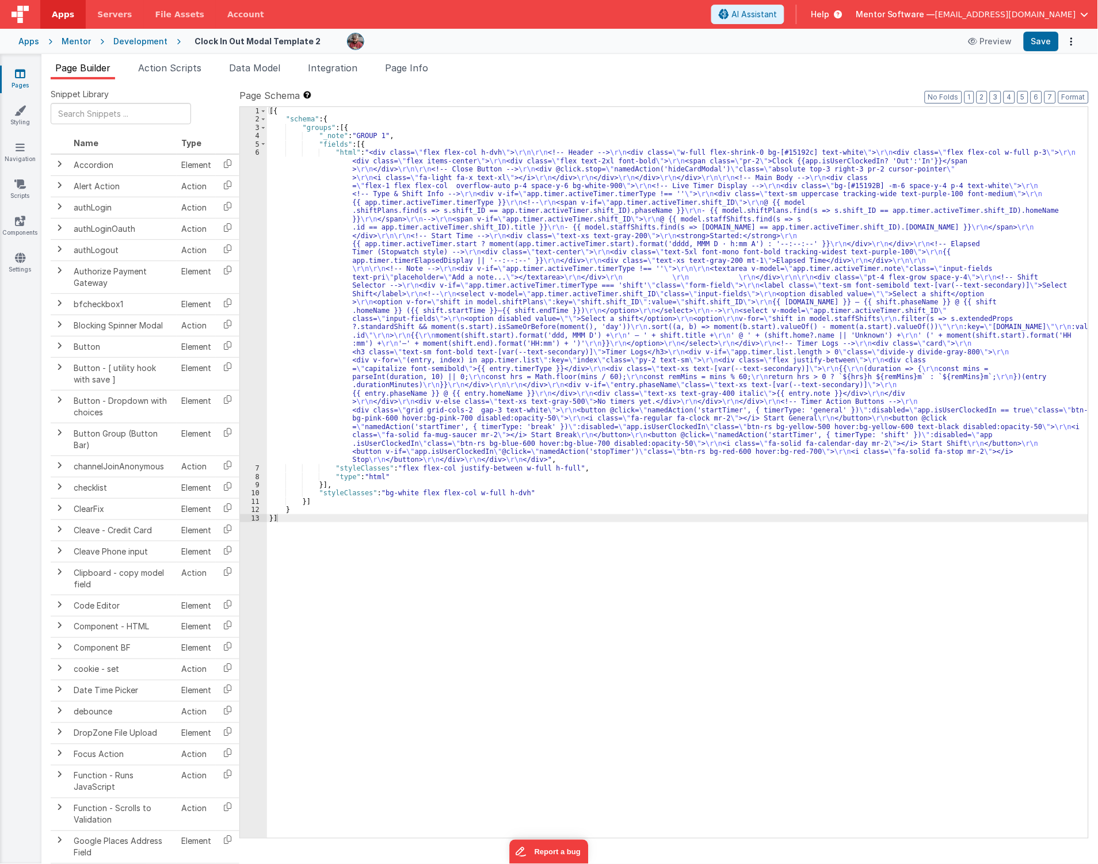
click at [75, 39] on div "Mentor" at bounding box center [76, 42] width 29 height 12
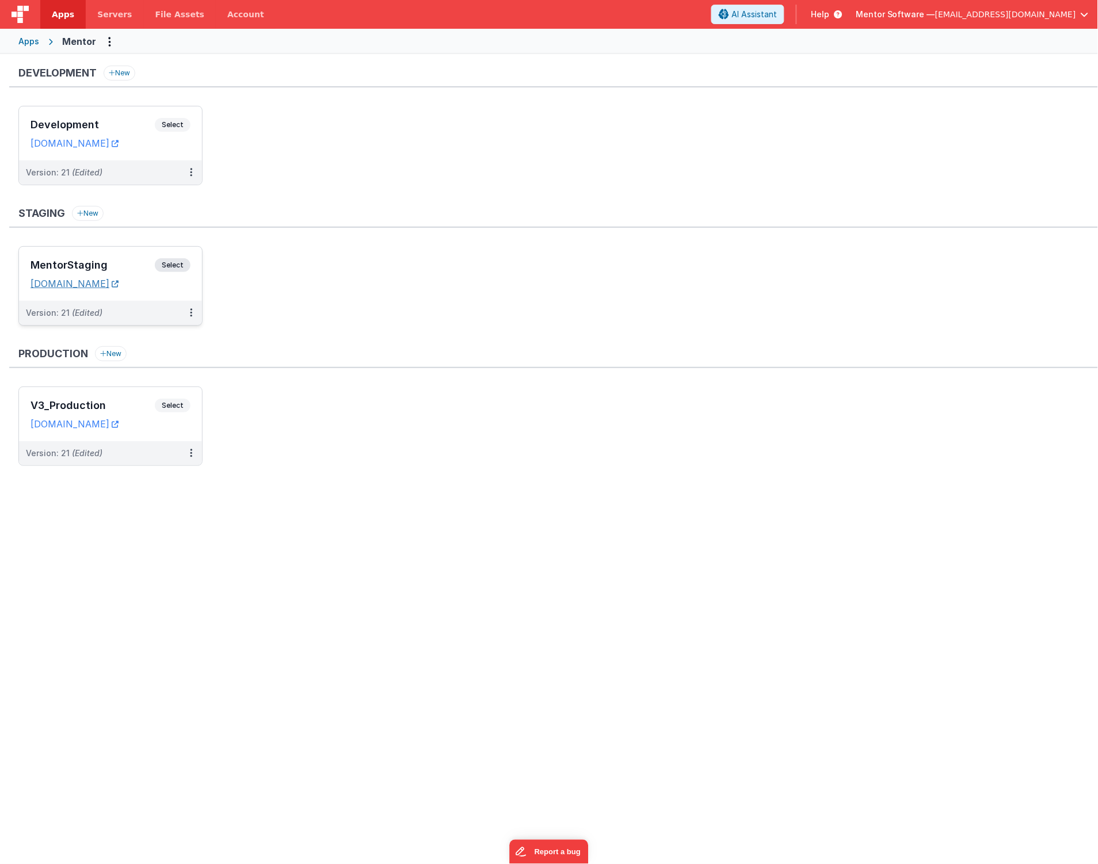
click at [116, 280] on link "[DOMAIN_NAME]" at bounding box center [74, 284] width 88 height 12
click at [132, 123] on h3 "Development" at bounding box center [92, 125] width 124 height 12
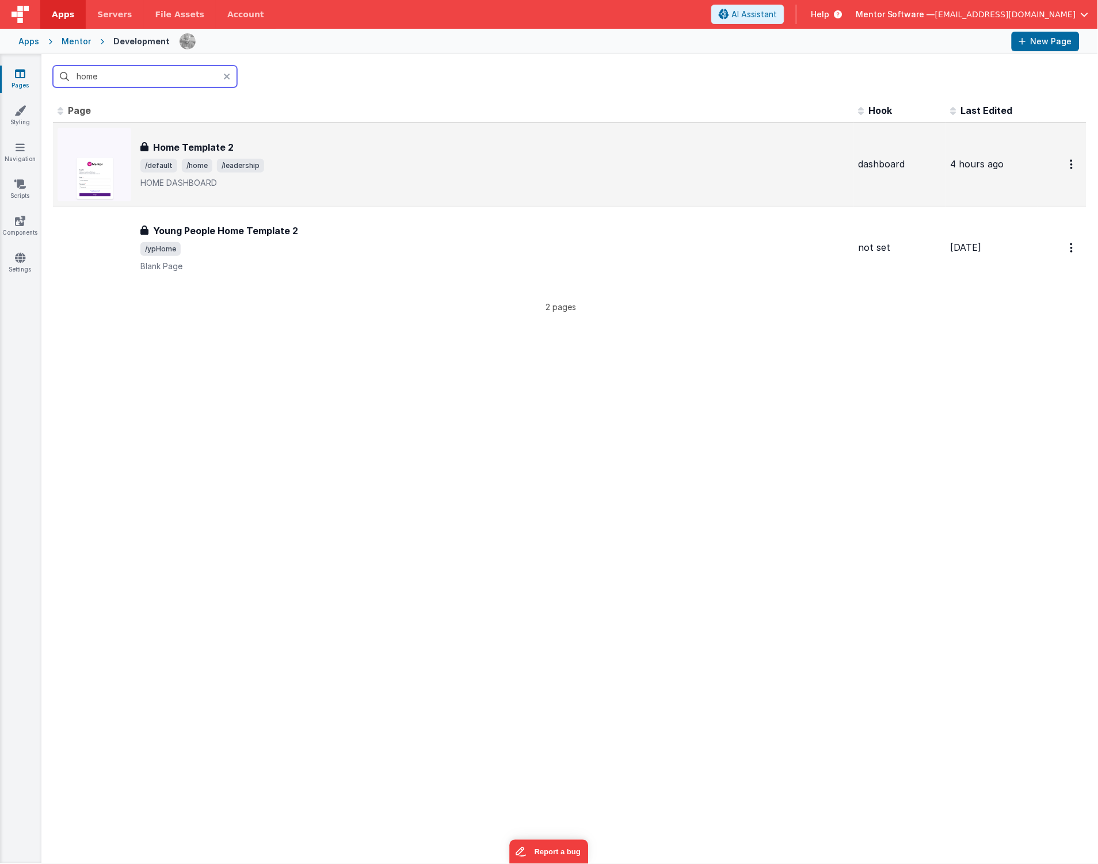
type input "home"
click at [300, 143] on div "Home Template 2" at bounding box center [494, 147] width 709 height 14
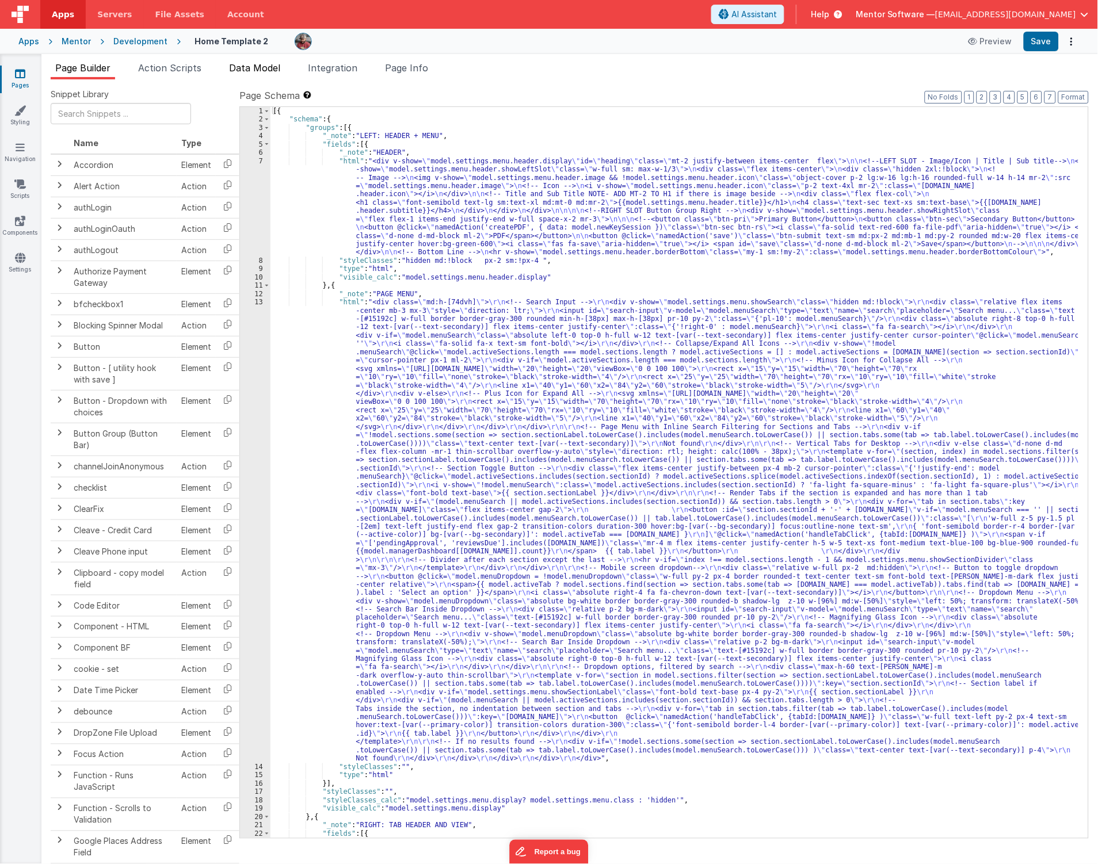
click at [261, 69] on span "Data Model" at bounding box center [254, 68] width 51 height 12
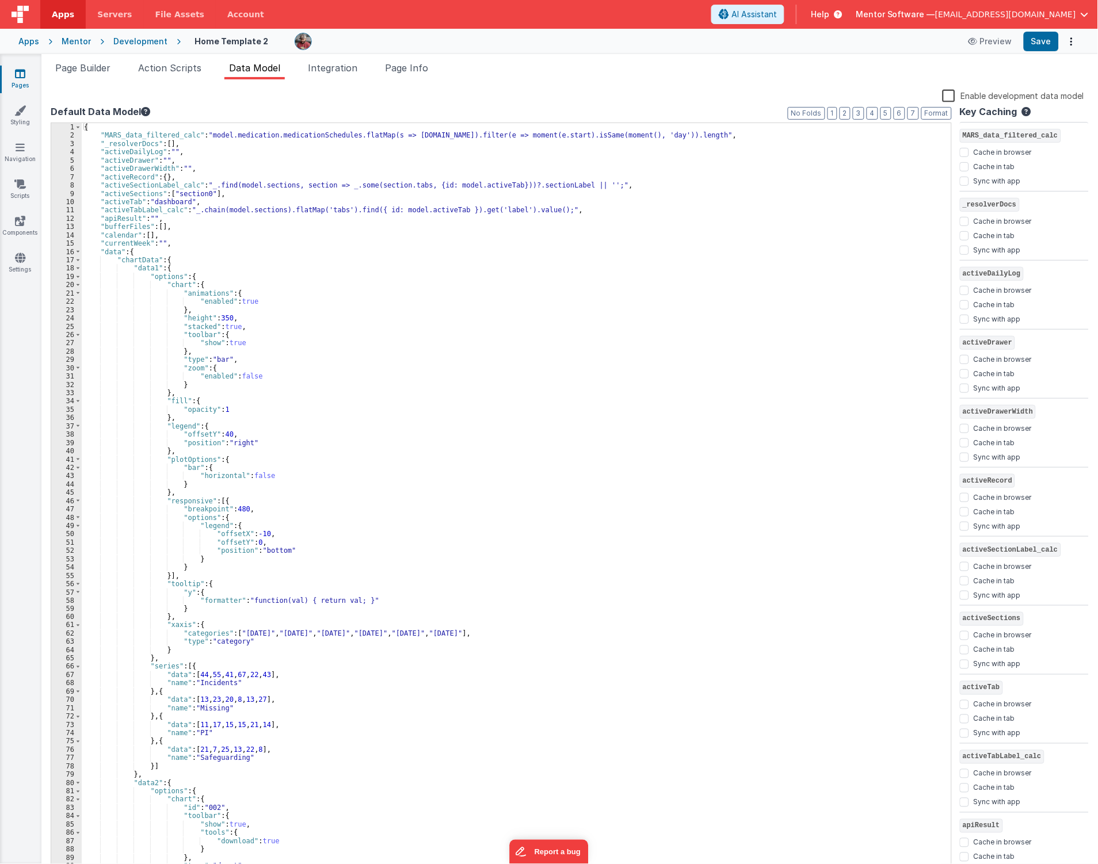
click at [20, 75] on icon at bounding box center [20, 74] width 10 height 12
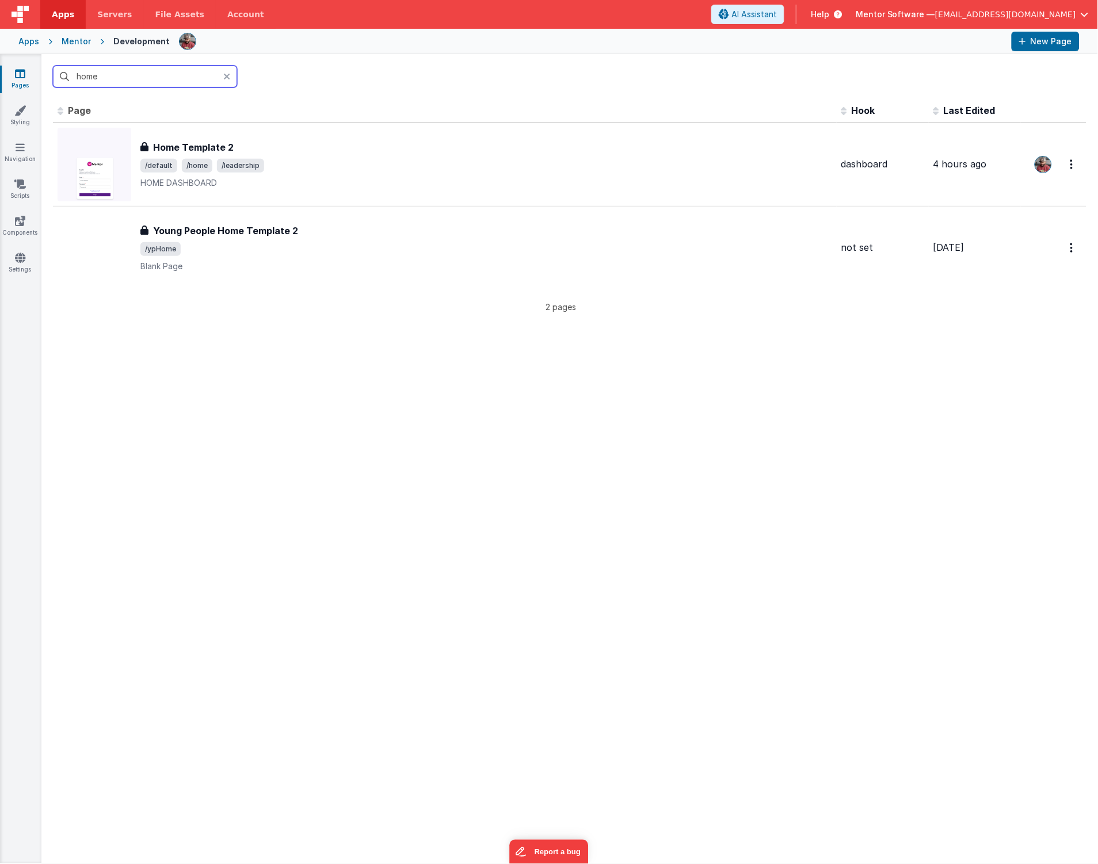
click at [127, 82] on input "home" at bounding box center [145, 77] width 184 height 22
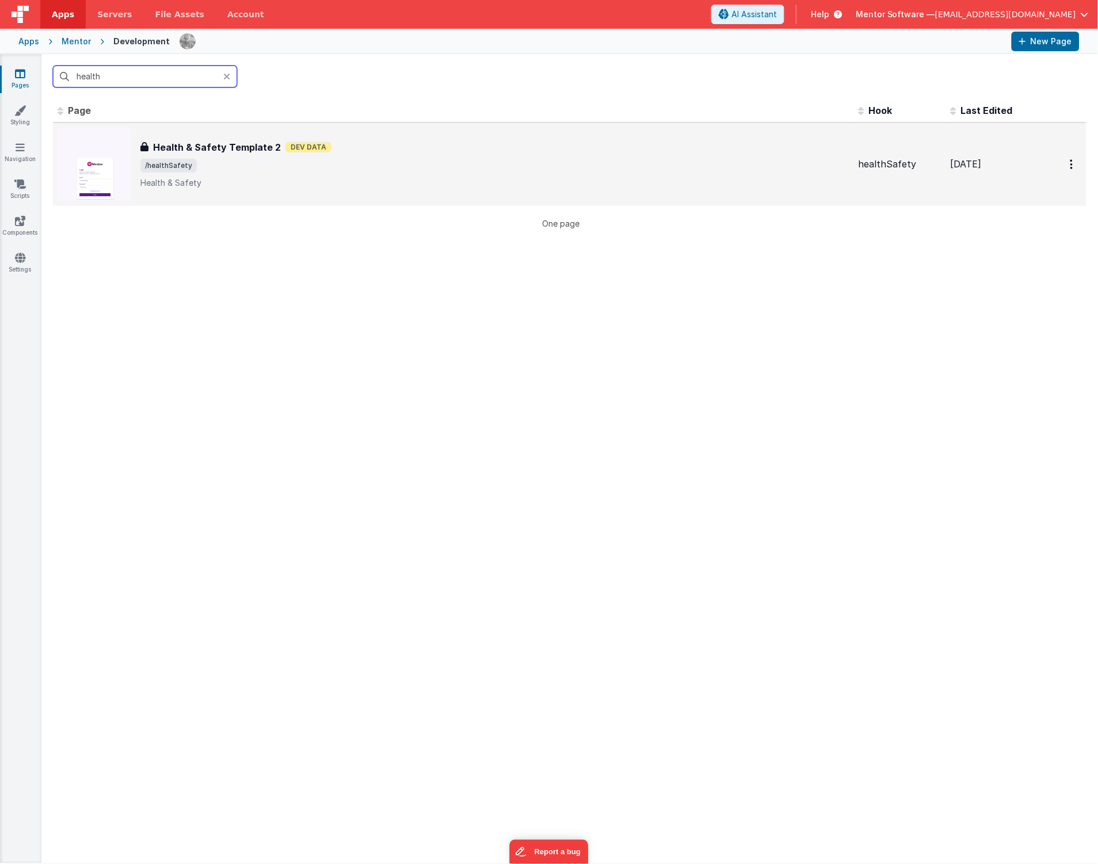
type input "health"
click at [411, 171] on span "/healthSafety" at bounding box center [494, 166] width 709 height 14
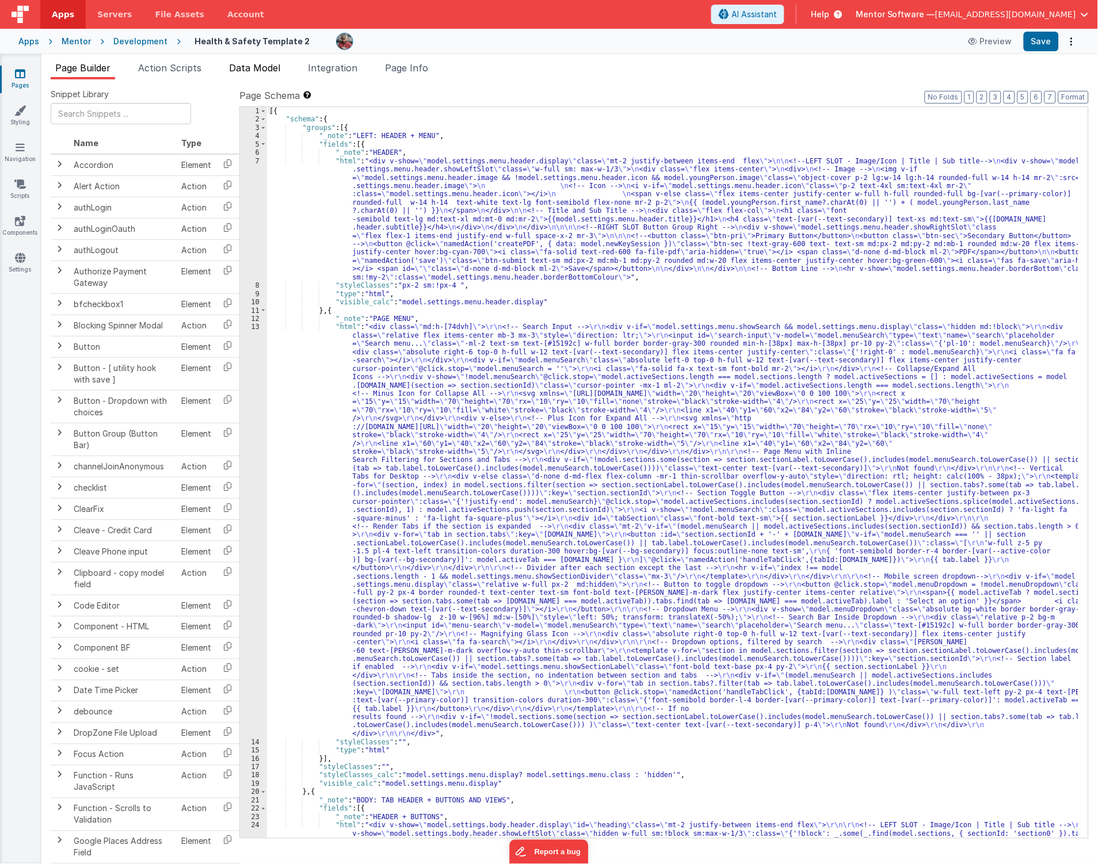
click at [237, 66] on span "Data Model" at bounding box center [254, 68] width 51 height 12
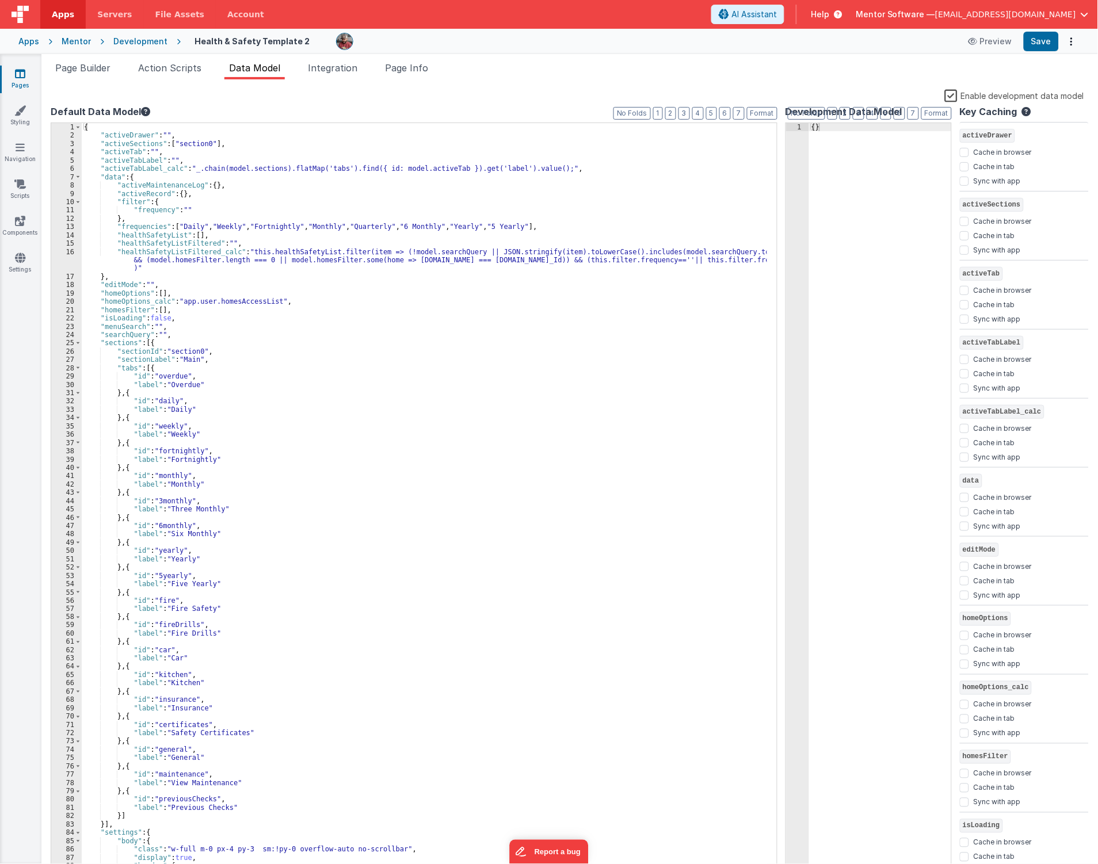
click at [950, 93] on label "Enable development data model" at bounding box center [1014, 95] width 139 height 13
click at [0, 0] on input "Enable development data model" at bounding box center [0, 0] width 0 height 0
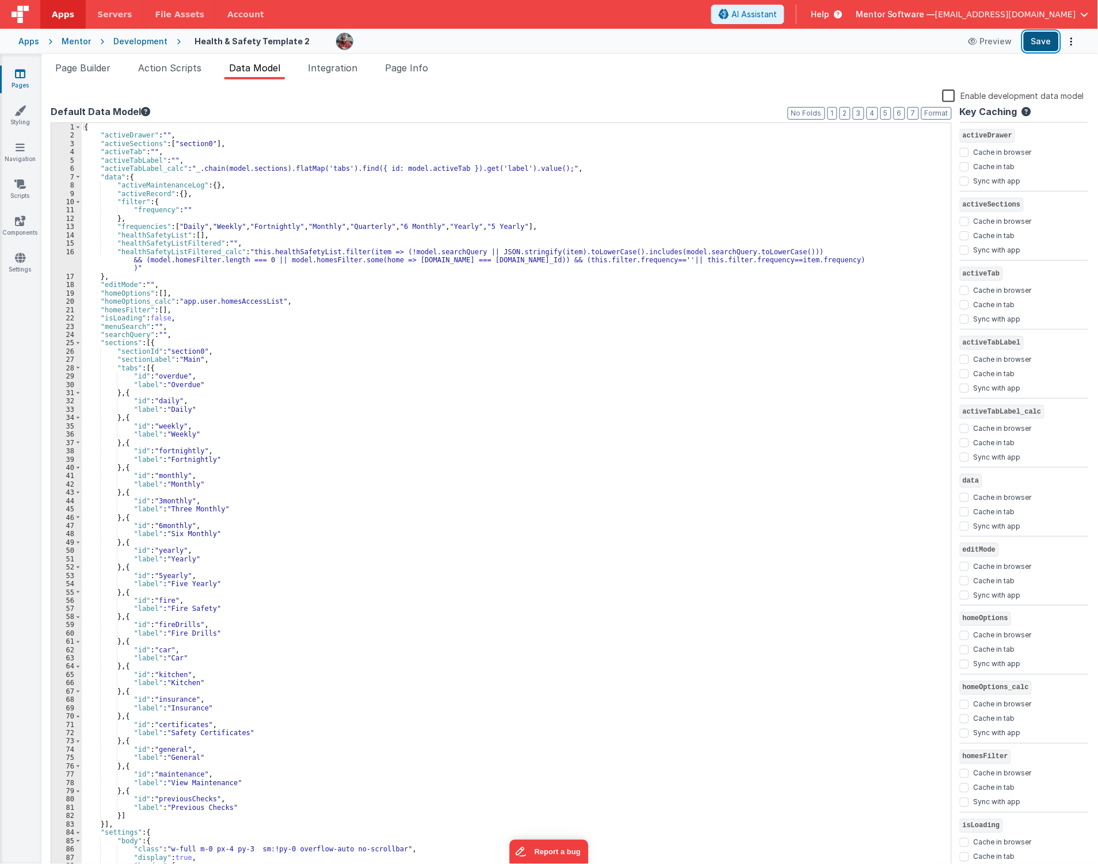
click at [1055, 47] on button "Save" at bounding box center [1041, 42] width 35 height 20
click at [78, 66] on span "Page Builder" at bounding box center [82, 68] width 55 height 12
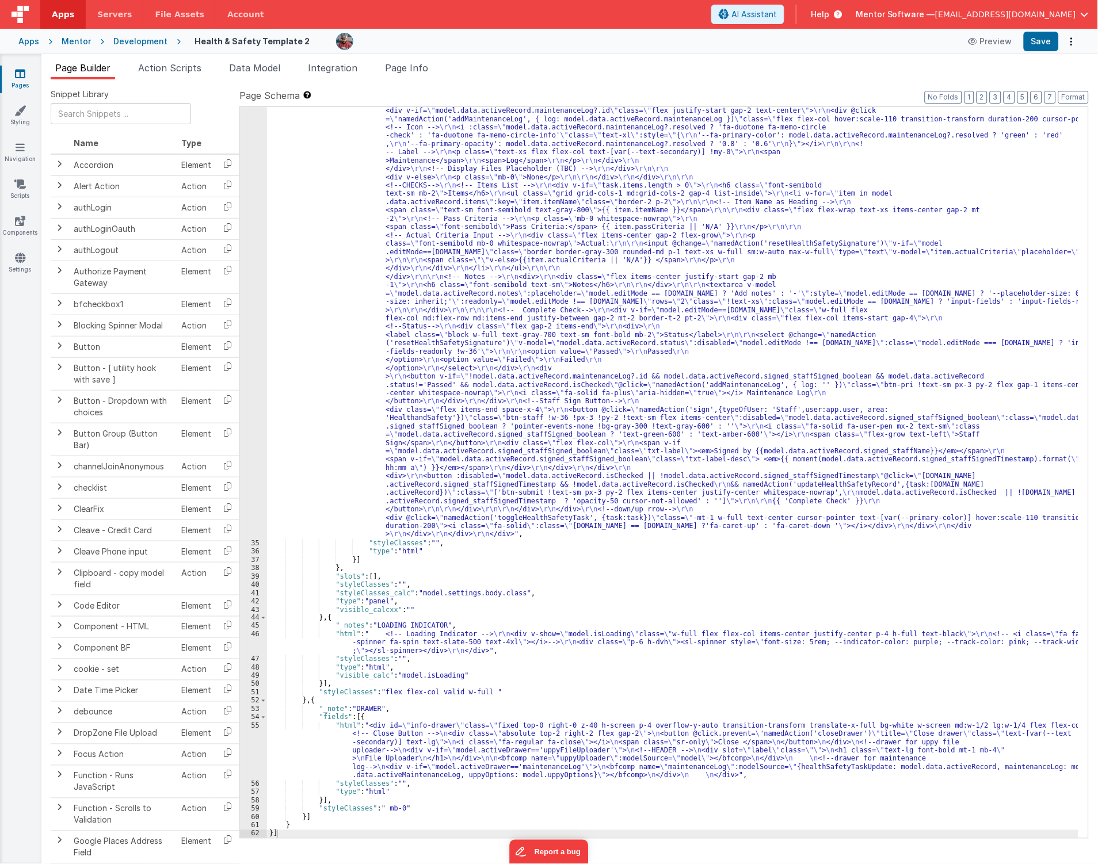
scroll to position [2020, 0]
click at [318, 758] on div ""html" : "<div class= \" flex flex-col justify-between gap-4 lg:flex-row \" sty…" at bounding box center [673, 198] width 812 height 2161
click at [254, 751] on div "55" at bounding box center [253, 751] width 27 height 58
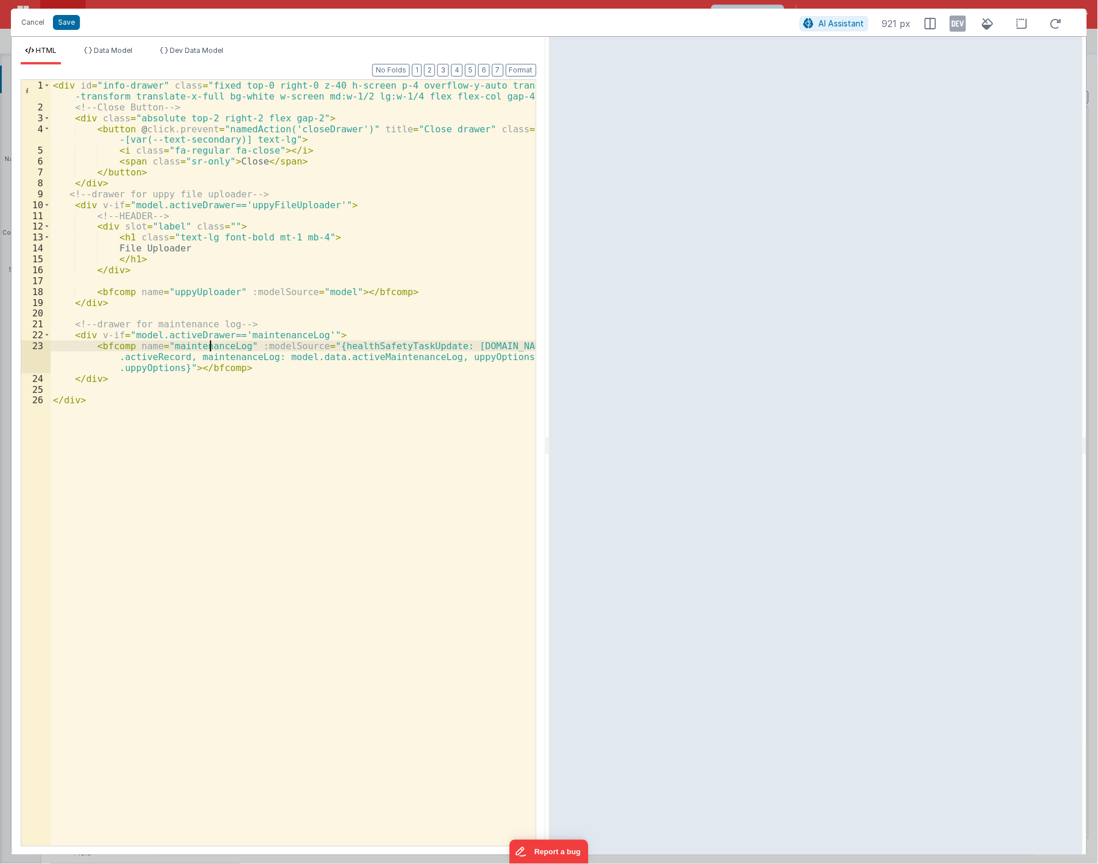
click at [211, 344] on div "< div id = "info-drawer" class = "fixed top-0 right-0 z-40 h-screen p-4 overflo…" at bounding box center [293, 479] width 485 height 799
click at [227, 426] on div "< div id = "info-drawer" class = "fixed top-0 right-0 z-40 h-screen p-4 overflo…" at bounding box center [293, 479] width 485 height 799
click at [42, 25] on button "Cancel" at bounding box center [33, 22] width 35 height 16
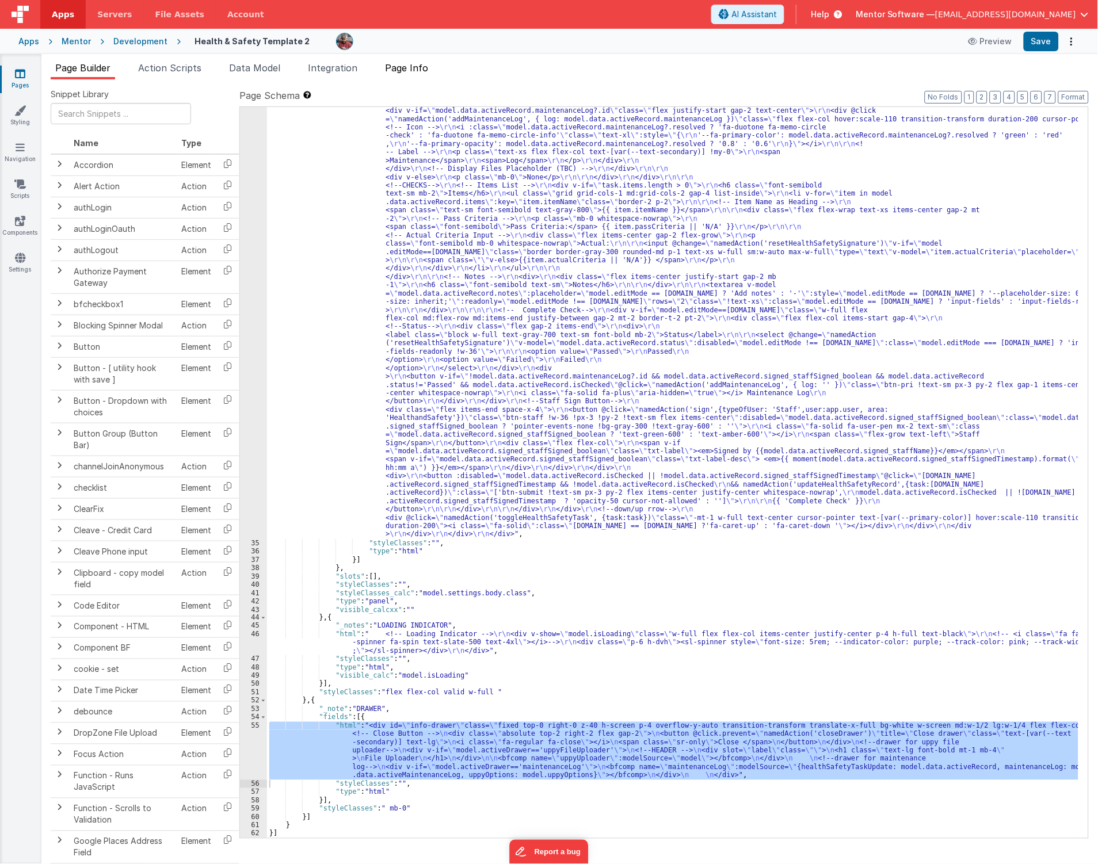
click at [400, 65] on span "Page Info" at bounding box center [406, 68] width 43 height 12
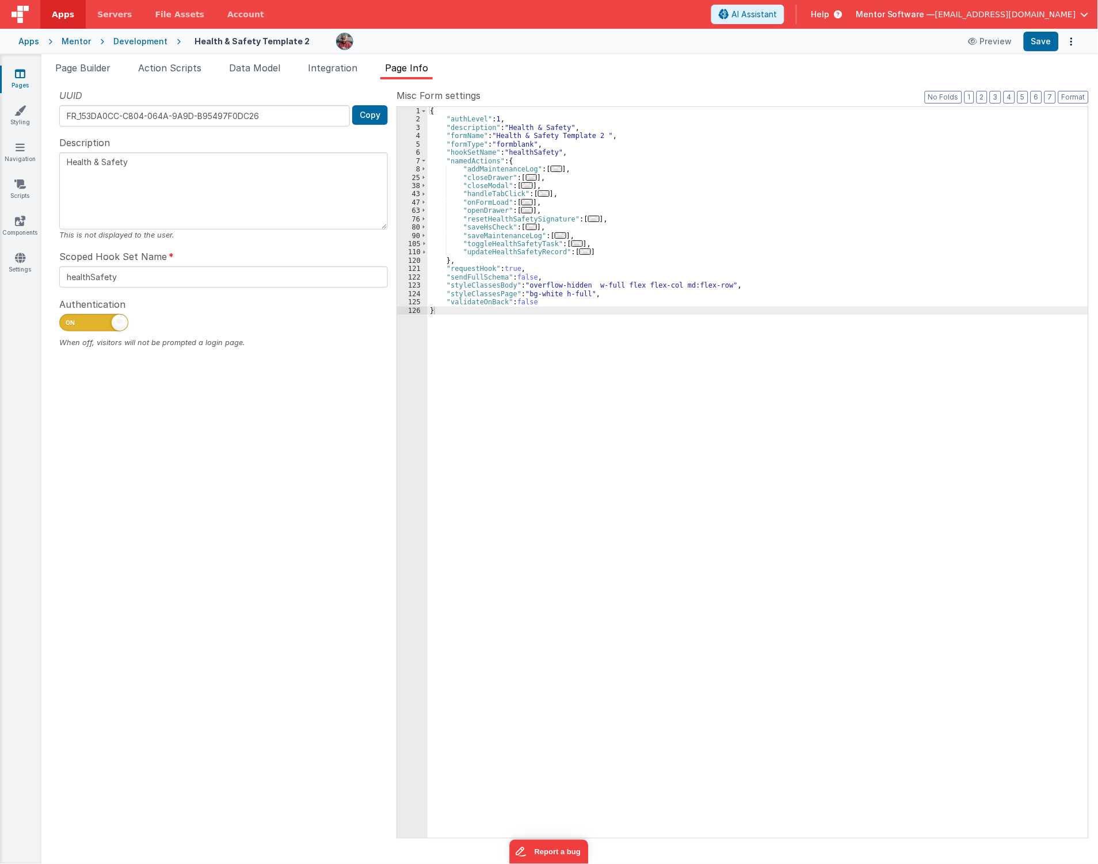
click at [555, 238] on span "..." at bounding box center [561, 235] width 12 height 6
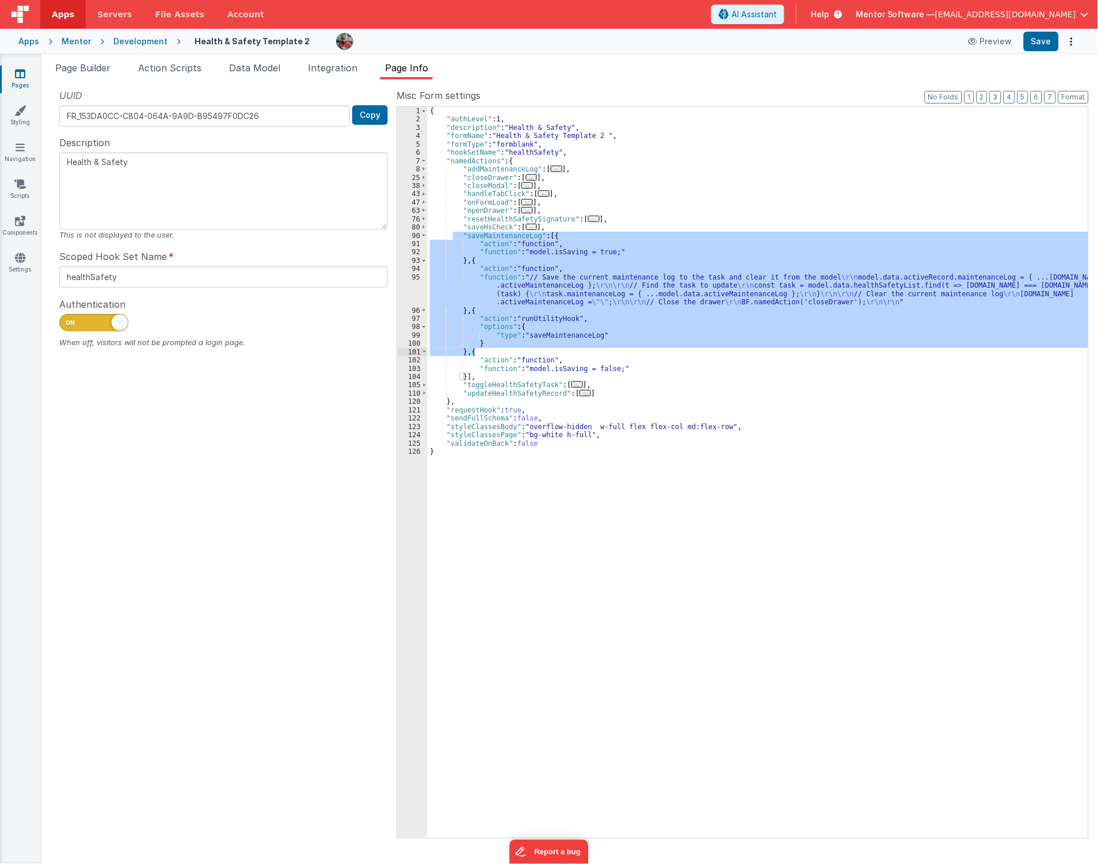
drag, startPoint x: 455, startPoint y: 237, endPoint x: 599, endPoint y: 353, distance: 185.4
click at [599, 353] on div "{ "authLevel" : 1 , "description" : "Health & Safety" , "formName" : "Health & …" at bounding box center [758, 481] width 661 height 748
click at [593, 343] on div "{ "authLevel" : 1 , "description" : "Health & Safety" , "formName" : "Health & …" at bounding box center [758, 472] width 661 height 731
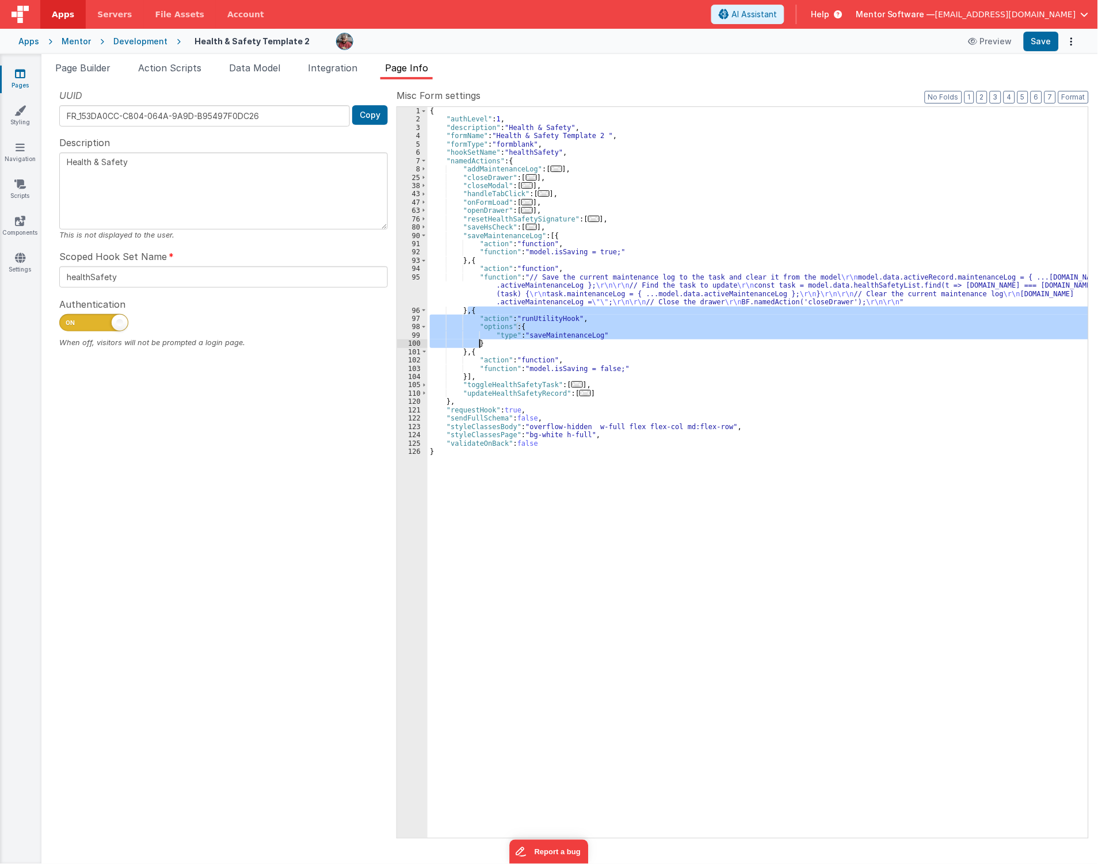
drag, startPoint x: 473, startPoint y: 315, endPoint x: 502, endPoint y: 343, distance: 40.3
click at [502, 343] on div "{ "authLevel" : 1 , "description" : "Health & Safety" , "formName" : "Health & …" at bounding box center [758, 481] width 661 height 748
